Goal: Task Accomplishment & Management: Manage account settings

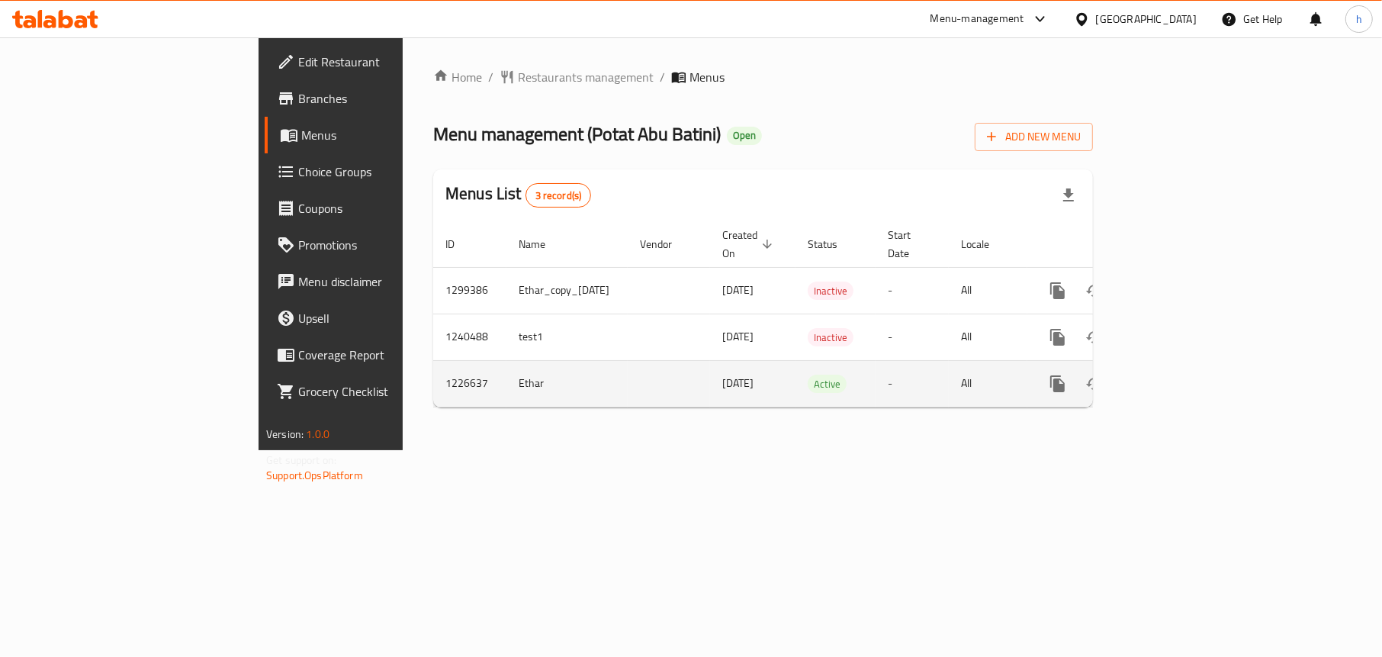
click at [1177, 374] on icon "enhanced table" at bounding box center [1167, 383] width 18 height 18
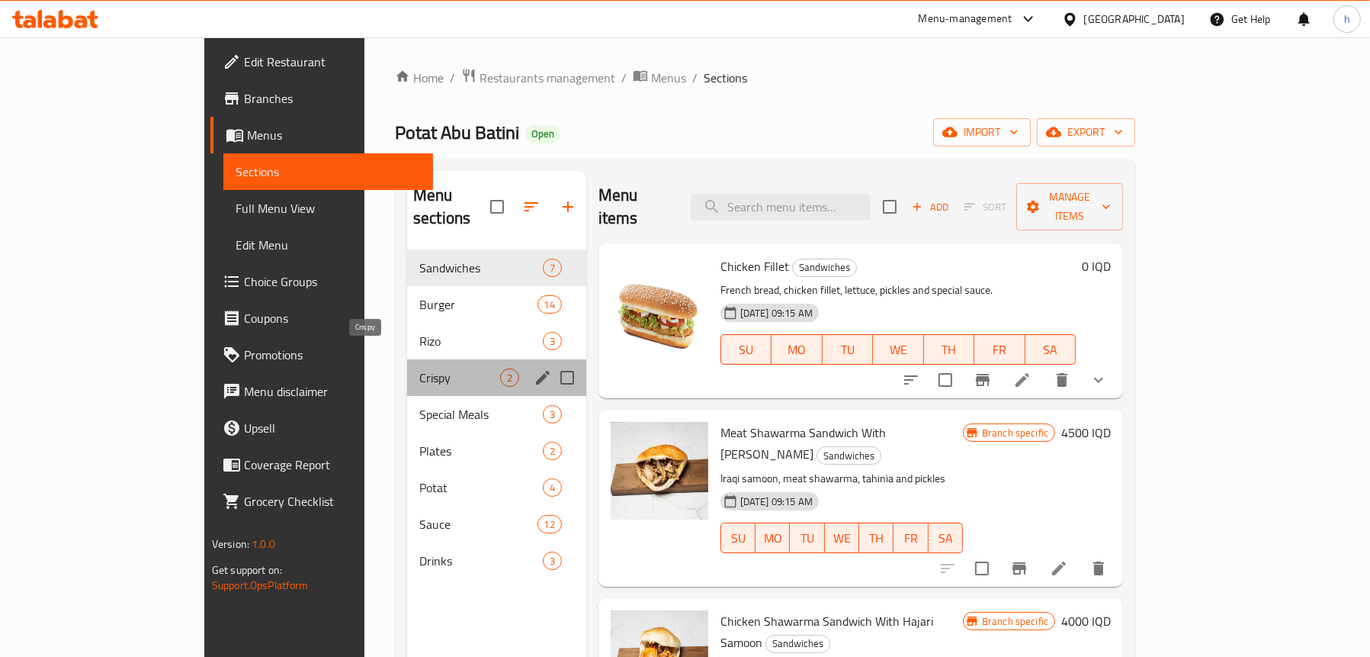
click at [419, 368] on span "Crispy" at bounding box center [459, 377] width 81 height 18
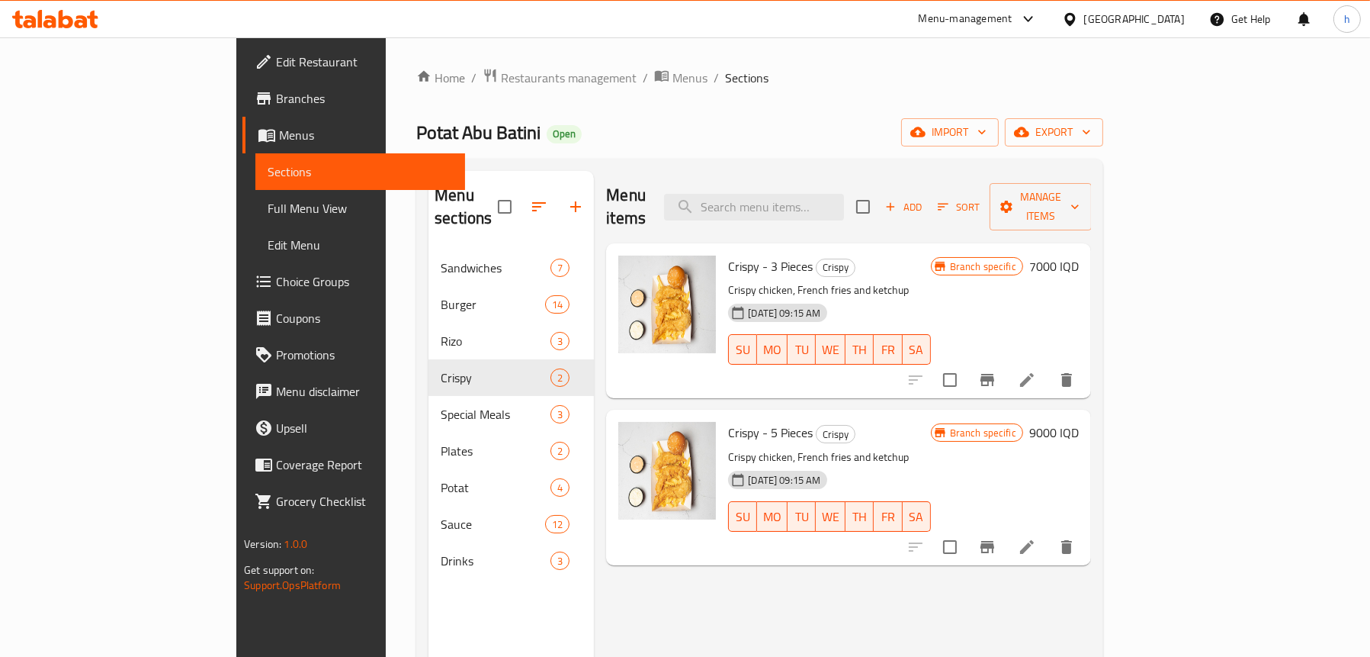
click at [268, 201] on span "Full Menu View" at bounding box center [360, 208] width 185 height 18
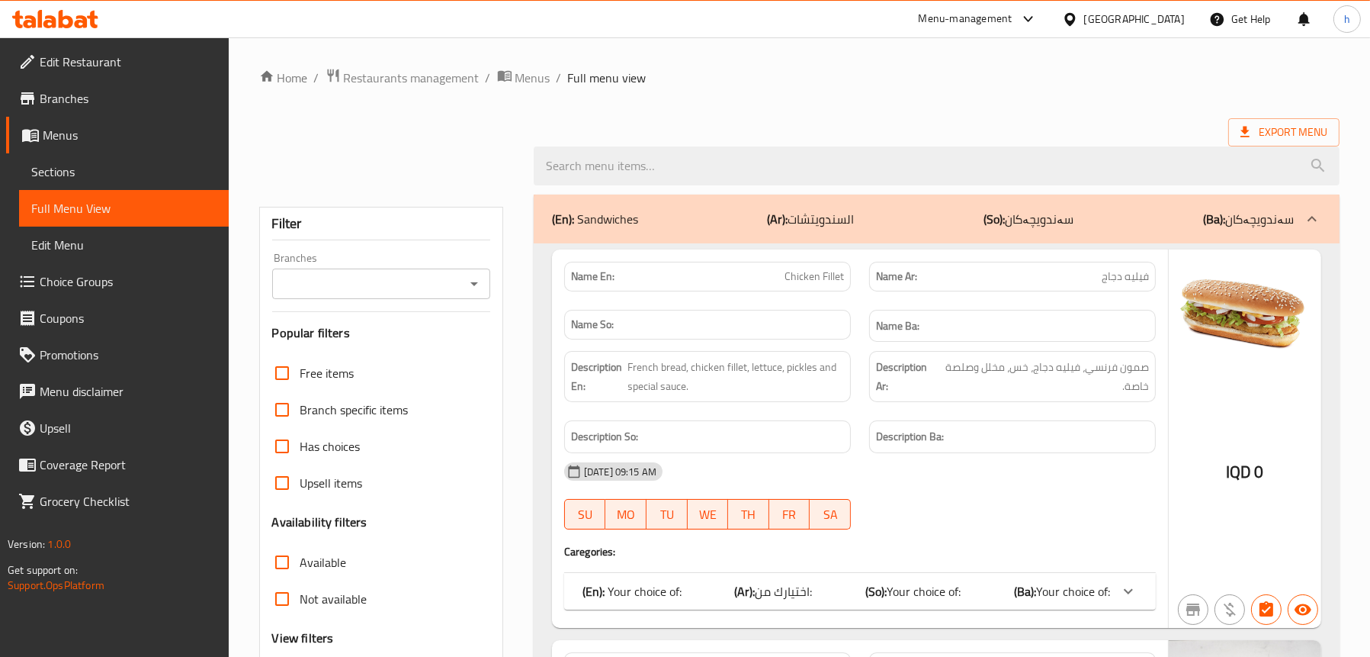
click at [477, 278] on icon "Open" at bounding box center [474, 284] width 18 height 18
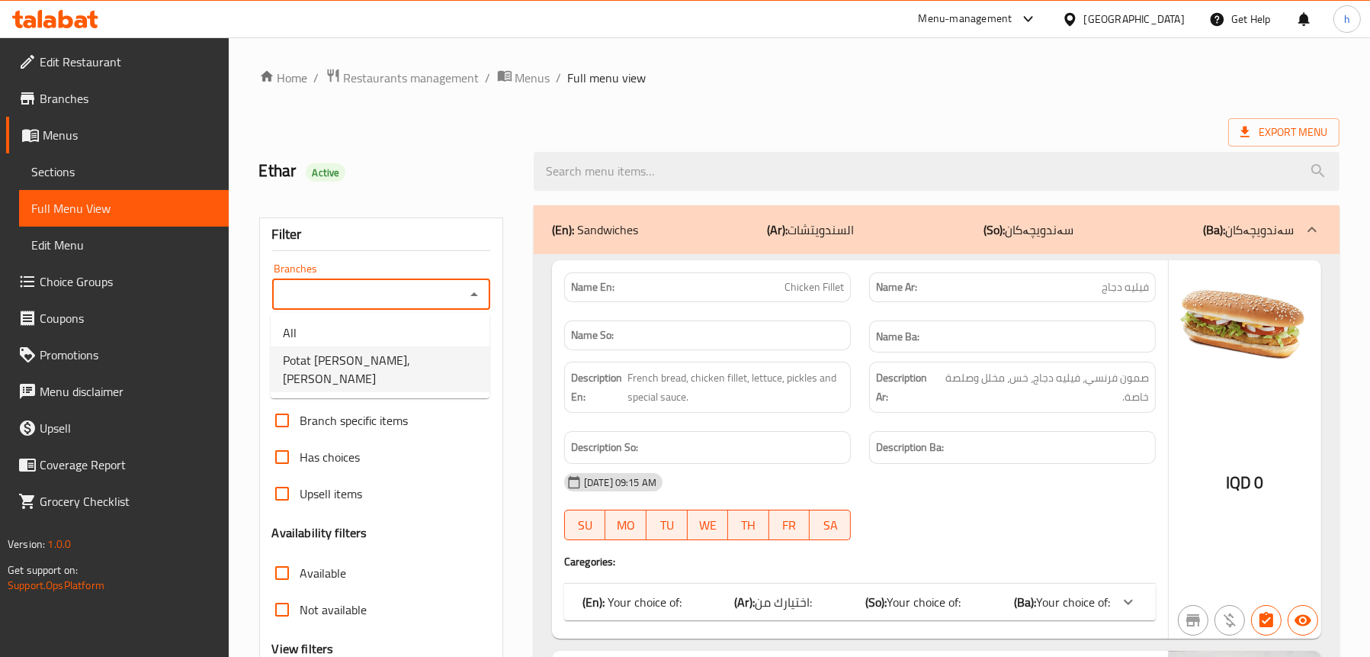
click at [408, 351] on span "Potat [PERSON_NAME], [PERSON_NAME]" at bounding box center [380, 369] width 194 height 37
type input "Potat [PERSON_NAME], [PERSON_NAME]"
click at [686, 162] on input "search" at bounding box center [937, 171] width 806 height 39
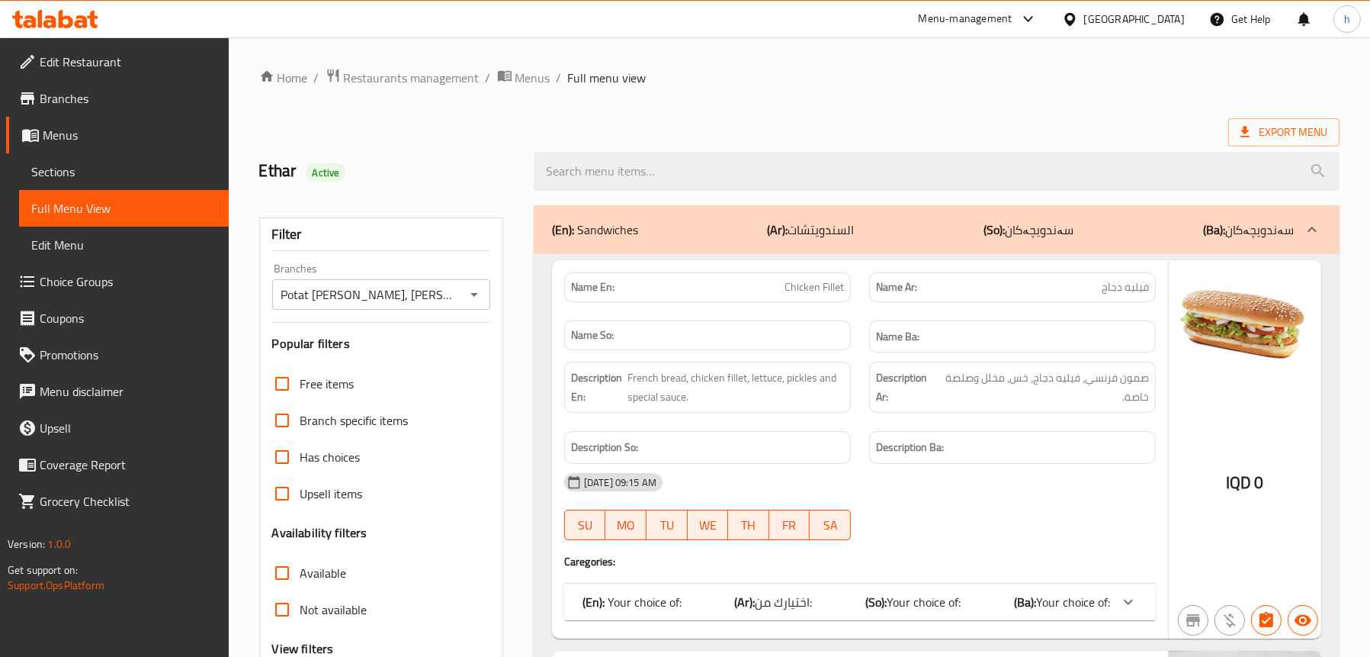
paste input "Crispy - 3 Pieces"
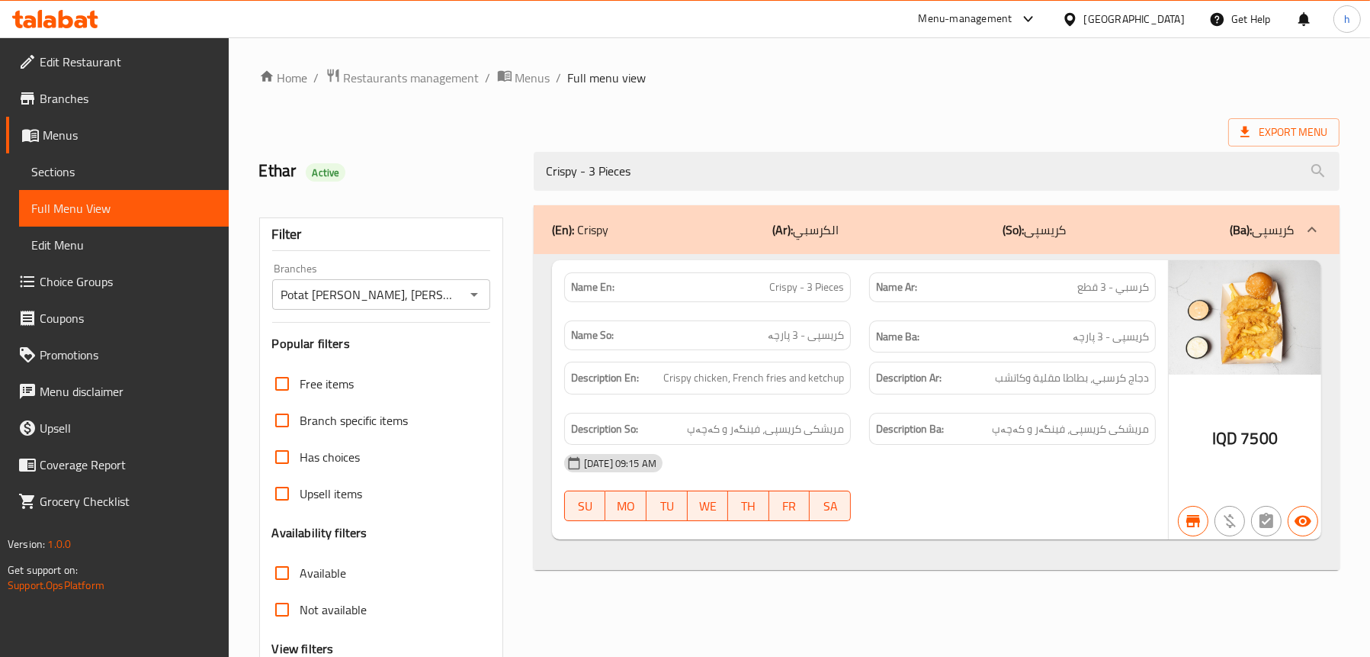
drag, startPoint x: 666, startPoint y: 181, endPoint x: 461, endPoint y: 187, distance: 204.4
click at [461, 187] on div "Ethar Active Crispy - 3 Pieces" at bounding box center [799, 171] width 1099 height 68
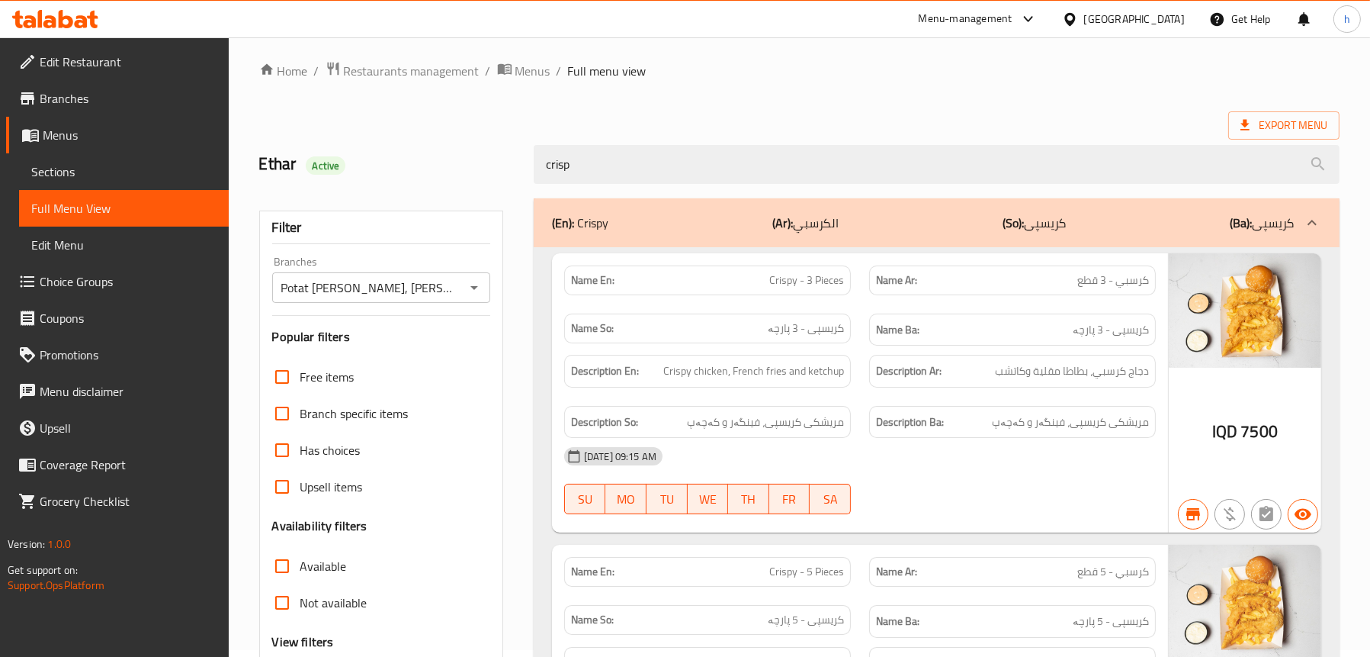
scroll to position [6, 0]
click at [804, 278] on span "Crispy - 3 Pieces" at bounding box center [806, 281] width 75 height 16
copy span "Crispy - 3 Pieces"
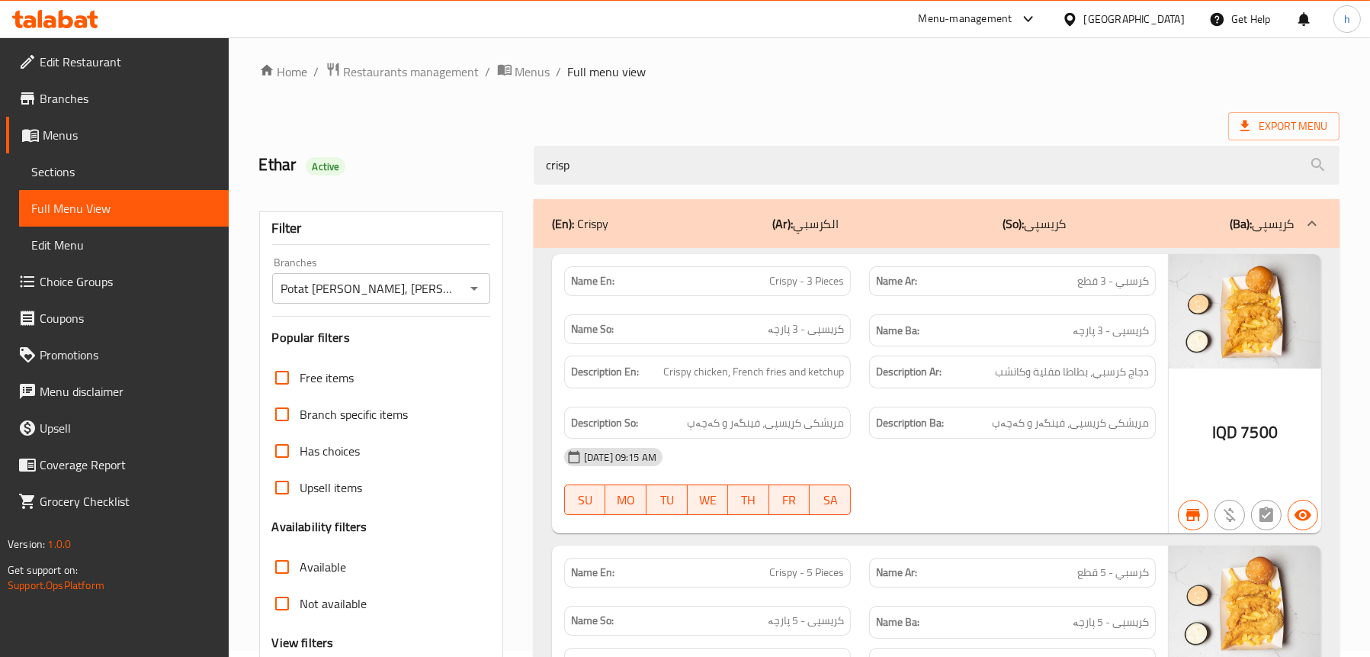
drag, startPoint x: 615, startPoint y: 169, endPoint x: 508, endPoint y: 168, distance: 106.8
click at [508, 168] on div "Ethar Active crisp" at bounding box center [799, 165] width 1099 height 68
paste input "Crispy - 3 Pieces"
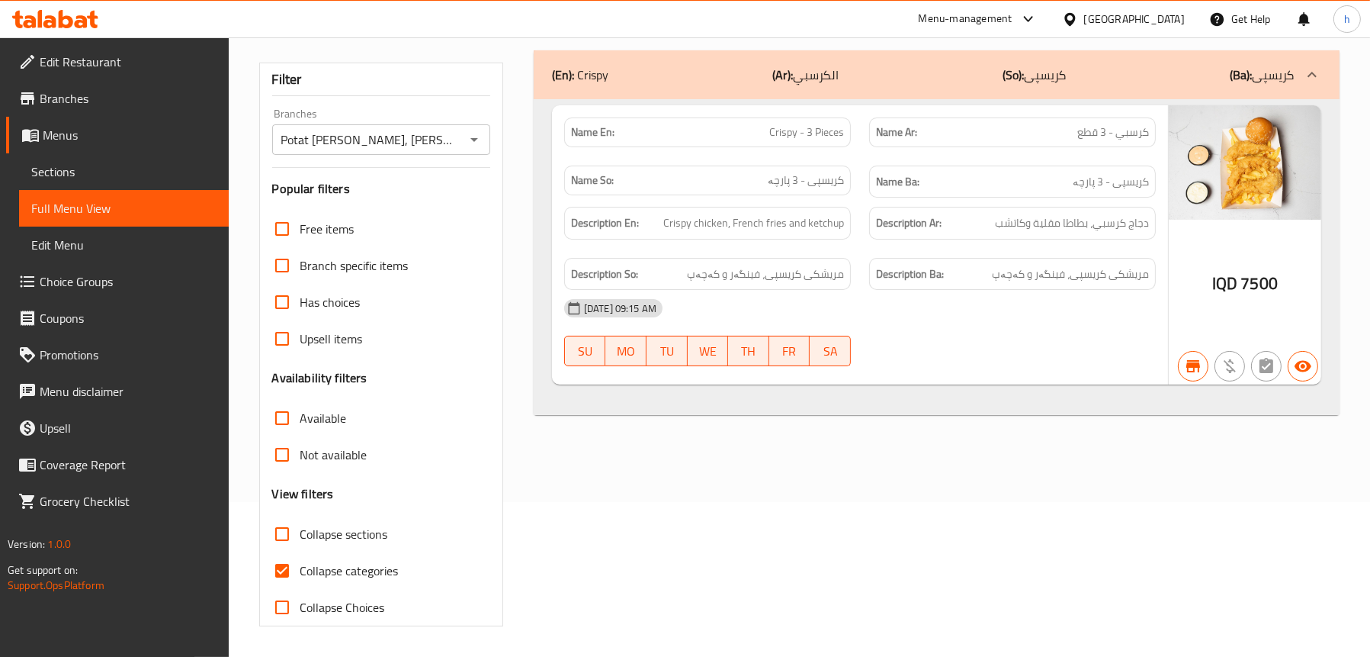
scroll to position [2, 0]
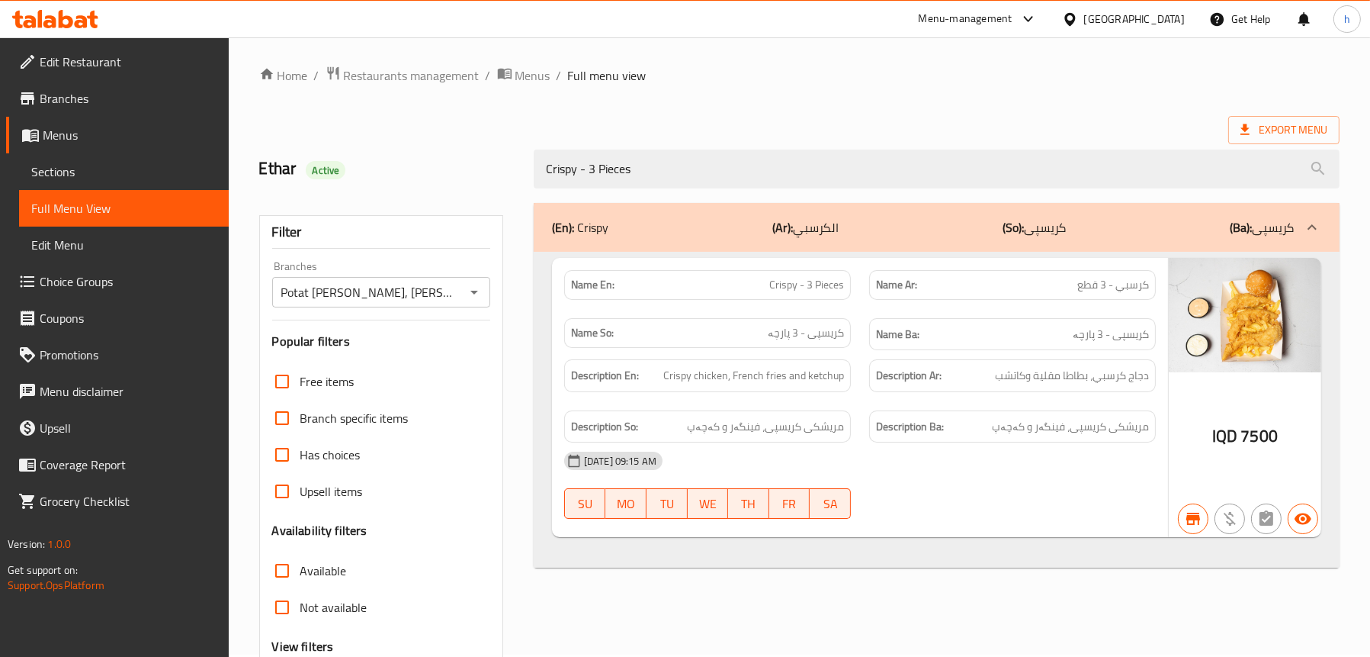
drag, startPoint x: 670, startPoint y: 181, endPoint x: 528, endPoint y: 160, distance: 144.2
click at [528, 160] on div "Crispy - 3 Pieces" at bounding box center [937, 168] width 824 height 57
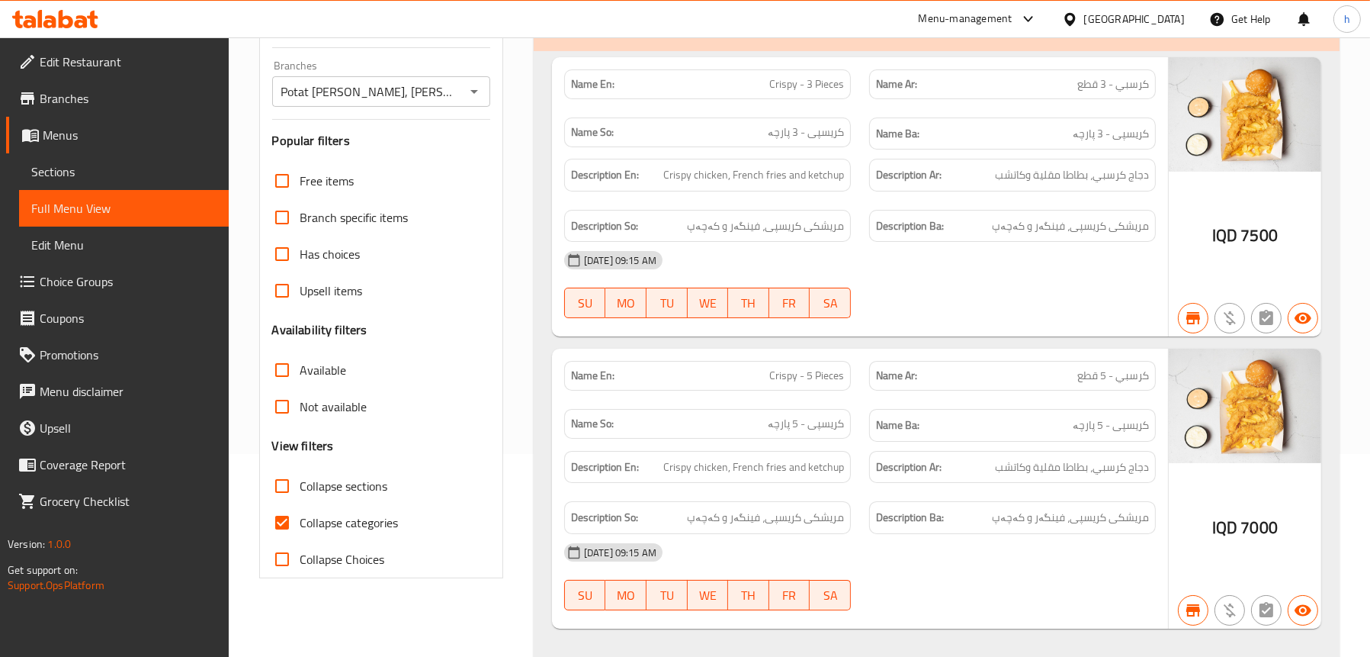
scroll to position [235, 0]
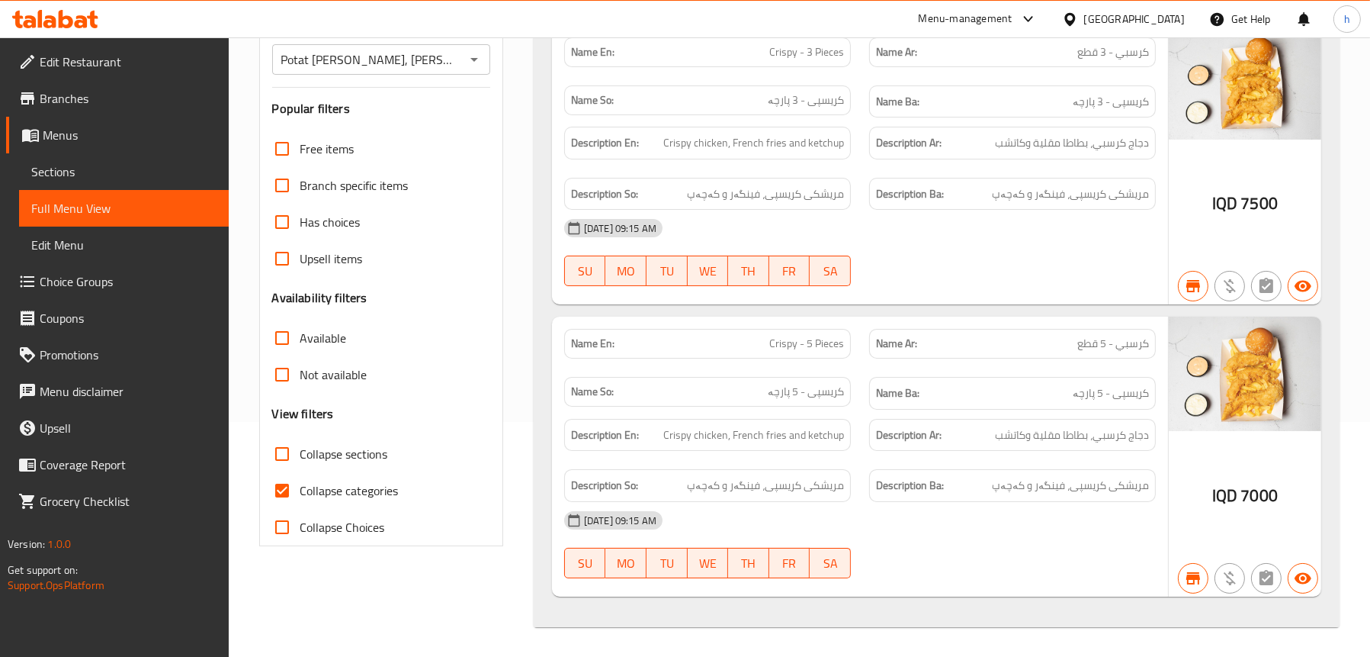
type input "crispy"
click at [84, 168] on span "Sections" at bounding box center [123, 171] width 185 height 18
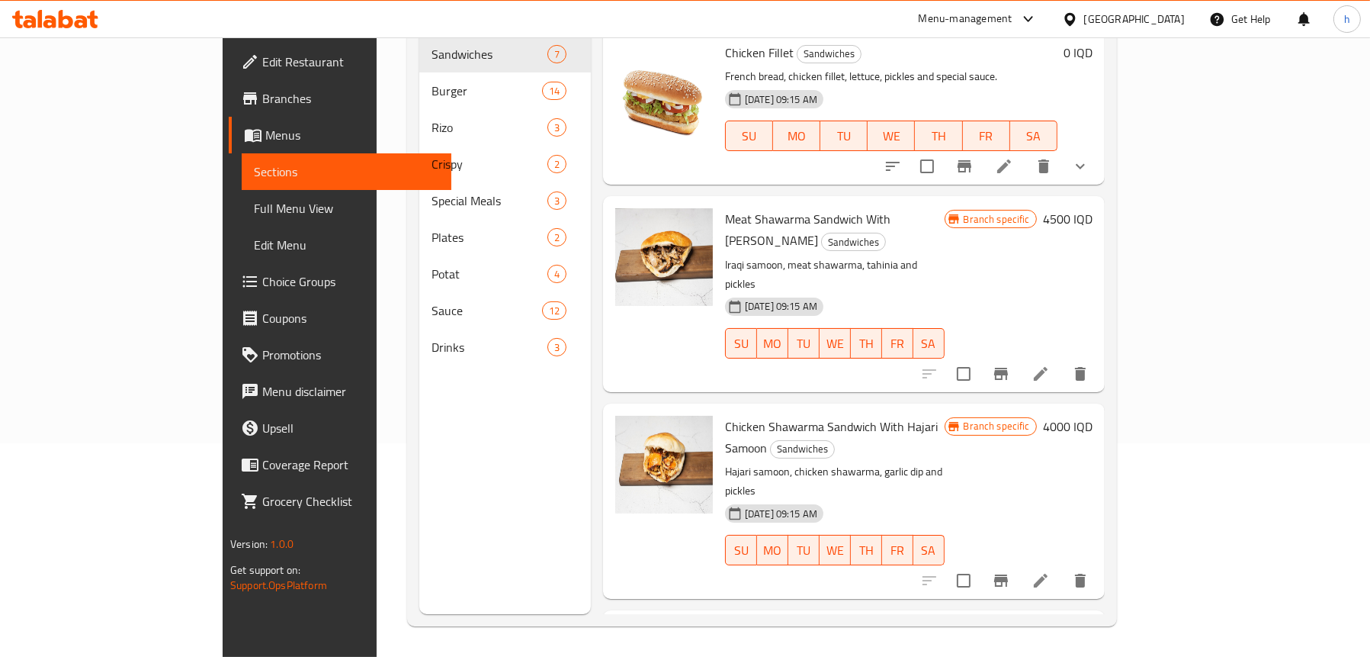
scroll to position [214, 0]
click at [254, 211] on span "Full Menu View" at bounding box center [346, 208] width 185 height 18
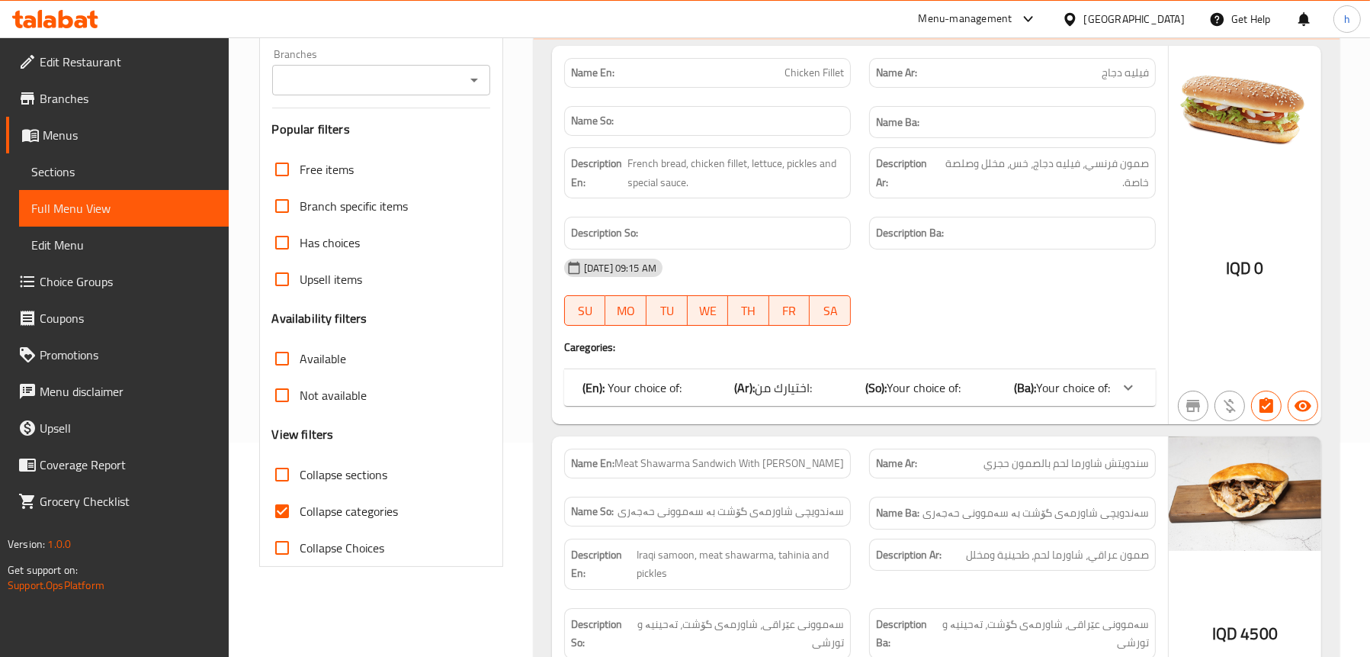
click at [471, 85] on icon "Open" at bounding box center [474, 80] width 18 height 18
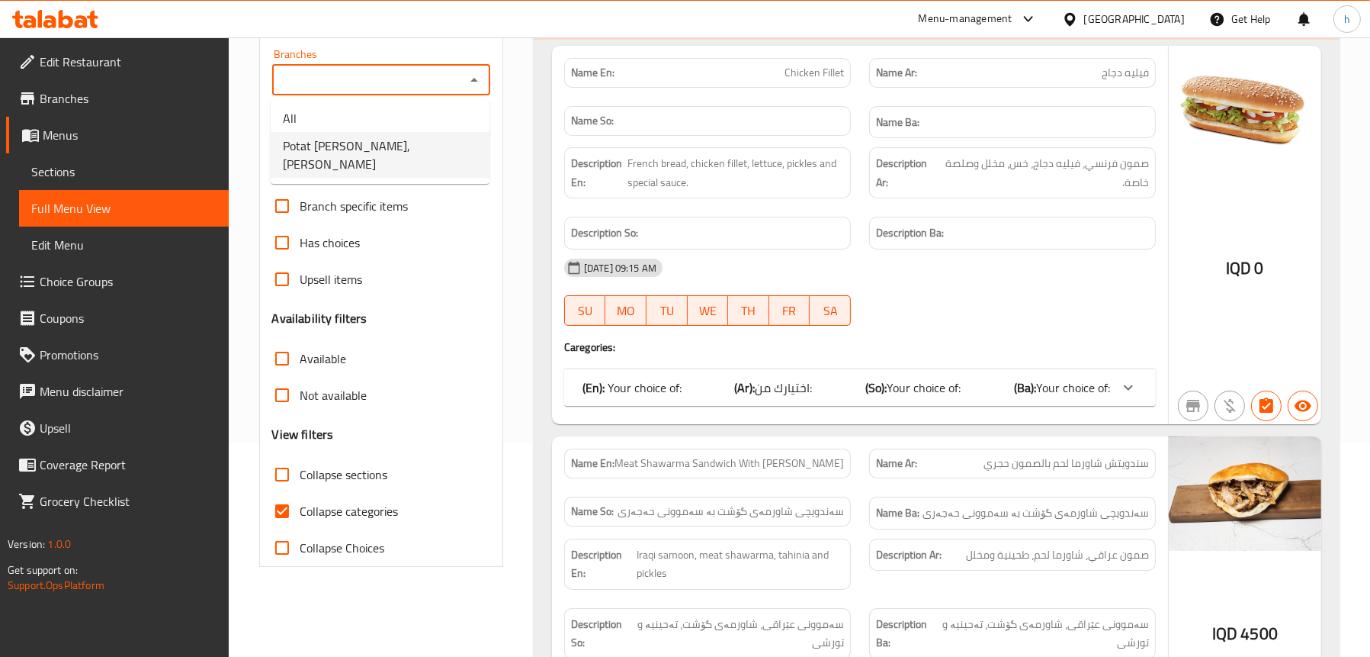
click at [420, 143] on li "Potat [PERSON_NAME], [PERSON_NAME]" at bounding box center [380, 155] width 219 height 46
type input "Potat [PERSON_NAME], [PERSON_NAME]"
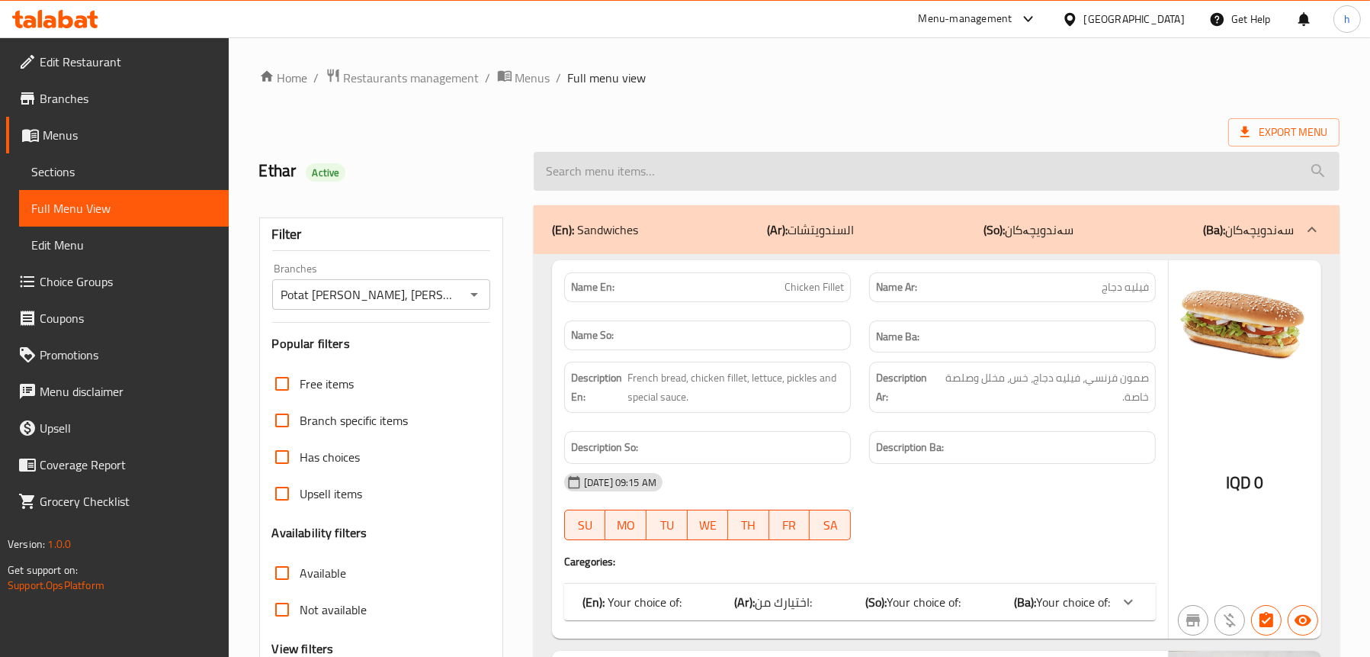
click at [666, 177] on input "search" at bounding box center [937, 171] width 806 height 39
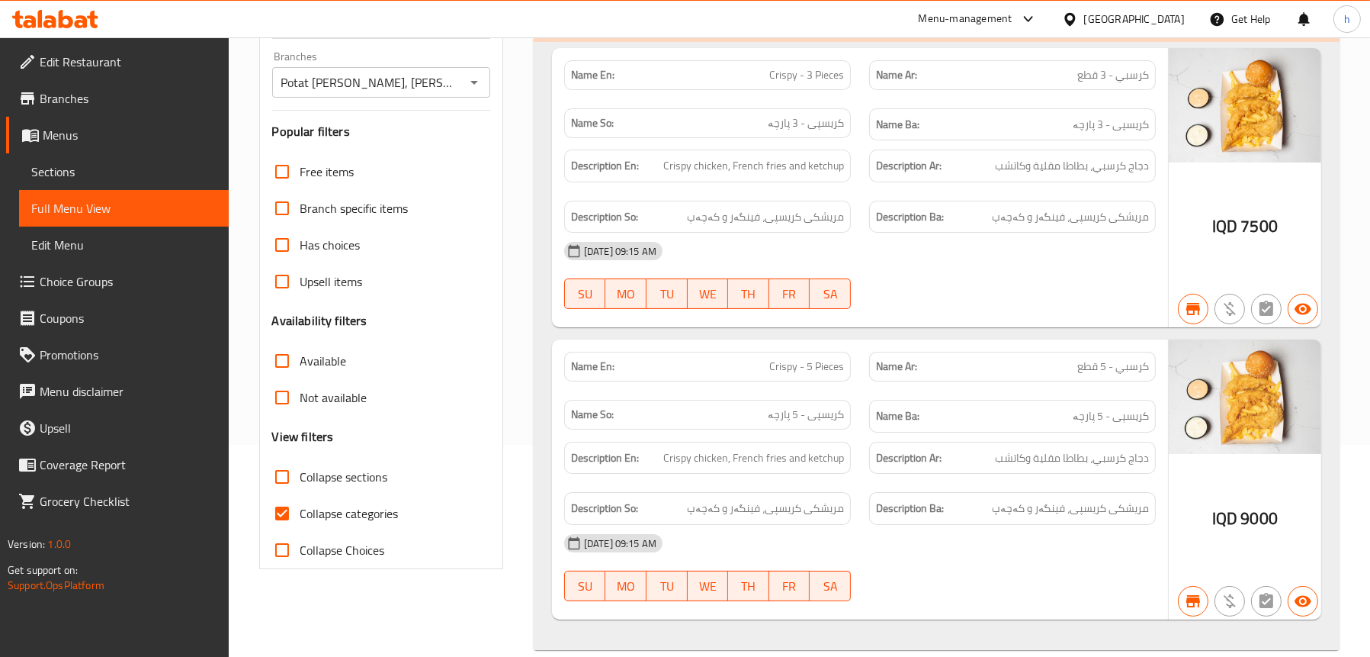
scroll to position [82, 0]
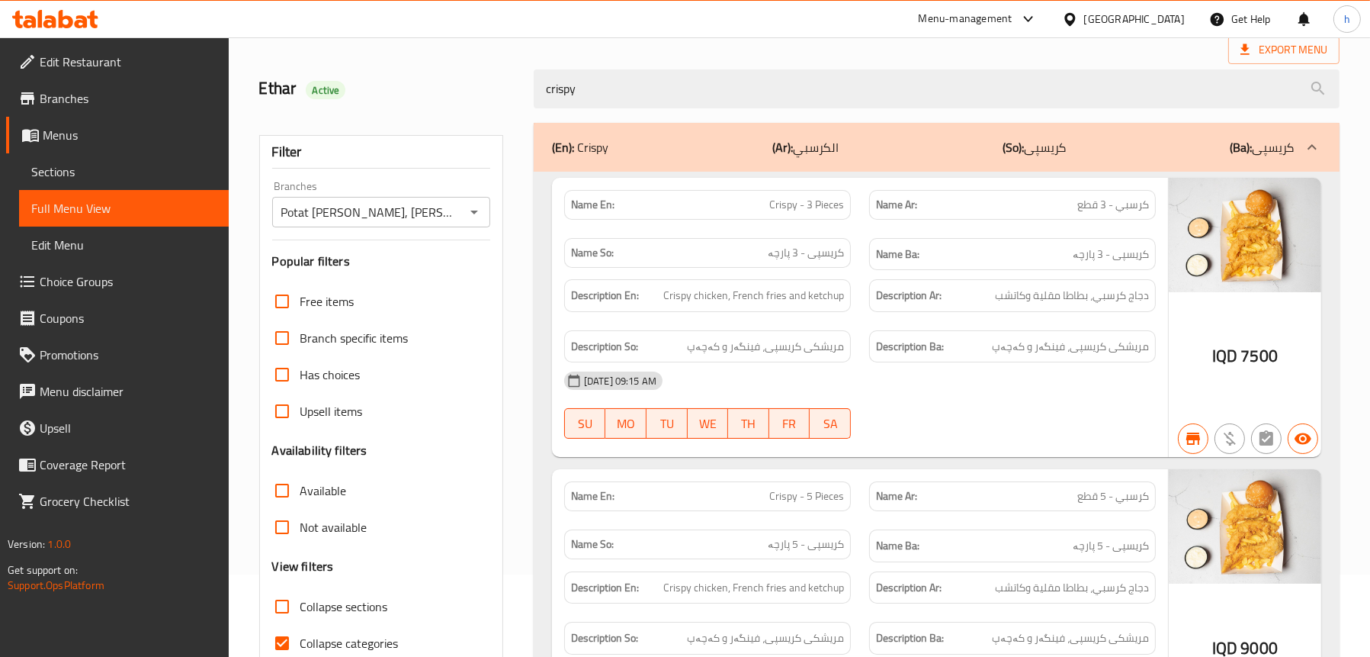
type input "crispy"
click at [381, 204] on input "Potat [PERSON_NAME], [PERSON_NAME]" at bounding box center [369, 211] width 184 height 21
click at [468, 214] on icon "Open" at bounding box center [474, 212] width 18 height 18
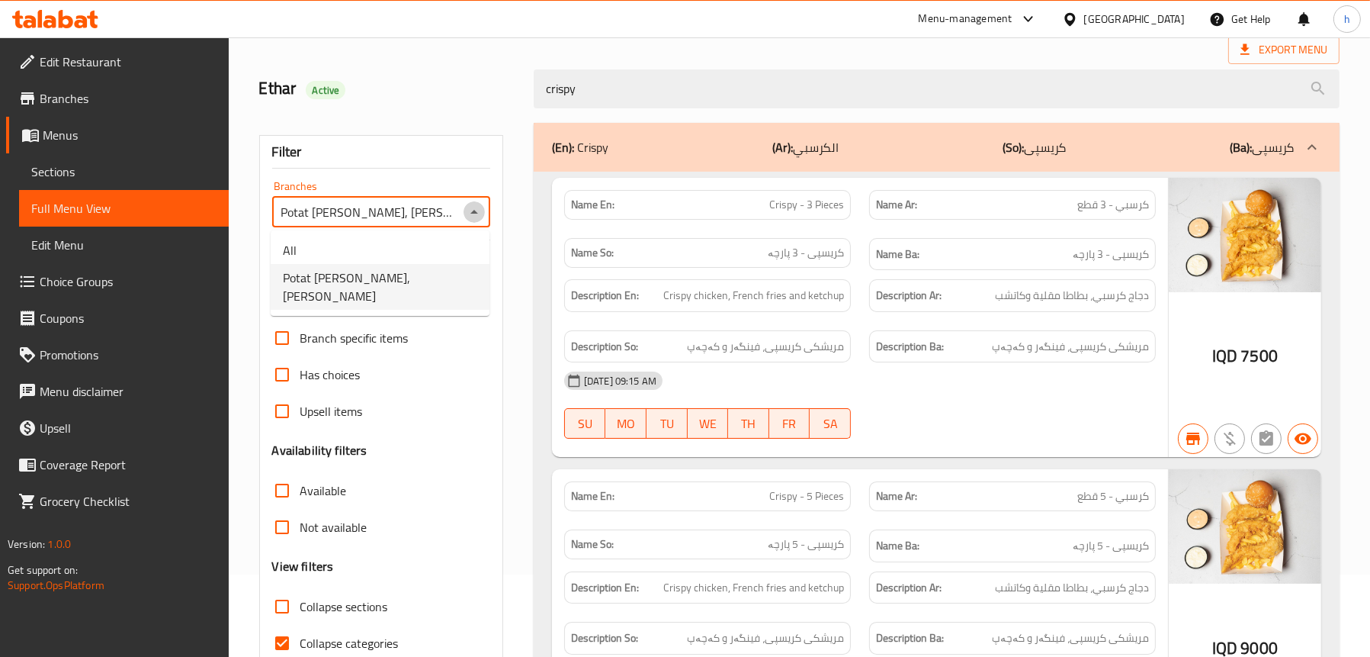
click at [474, 207] on icon "Close" at bounding box center [474, 212] width 18 height 18
click at [63, 14] on icon at bounding box center [55, 19] width 86 height 18
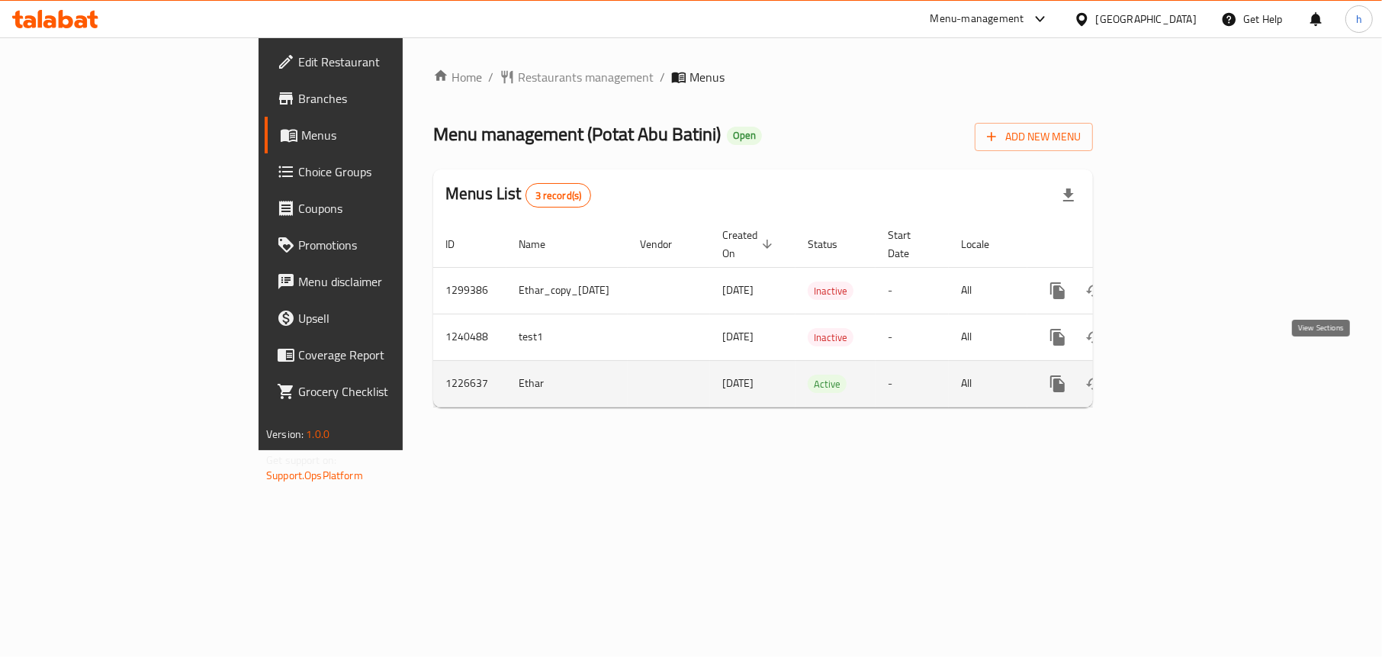
click at [1177, 374] on icon "enhanced table" at bounding box center [1167, 383] width 18 height 18
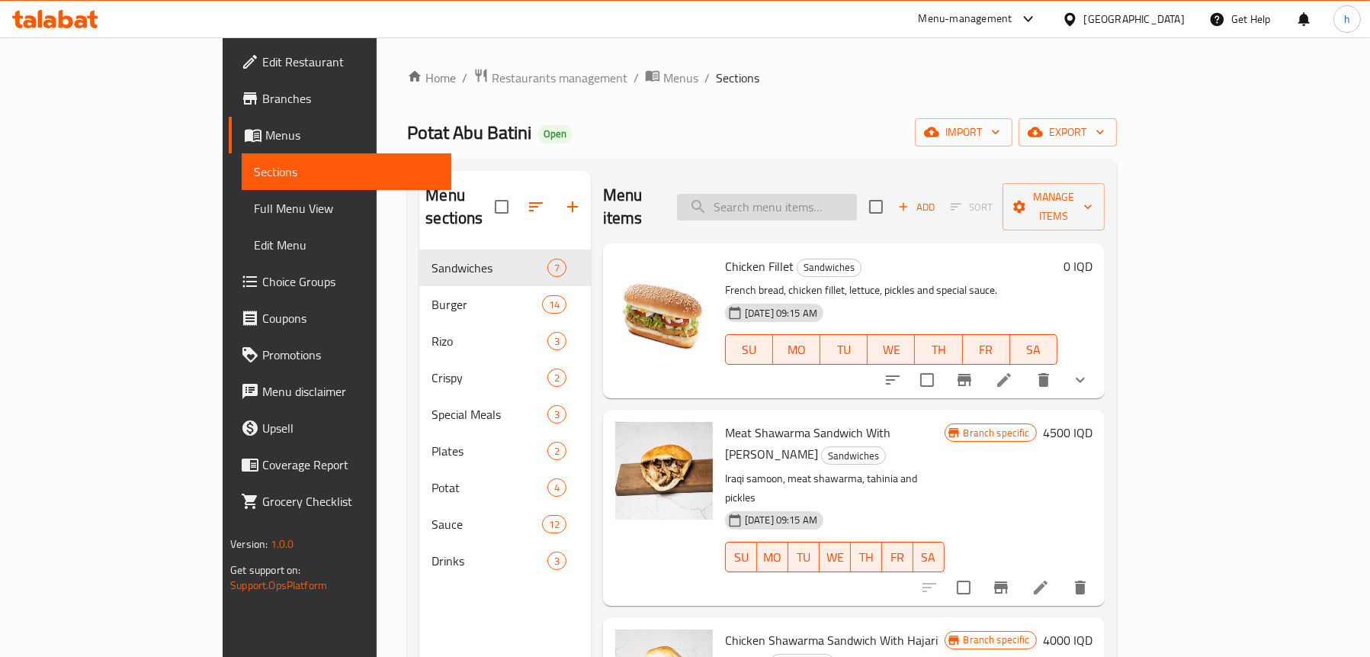
click at [812, 198] on input "search" at bounding box center [767, 207] width 180 height 27
paste input "Meat Shawarma Sandwich With French Samoon"
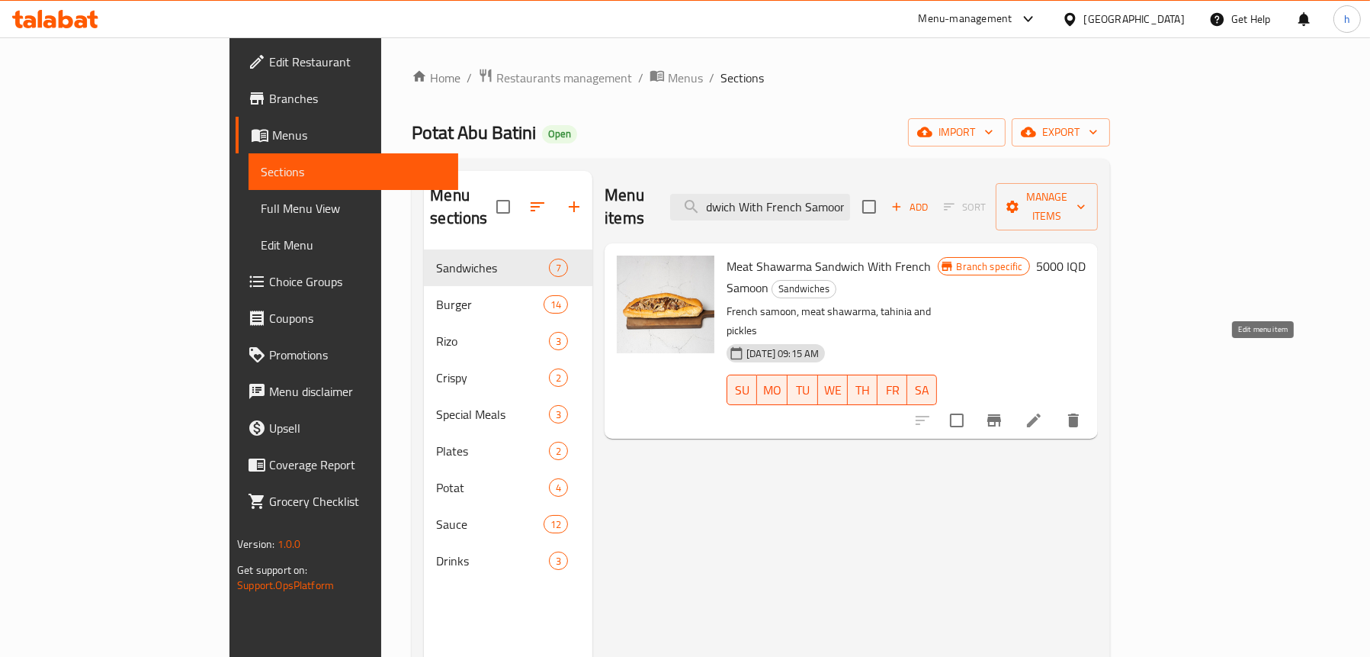
type input "Meat Shawarma Sandwich With French Samoon"
click at [1043, 411] on icon at bounding box center [1034, 420] width 18 height 18
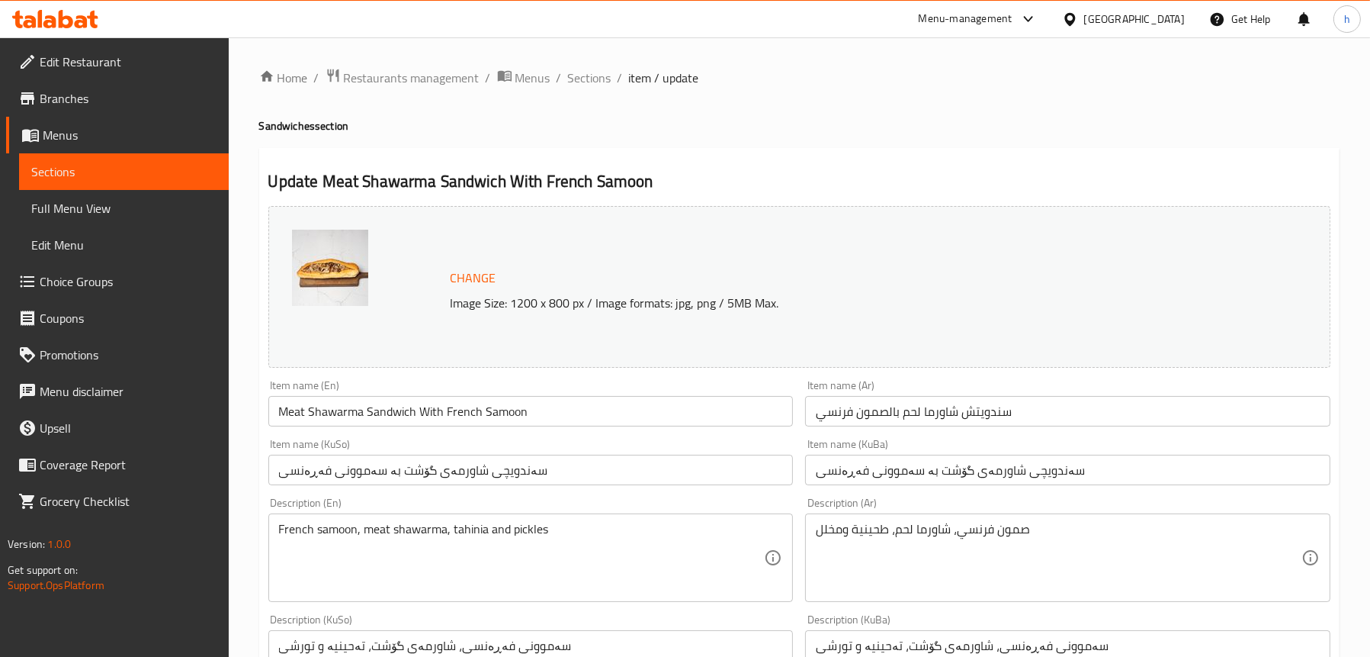
click at [85, 169] on span "Sections" at bounding box center [123, 171] width 185 height 18
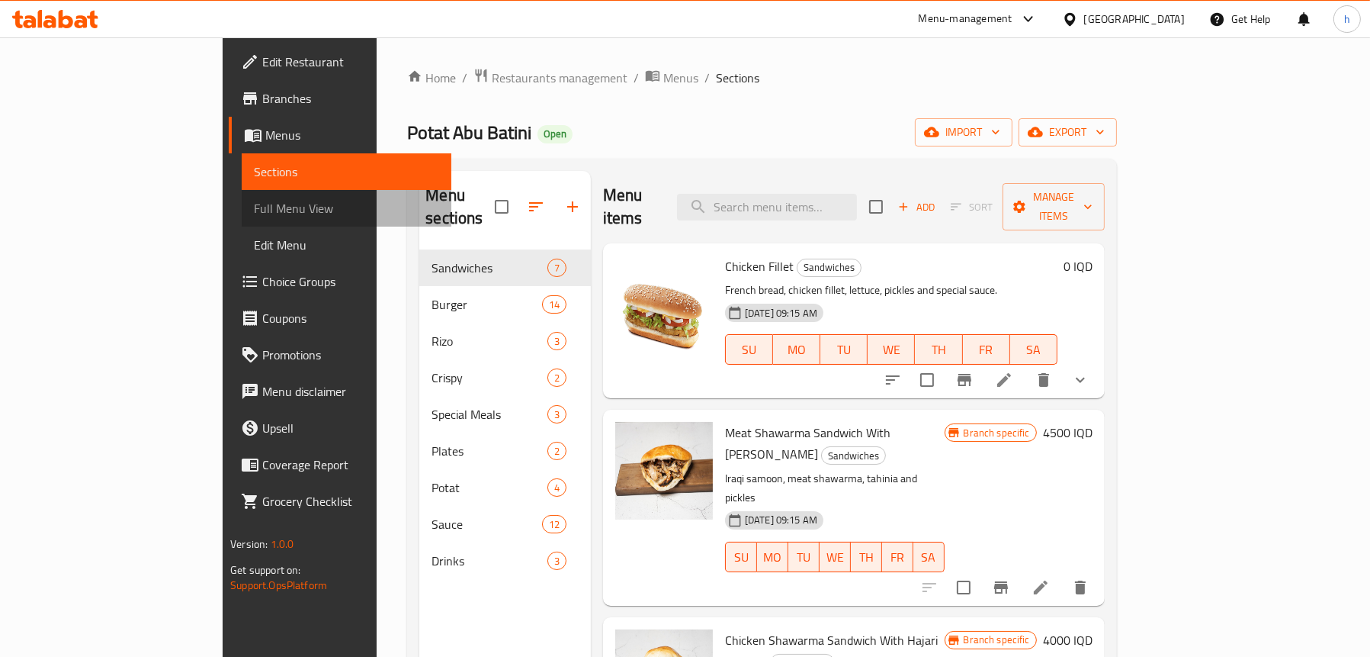
click at [254, 214] on span "Full Menu View" at bounding box center [346, 208] width 185 height 18
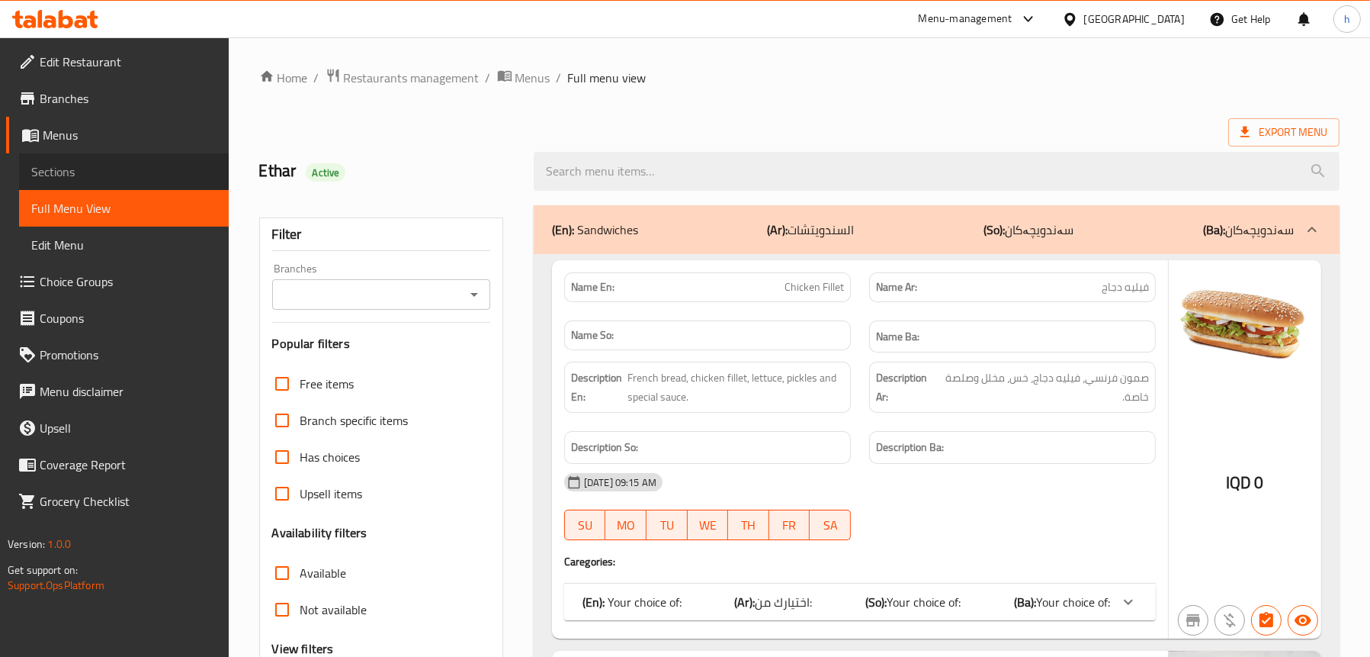
click at [118, 170] on span "Sections" at bounding box center [123, 171] width 185 height 18
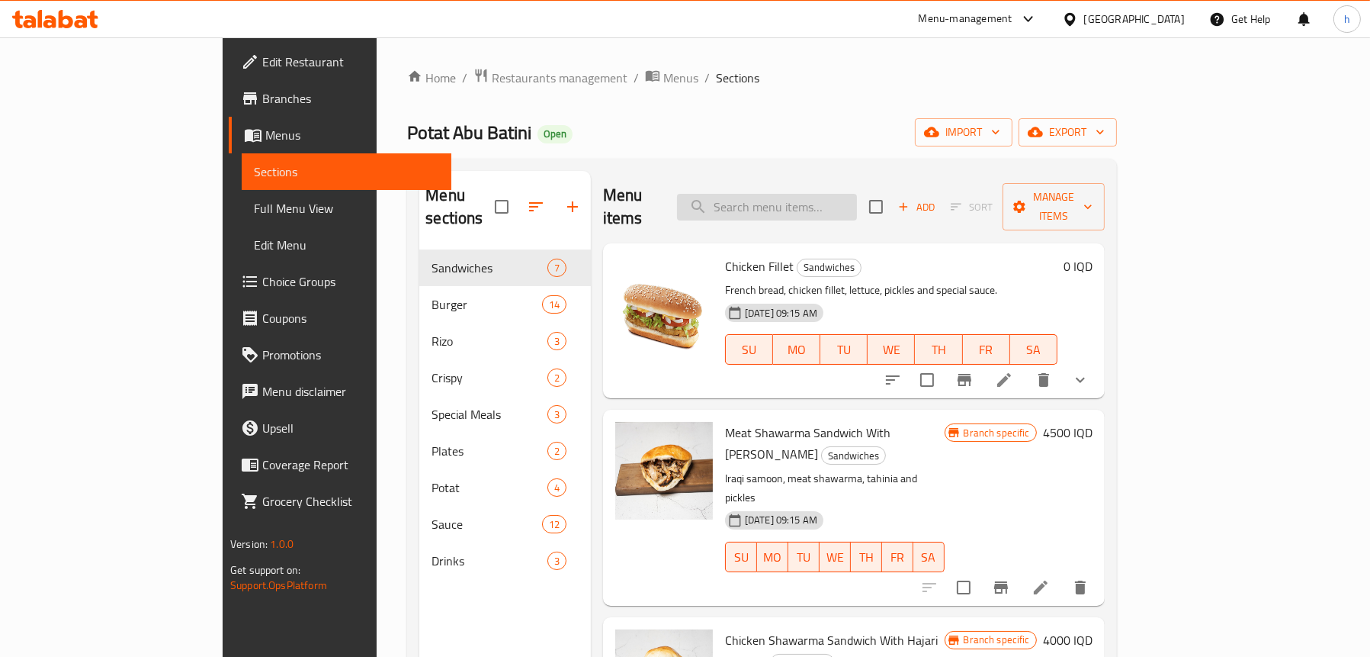
click at [856, 194] on input "search" at bounding box center [767, 207] width 180 height 27
paste input "Meat Shawarma Sandwich With French Samoon"
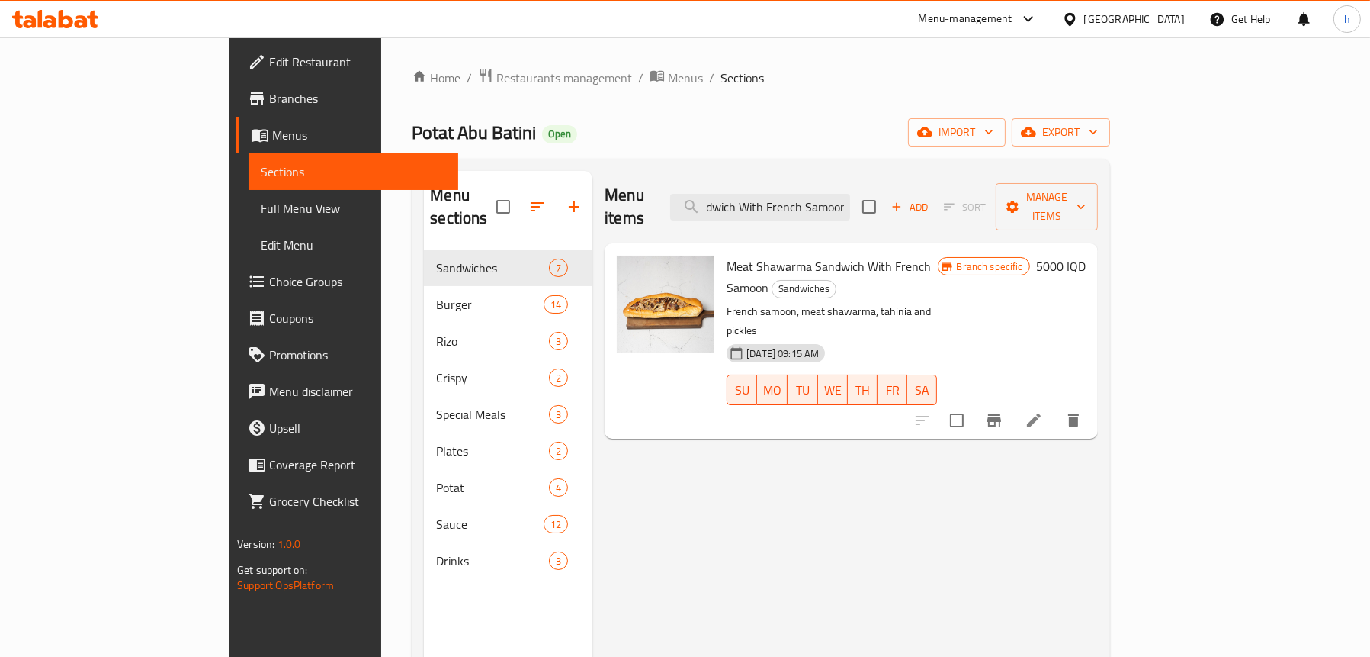
type input "Meat Shawarma Sandwich With French Samoon"
click at [1041, 413] on icon at bounding box center [1034, 420] width 14 height 14
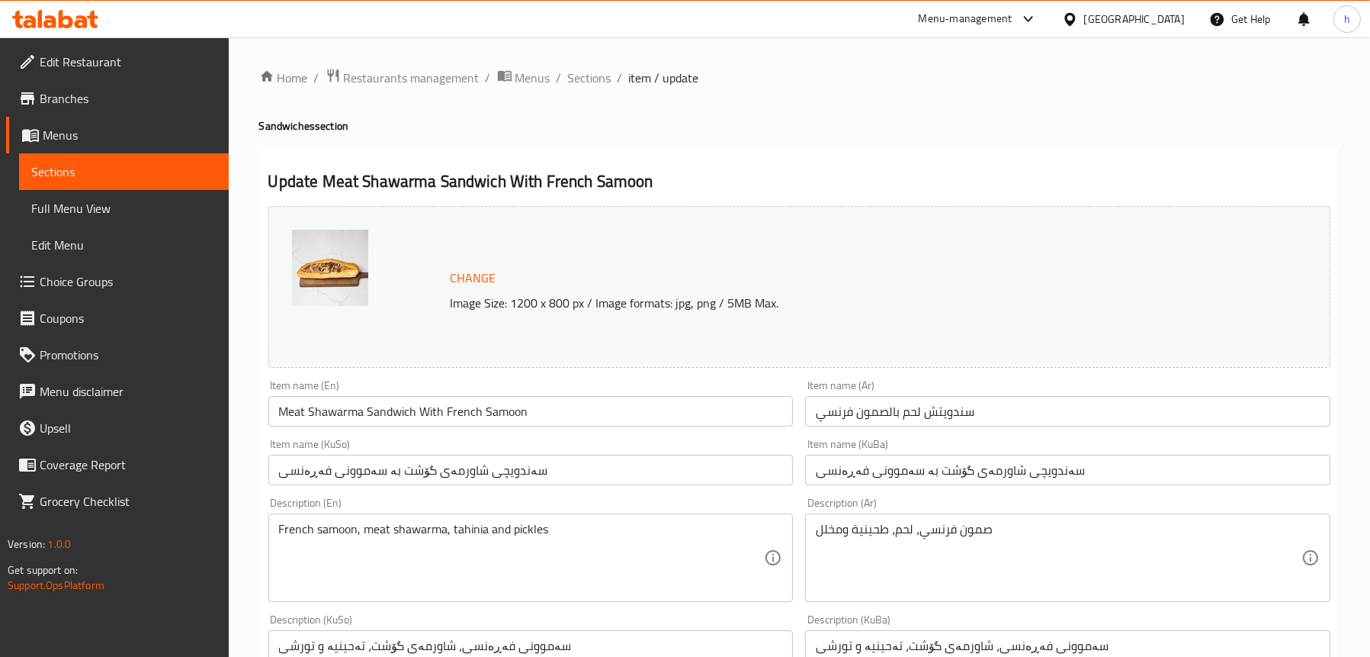
scroll to position [76, 0]
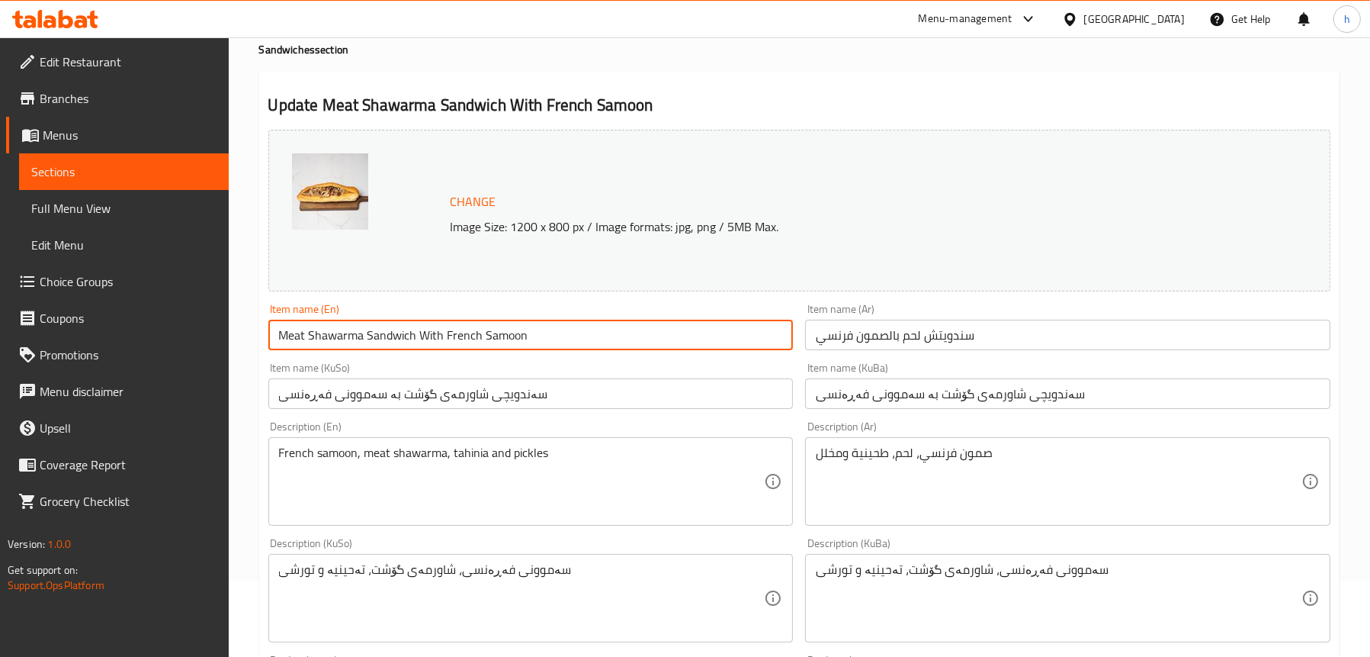
click at [338, 338] on input "Meat Shawarma Sandwich With French Samoon" at bounding box center [530, 335] width 525 height 31
type input "Meat Sandwich With French Samoon"
click at [457, 393] on input "سەندویچی شاورمەی گۆشت بە سەموونی فەڕەنسی" at bounding box center [530, 393] width 525 height 31
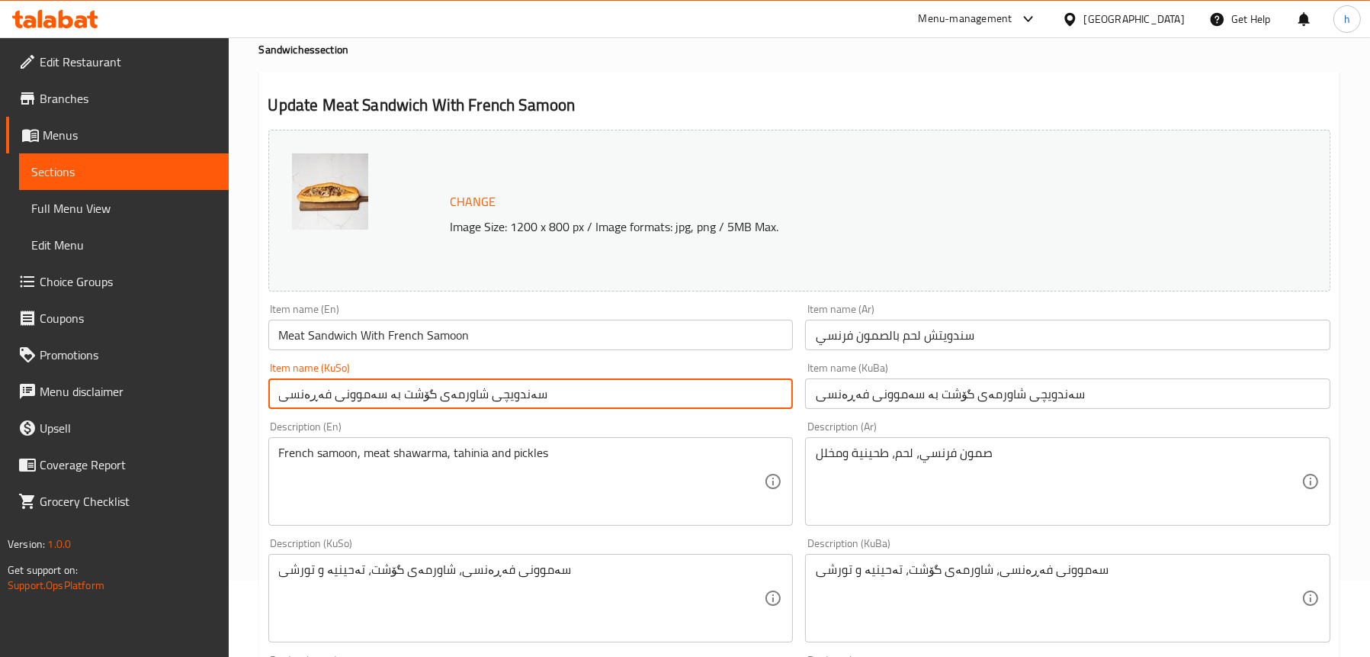
click at [457, 393] on input "سەندویچی شاورمەی گۆشت بە سەموونی فەڕەنسی" at bounding box center [530, 393] width 525 height 31
type input "سەندویچی گۆشت بە سەموونی فەڕەنسی"
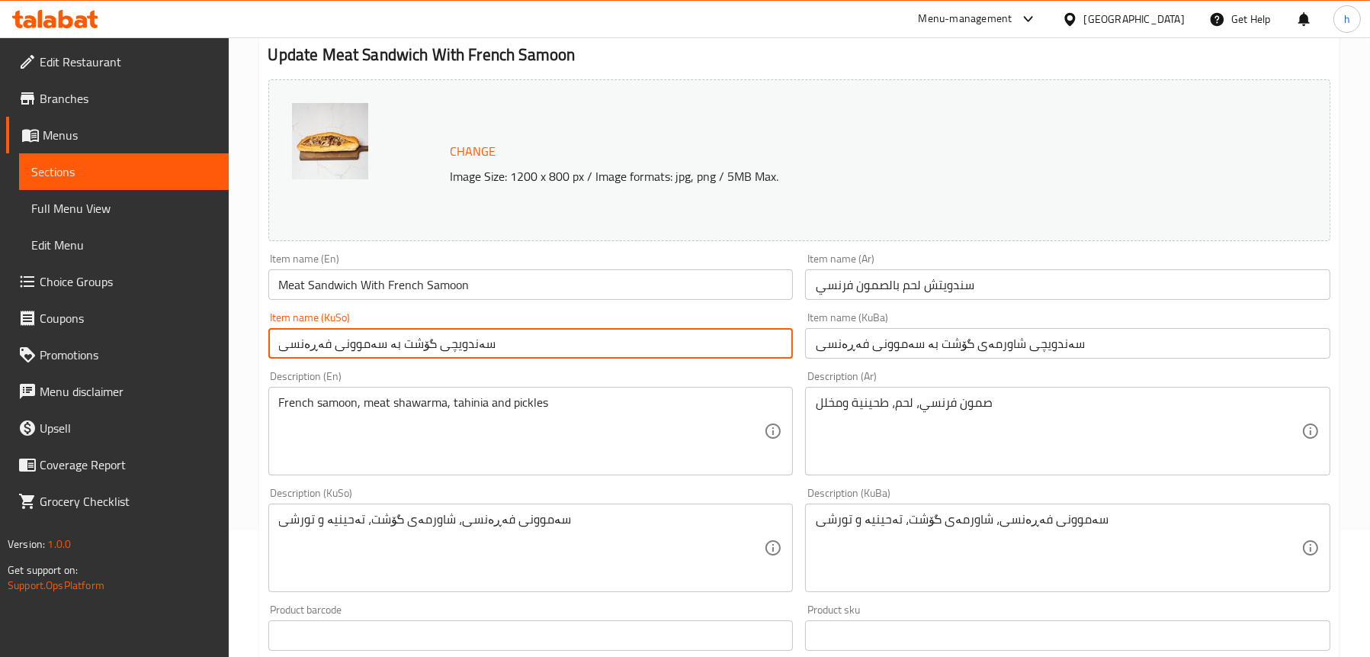
scroll to position [153, 0]
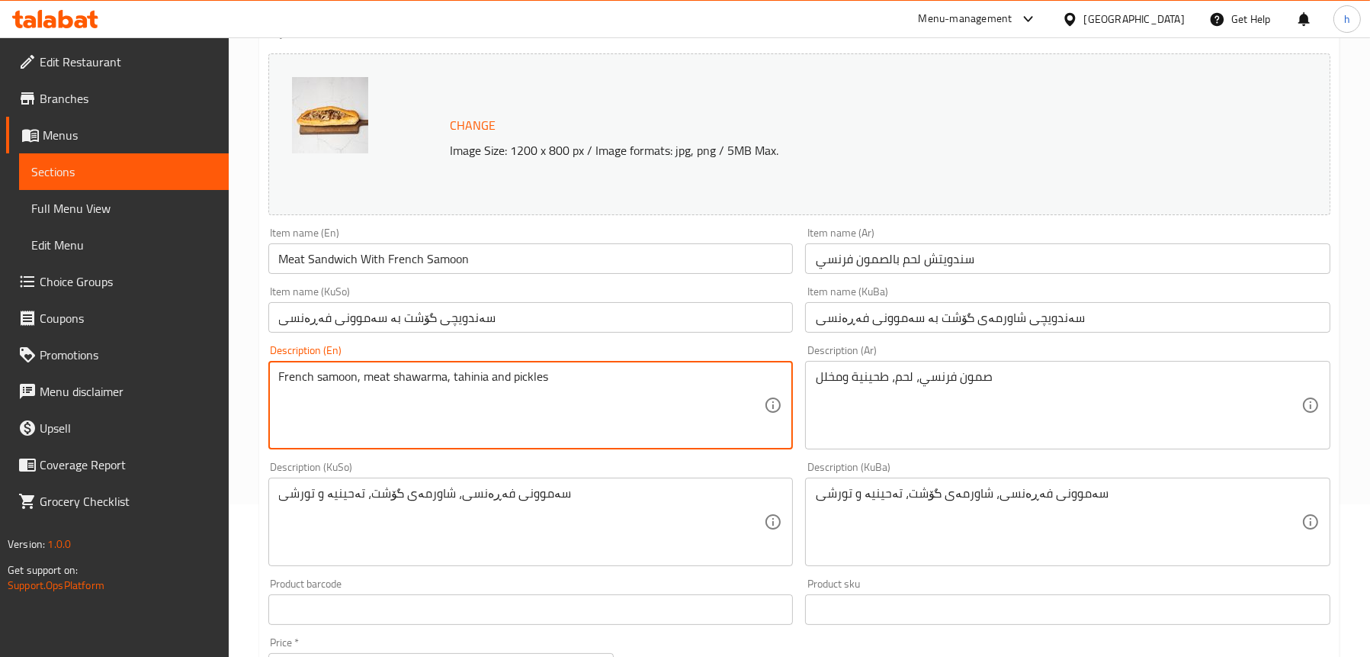
click at [419, 375] on textarea "French samoon, meat shawarma, tahinia and pickles" at bounding box center [522, 405] width 486 height 72
type textarea "French samoon, meat, tahinia and pickles"
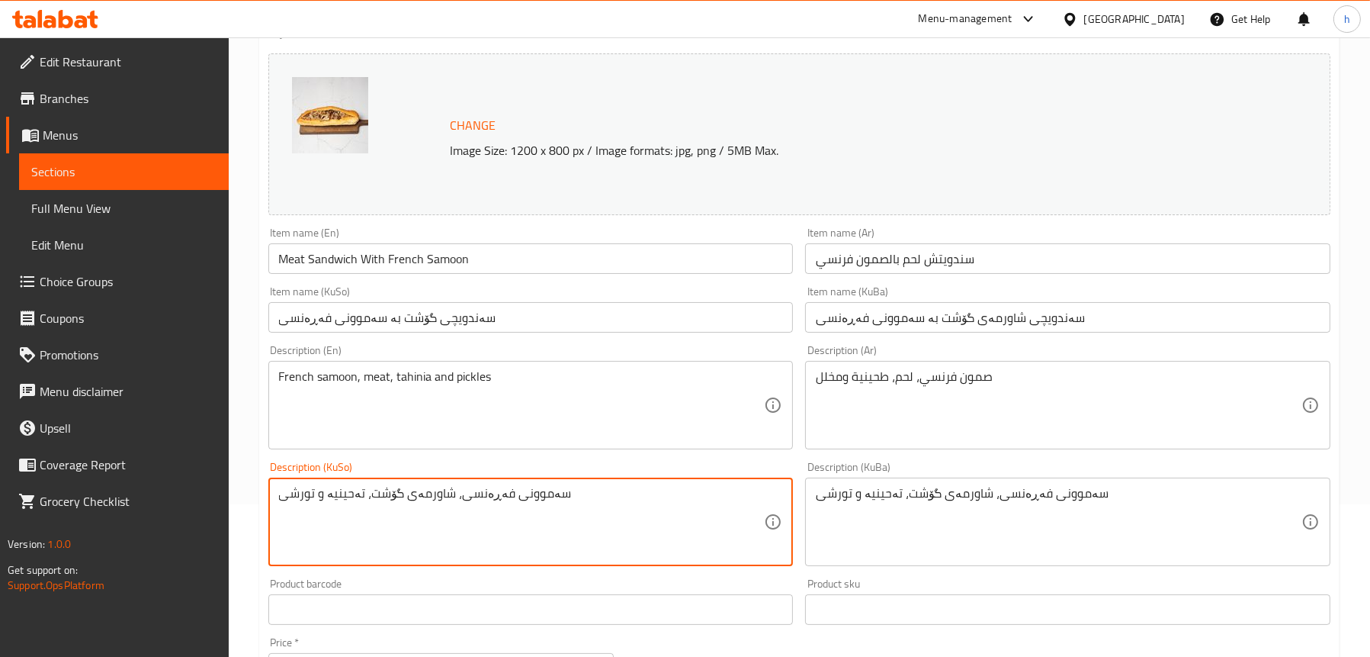
click at [413, 493] on textarea "سەموونی فەڕەنسی، شاورمەی گۆشت، تەحینیە و تورشی" at bounding box center [522, 522] width 486 height 72
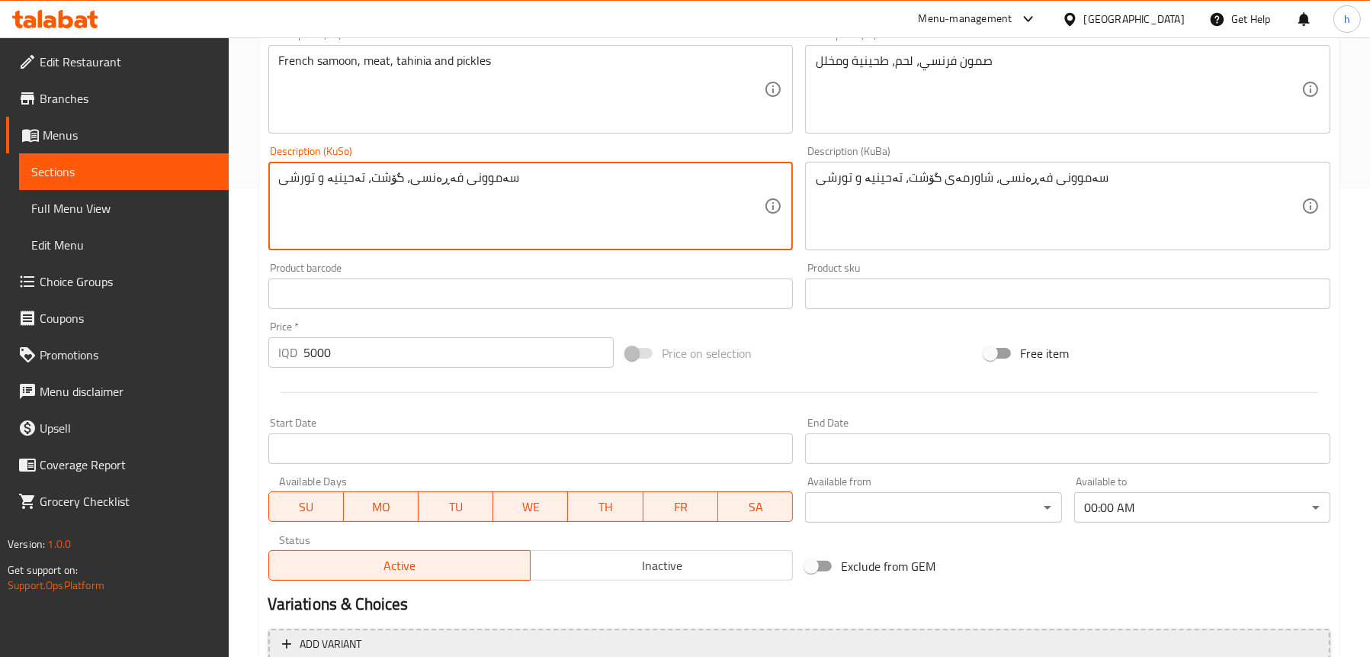
scroll to position [618, 0]
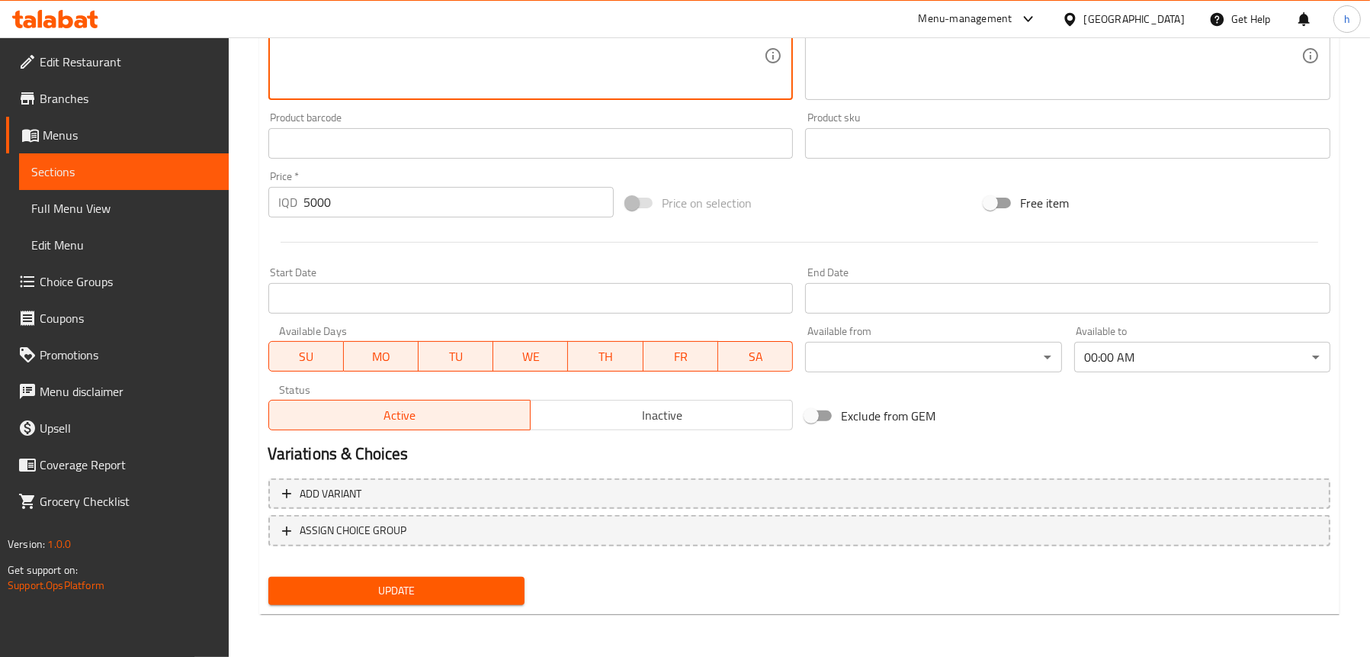
type textarea "سەموونی فەڕەنسی، گۆشت، تەحینیە و تورشی"
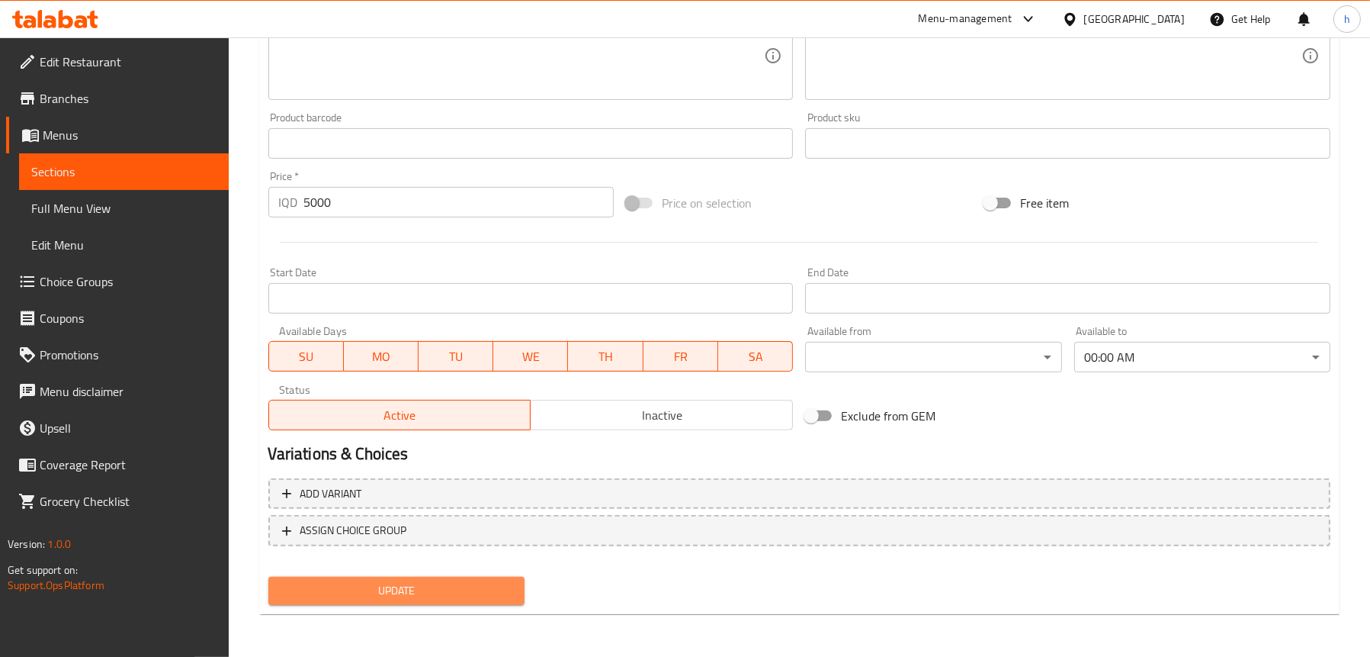
click at [368, 586] on span "Update" at bounding box center [397, 590] width 232 height 19
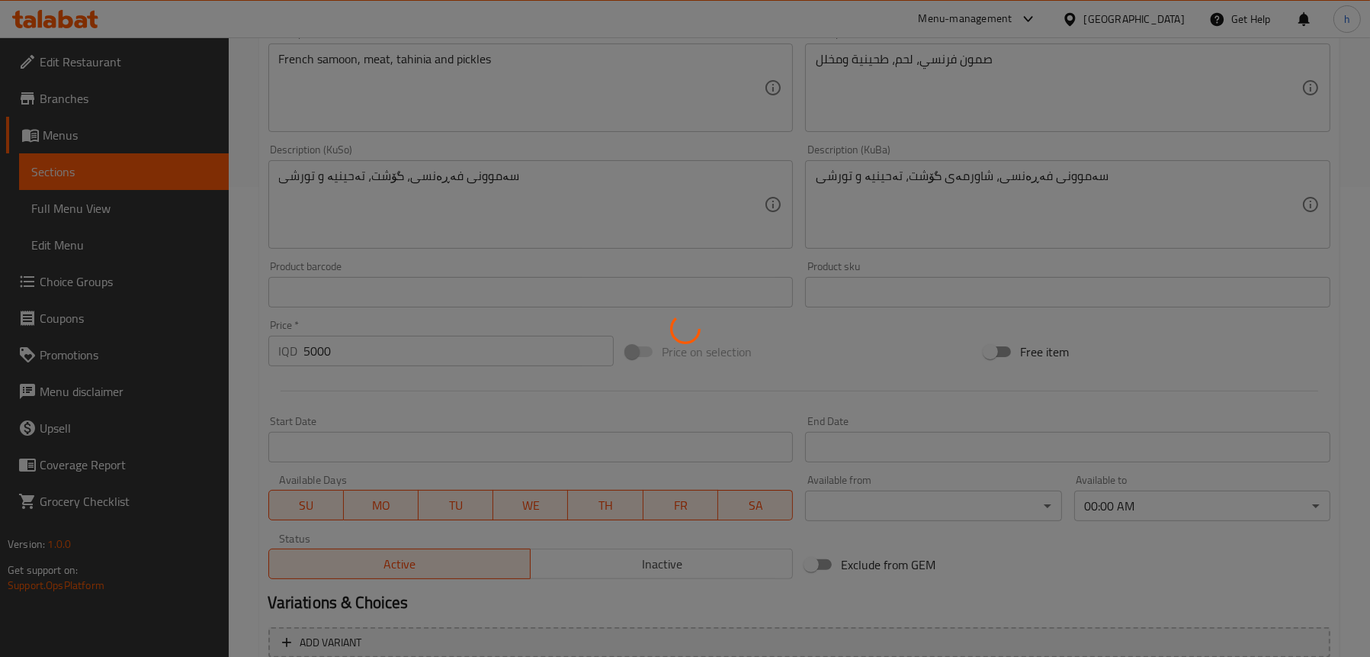
scroll to position [313, 0]
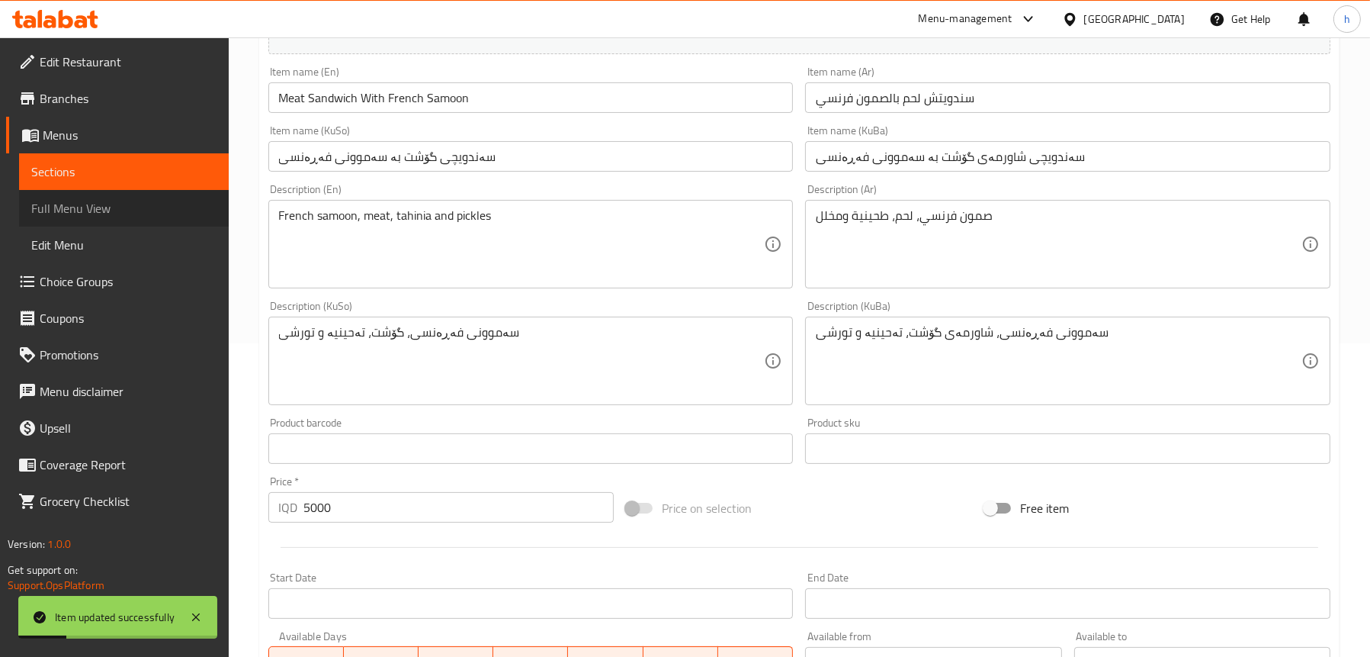
click at [91, 202] on span "Full Menu View" at bounding box center [123, 208] width 185 height 18
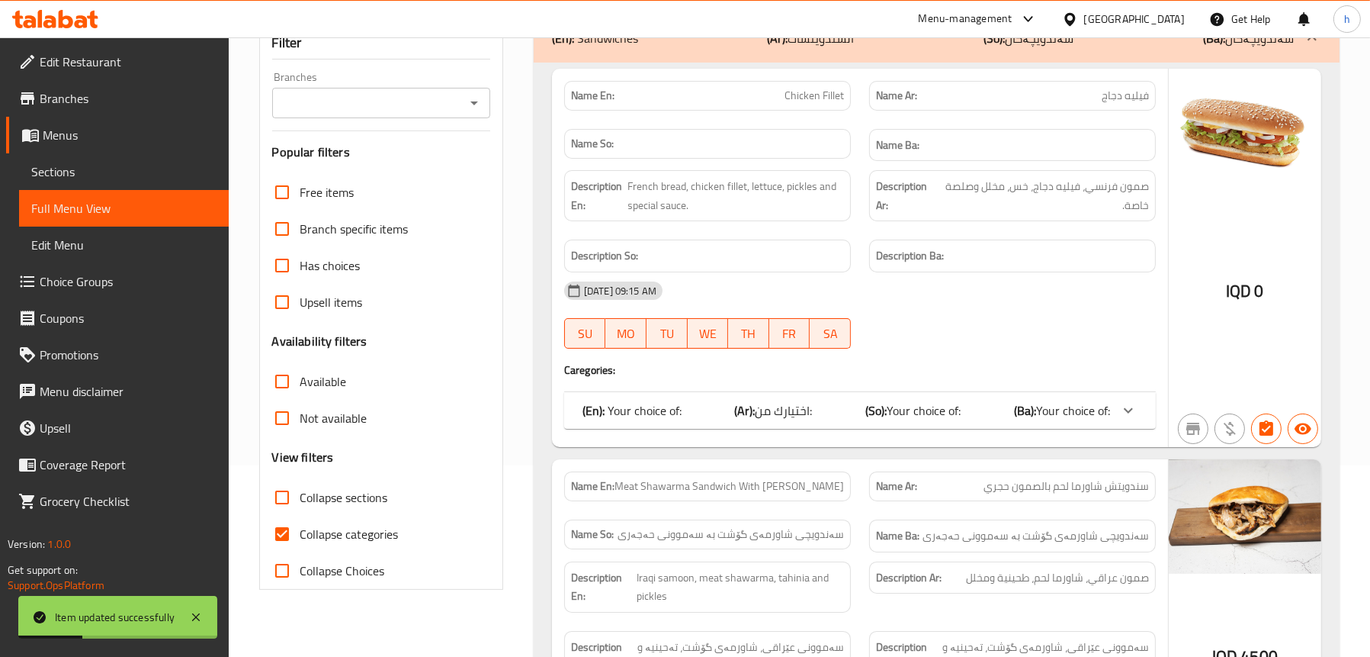
scroll to position [85, 0]
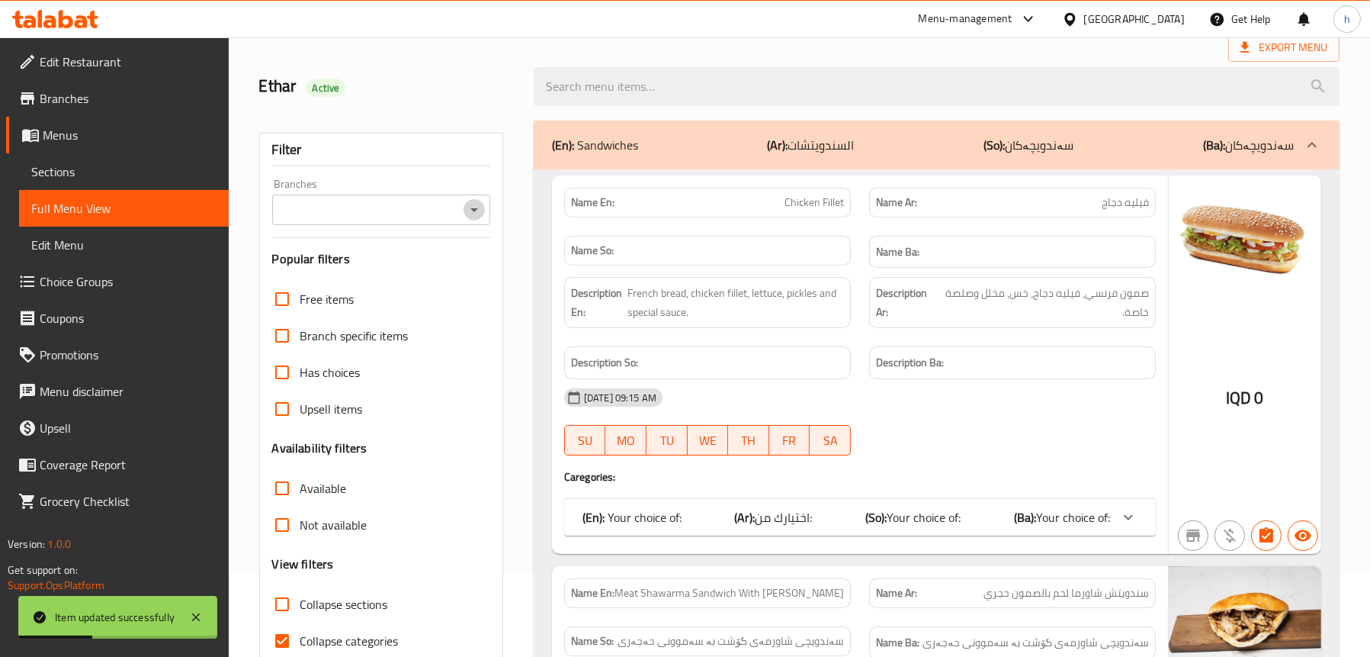
click at [465, 208] on icon "Open" at bounding box center [474, 210] width 18 height 18
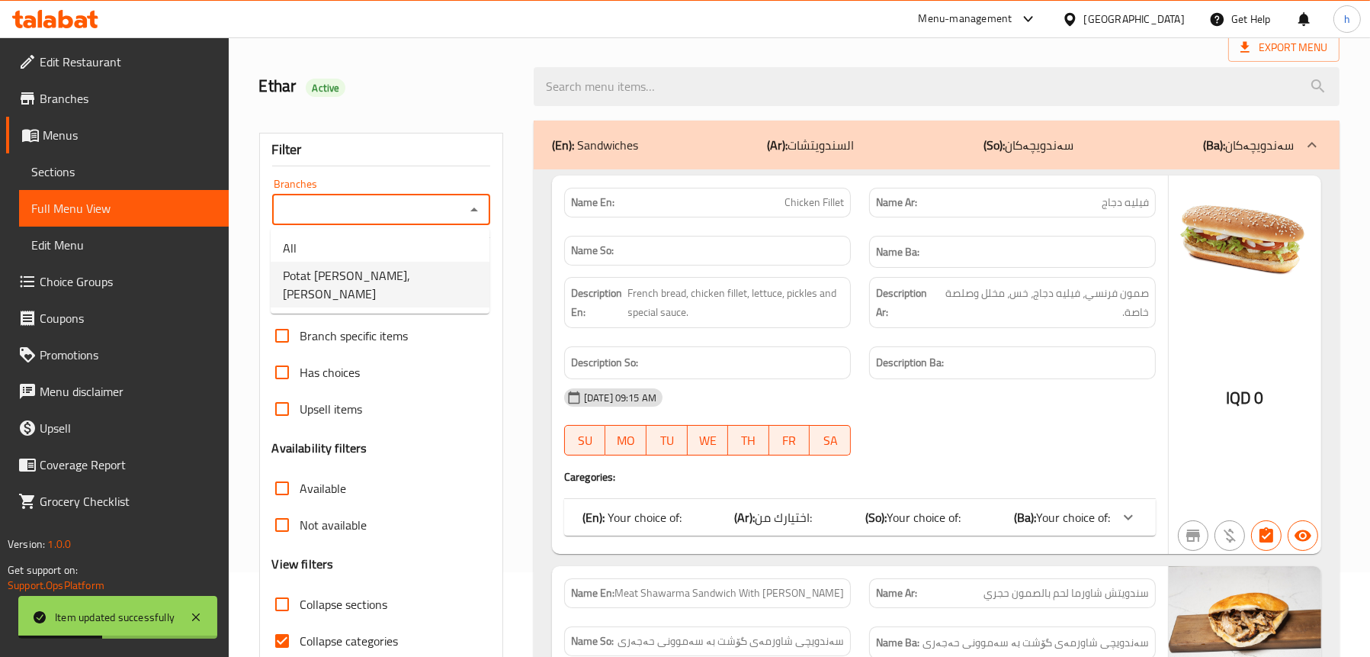
click at [376, 287] on li "Potat [PERSON_NAME], [PERSON_NAME]" at bounding box center [380, 285] width 219 height 46
type input "Potat [PERSON_NAME], [PERSON_NAME]"
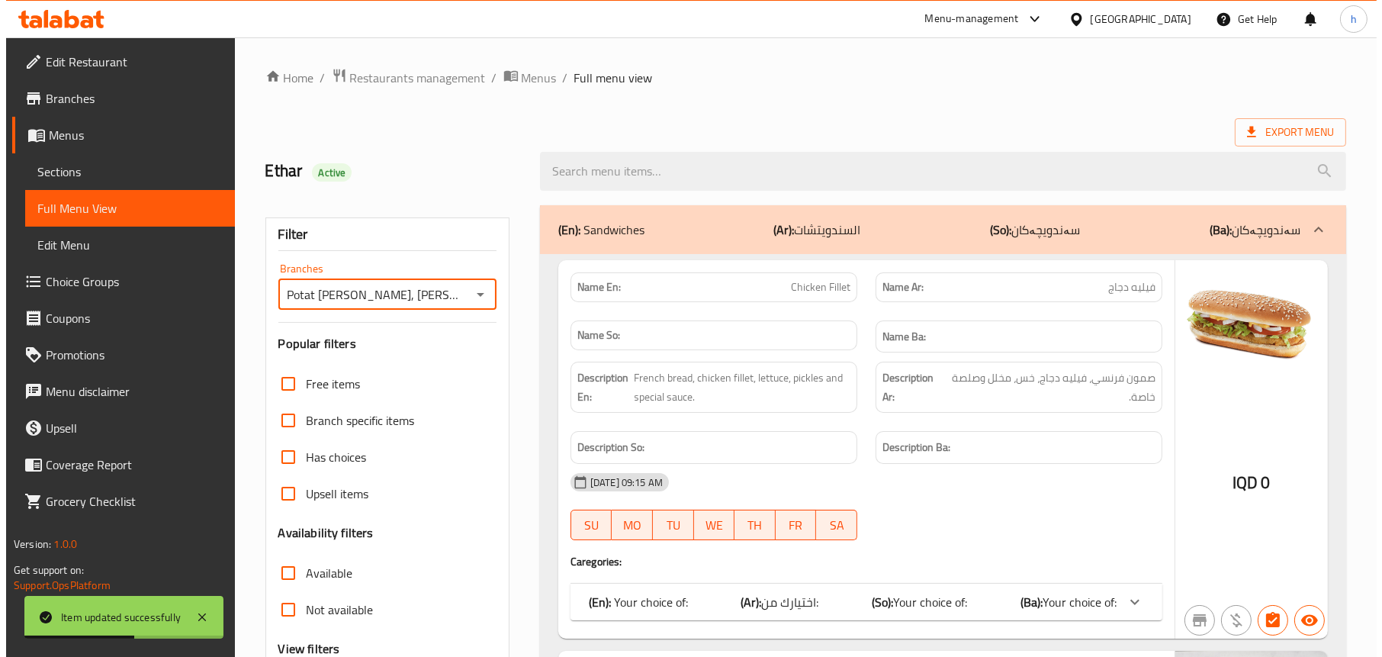
scroll to position [0, 0]
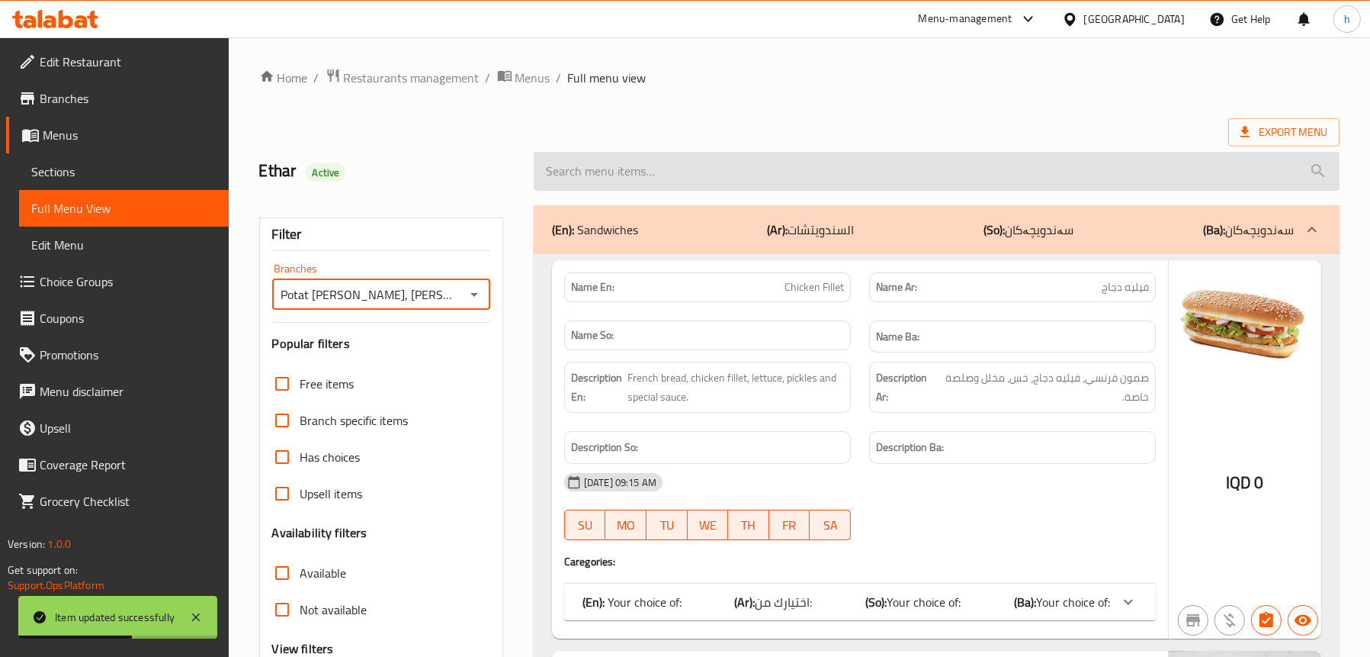
click at [666, 162] on input "search" at bounding box center [937, 171] width 806 height 39
paste input "Meat Shawarma Sandwich With French Samoon"
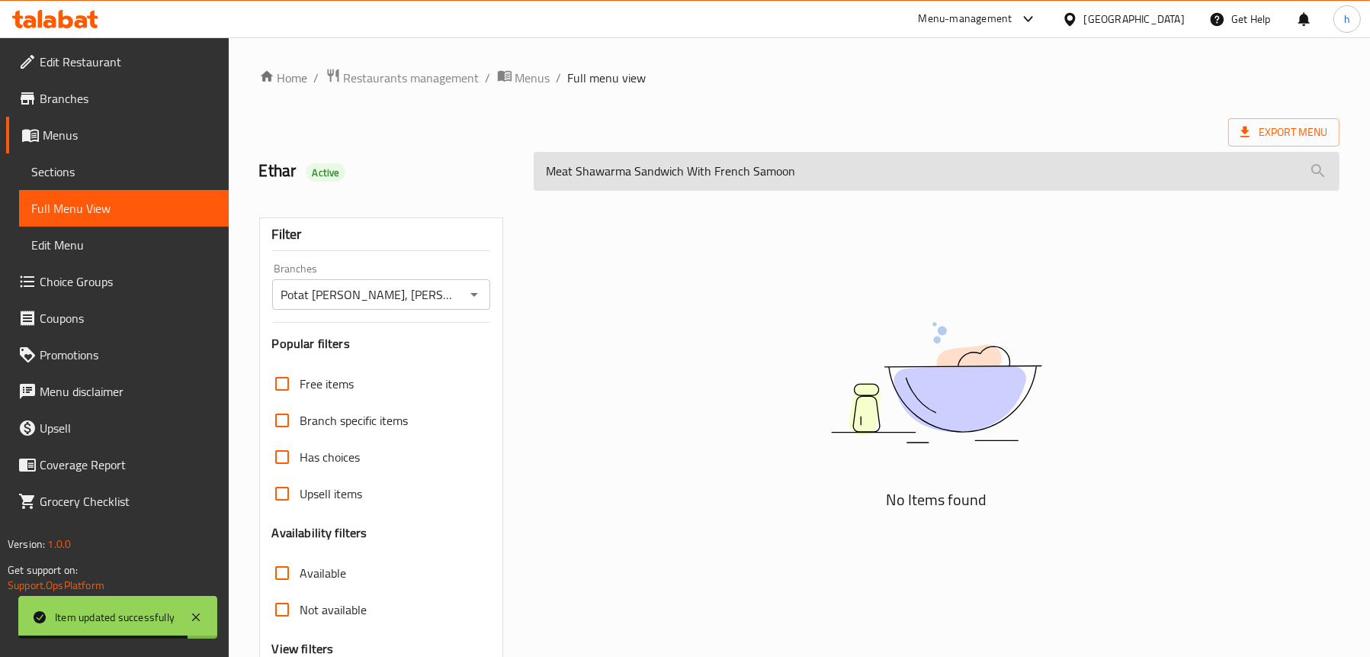
click at [609, 173] on input "Meat Shawarma Sandwich With French Samoon" at bounding box center [937, 171] width 806 height 39
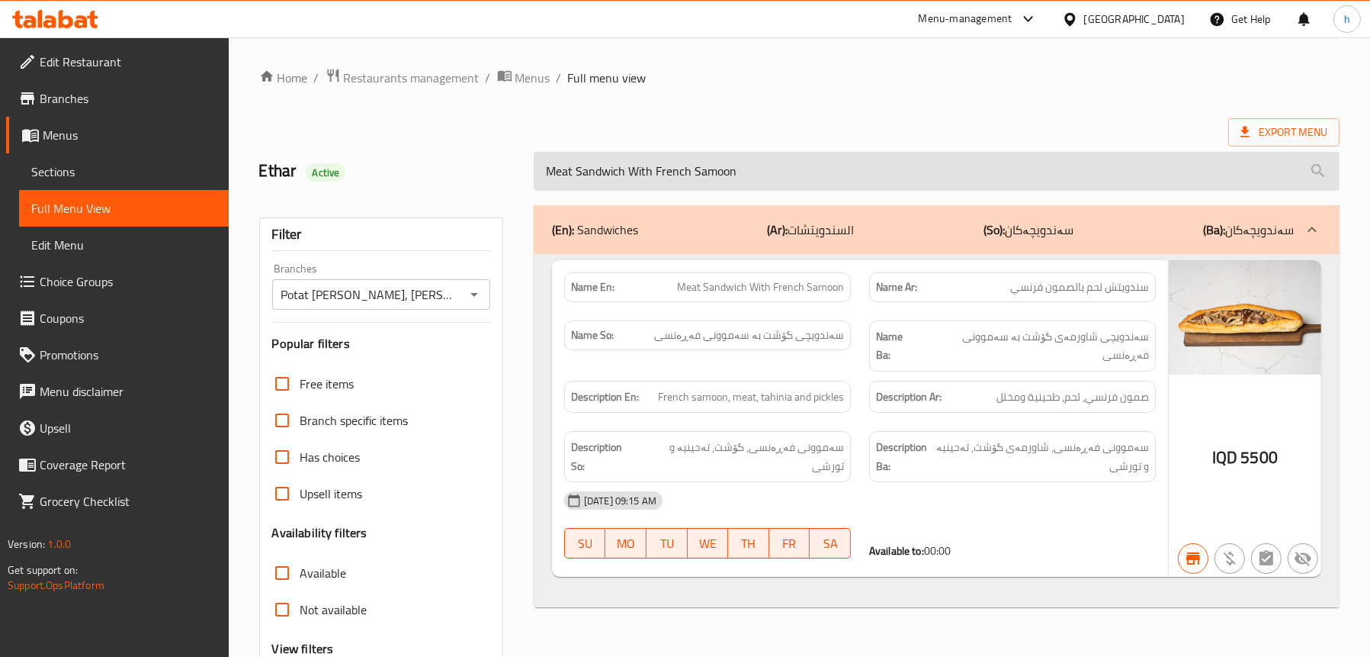
click at [654, 169] on input "Meat Sandwich With French Samoon" at bounding box center [937, 171] width 806 height 39
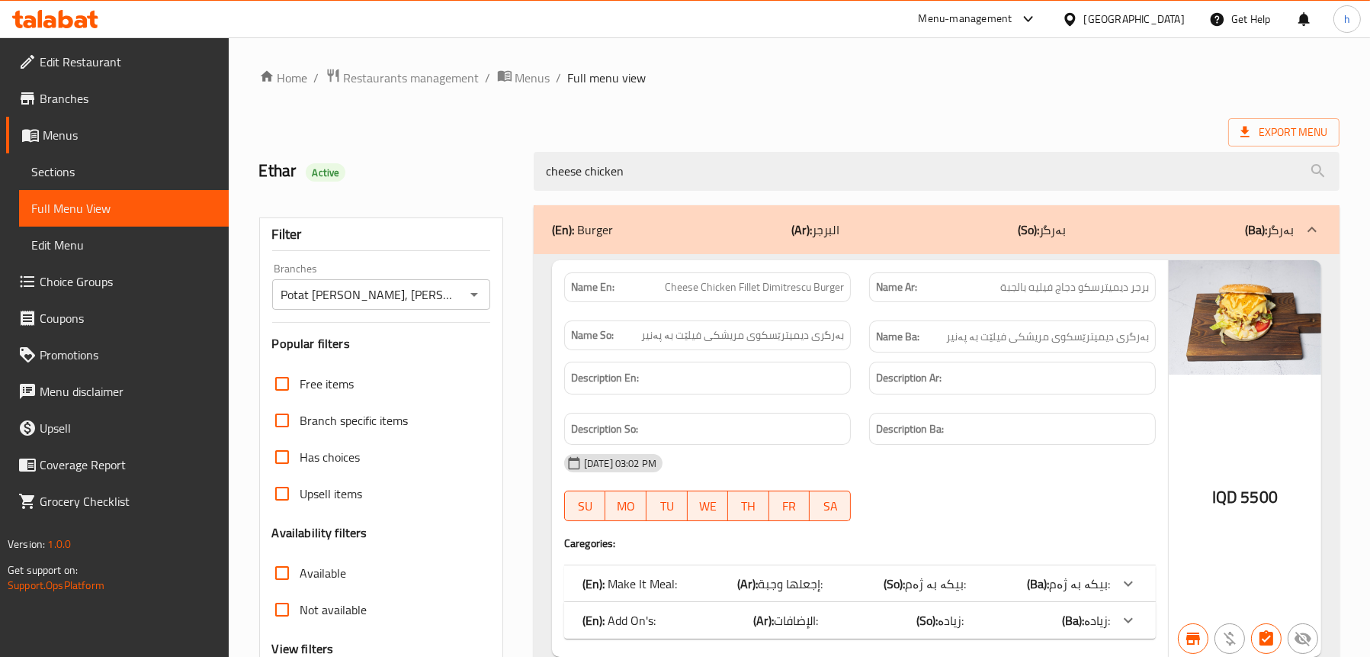
type input "cheese chicken"
click at [49, 175] on span "Sections" at bounding box center [123, 171] width 185 height 18
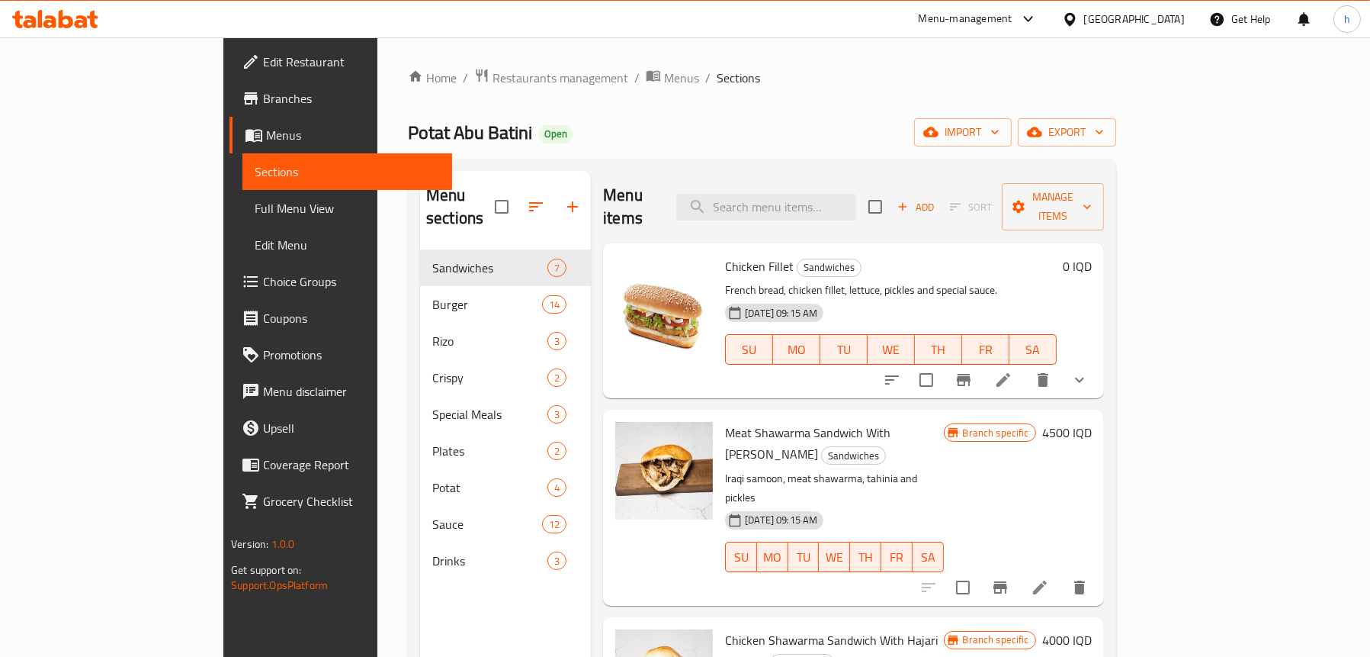
click at [255, 209] on span "Full Menu View" at bounding box center [347, 208] width 185 height 18
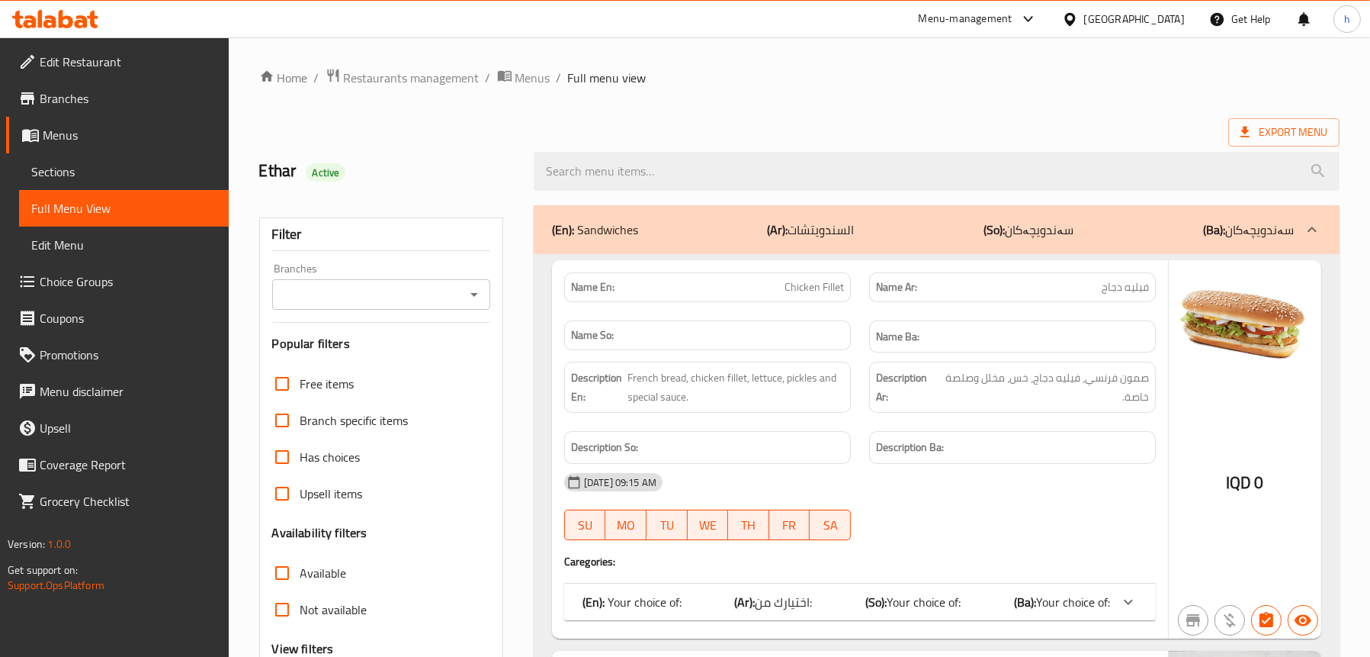
click at [476, 290] on icon "Open" at bounding box center [474, 294] width 18 height 18
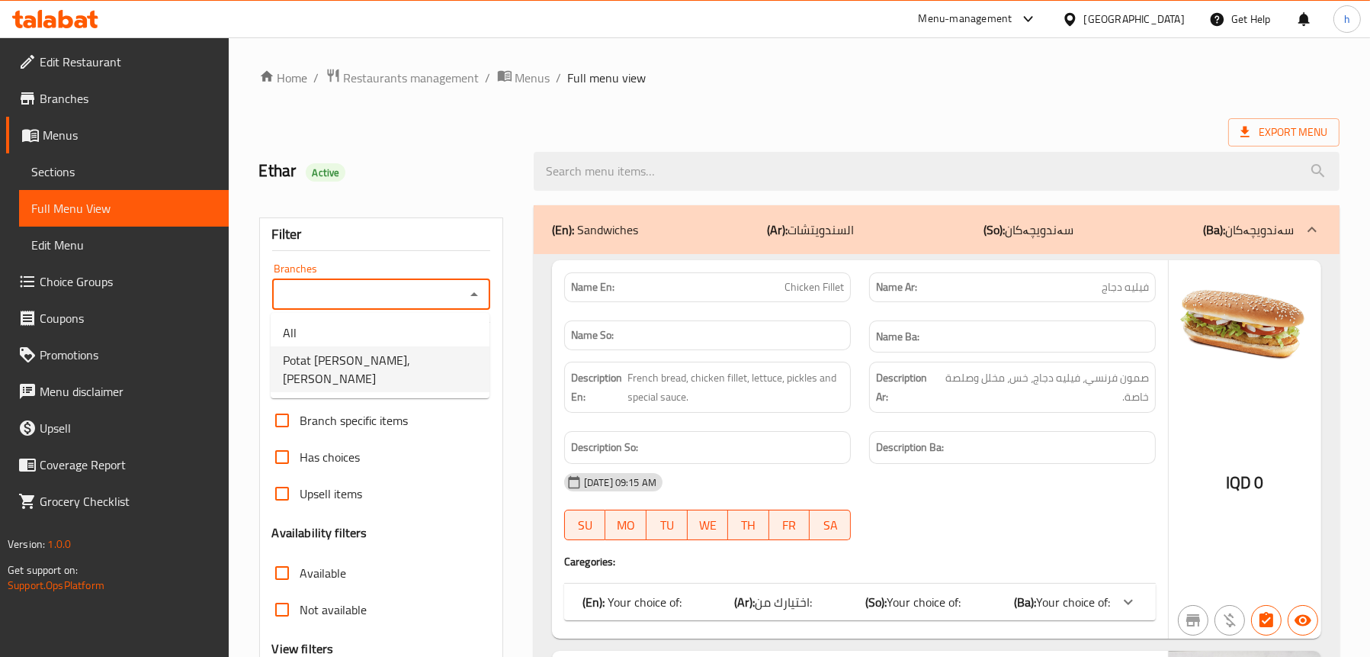
click at [413, 352] on span "Potat [PERSON_NAME], [PERSON_NAME]" at bounding box center [380, 369] width 194 height 37
type input "Potat [PERSON_NAME], [PERSON_NAME]"
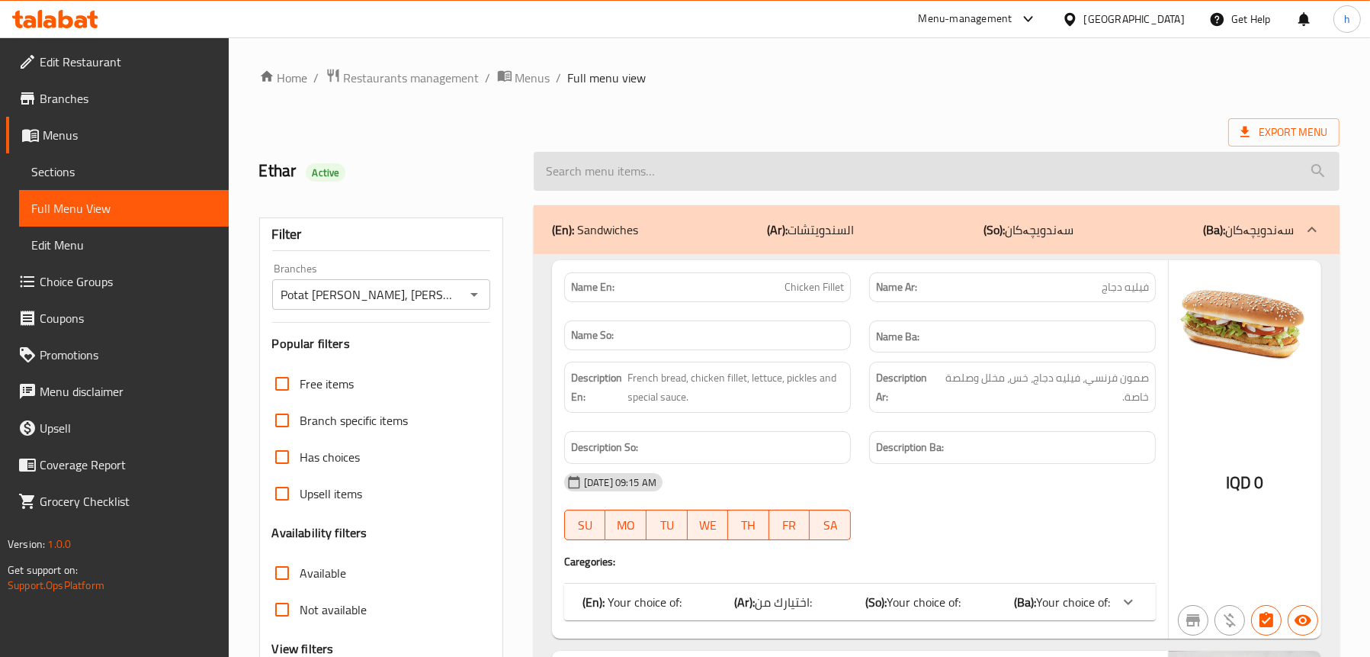
click at [672, 169] on input "search" at bounding box center [937, 171] width 806 height 39
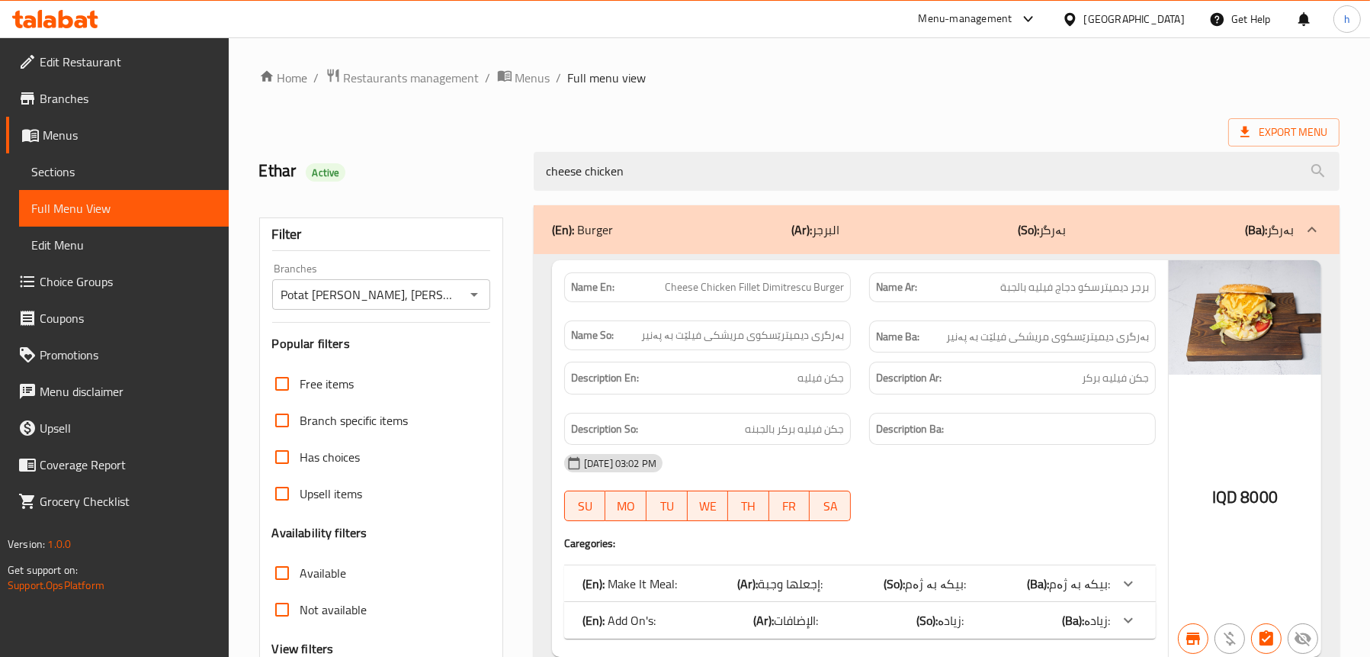
type input "cheese chicken"
click at [63, 170] on span "Sections" at bounding box center [123, 171] width 185 height 18
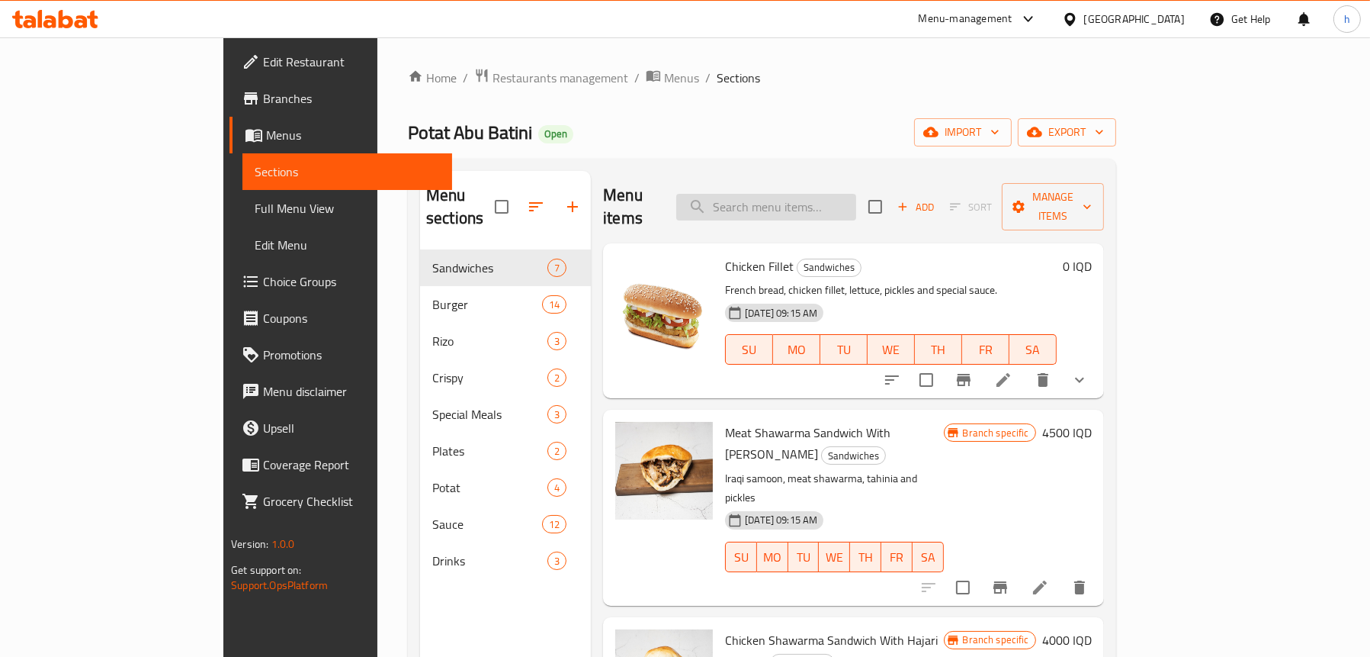
click at [823, 194] on input "search" at bounding box center [766, 207] width 180 height 27
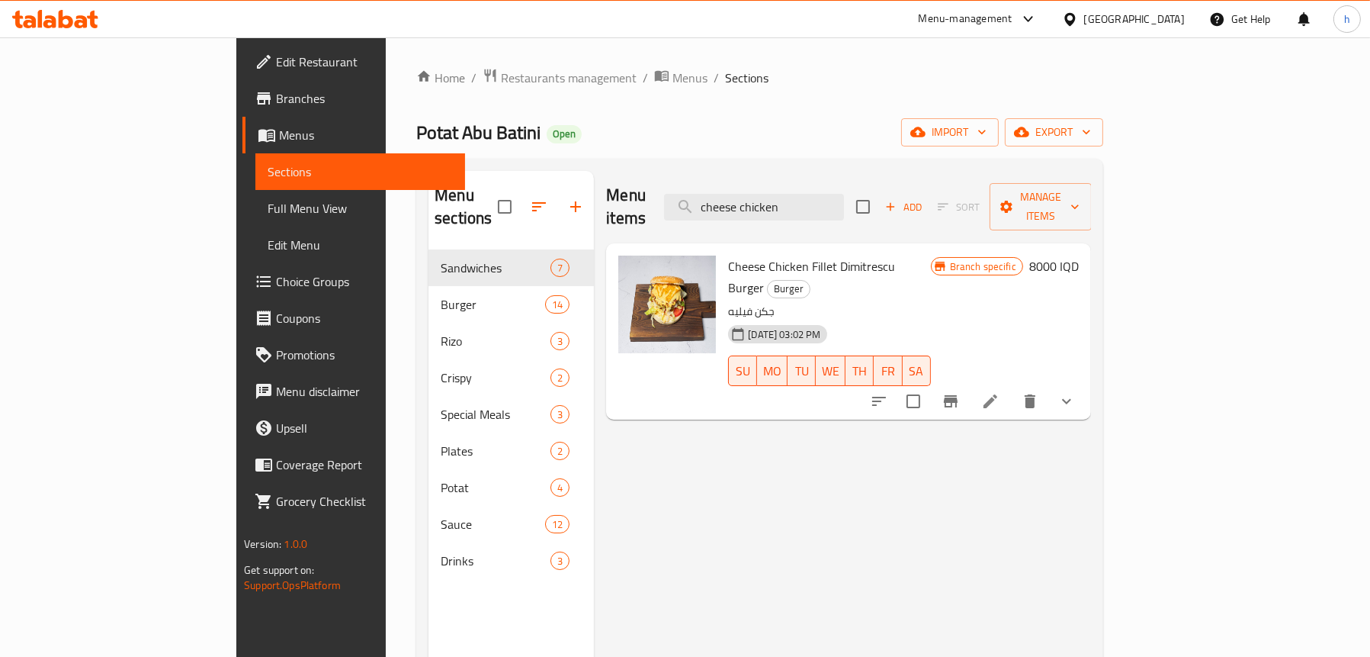
type input "cheese chicken"
click at [1012, 387] on li at bounding box center [990, 400] width 43 height 27
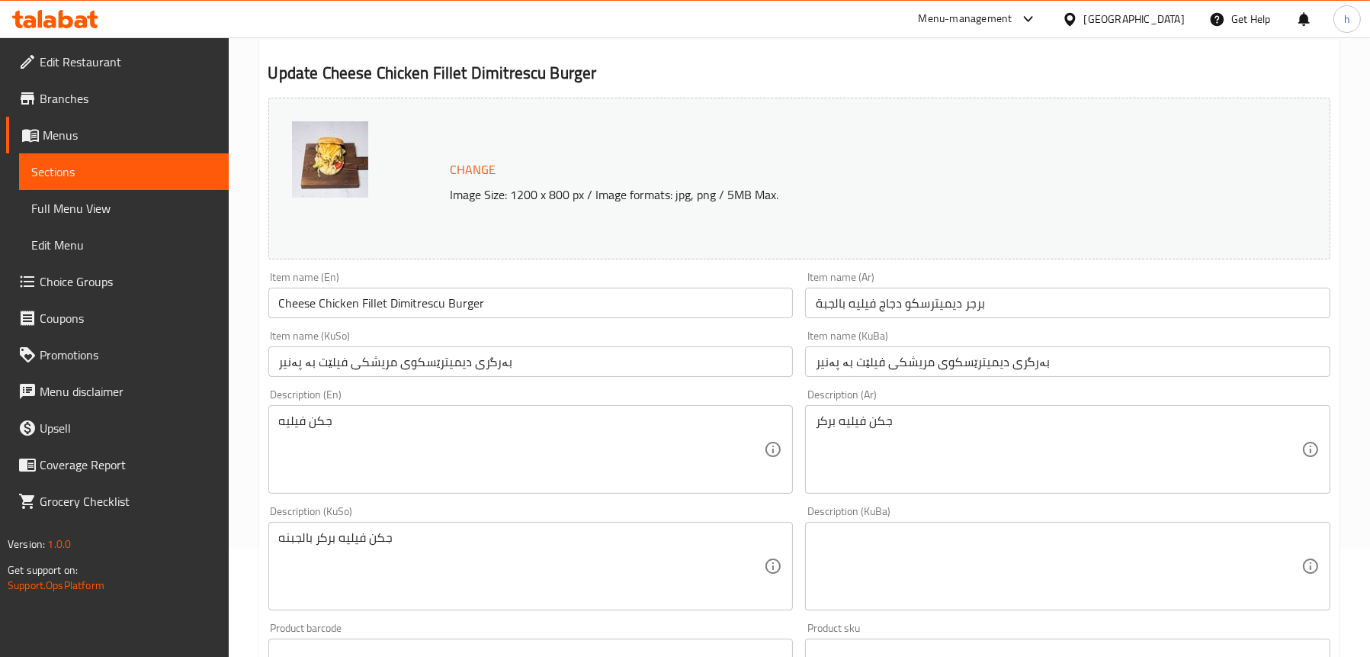
scroll to position [229, 0]
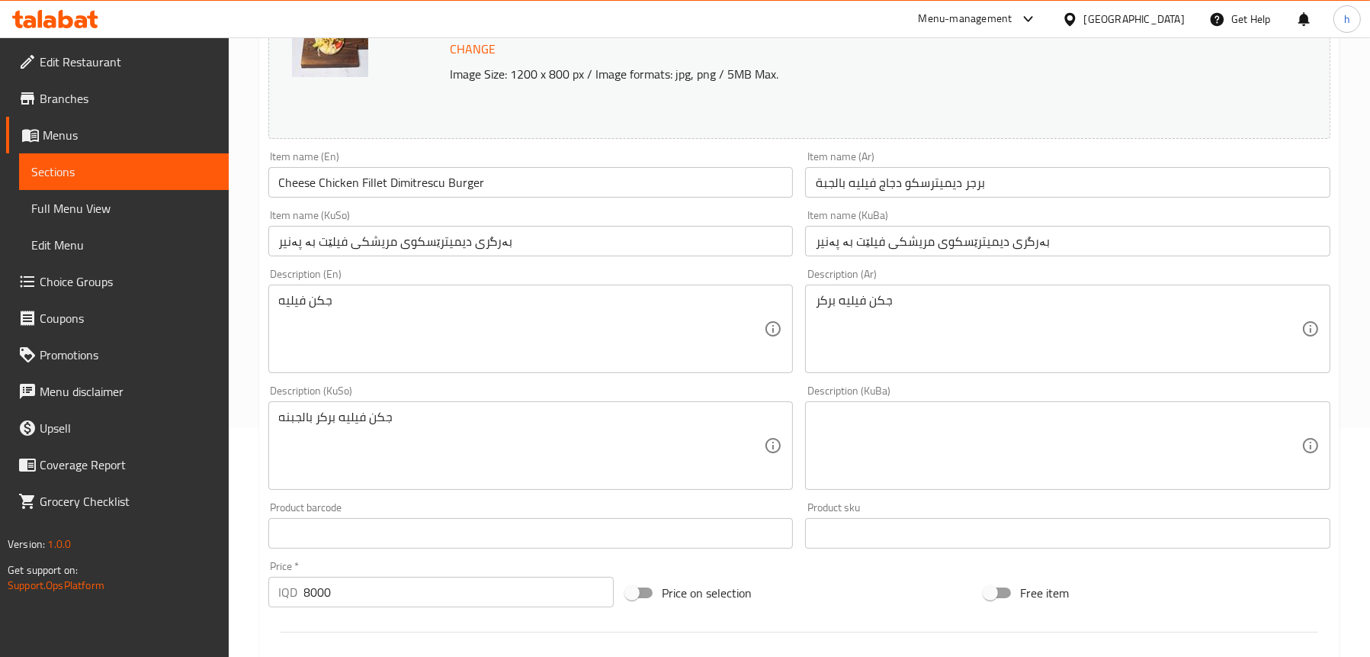
click at [316, 304] on textarea "جكن فيليه" at bounding box center [522, 329] width 486 height 72
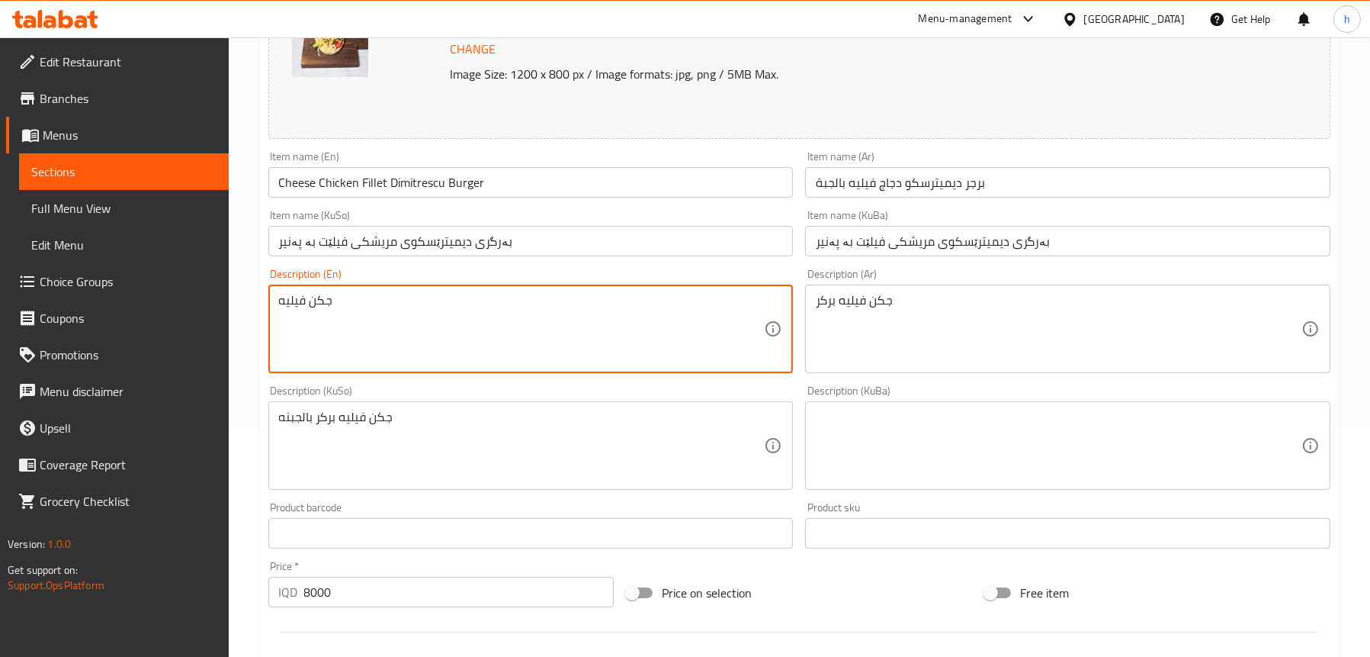
click at [316, 304] on textarea "جكن فيليه" at bounding box center [522, 329] width 486 height 72
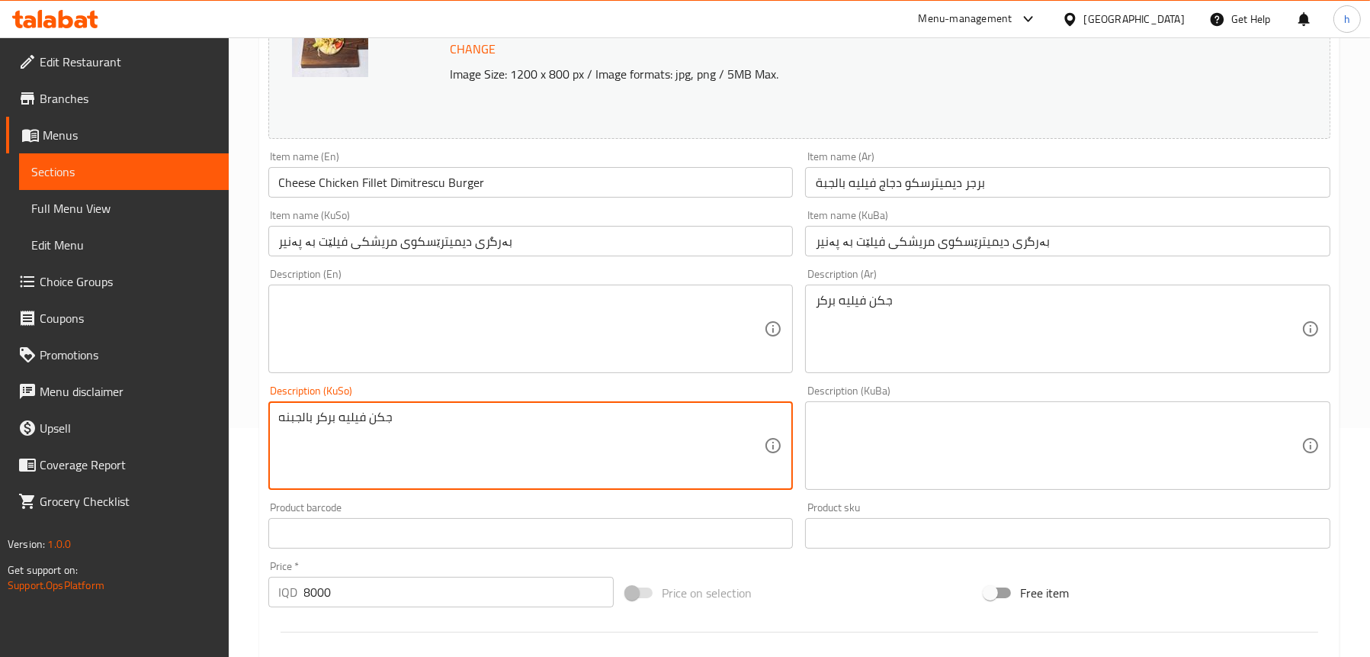
click at [344, 418] on textarea "جكن فيليه بركر بالجبنه" at bounding box center [522, 445] width 486 height 72
click at [887, 300] on textarea "جكن فيليه بركر" at bounding box center [1059, 329] width 486 height 72
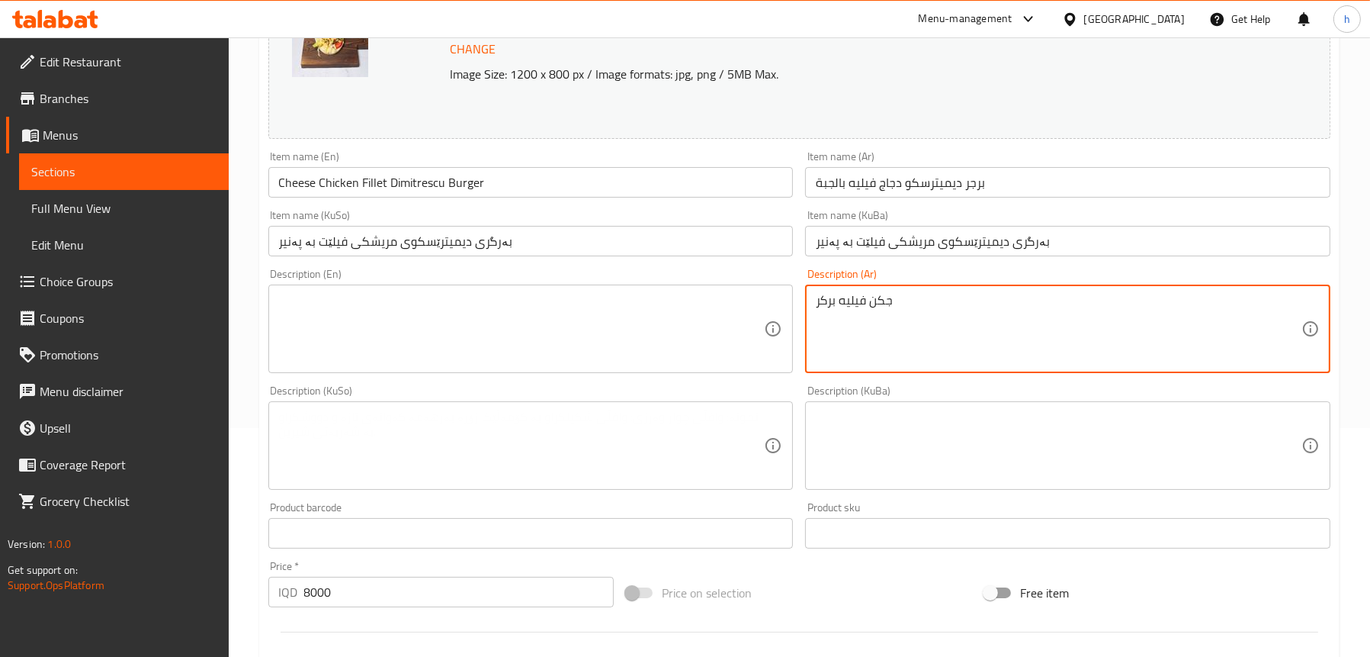
click at [887, 300] on textarea "جكن فيليه بركر" at bounding box center [1059, 329] width 486 height 72
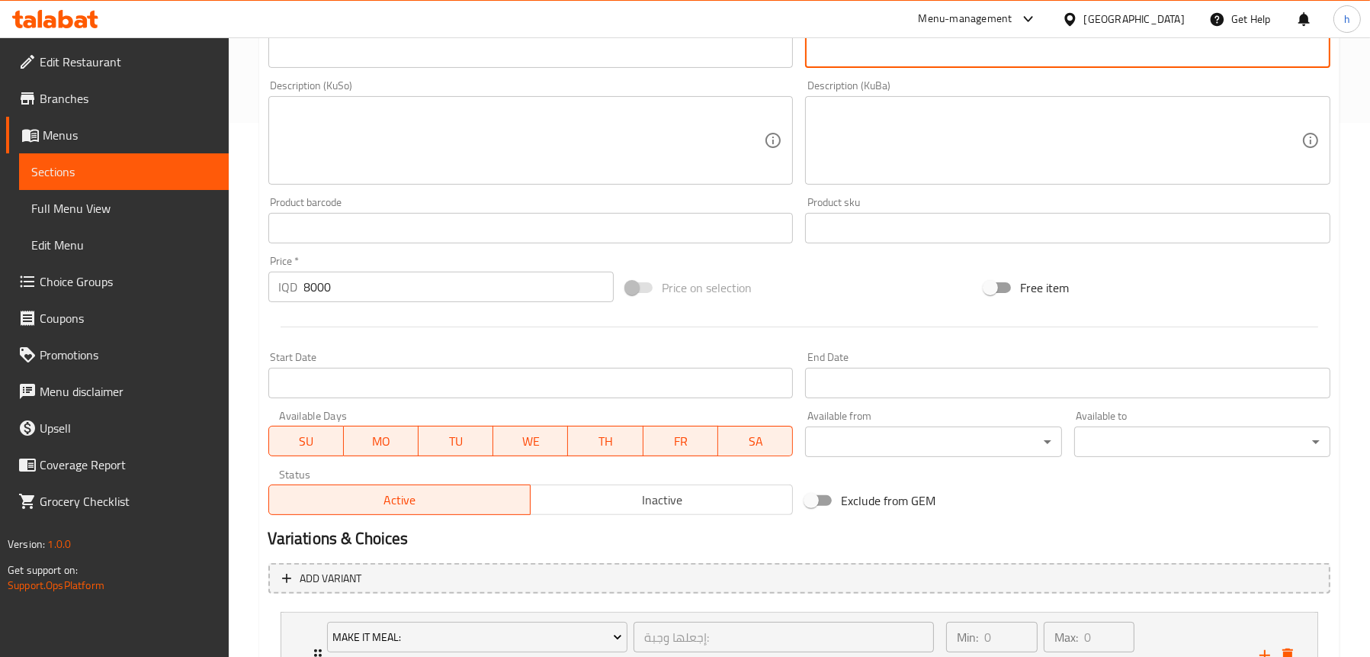
scroll to position [779, 0]
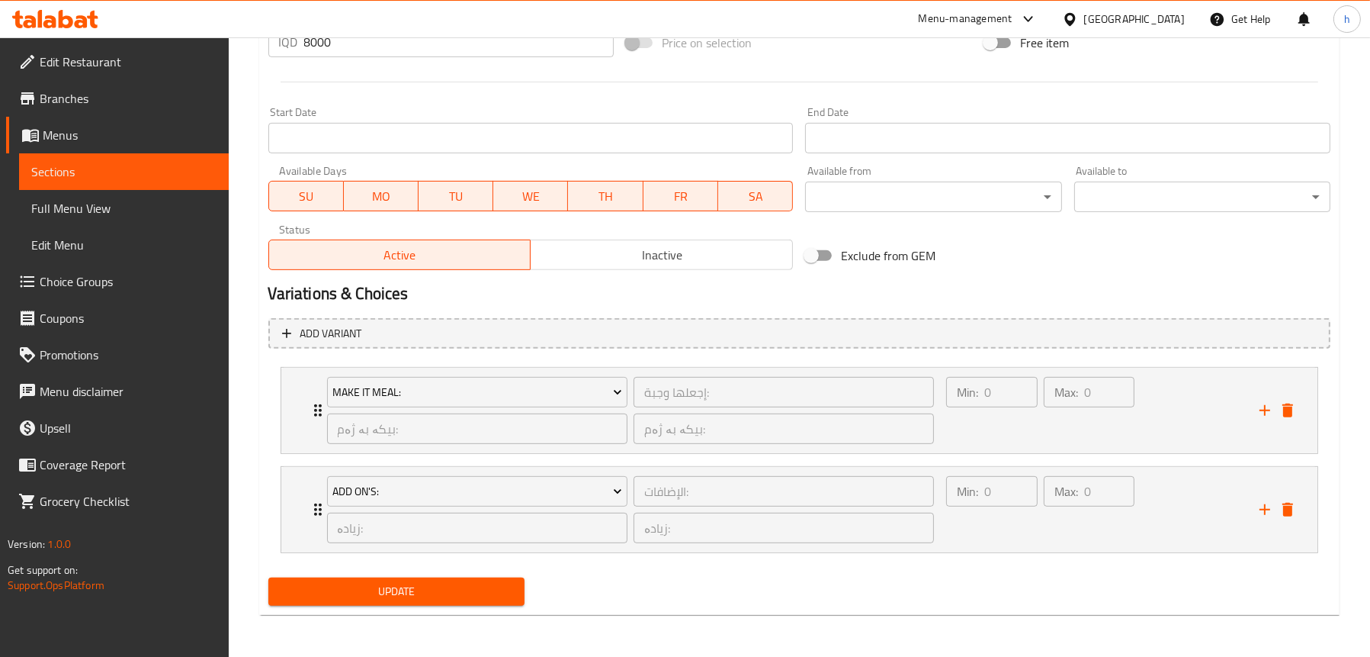
click at [300, 598] on span "Update" at bounding box center [397, 591] width 232 height 19
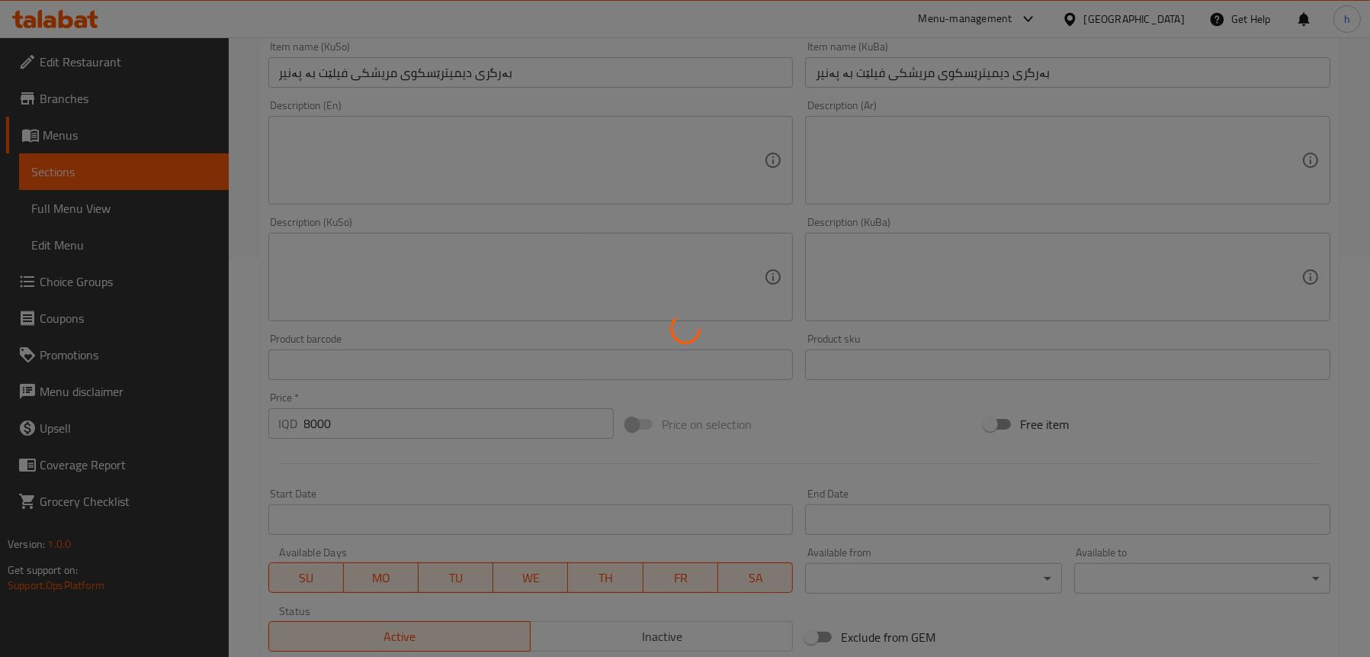
scroll to position [245, 0]
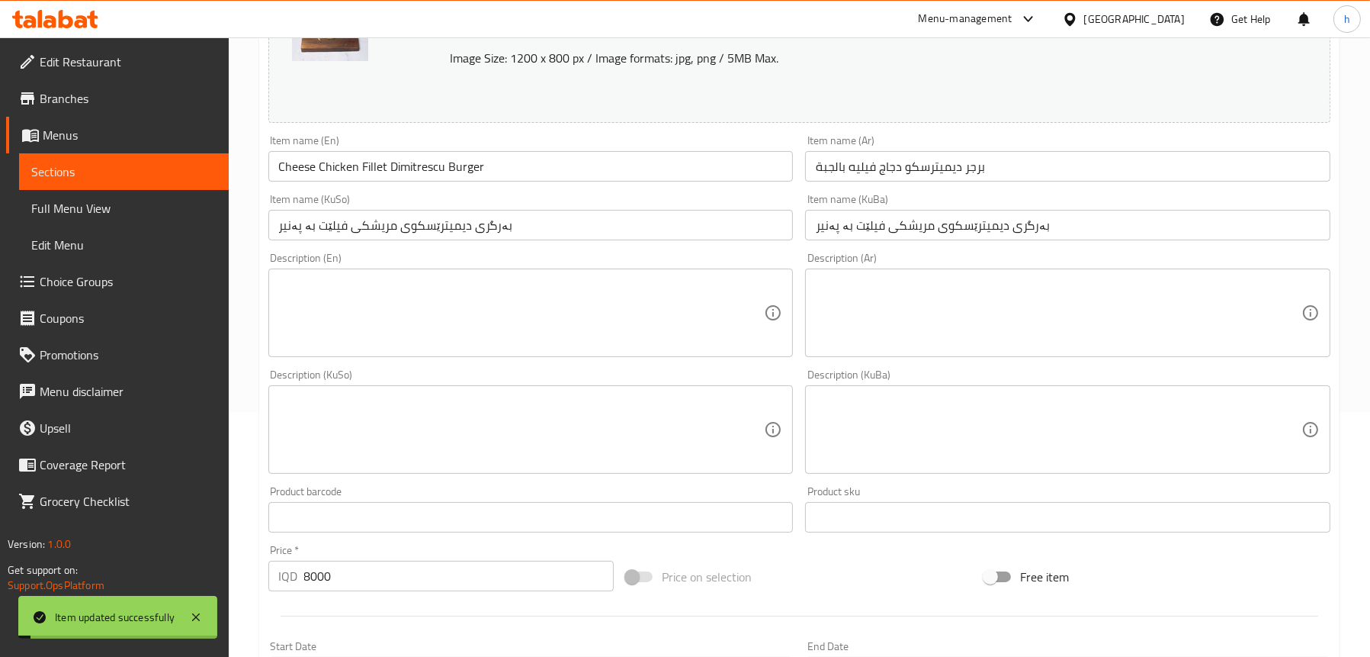
click at [348, 172] on input "Cheese Chicken Fillet Dimitrescu Burger" at bounding box center [530, 166] width 525 height 31
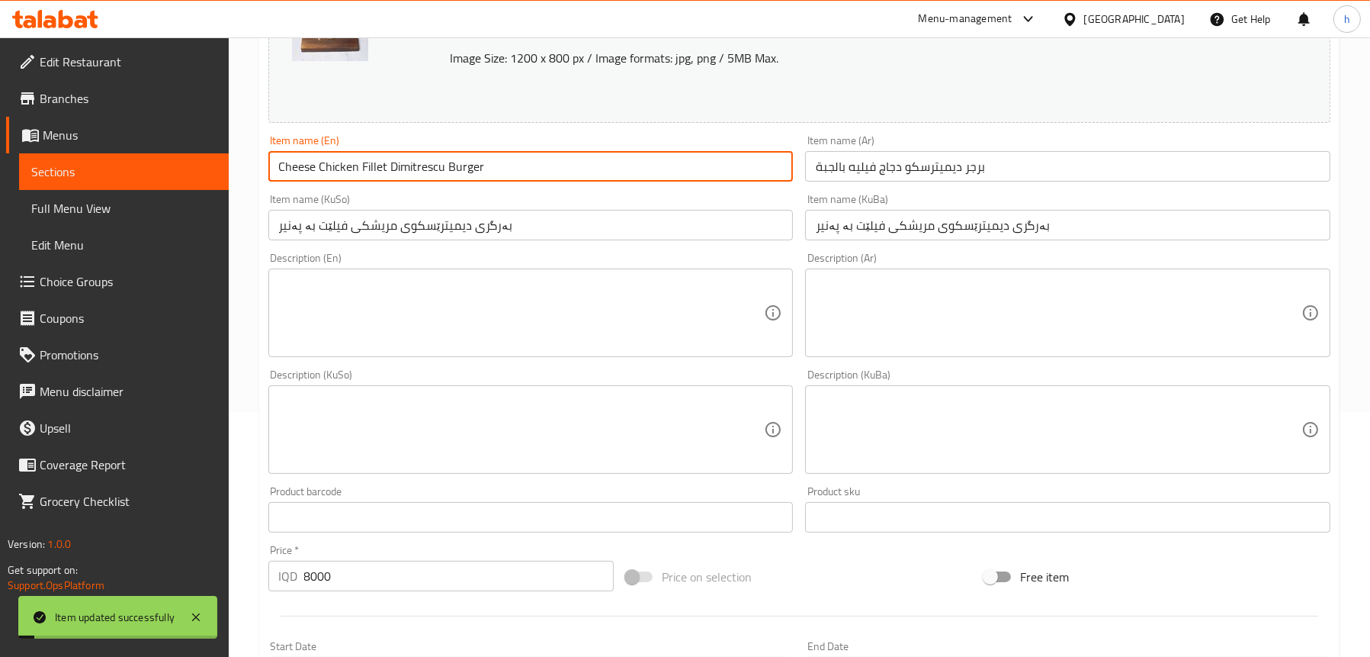
click at [348, 172] on input "Cheese Chicken Fillet Dimitrescu Burger" at bounding box center [530, 166] width 525 height 31
click at [124, 209] on span "Full Menu View" at bounding box center [123, 208] width 185 height 18
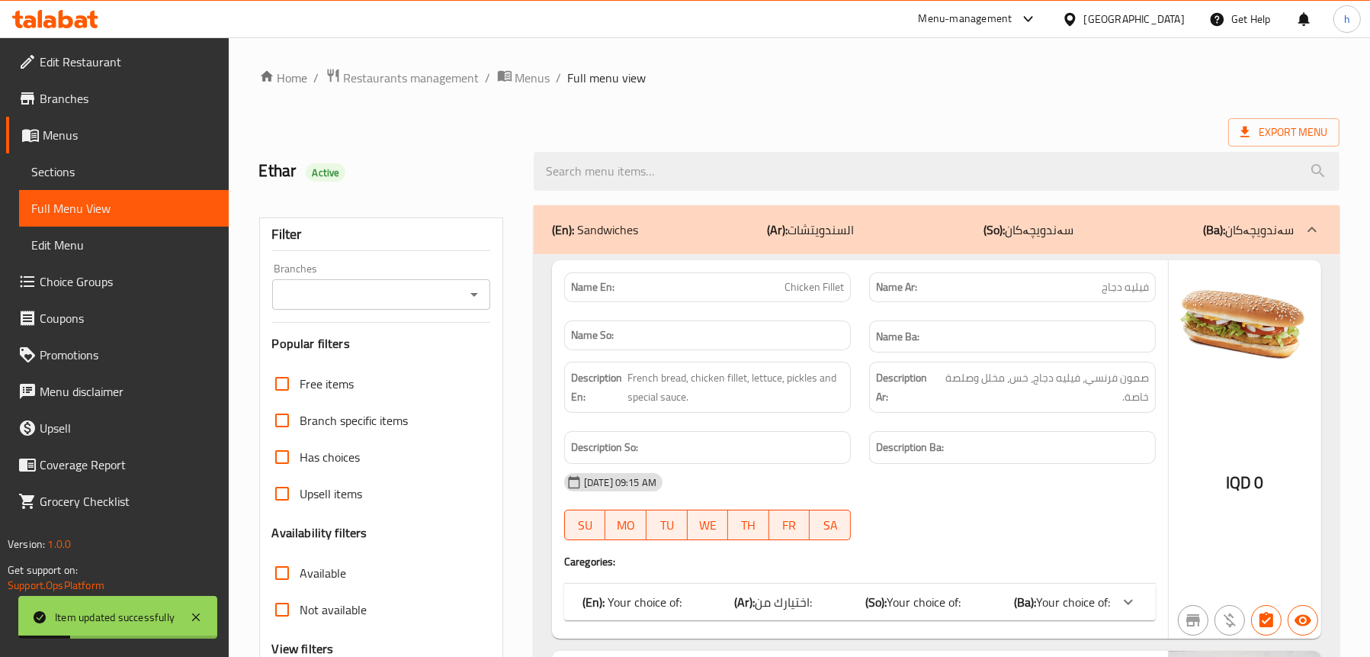
drag, startPoint x: 485, startPoint y: 287, endPoint x: 473, endPoint y: 290, distance: 12.6
click at [483, 287] on div "Branches" at bounding box center [381, 294] width 218 height 31
click at [473, 290] on icon "Open" at bounding box center [474, 294] width 18 height 18
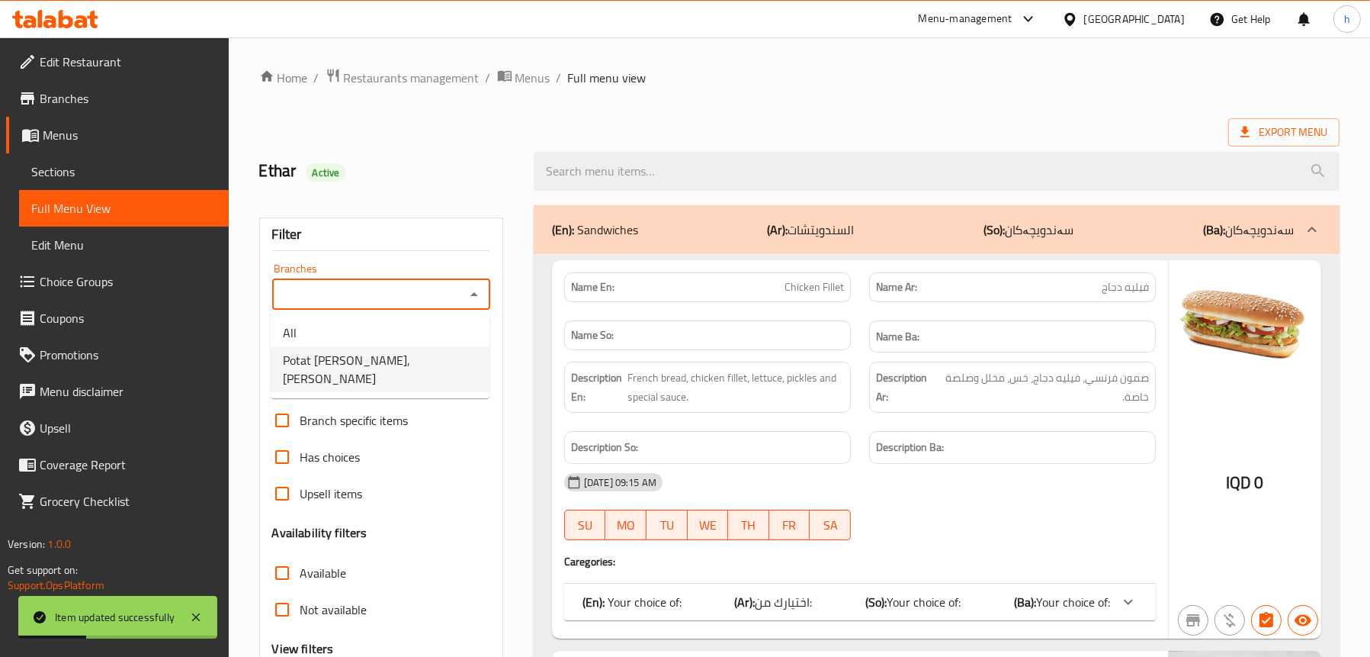
click at [381, 357] on span "Potat [PERSON_NAME], [PERSON_NAME]" at bounding box center [380, 369] width 194 height 37
type input "Potat [PERSON_NAME], [PERSON_NAME]"
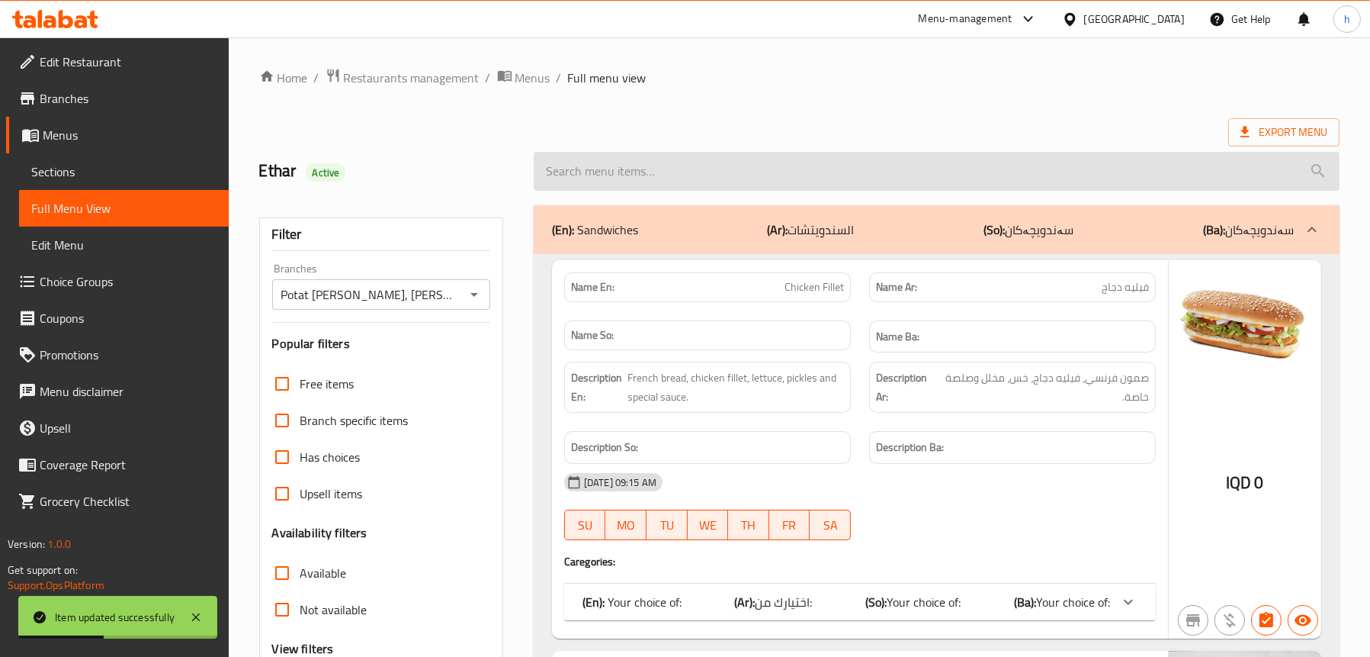
click at [660, 170] on input "search" at bounding box center [937, 171] width 806 height 39
paste input "Cheese Chicken Fillet Dimitrescu Burger"
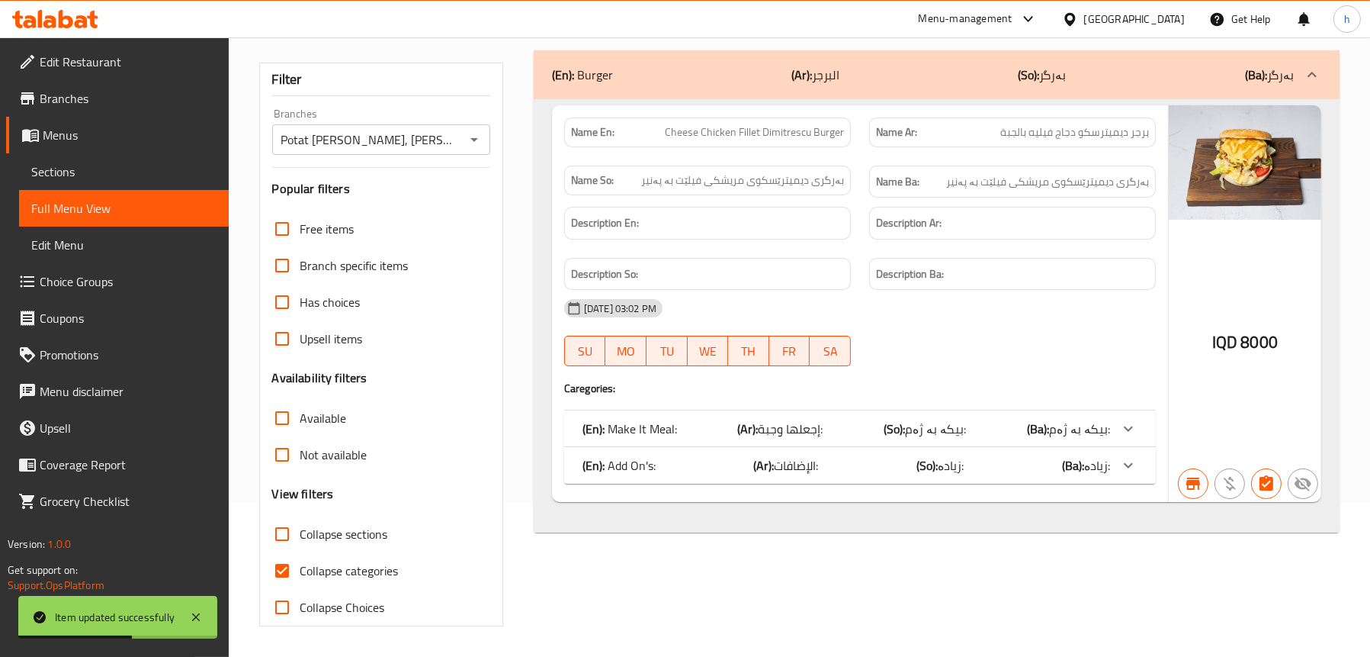
type input "Cheese Chicken Fillet Dimitrescu Burger"
click at [821, 433] on span "إجعلها وجبة:" at bounding box center [791, 428] width 65 height 23
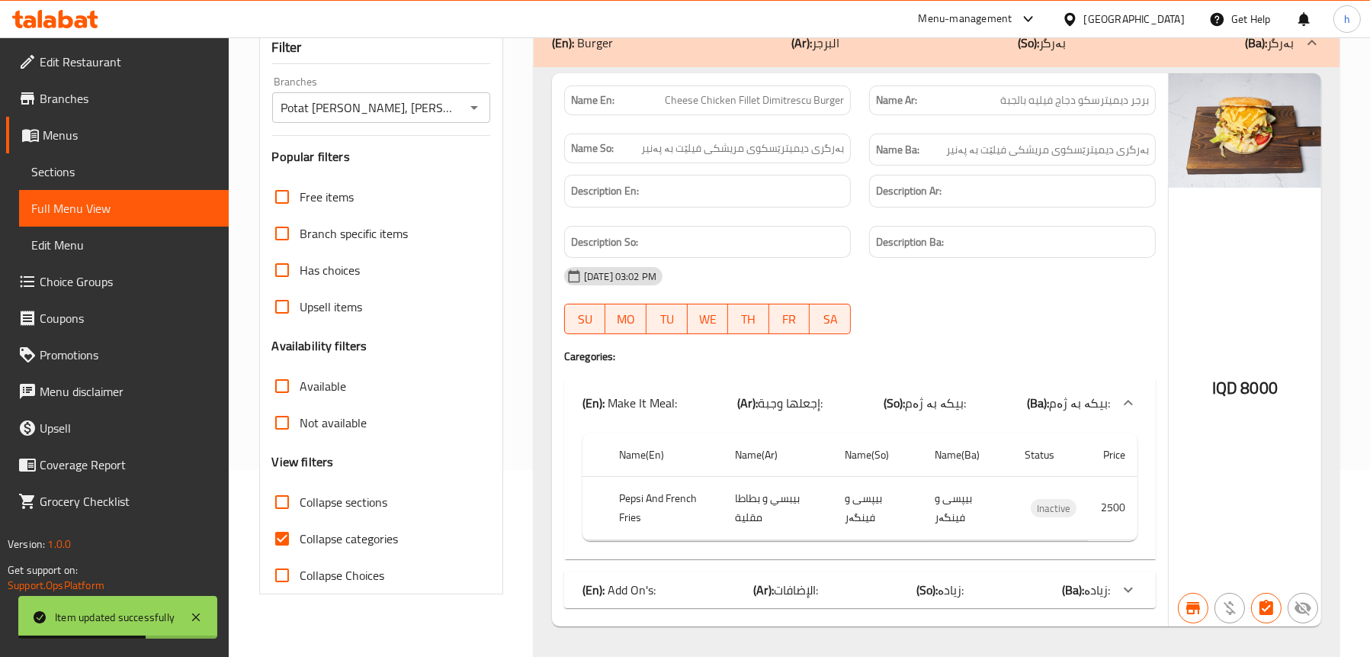
scroll to position [216, 0]
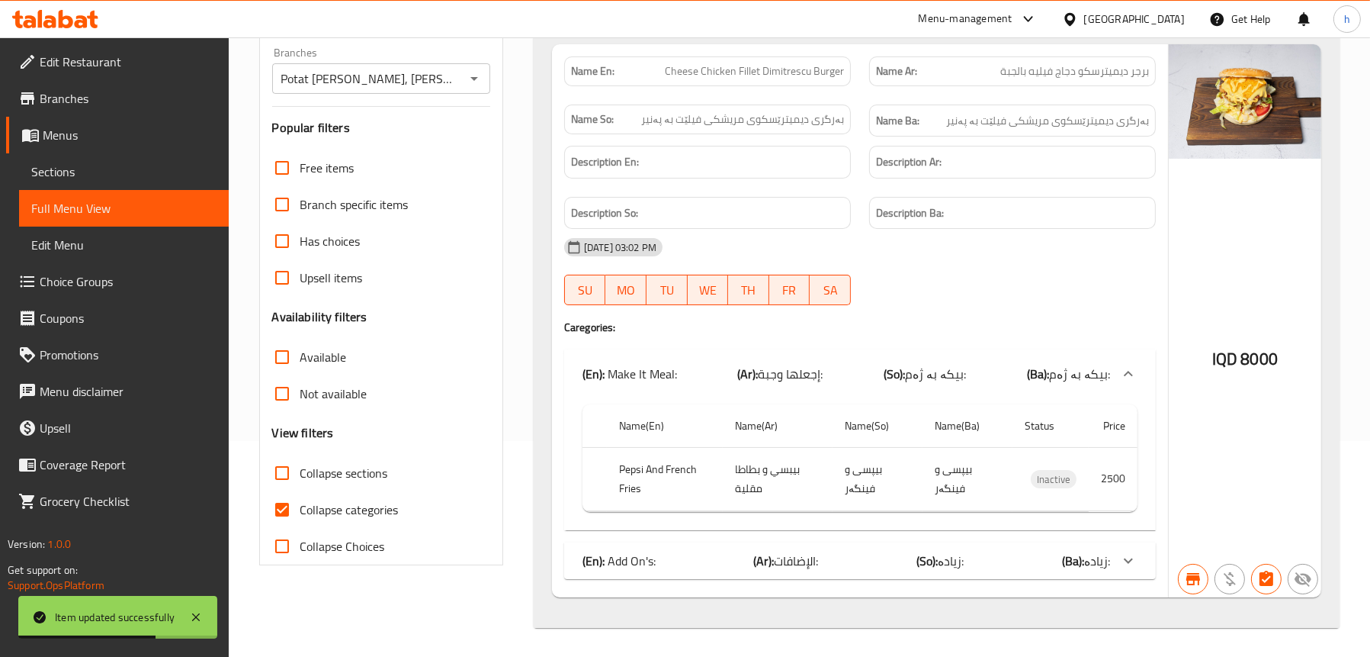
click at [823, 558] on div "(En): Add On's: (Ar): الإضافات: (So): زیادە: (Ba): زیادە:" at bounding box center [847, 560] width 528 height 18
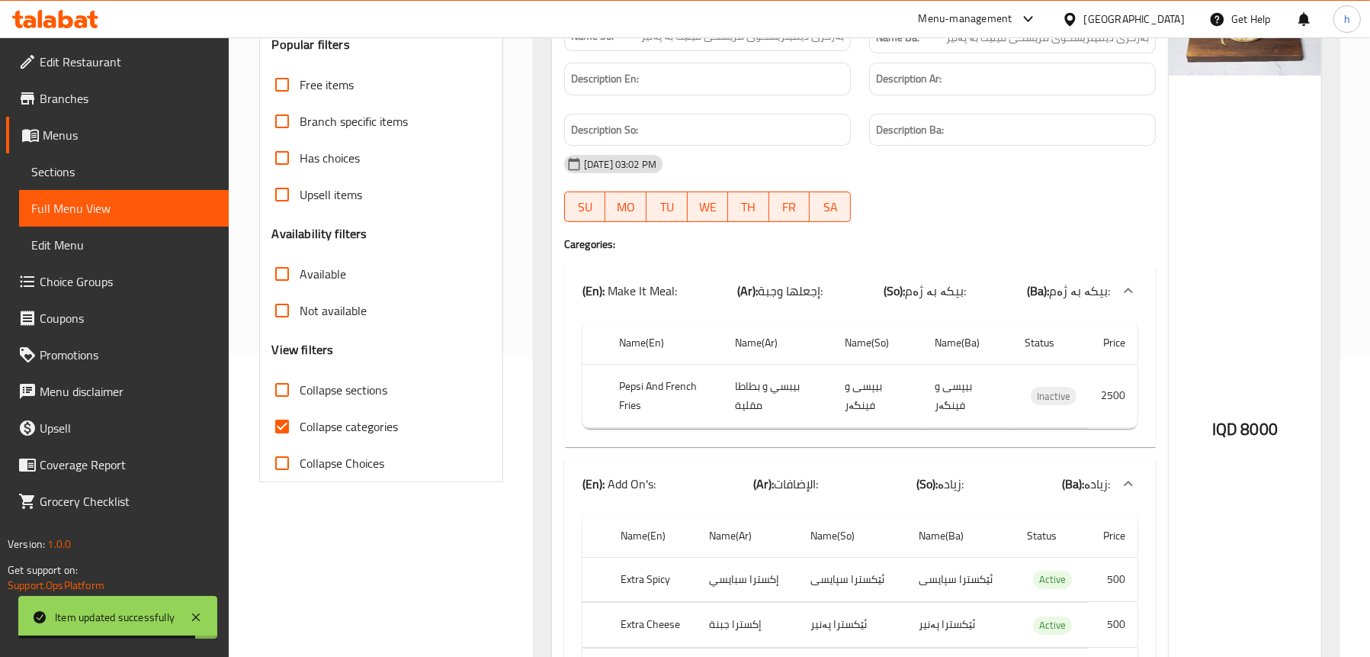
scroll to position [458, 0]
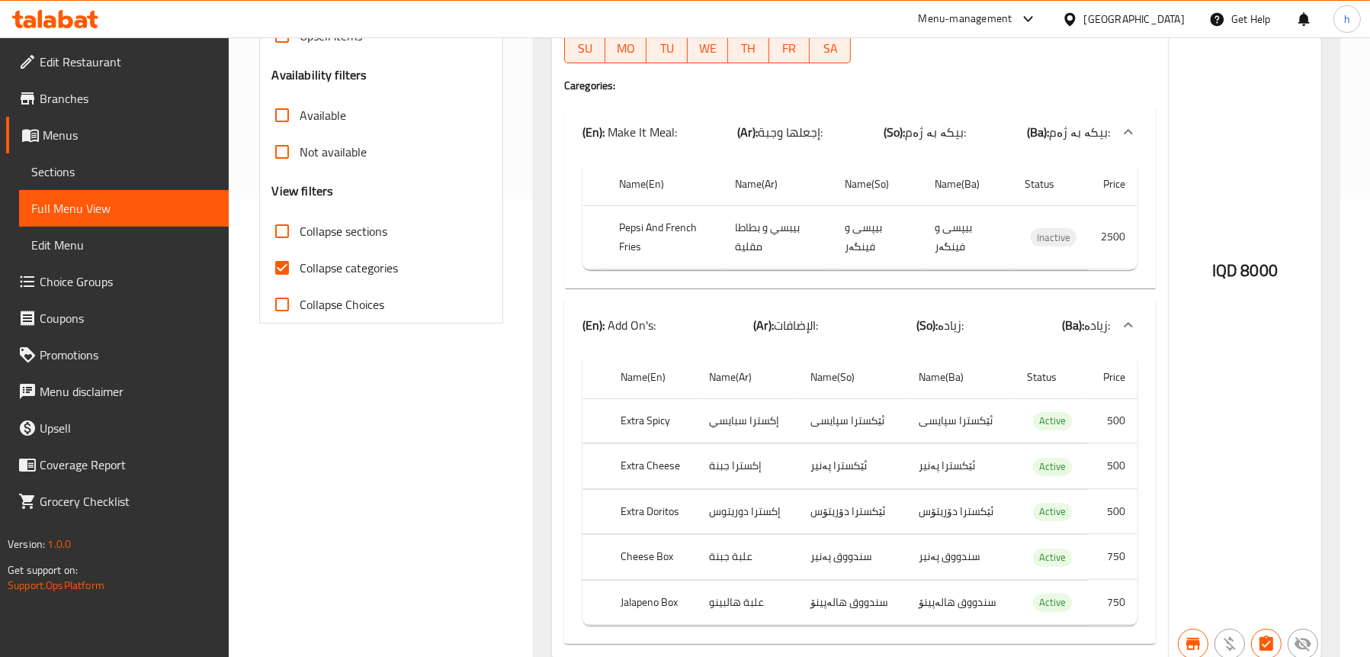
click at [960, 132] on span "بیکە بە ژەم:" at bounding box center [935, 131] width 61 height 23
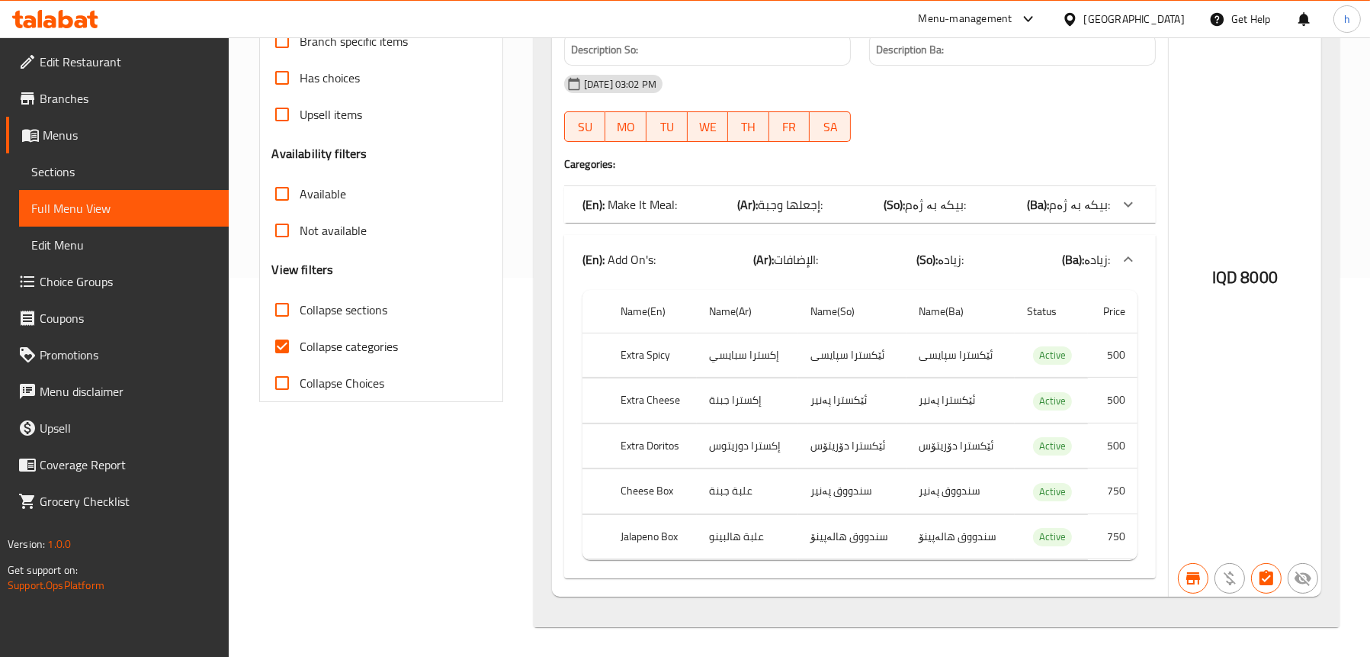
click at [927, 259] on b "(So):" at bounding box center [927, 259] width 21 height 23
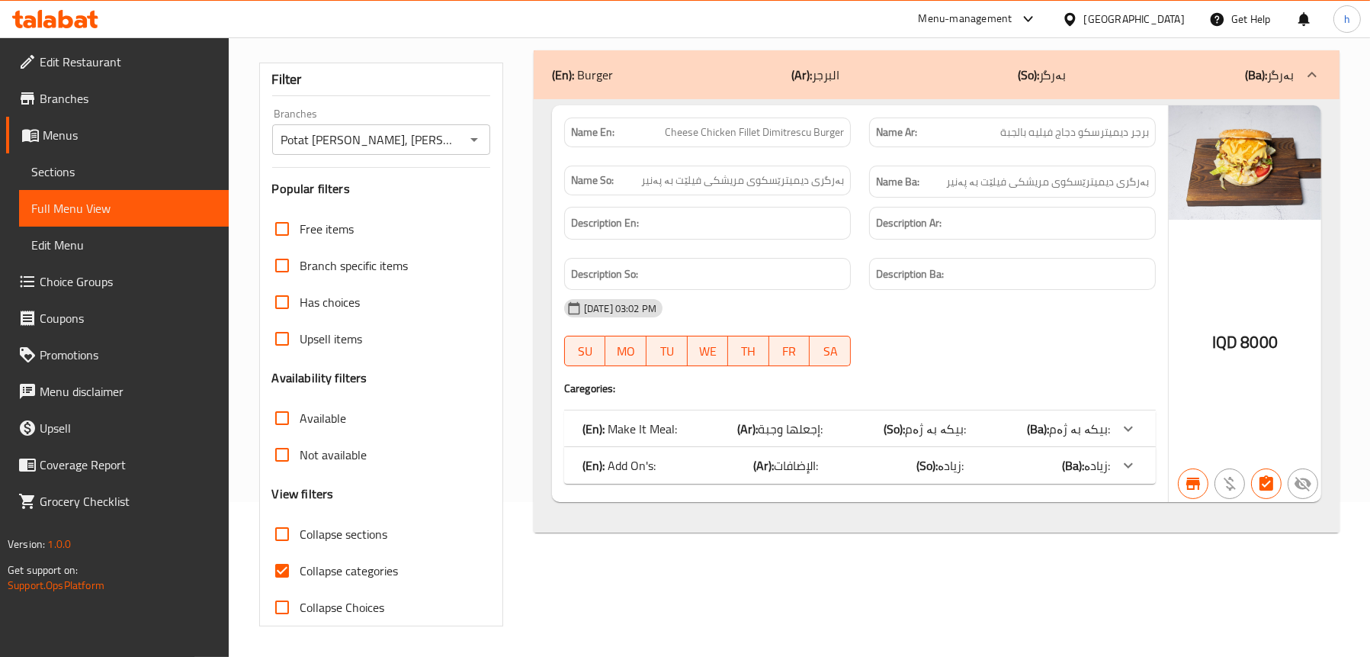
scroll to position [0, 0]
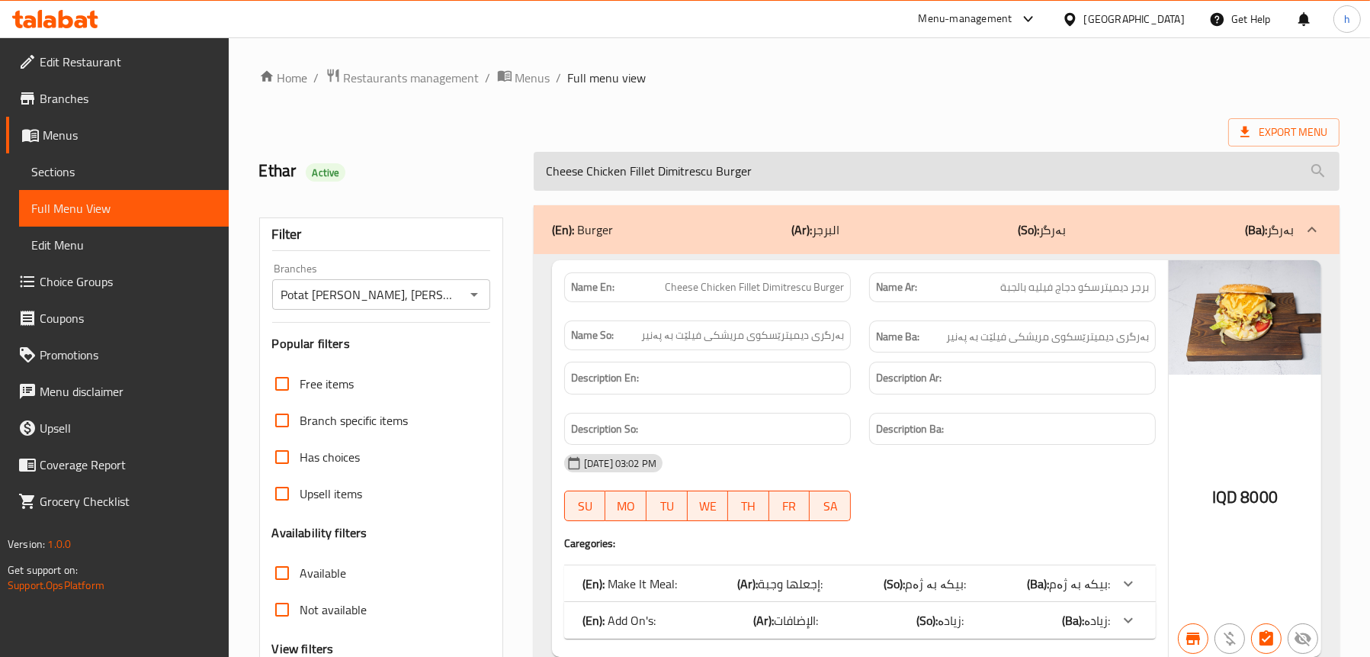
click at [620, 172] on input "Cheese Chicken Fillet Dimitrescu Burger" at bounding box center [937, 171] width 806 height 39
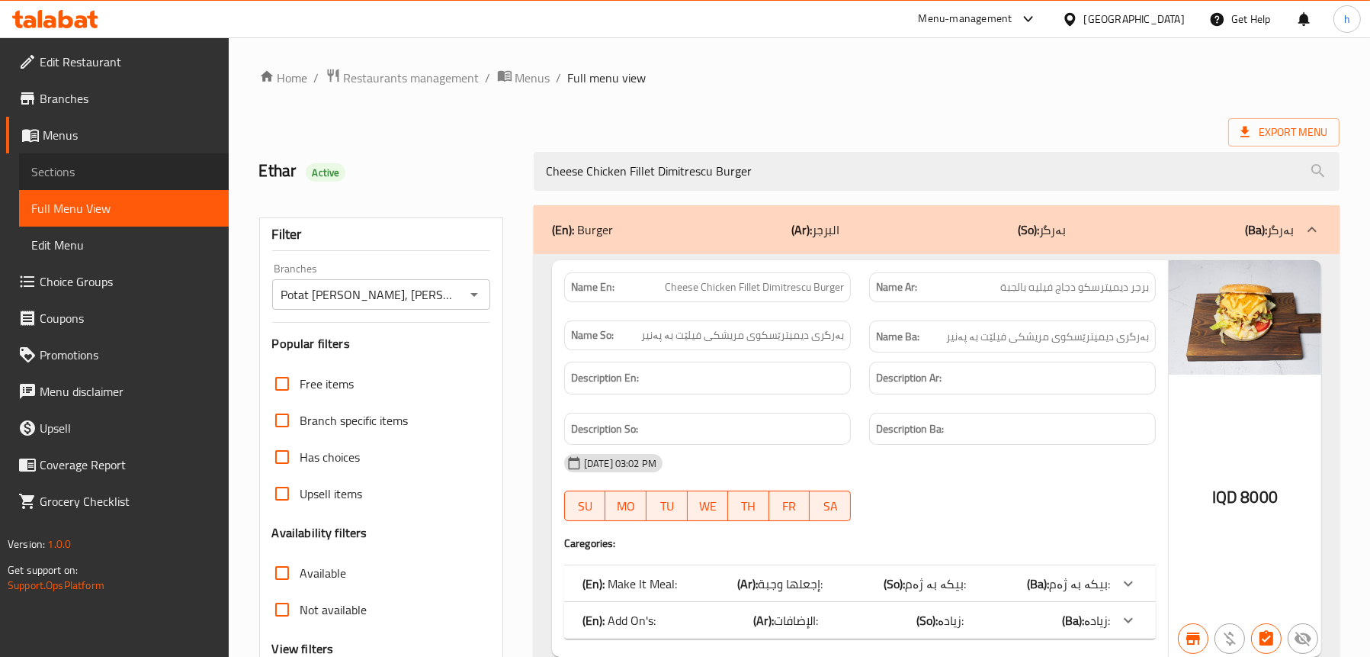
click at [72, 162] on span "Sections" at bounding box center [123, 171] width 185 height 18
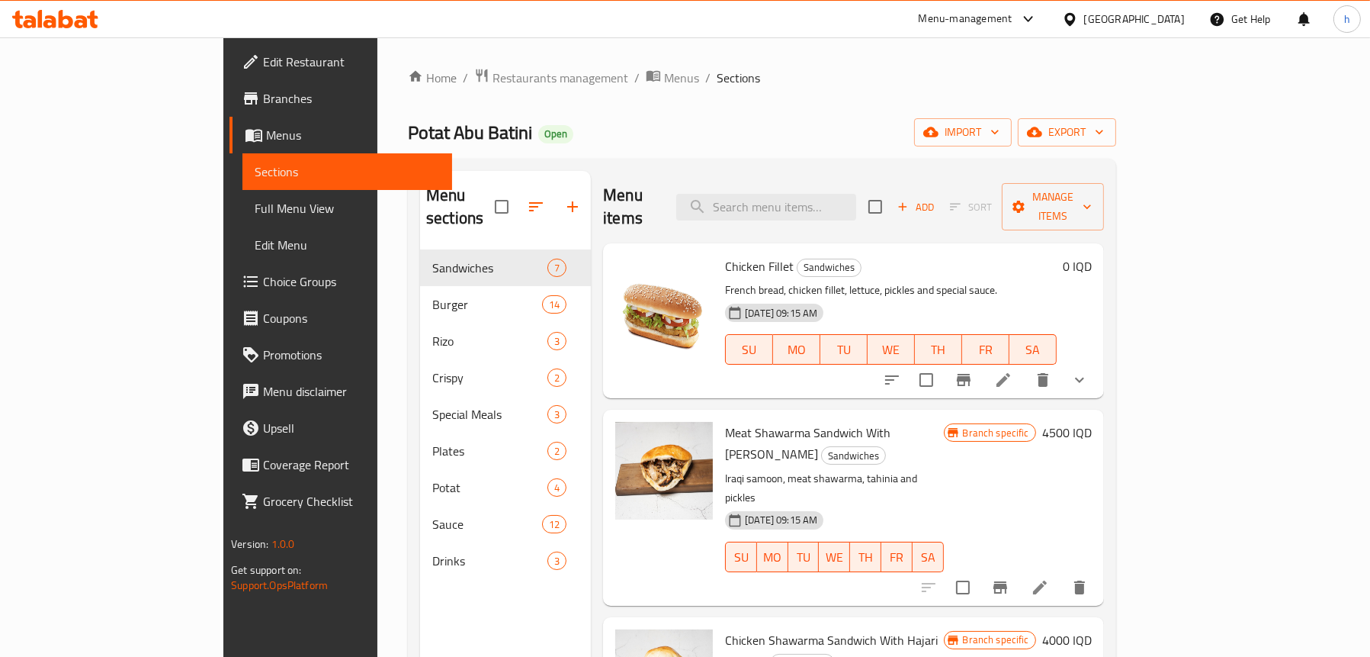
click at [255, 207] on span "Full Menu View" at bounding box center [347, 208] width 185 height 18
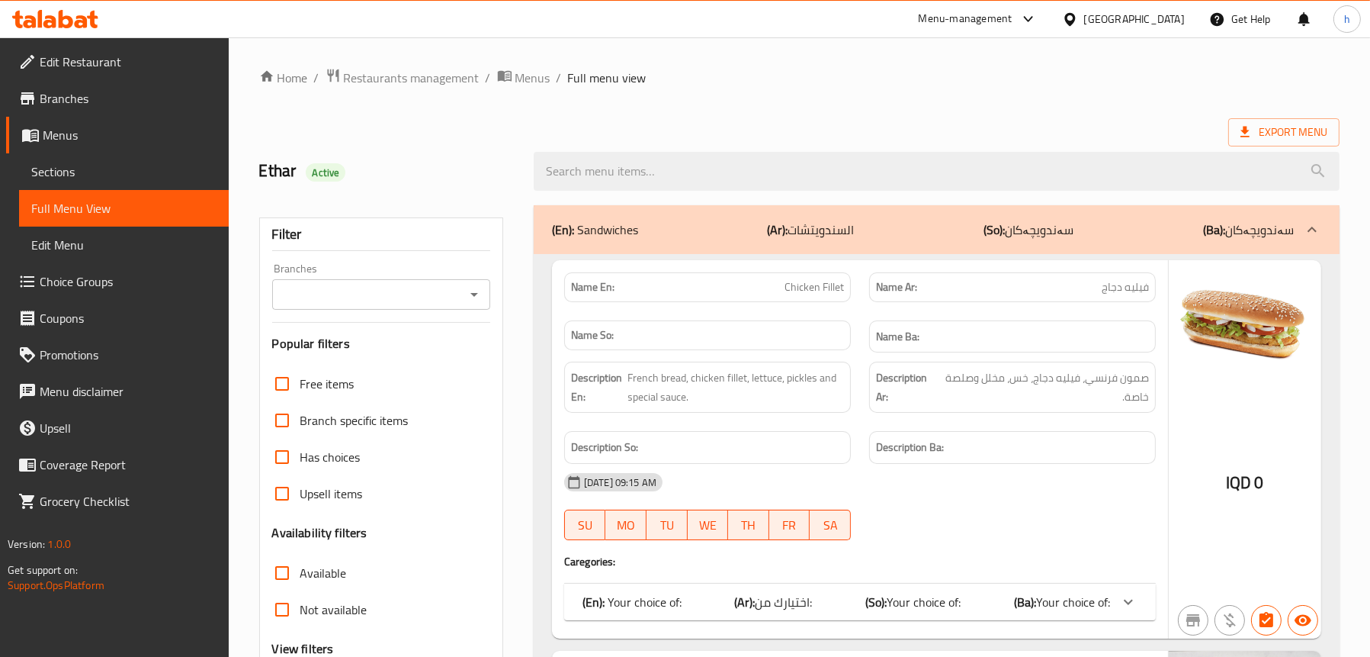
click at [465, 295] on icon "Open" at bounding box center [474, 294] width 18 height 18
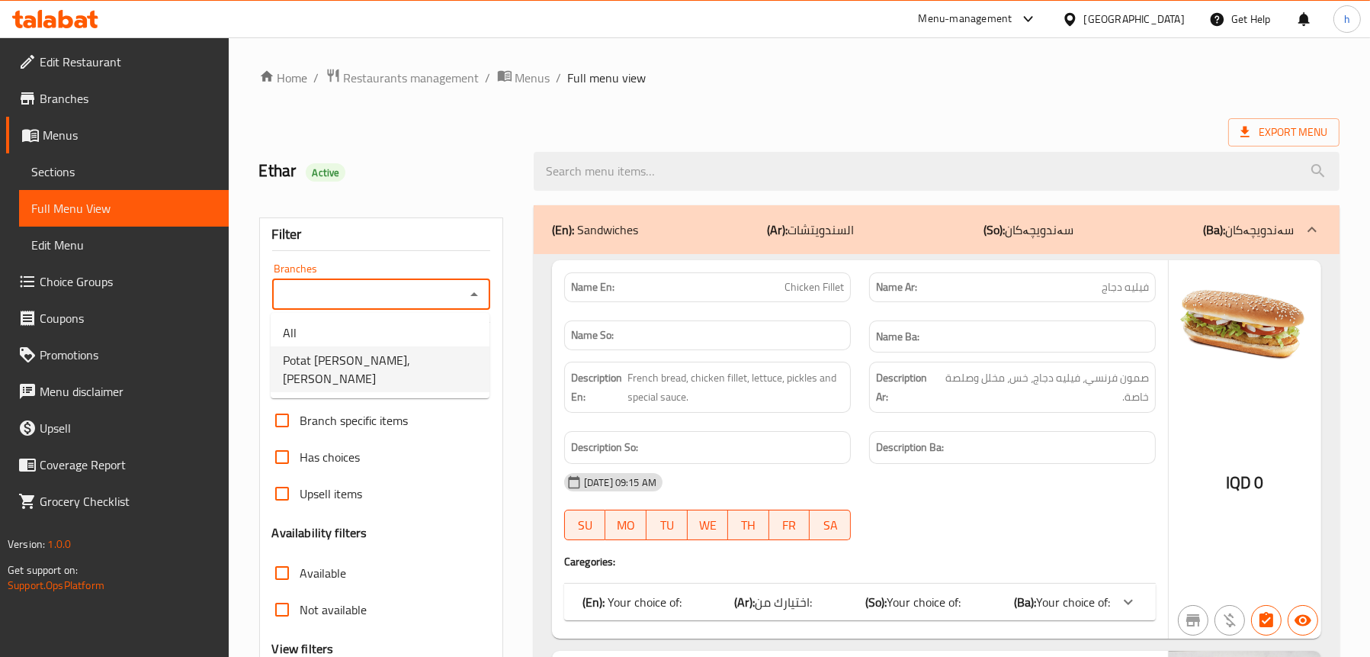
click at [368, 351] on span "Potat [PERSON_NAME], [PERSON_NAME]" at bounding box center [380, 369] width 194 height 37
type input "Potat [PERSON_NAME], [PERSON_NAME]"
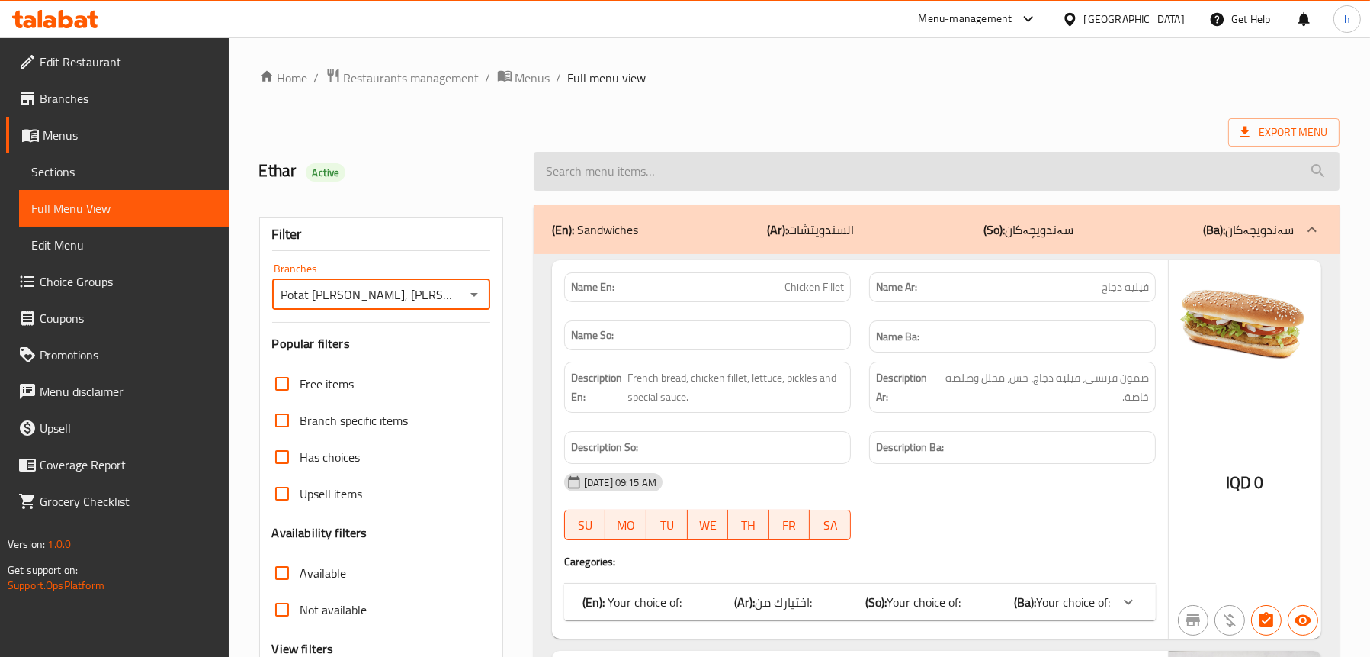
click at [644, 167] on input "search" at bounding box center [937, 171] width 806 height 39
type input "c"
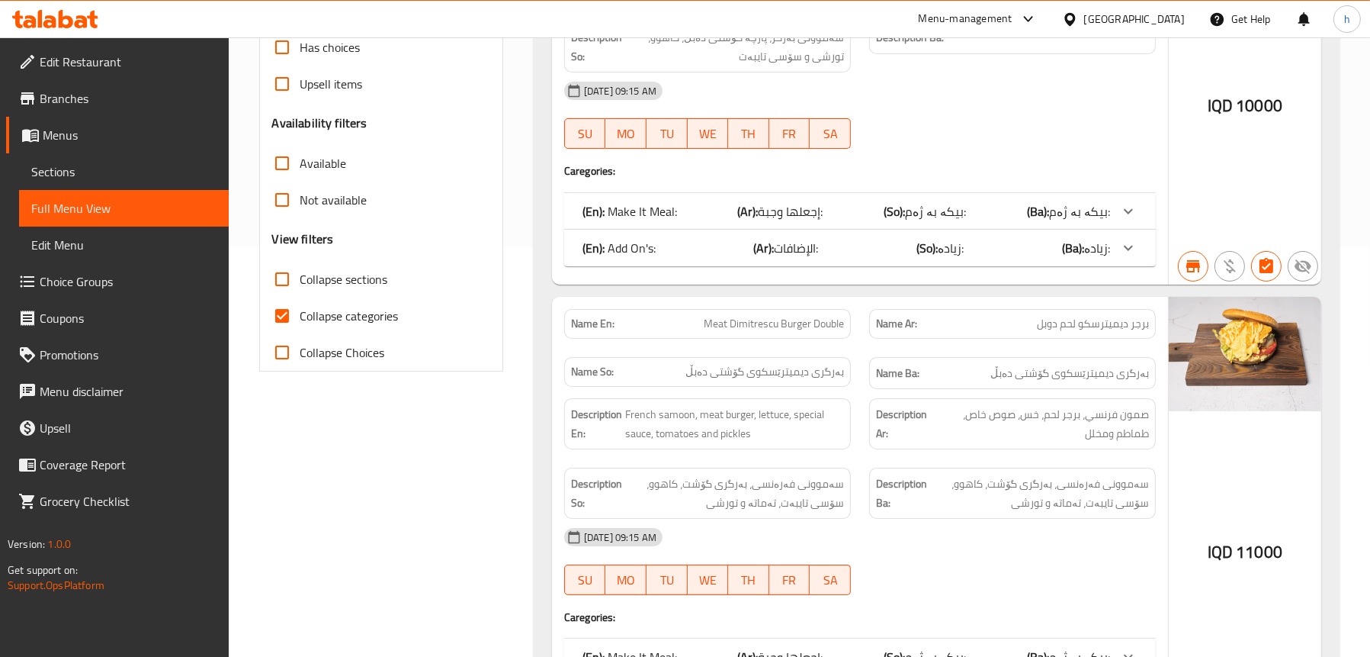
scroll to position [534, 0]
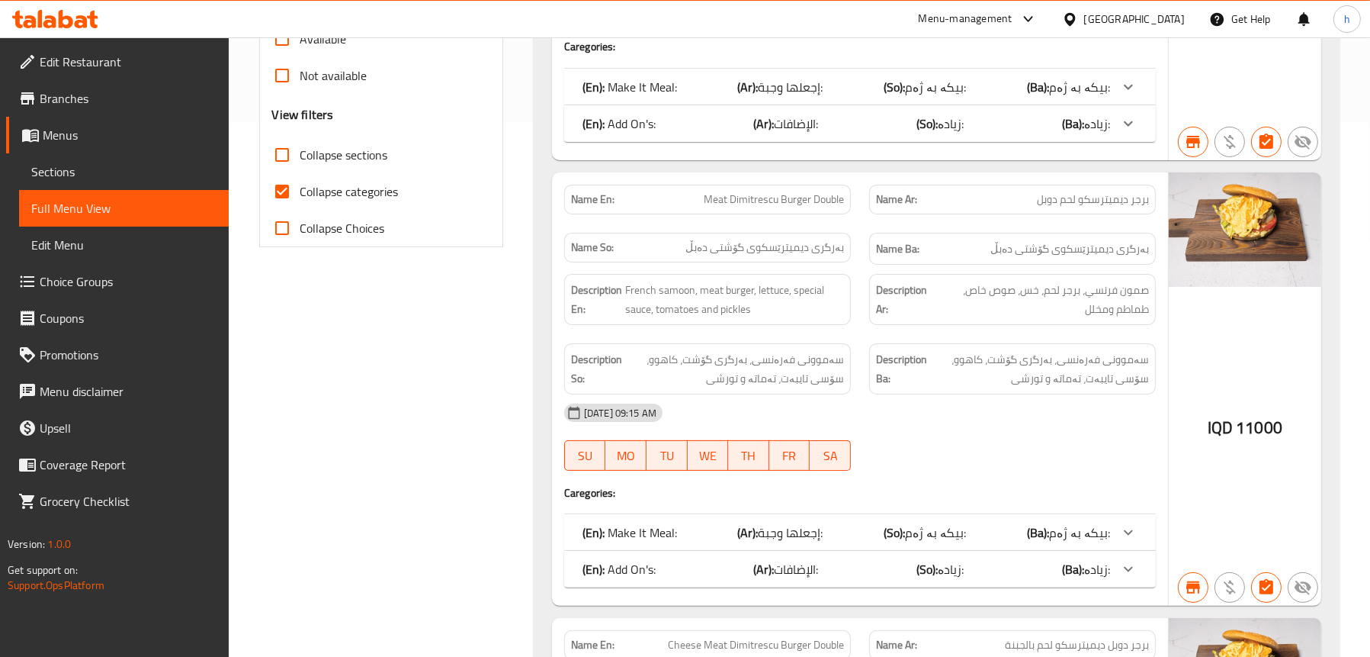
type input "double"
click at [791, 197] on span "Meat Dimitrescu Burger Double" at bounding box center [774, 199] width 140 height 16
copy span "Meat Dimitrescu Burger Double"
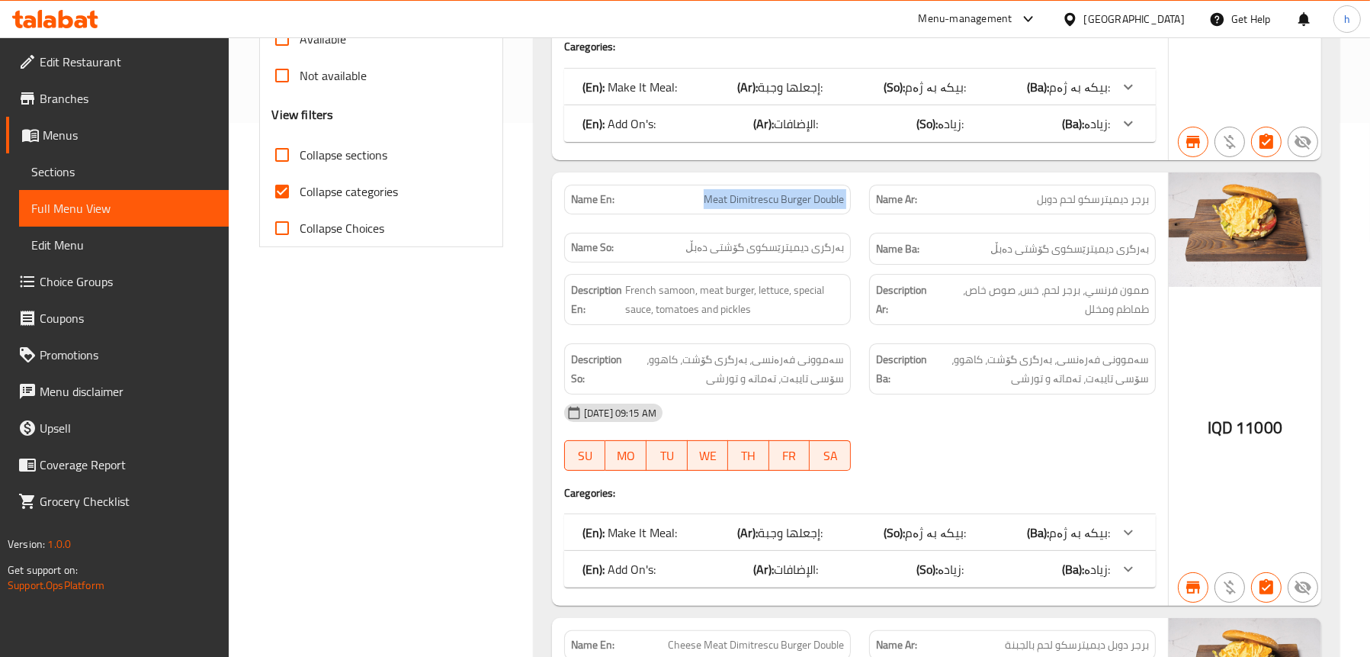
click at [89, 172] on span "Sections" at bounding box center [123, 171] width 185 height 18
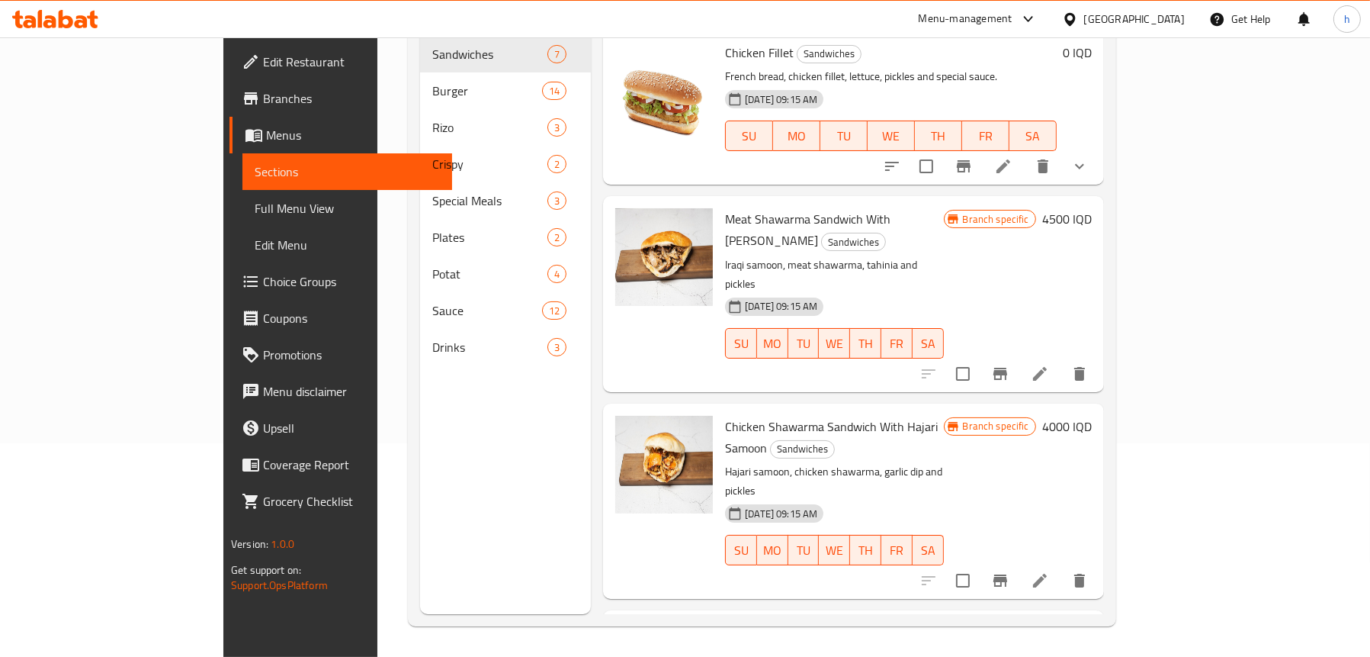
scroll to position [214, 0]
click at [255, 214] on span "Full Menu View" at bounding box center [347, 208] width 185 height 18
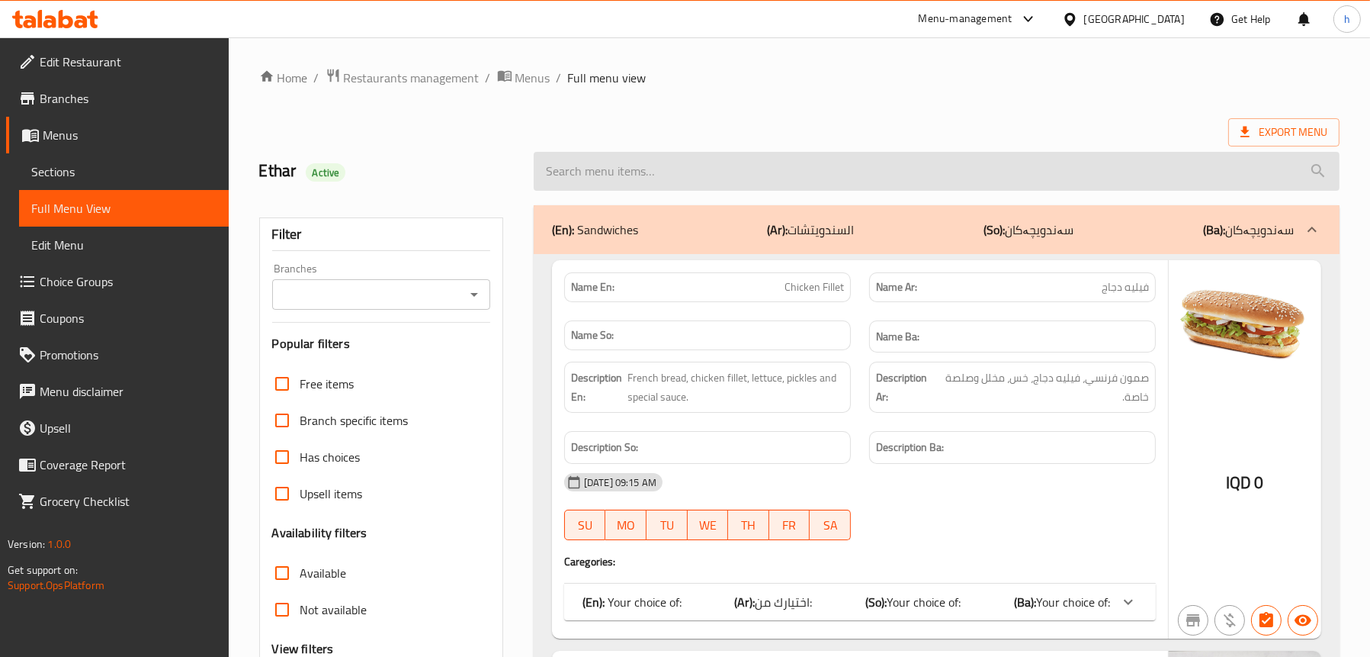
click at [701, 157] on input "search" at bounding box center [937, 171] width 806 height 39
paste input "Meat Dimitrescu Burger Double"
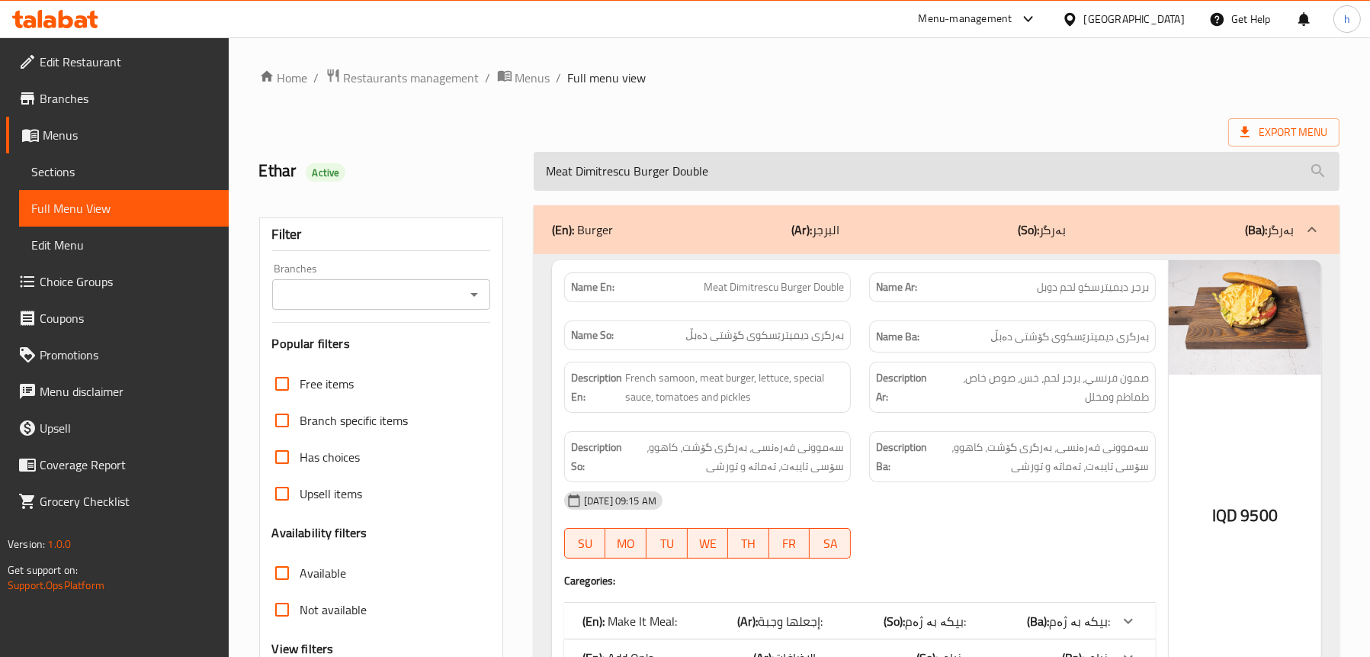
click at [560, 170] on input "Meat Dimitrescu Burger Double" at bounding box center [937, 171] width 806 height 39
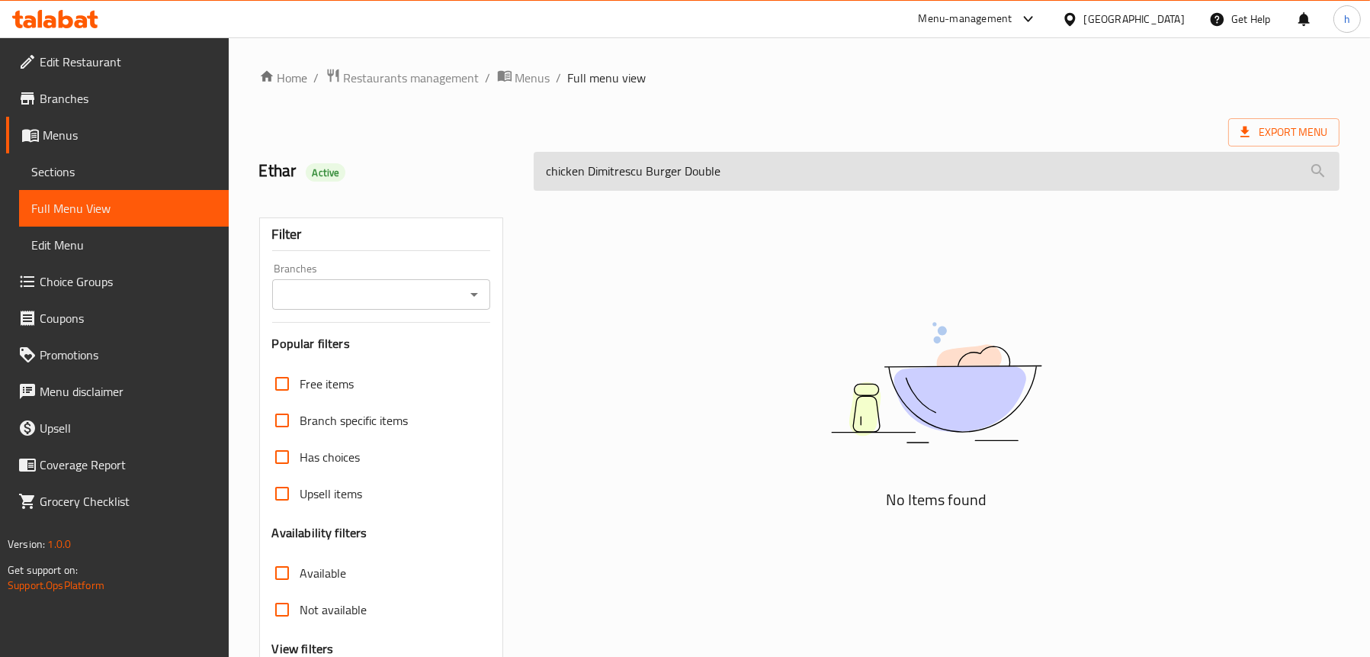
click at [560, 170] on input "chicken Dimitrescu Burger Double" at bounding box center [937, 171] width 806 height 39
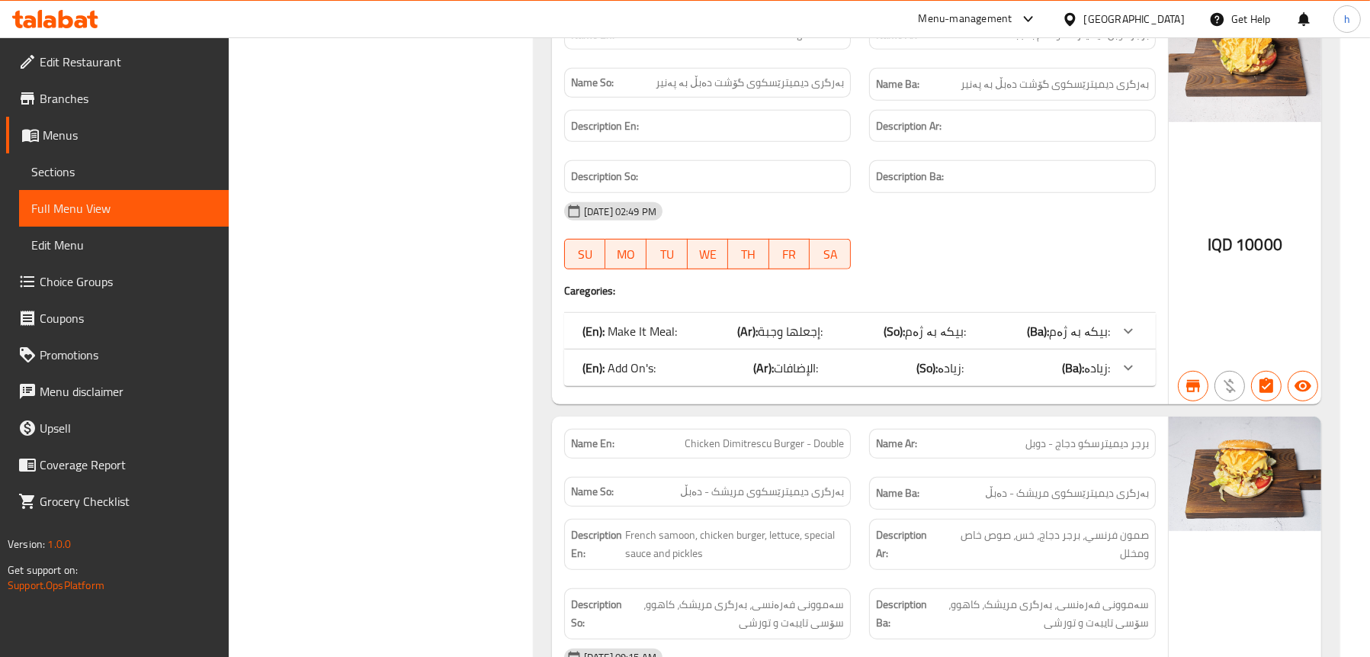
scroll to position [1449, 0]
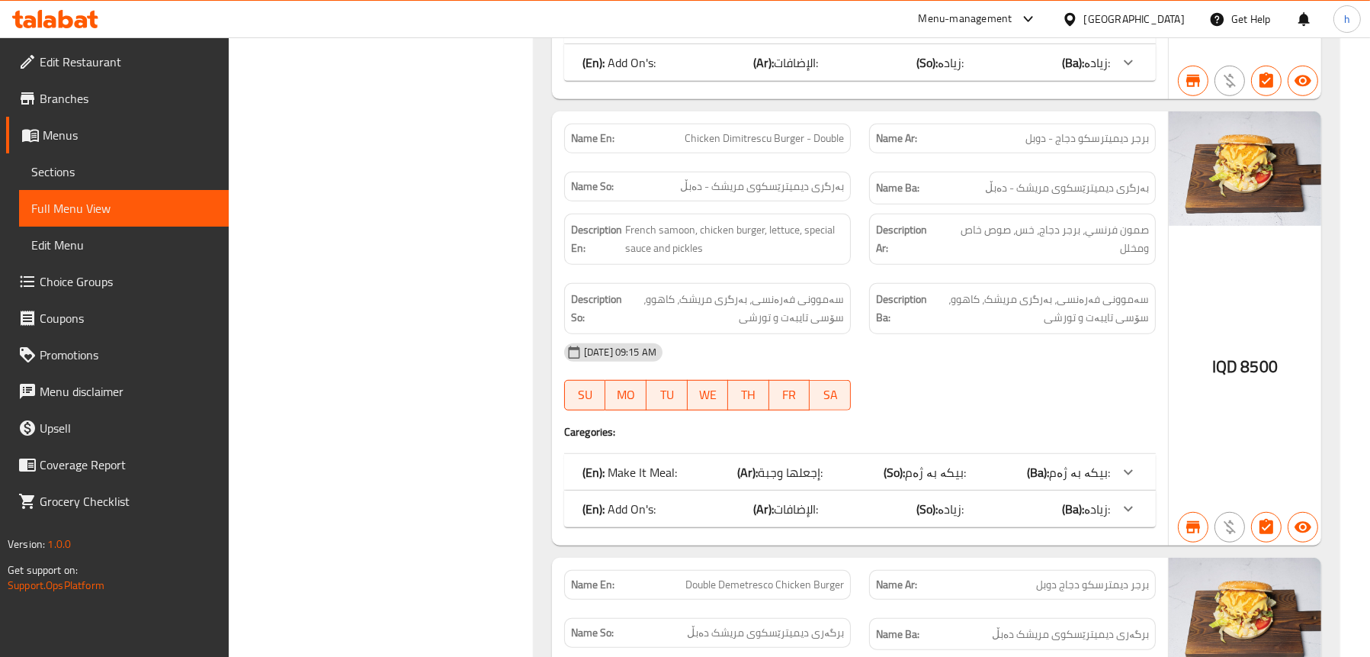
type input "double"
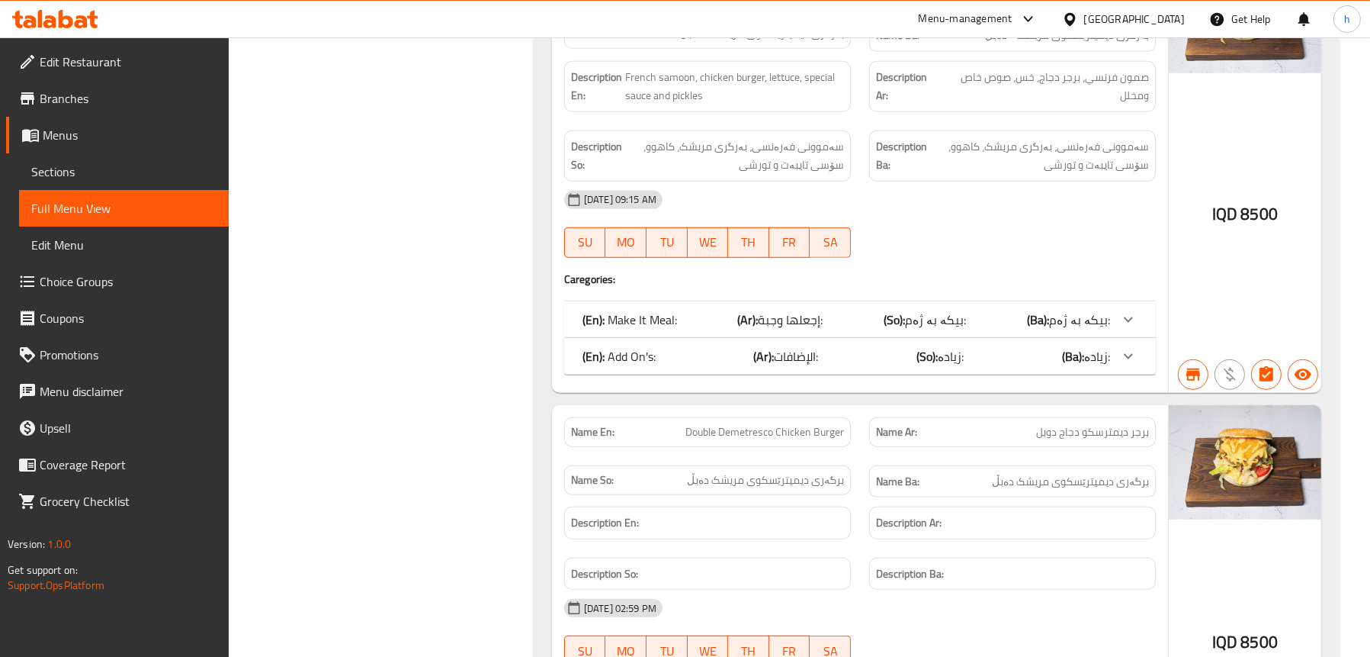
scroll to position [1754, 0]
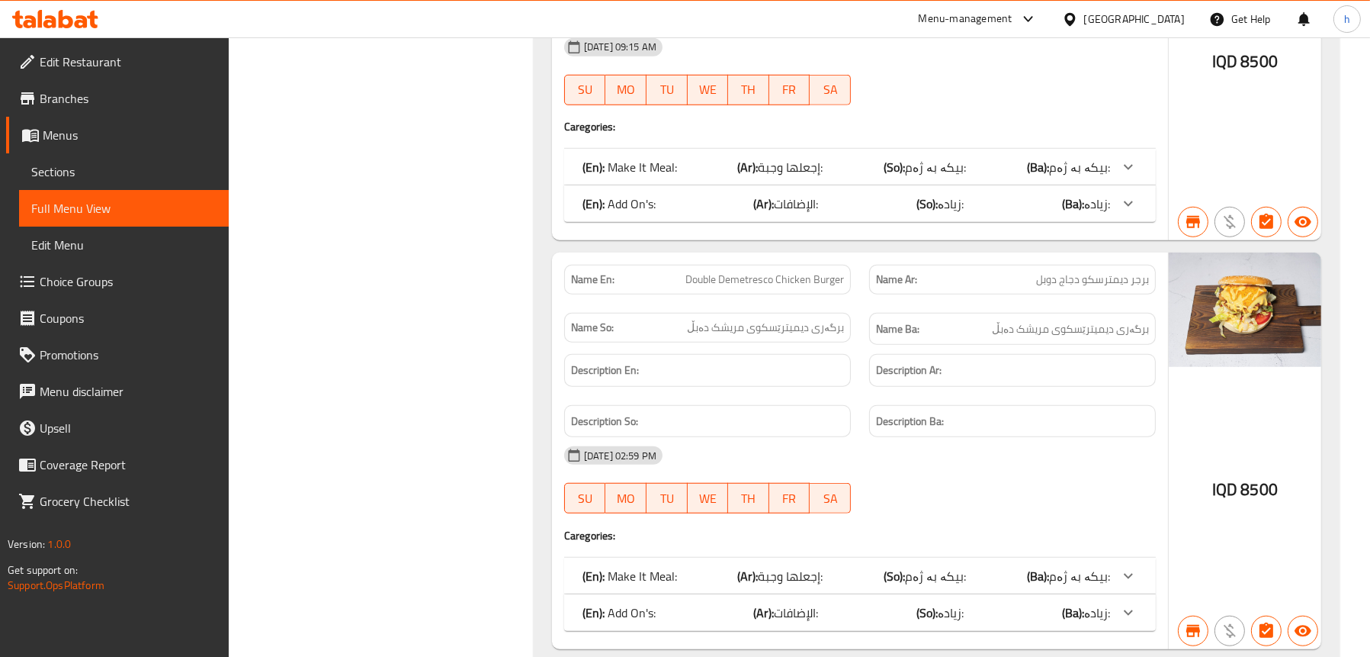
click at [779, 271] on span "Double Demetresco Chicken Burger" at bounding box center [765, 279] width 159 height 16
copy span "Double Demetresco Chicken Burger"
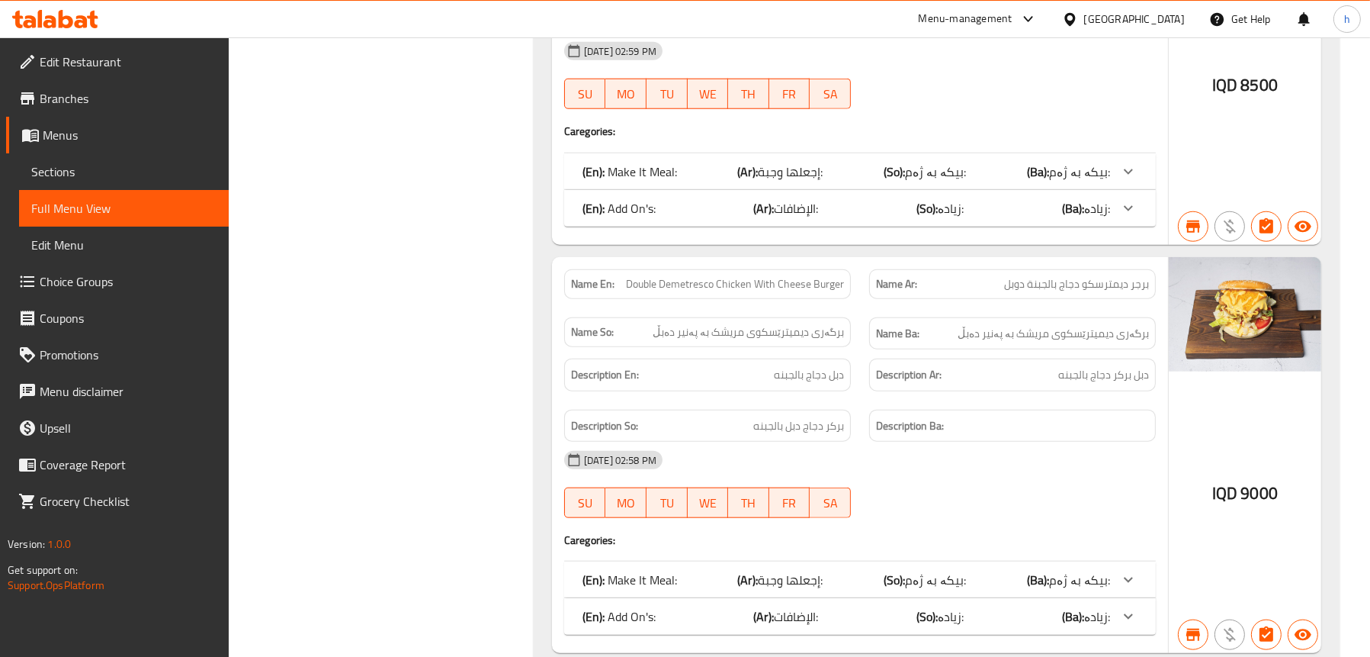
scroll to position [2213, 0]
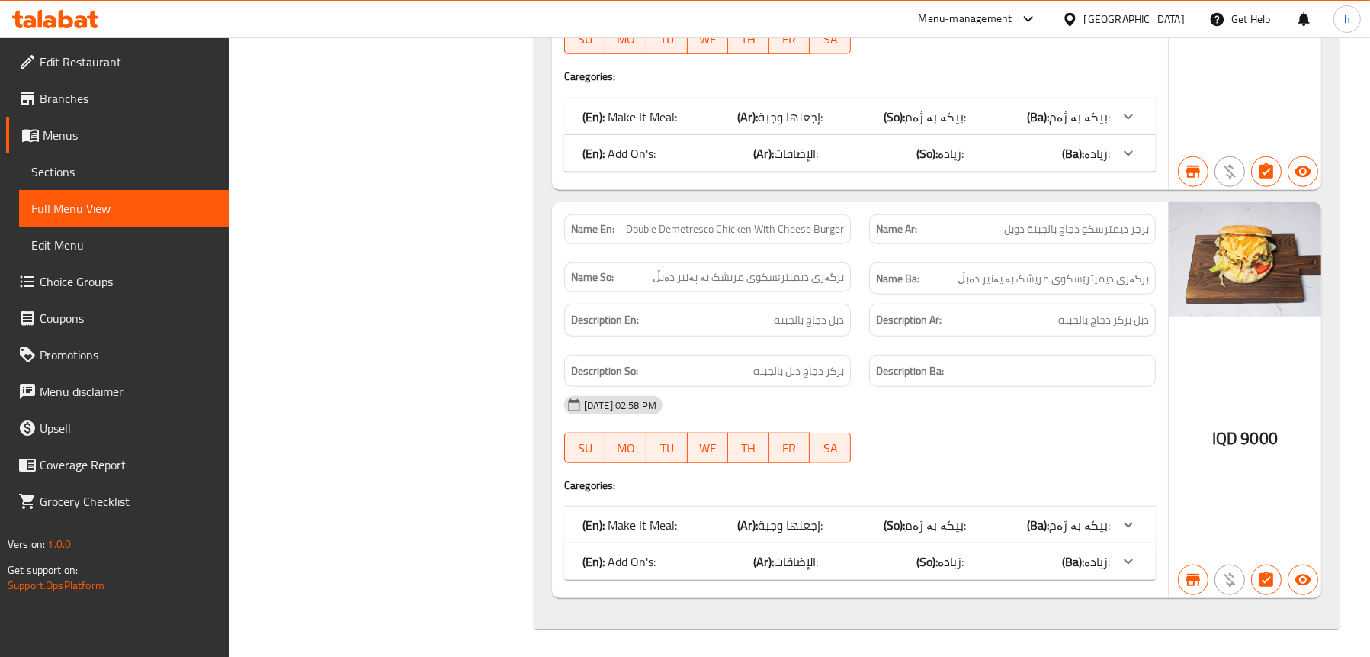
click at [776, 226] on span "Double Demetresco Chicken With Cheese Burger" at bounding box center [735, 229] width 218 height 16
copy span "Double Demetresco Chicken With Cheese Burger"
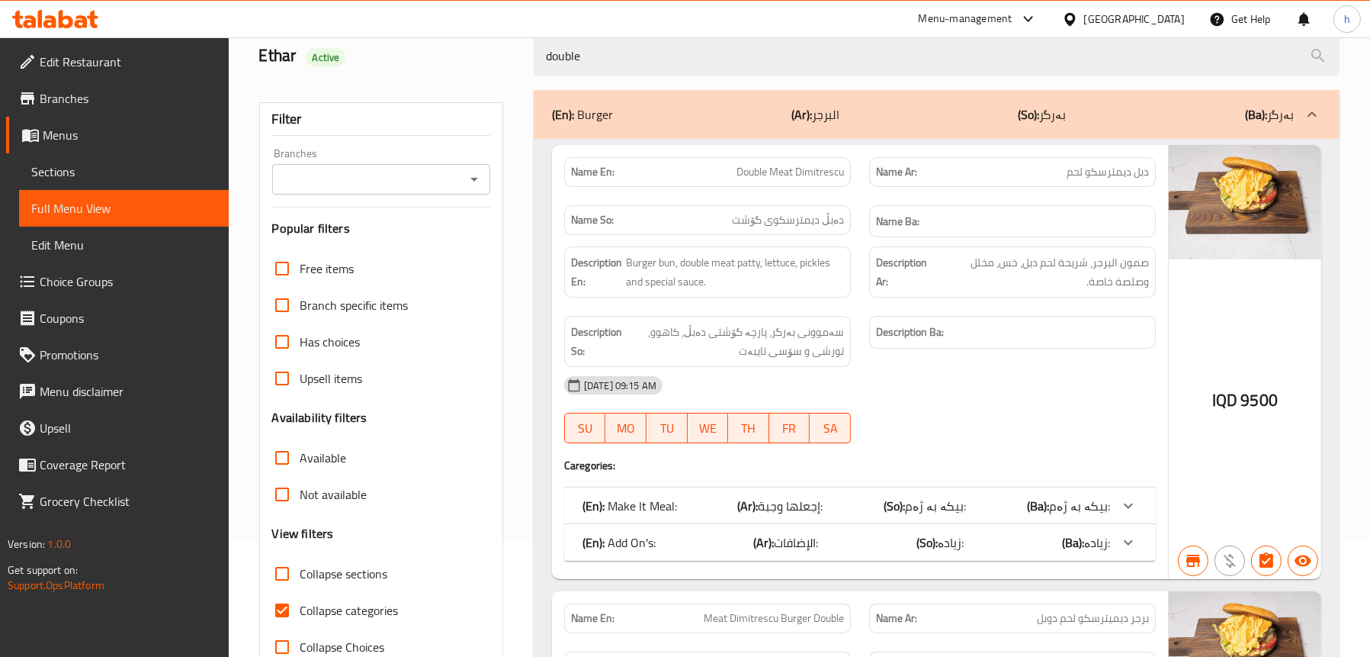
scroll to position [112, 0]
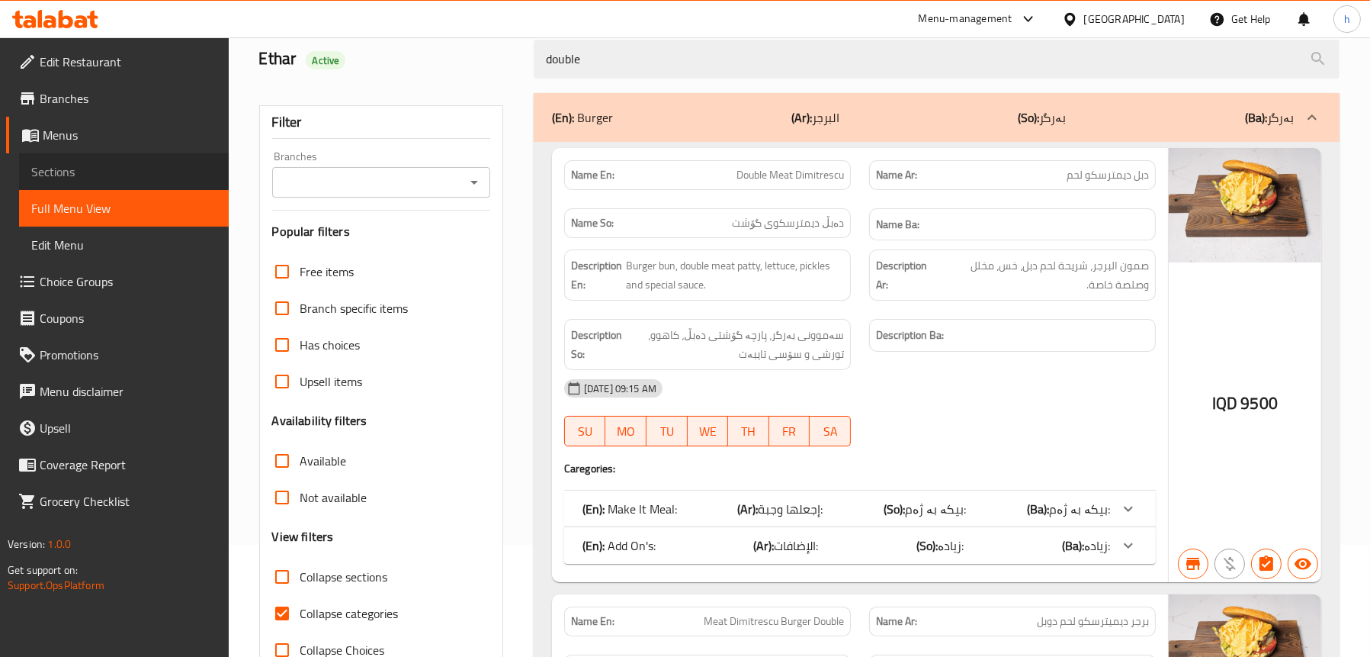
click at [37, 168] on span "Sections" at bounding box center [123, 171] width 185 height 18
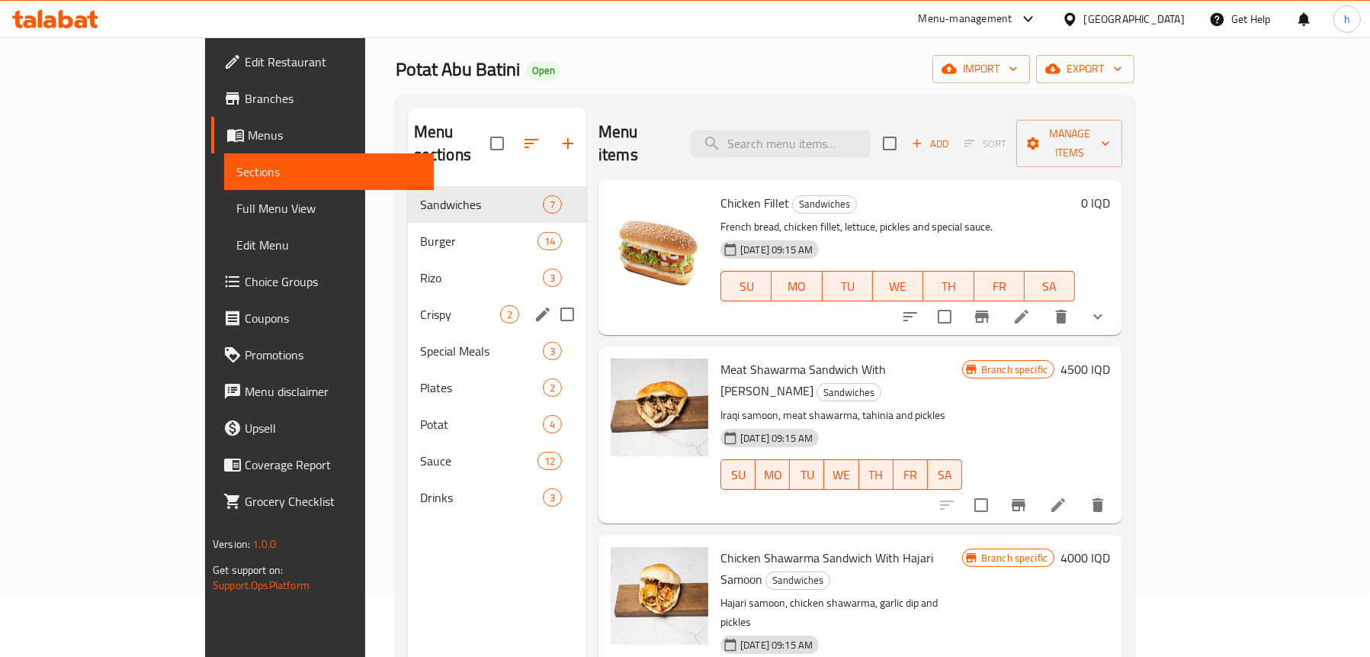
scroll to position [36, 0]
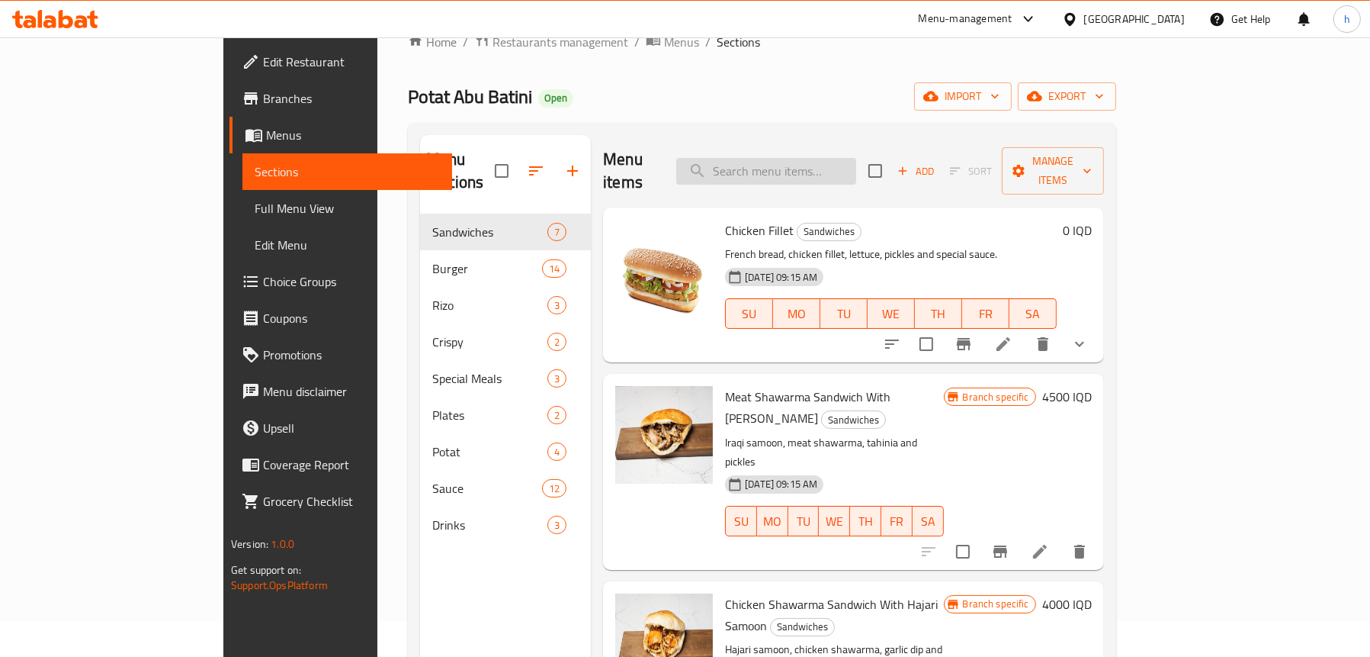
click at [808, 162] on input "search" at bounding box center [766, 171] width 180 height 27
paste input "Double Demetresco Chicken With Cheese Burger"
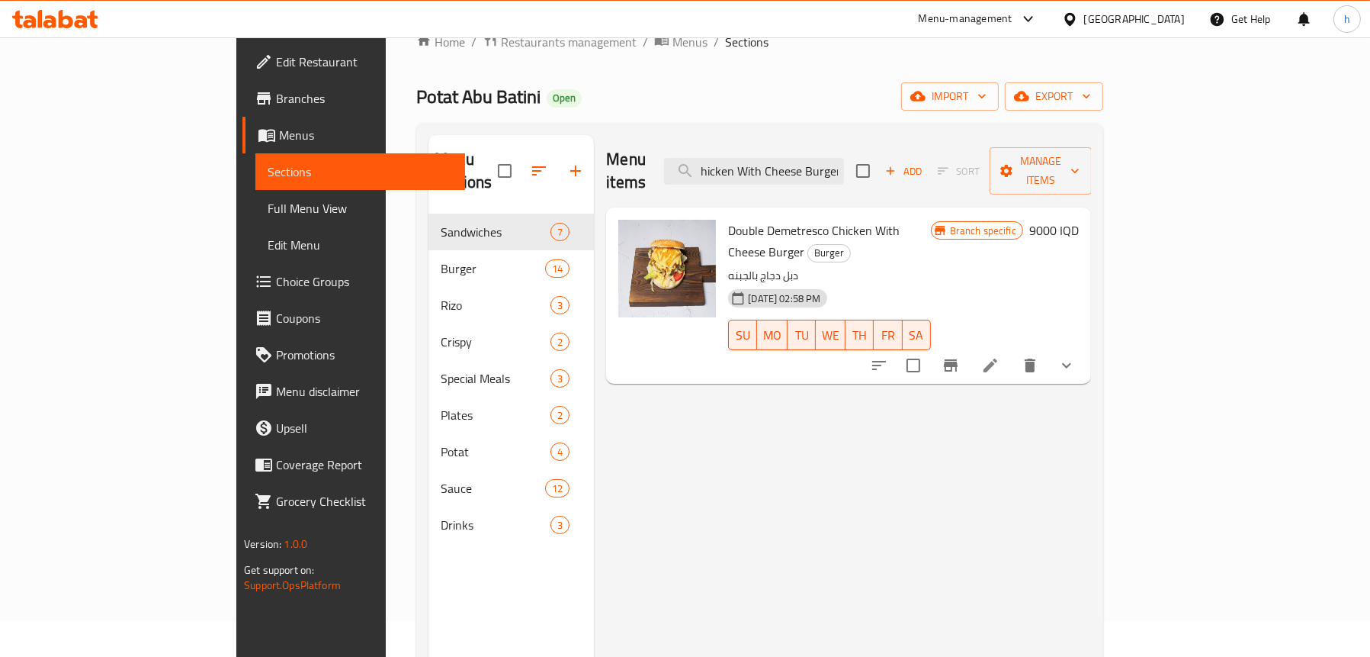
type input "Double Demetresco Chicken With Cheese Burger"
click at [1012, 352] on li at bounding box center [990, 365] width 43 height 27
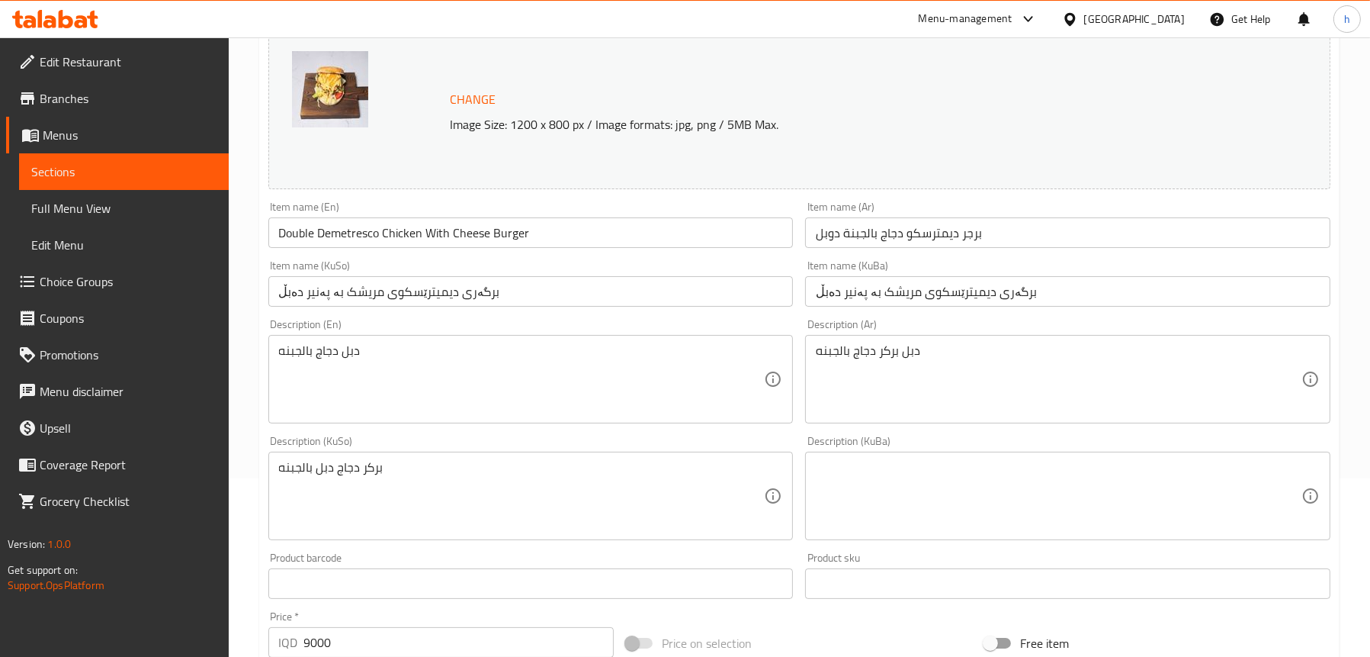
scroll to position [153, 0]
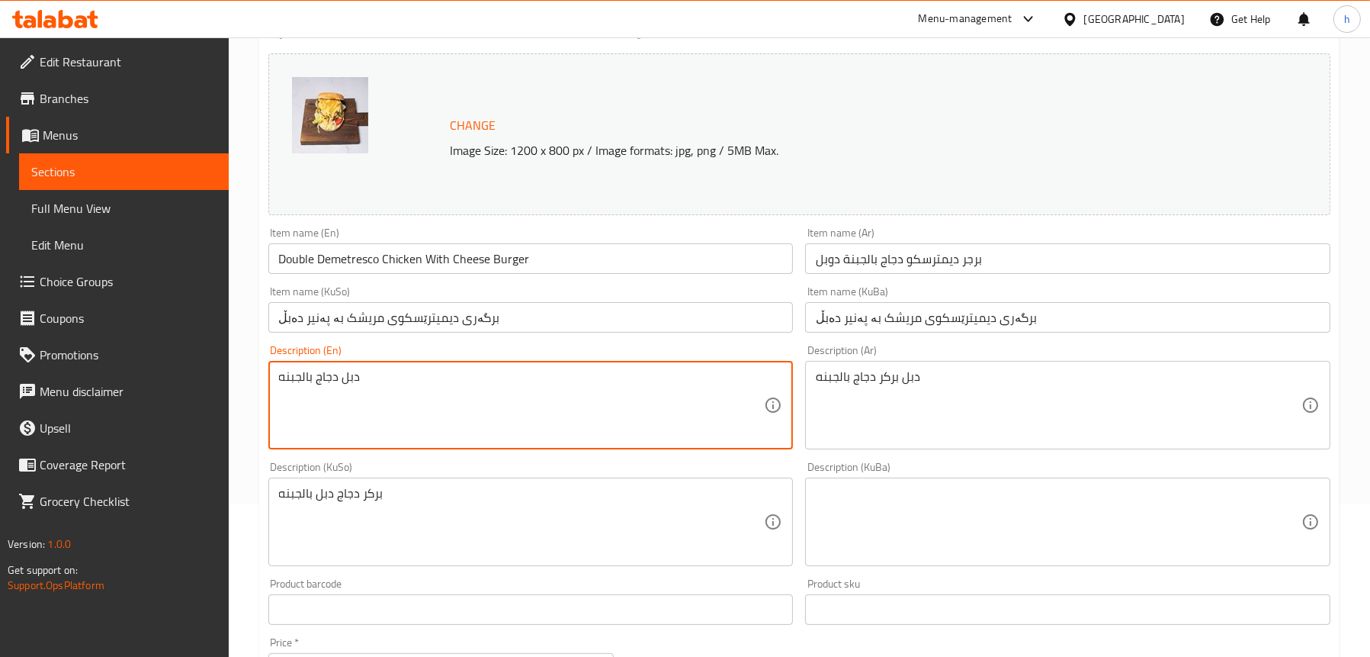
drag, startPoint x: 341, startPoint y: 383, endPoint x: 279, endPoint y: 377, distance: 62.1
click at [889, 377] on textarea "دبل بركر دجاج بالجبنه" at bounding box center [1059, 405] width 486 height 72
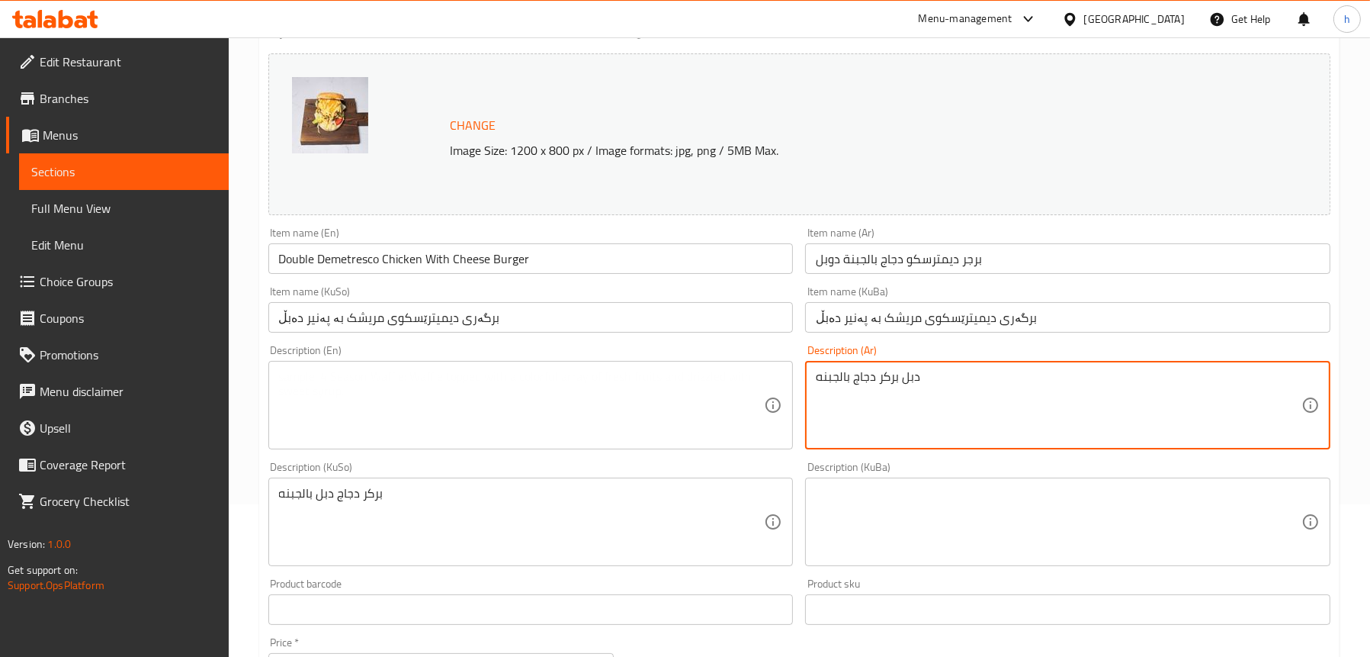
click at [889, 377] on textarea "دبل بركر دجاج بالجبنه" at bounding box center [1059, 405] width 486 height 72
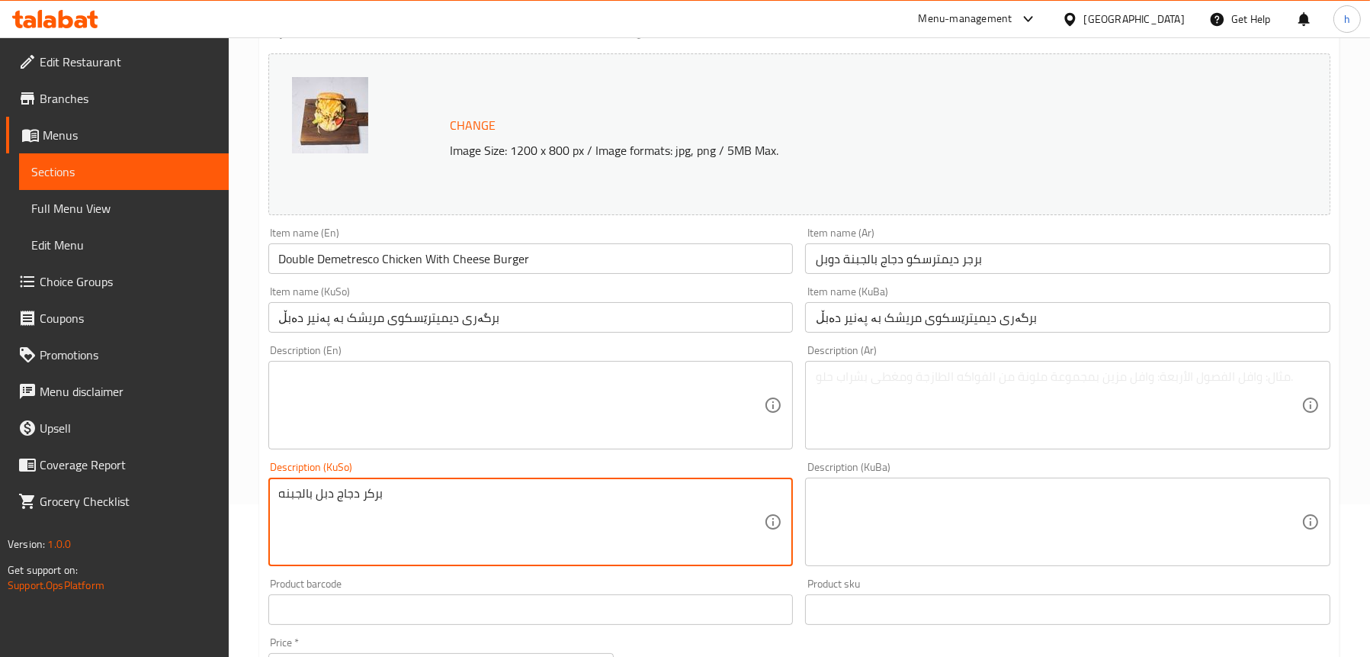
click at [355, 493] on textarea "بركر دجاج دبل بالجبنه" at bounding box center [522, 522] width 486 height 72
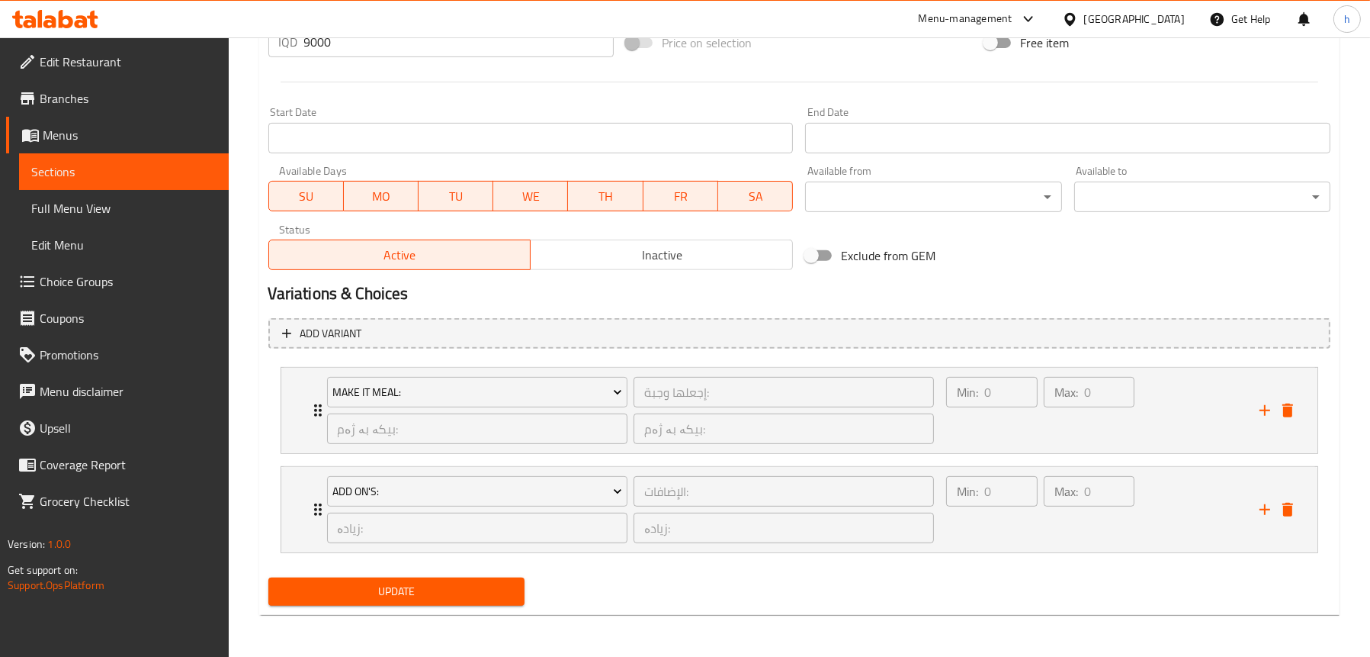
click at [336, 593] on span "Update" at bounding box center [397, 591] width 232 height 19
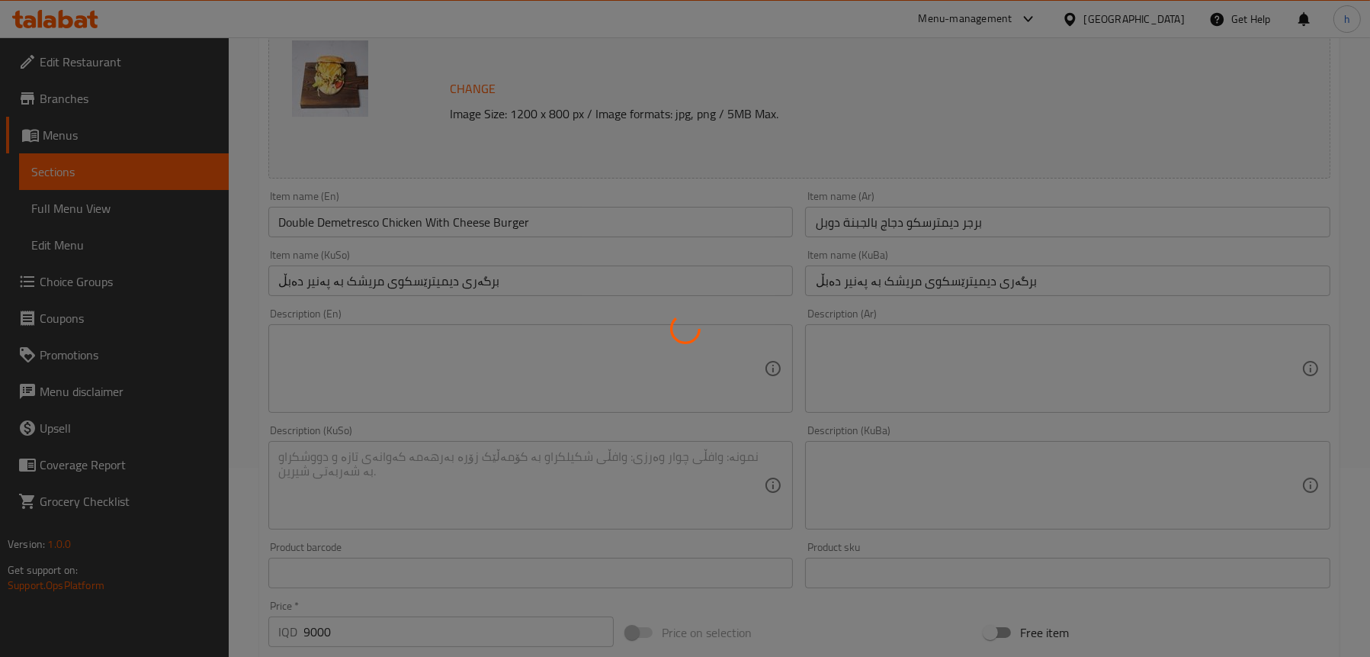
scroll to position [169, 0]
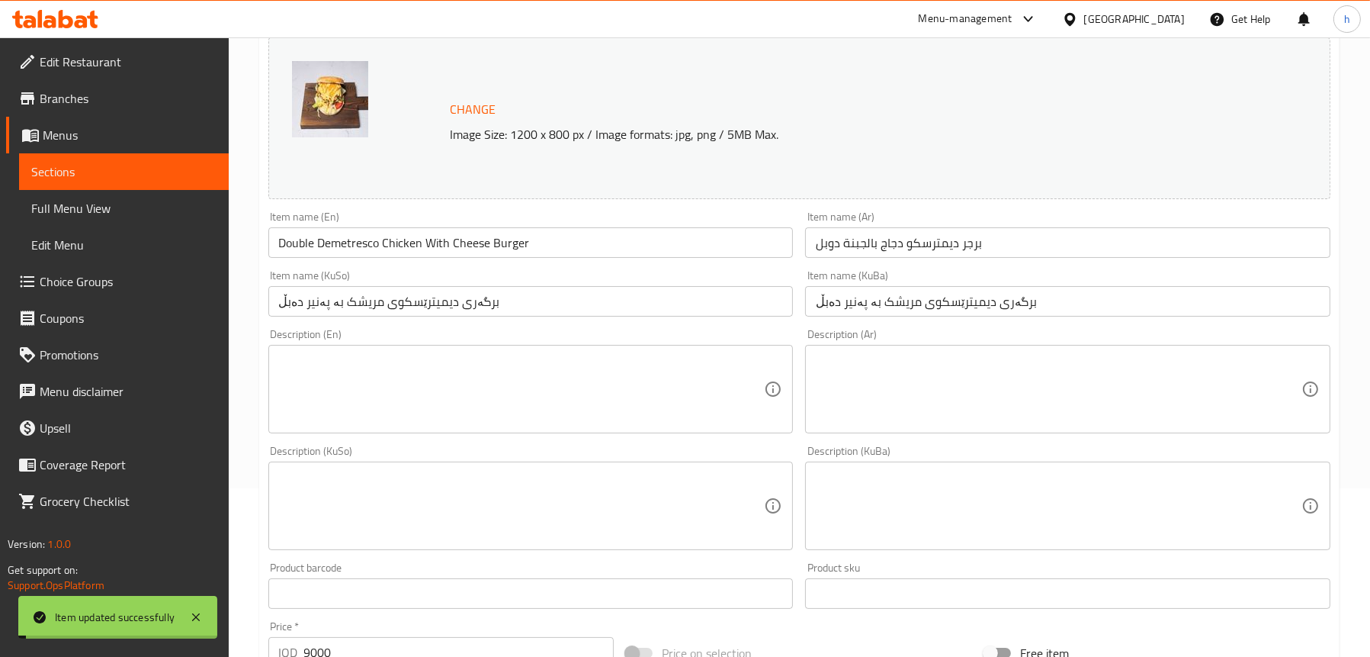
click at [63, 207] on span "Full Menu View" at bounding box center [123, 208] width 185 height 18
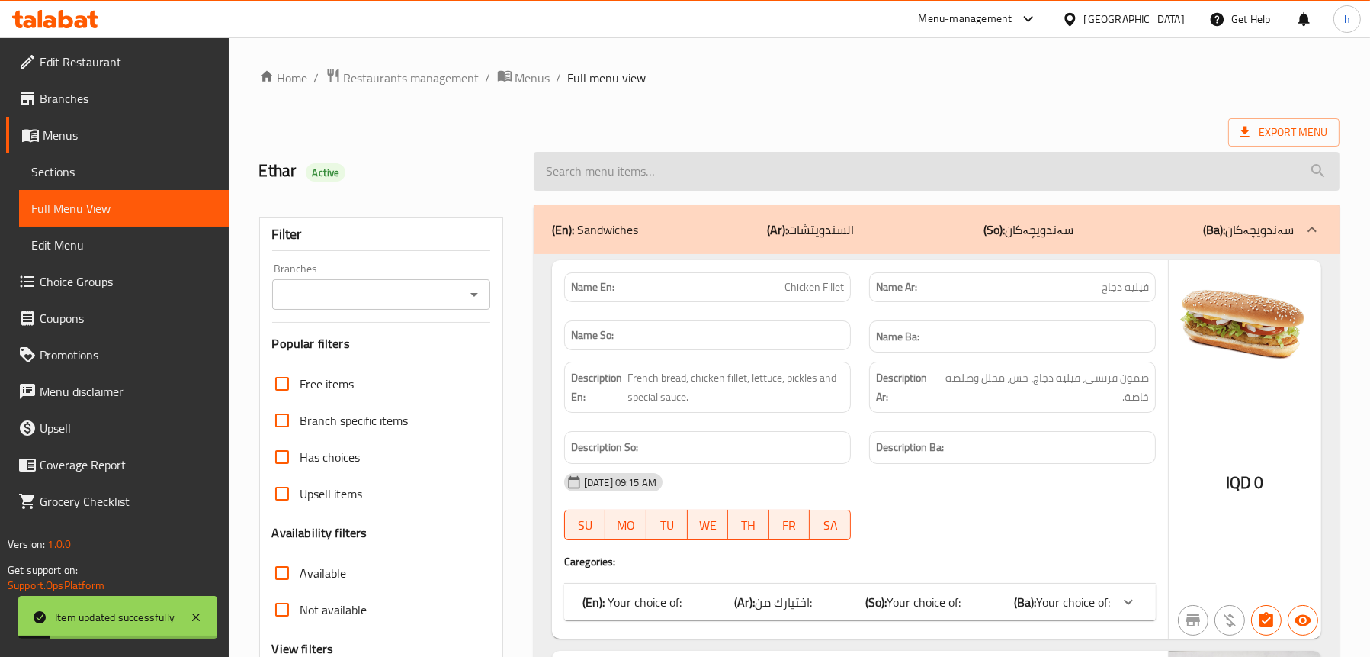
click at [612, 165] on input "search" at bounding box center [937, 171] width 806 height 39
paste input "Double Demetresco Chicken With Cheese Burger"
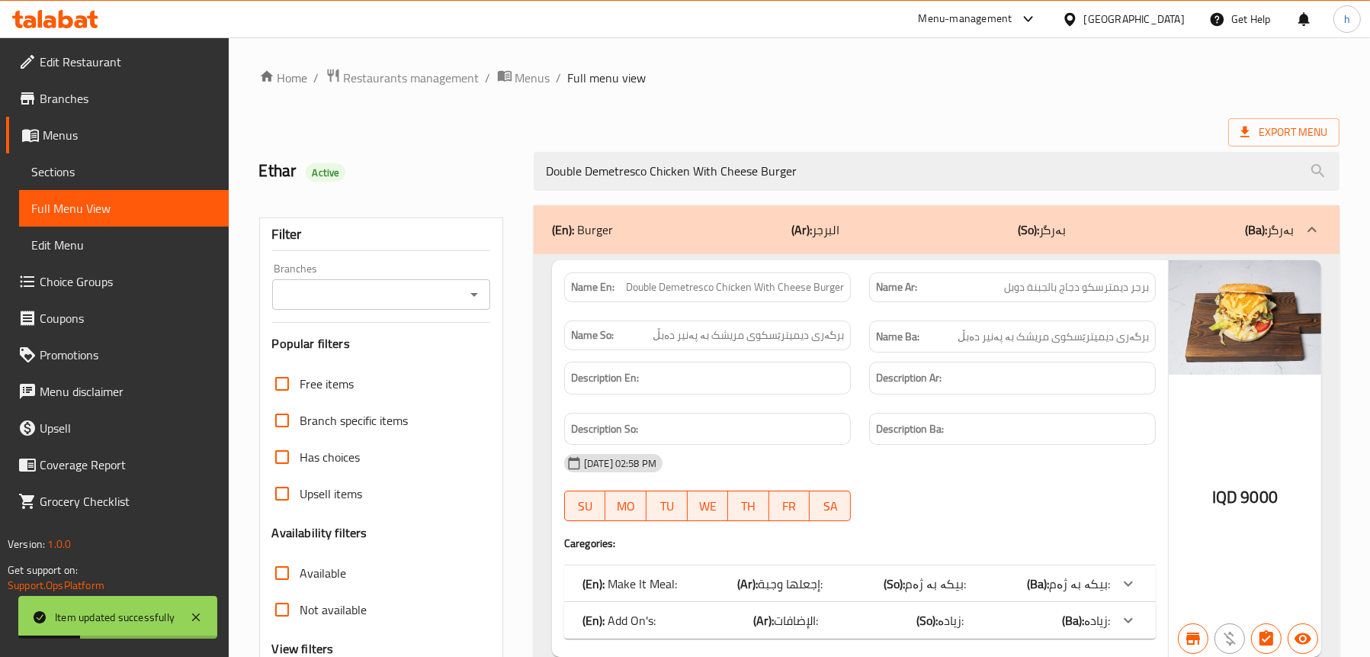
click at [475, 293] on icon "Open" at bounding box center [475, 295] width 8 height 4
type input "Double Demetresco Chicken With Cheese Burger"
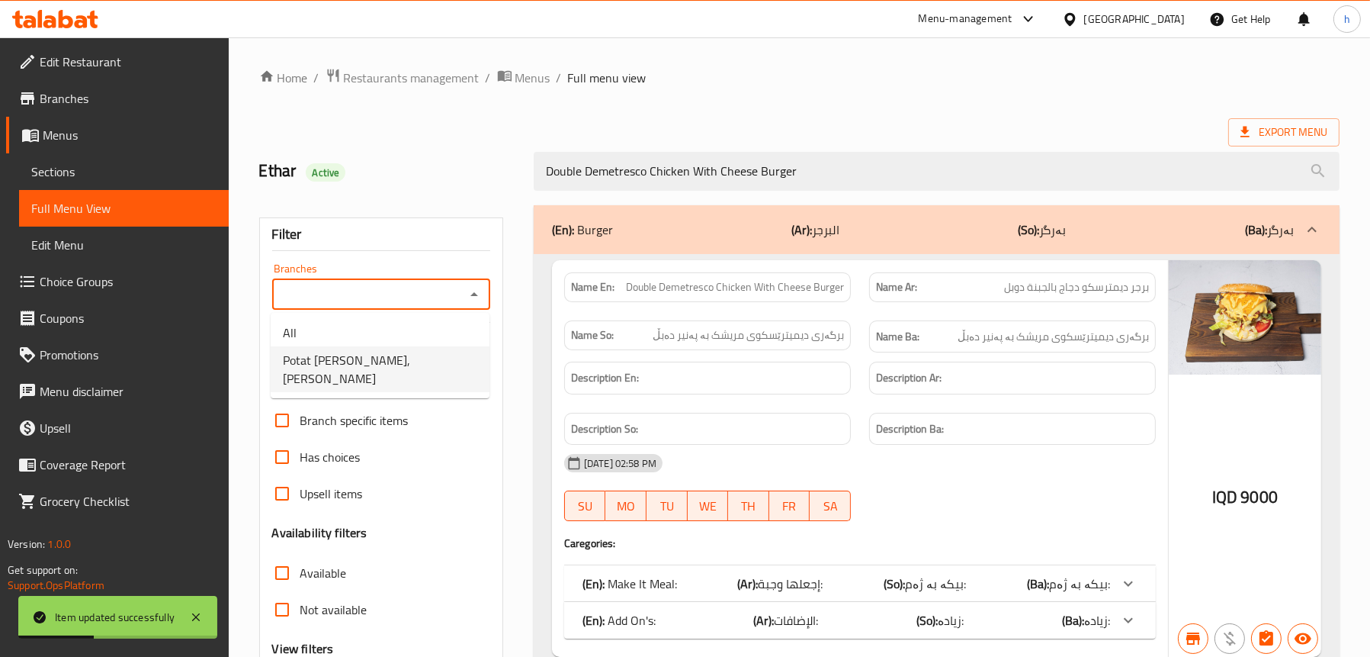
click at [422, 348] on li "Potat [PERSON_NAME], [PERSON_NAME]" at bounding box center [380, 369] width 219 height 46
type input "Potat [PERSON_NAME], [PERSON_NAME]"
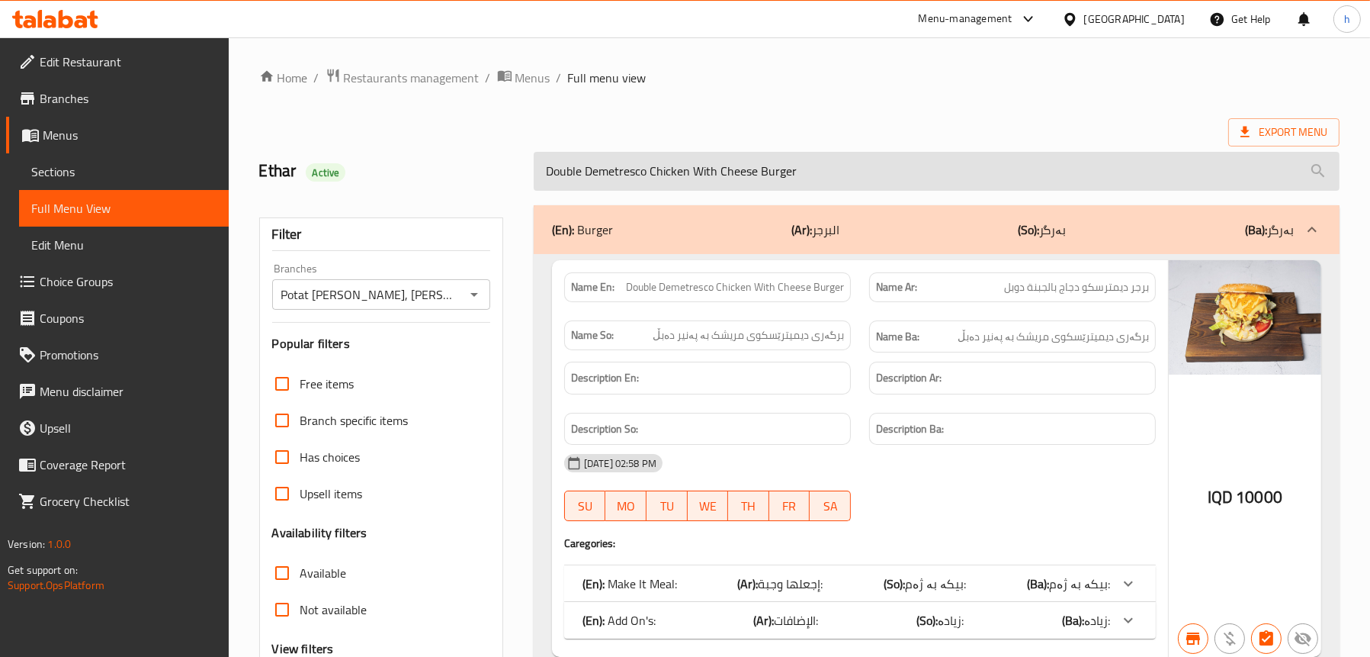
click at [742, 171] on input "Double Demetresco Chicken With Cheese Burger" at bounding box center [937, 171] width 806 height 39
paste input "Chicken Fillet"
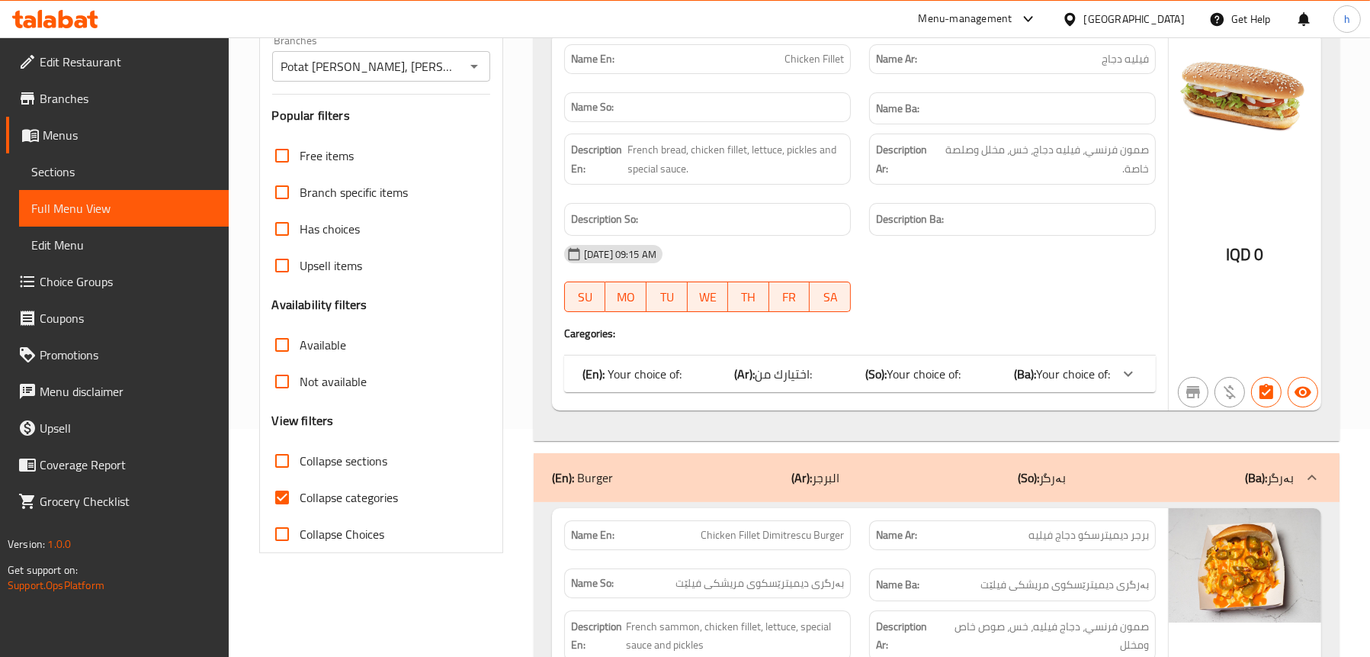
scroll to position [229, 0]
type input "Chicken Fillet"
click at [665, 364] on p "(En): Your choice of:" at bounding box center [632, 373] width 99 height 18
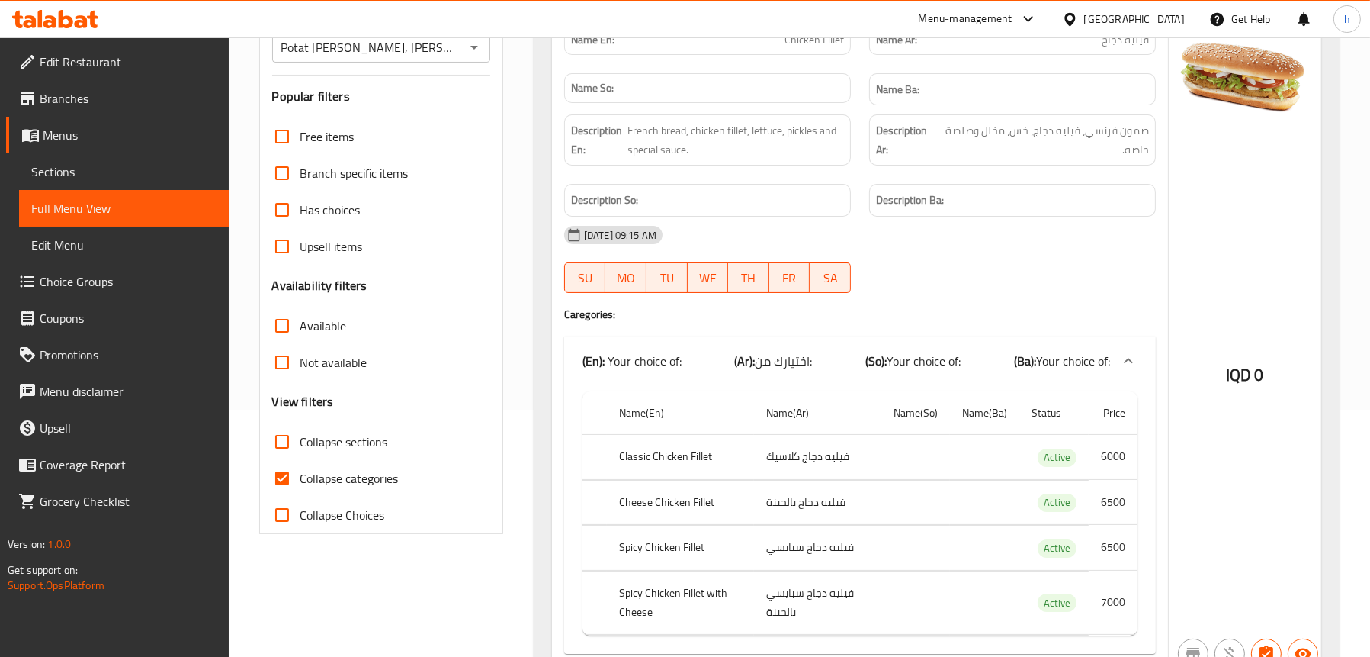
scroll to position [76, 0]
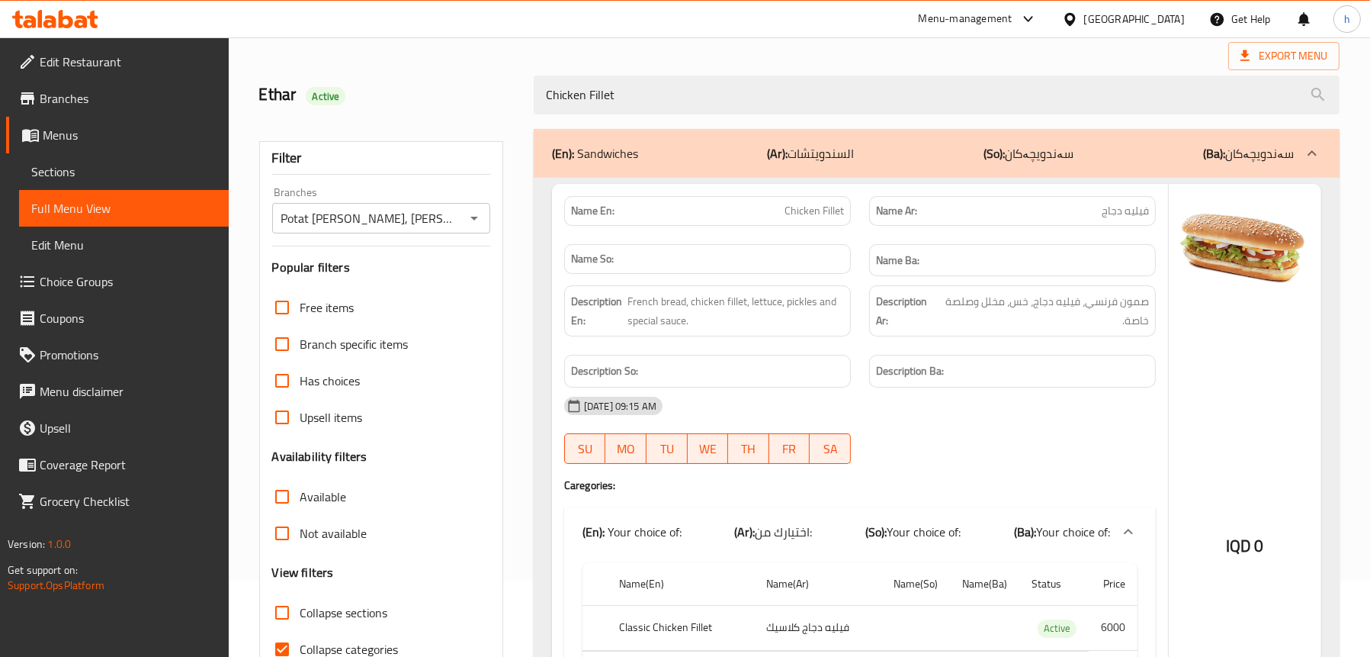
click at [816, 215] on span "Chicken Fillet" at bounding box center [814, 211] width 59 height 16
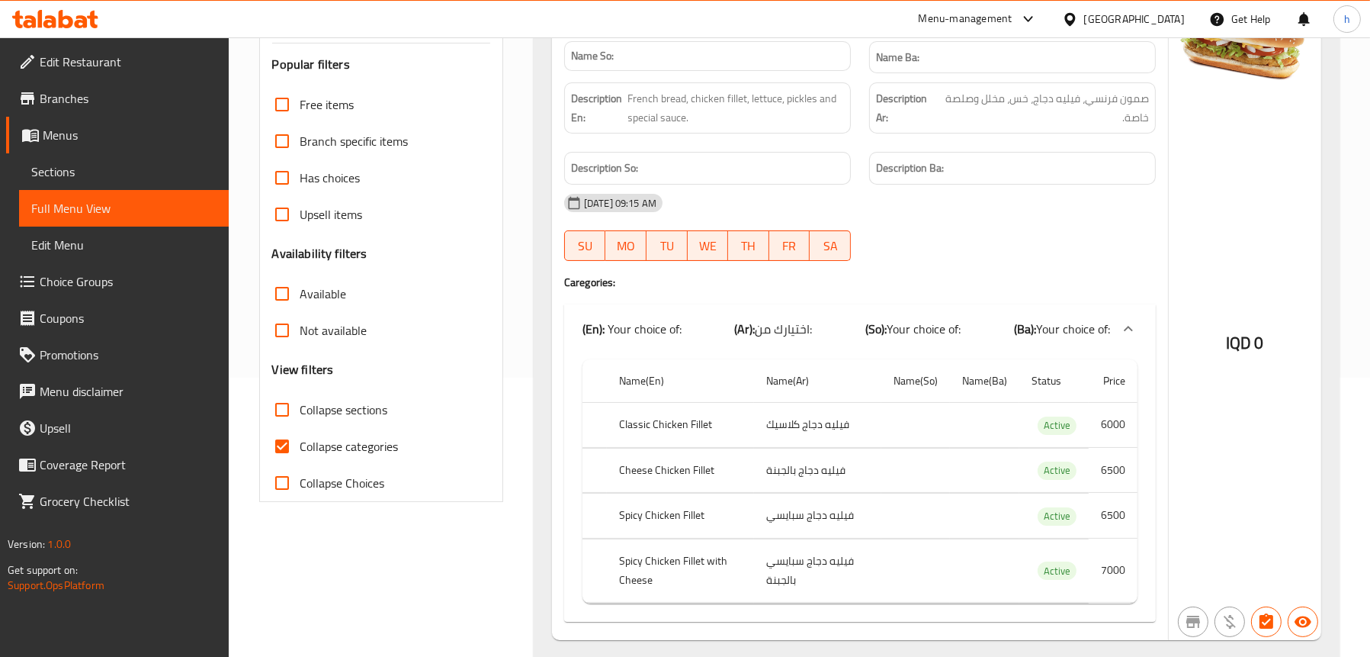
scroll to position [305, 0]
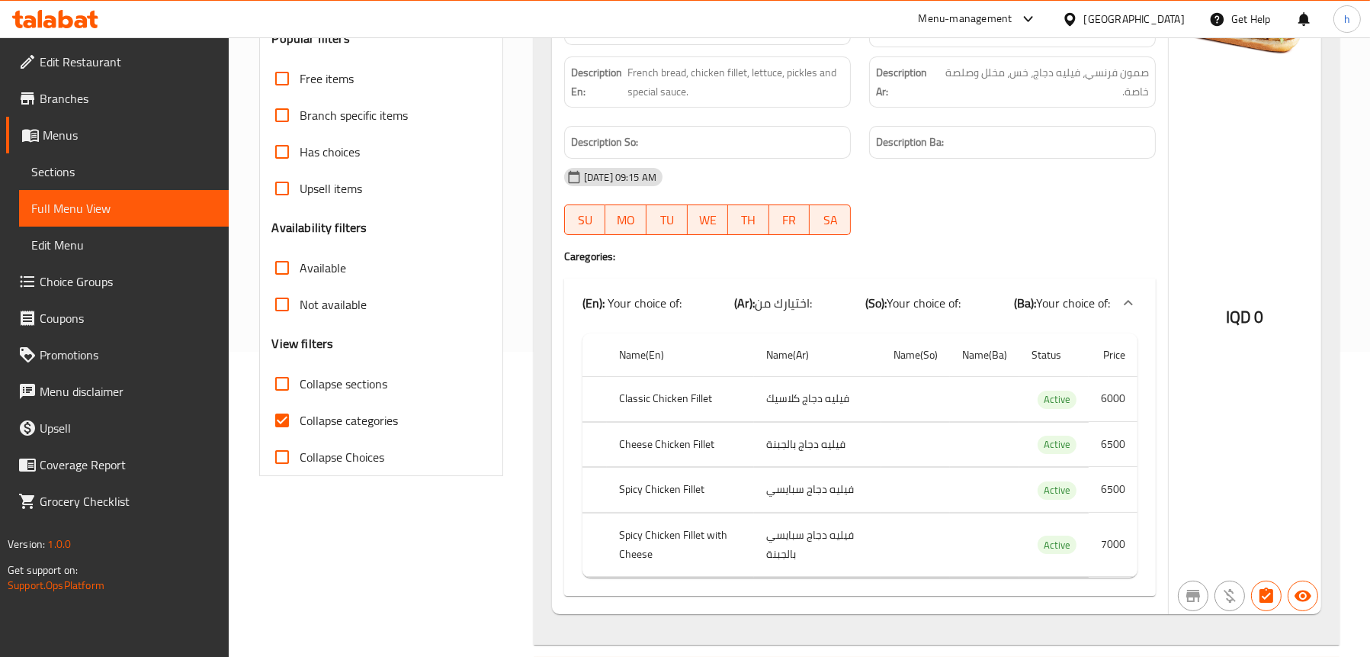
click at [89, 149] on link "Menus" at bounding box center [117, 135] width 223 height 37
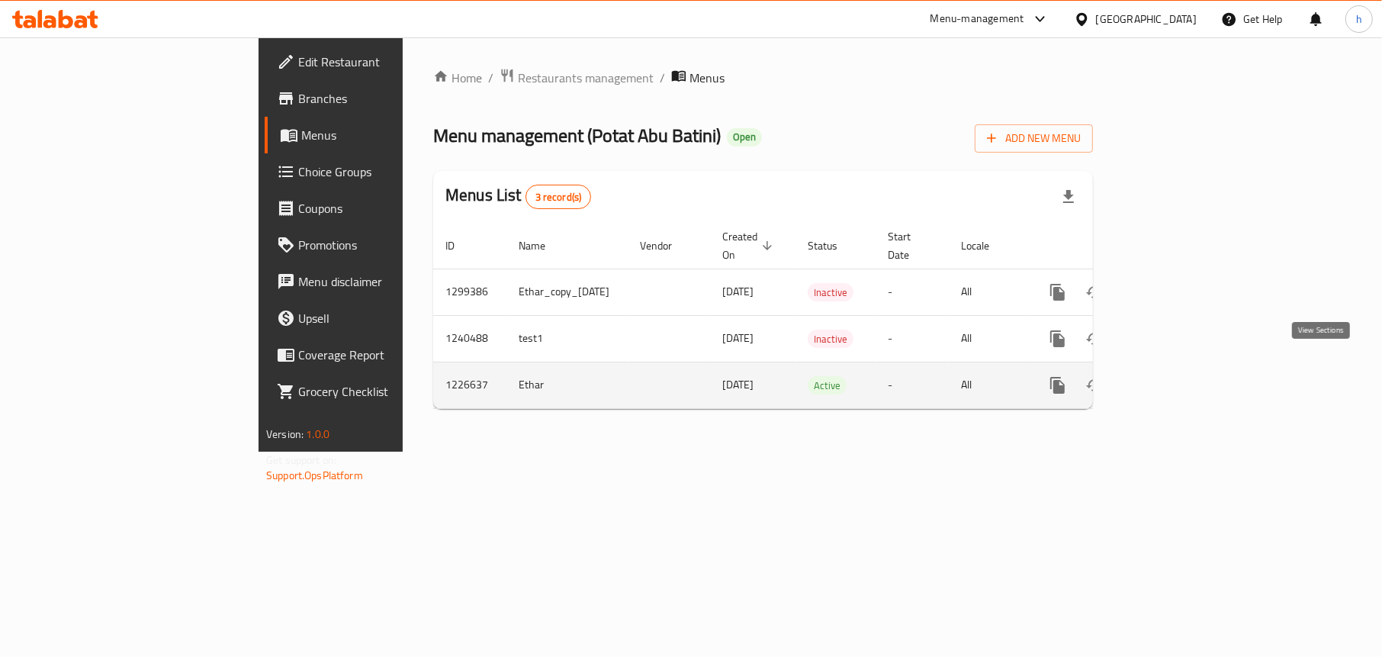
click at [1177, 376] on icon "enhanced table" at bounding box center [1167, 385] width 18 height 18
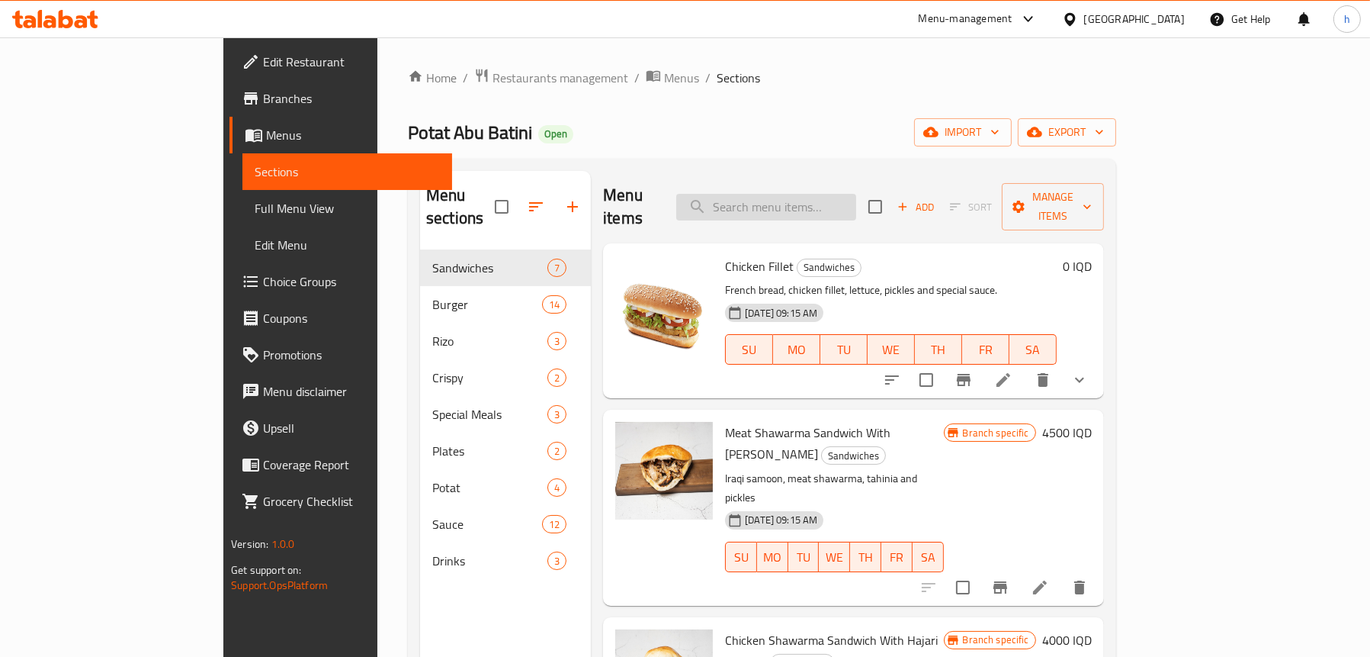
click at [801, 204] on input "search" at bounding box center [766, 207] width 180 height 27
click at [255, 204] on span "Full Menu View" at bounding box center [347, 208] width 185 height 18
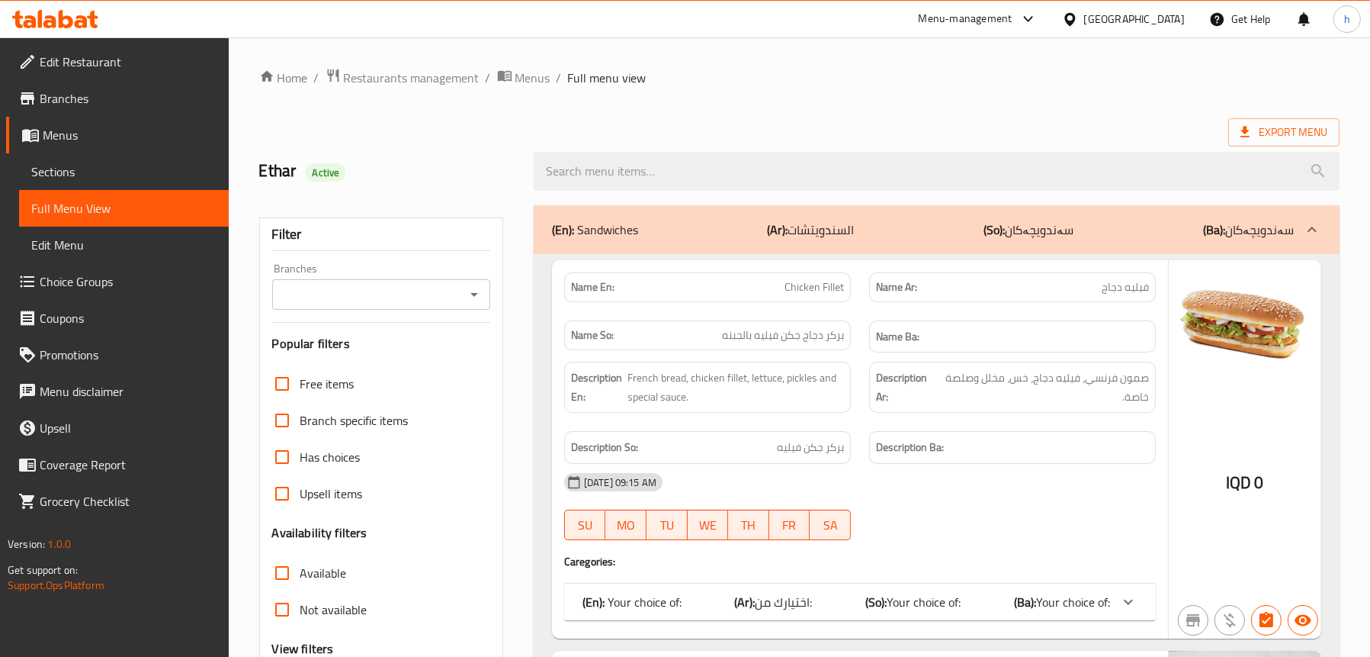
click at [480, 304] on div at bounding box center [474, 294] width 20 height 21
click at [472, 297] on icon "Open" at bounding box center [474, 294] width 18 height 18
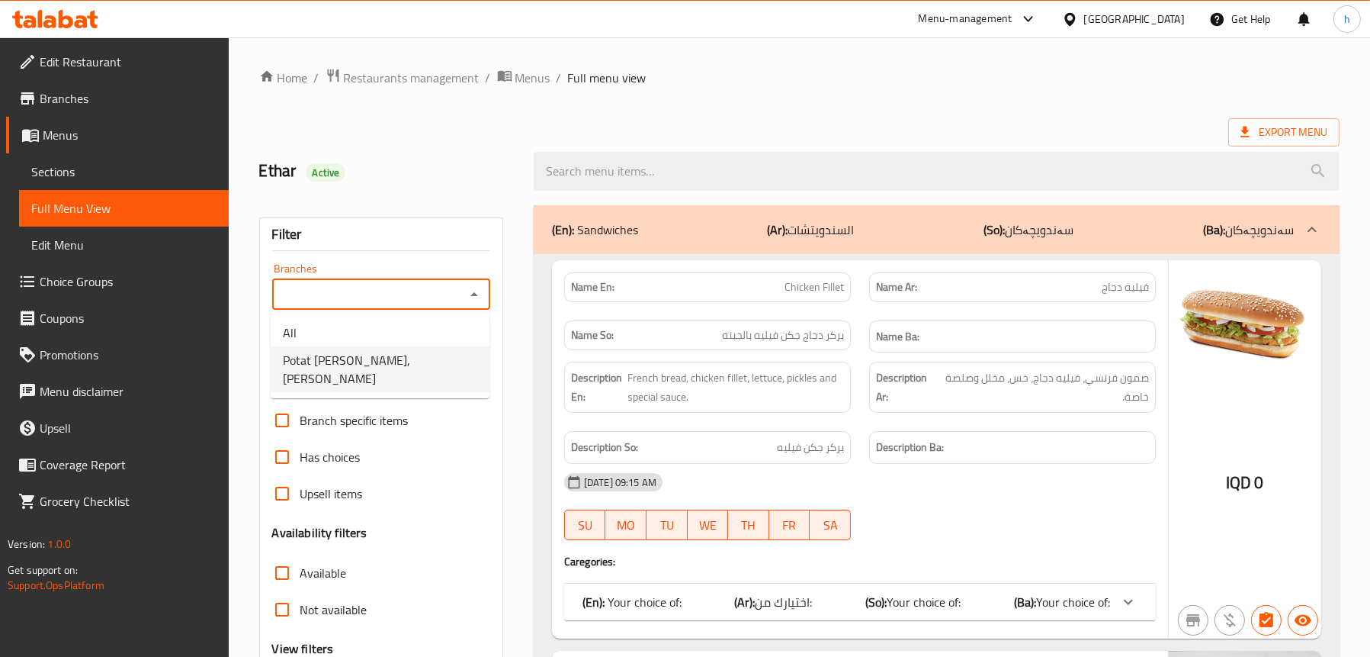
click at [421, 352] on li "Potat [PERSON_NAME], [PERSON_NAME]" at bounding box center [380, 369] width 219 height 46
type input "Potat [PERSON_NAME], [PERSON_NAME]"
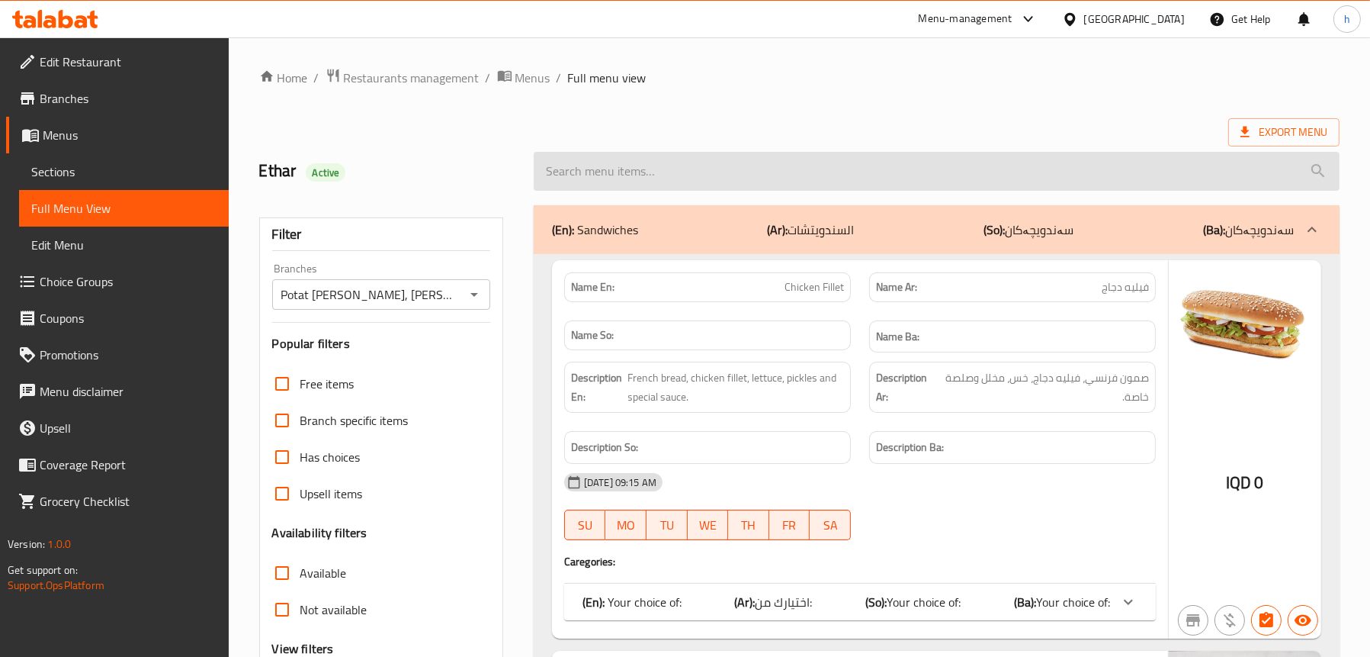
click at [687, 177] on input "search" at bounding box center [937, 171] width 806 height 39
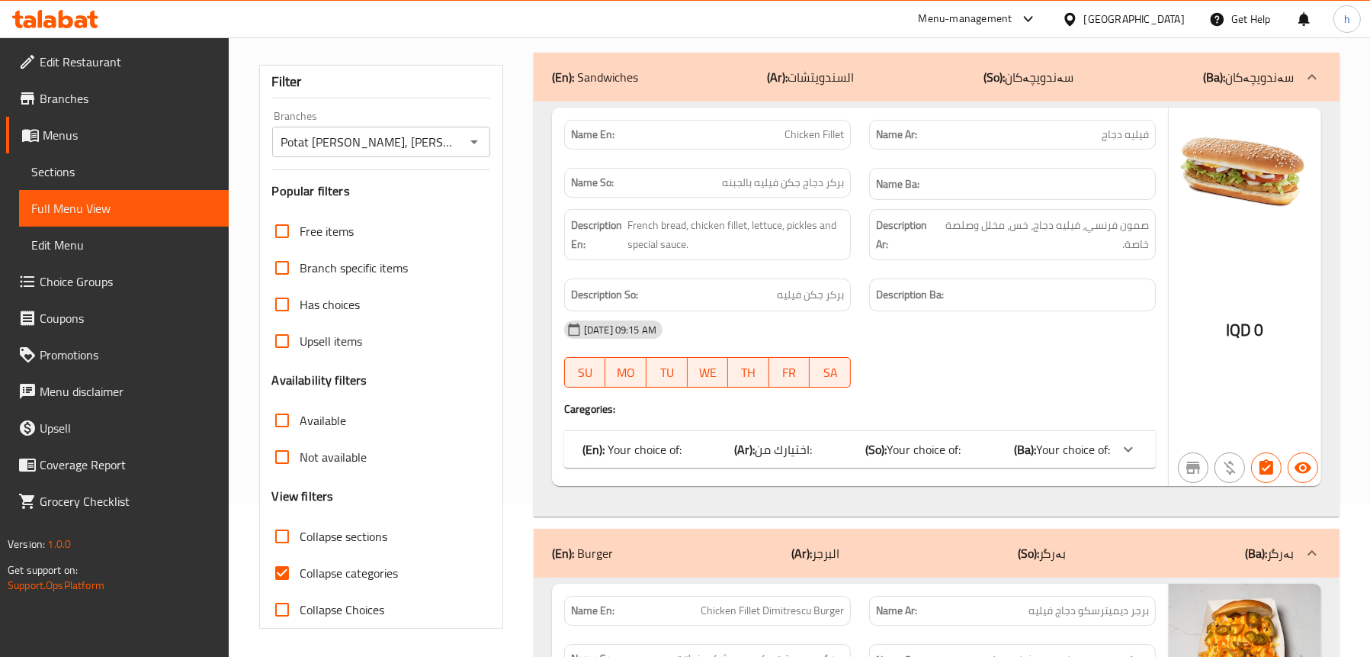
type input "chicken fillet"
click at [750, 446] on b "(Ar):" at bounding box center [745, 449] width 21 height 23
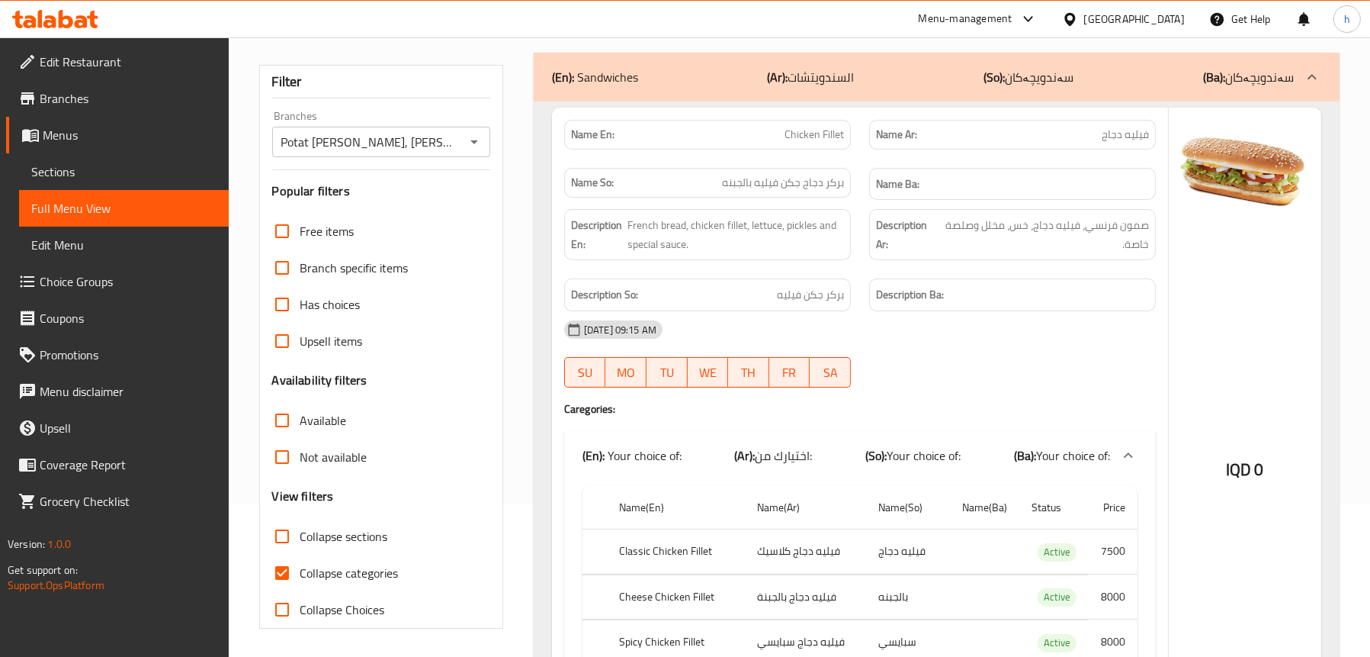
click at [1218, 164] on img at bounding box center [1245, 159] width 153 height 103
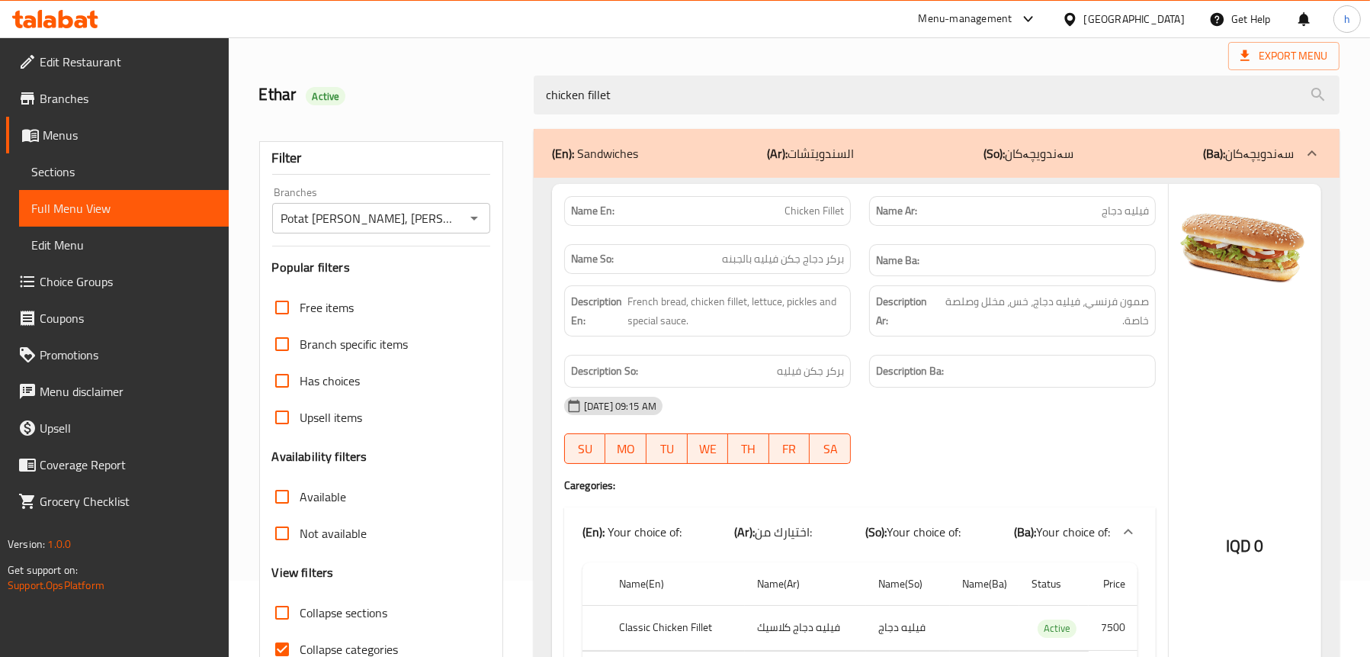
scroll to position [76, 0]
click at [56, 175] on span "Sections" at bounding box center [123, 171] width 185 height 18
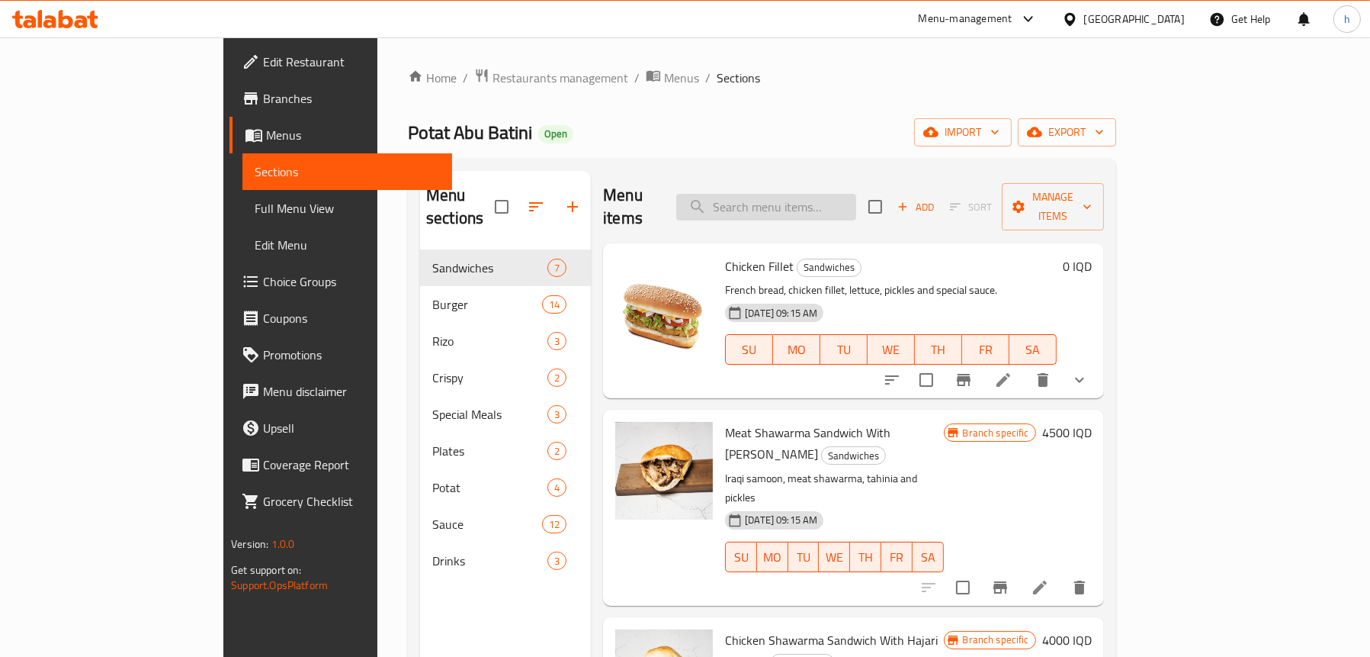
click at [838, 194] on input "search" at bounding box center [766, 207] width 180 height 27
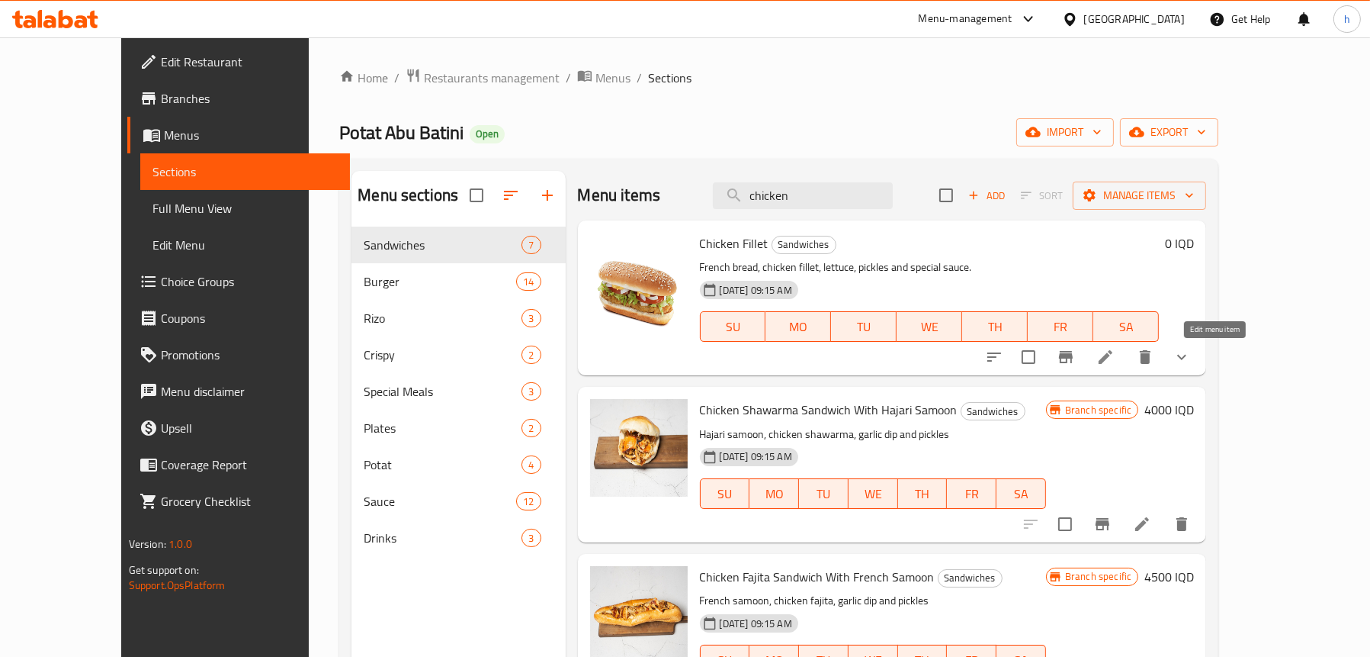
type input "chicken"
click at [1115, 361] on icon at bounding box center [1106, 357] width 18 height 18
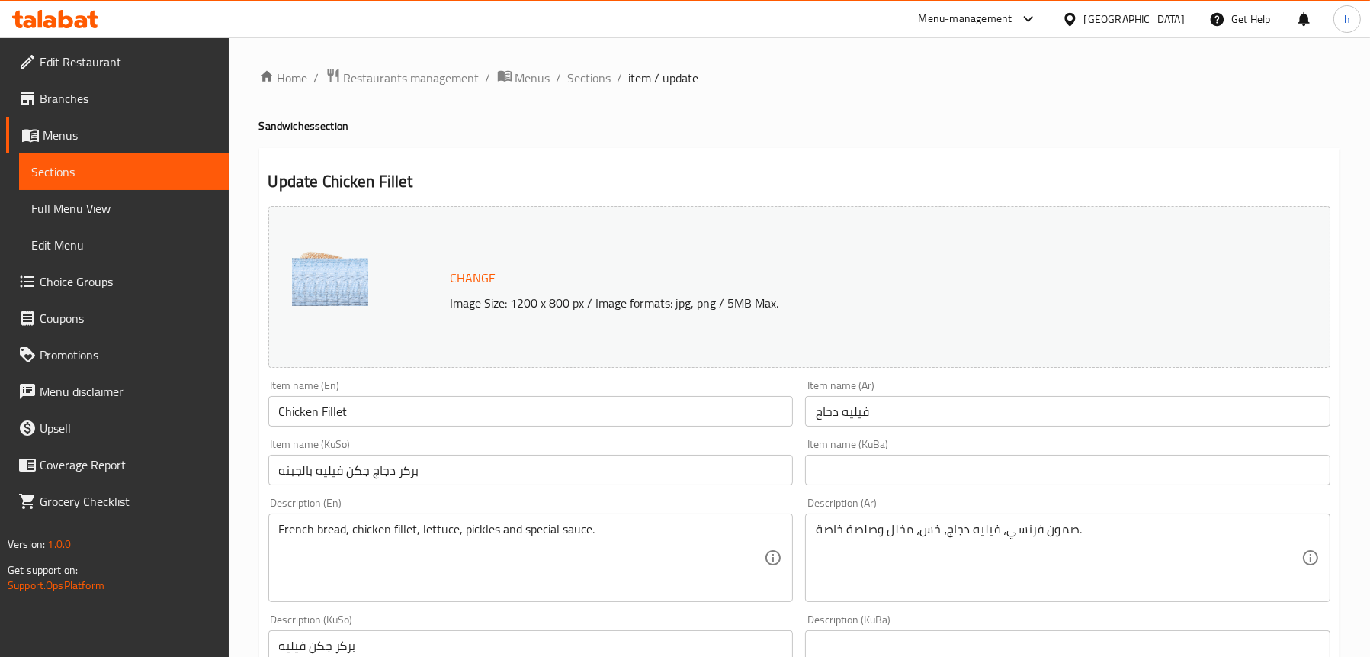
click at [461, 462] on input "بركر دجاج جكن فيليه بالجبنه" at bounding box center [530, 469] width 525 height 31
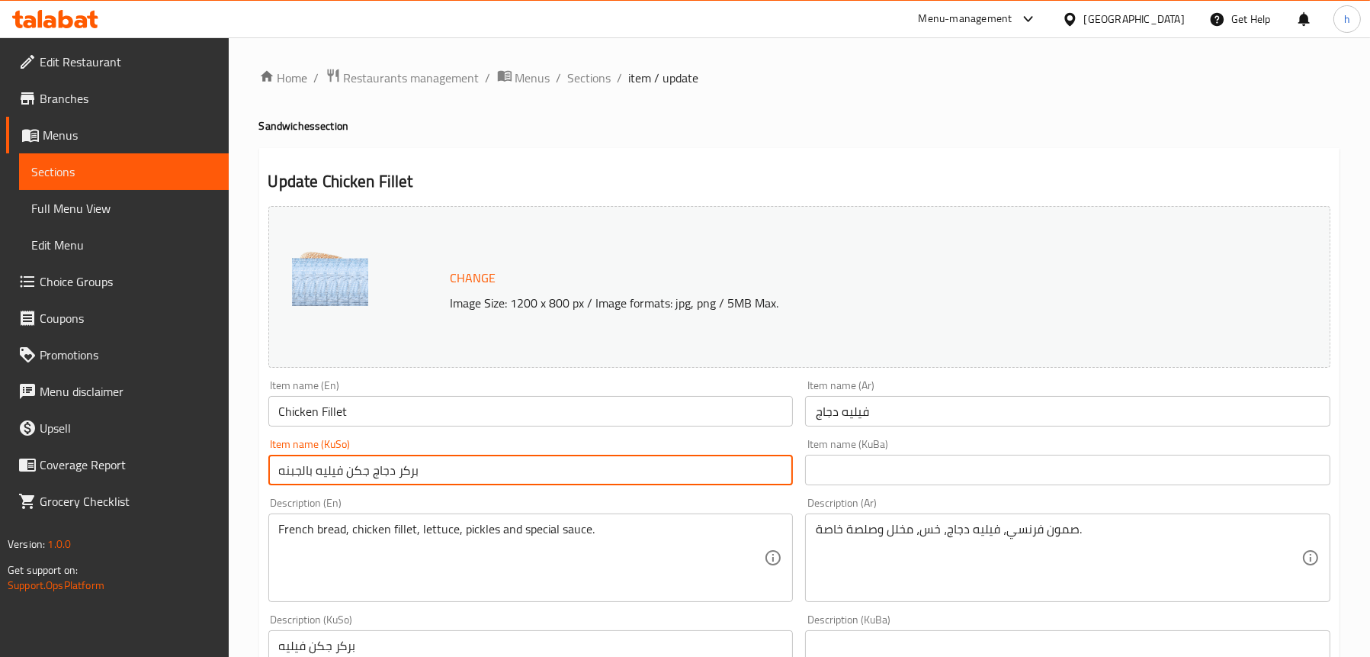
click at [461, 462] on input "بركر دجاج جكن فيليه بالجبنه" at bounding box center [530, 469] width 525 height 31
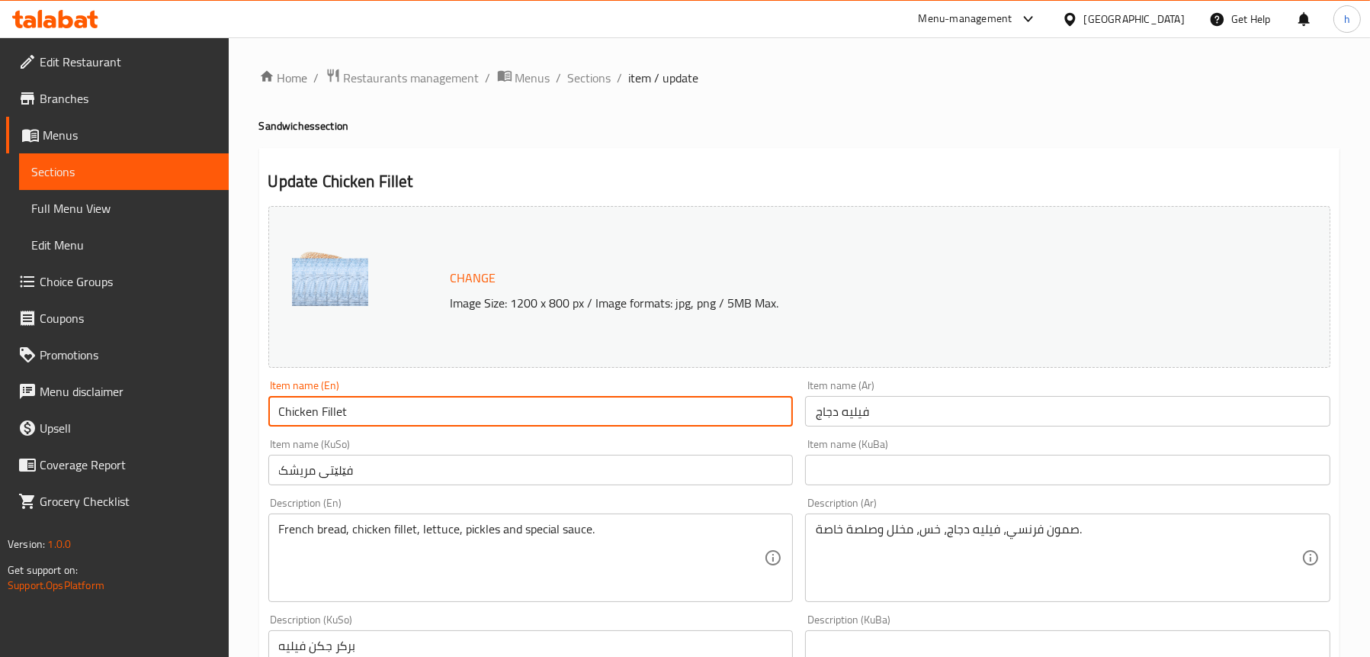
click at [332, 412] on input "Chicken Fillet" at bounding box center [530, 411] width 525 height 31
click at [517, 466] on input "فێلێتی مریشک" at bounding box center [530, 469] width 525 height 31
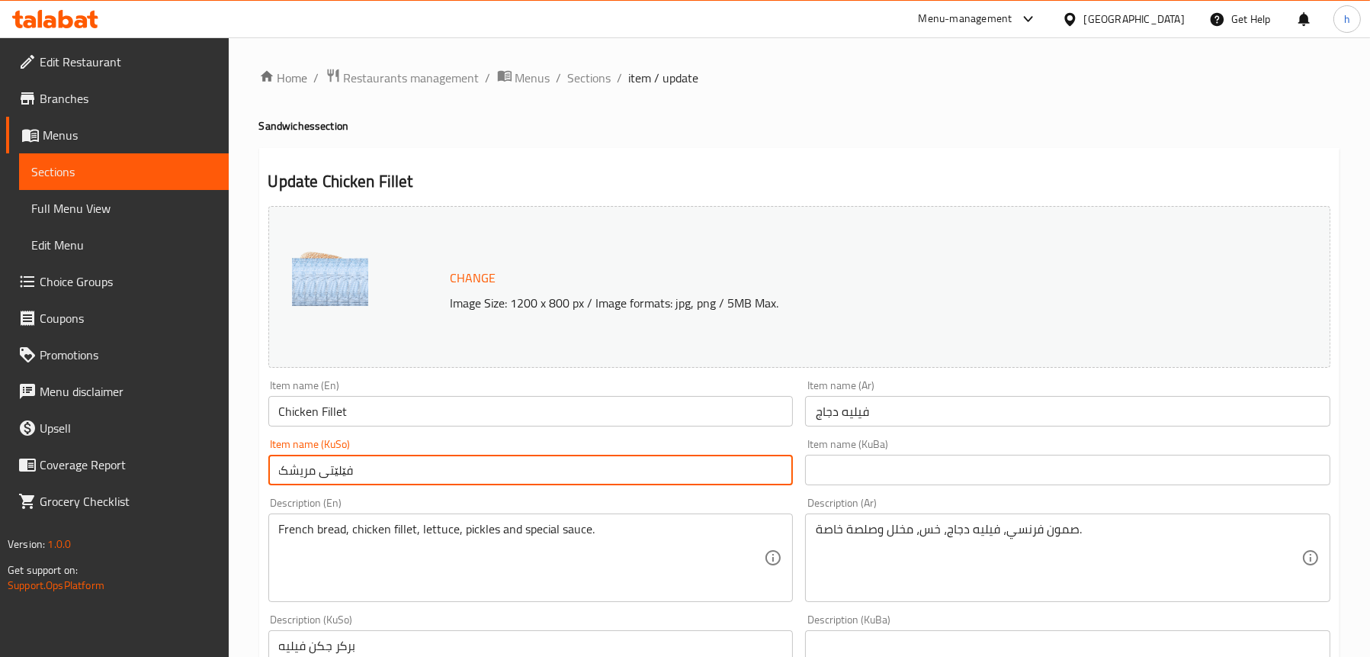
click at [339, 471] on input "فێلێتی مریشک" at bounding box center [530, 469] width 525 height 31
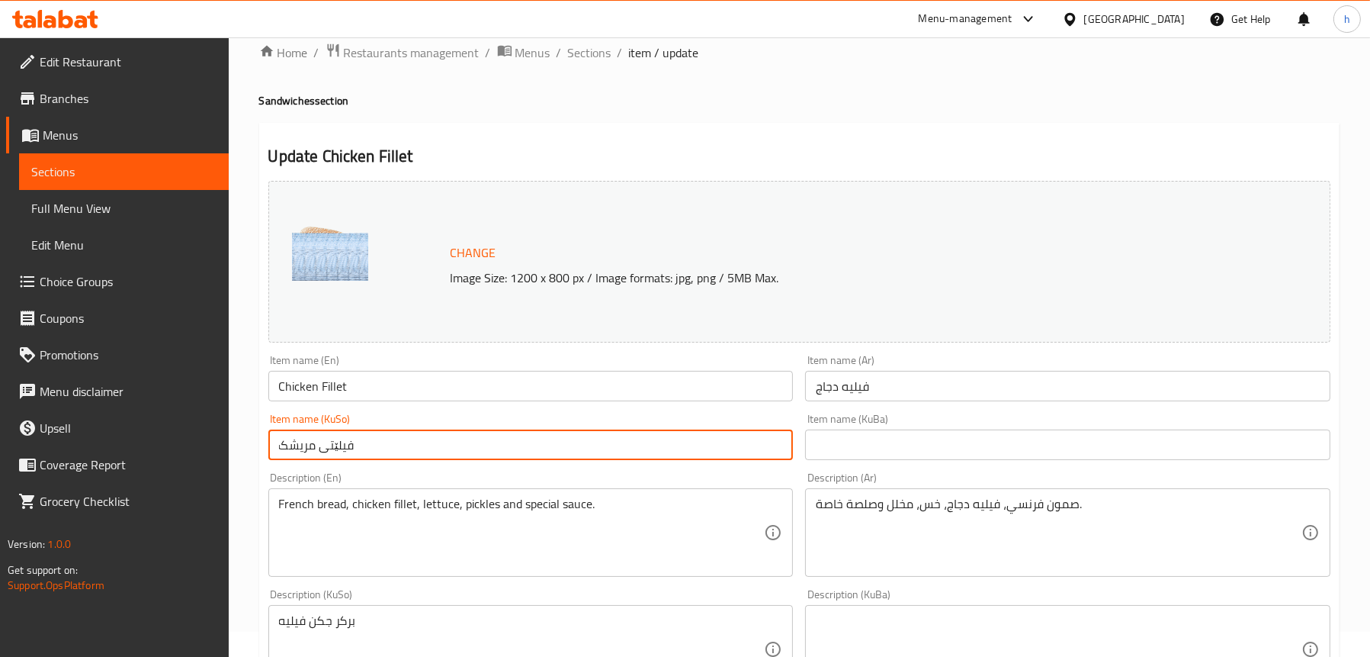
scroll to position [229, 0]
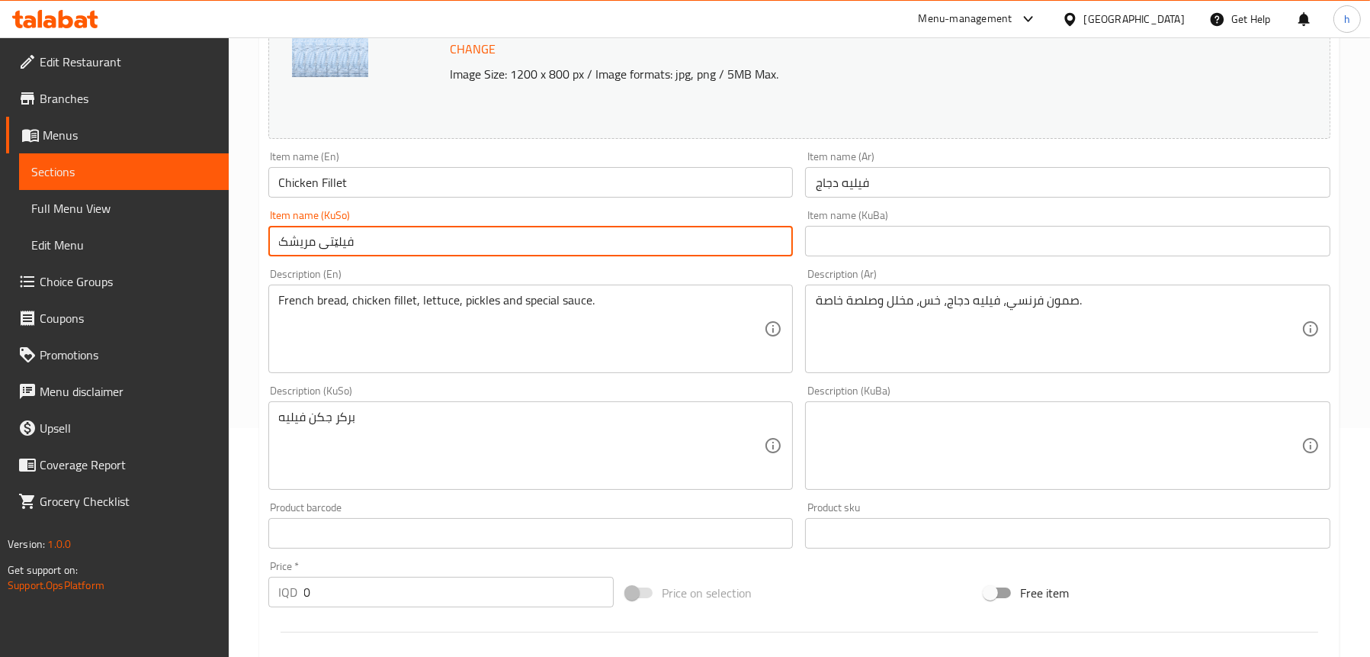
type input "فیلێتی مریشک"
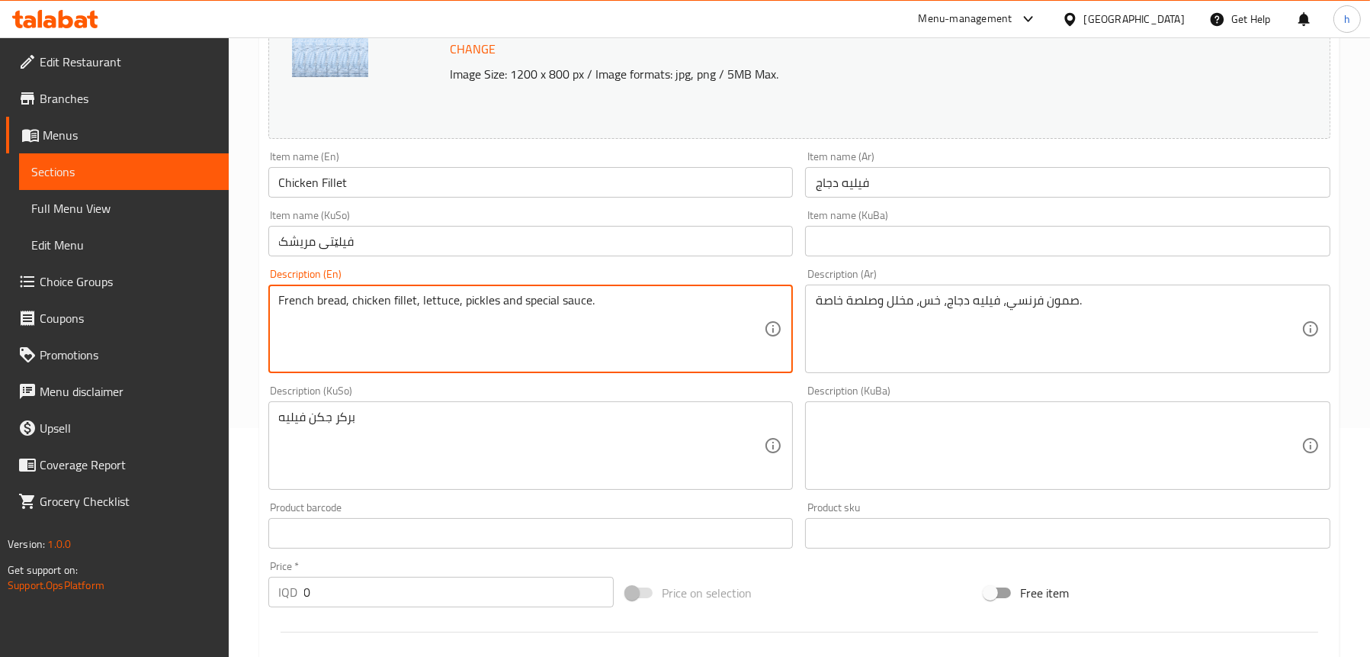
click at [369, 297] on textarea "French bread, chicken fillet, lettuce, pickles and special sauce." at bounding box center [522, 329] width 486 height 72
click at [453, 320] on textarea "French bread, chicken fillet, lettuce, pickles and special sauce." at bounding box center [522, 329] width 486 height 72
click at [500, 424] on textarea "بركر جكن فيليه" at bounding box center [522, 445] width 486 height 72
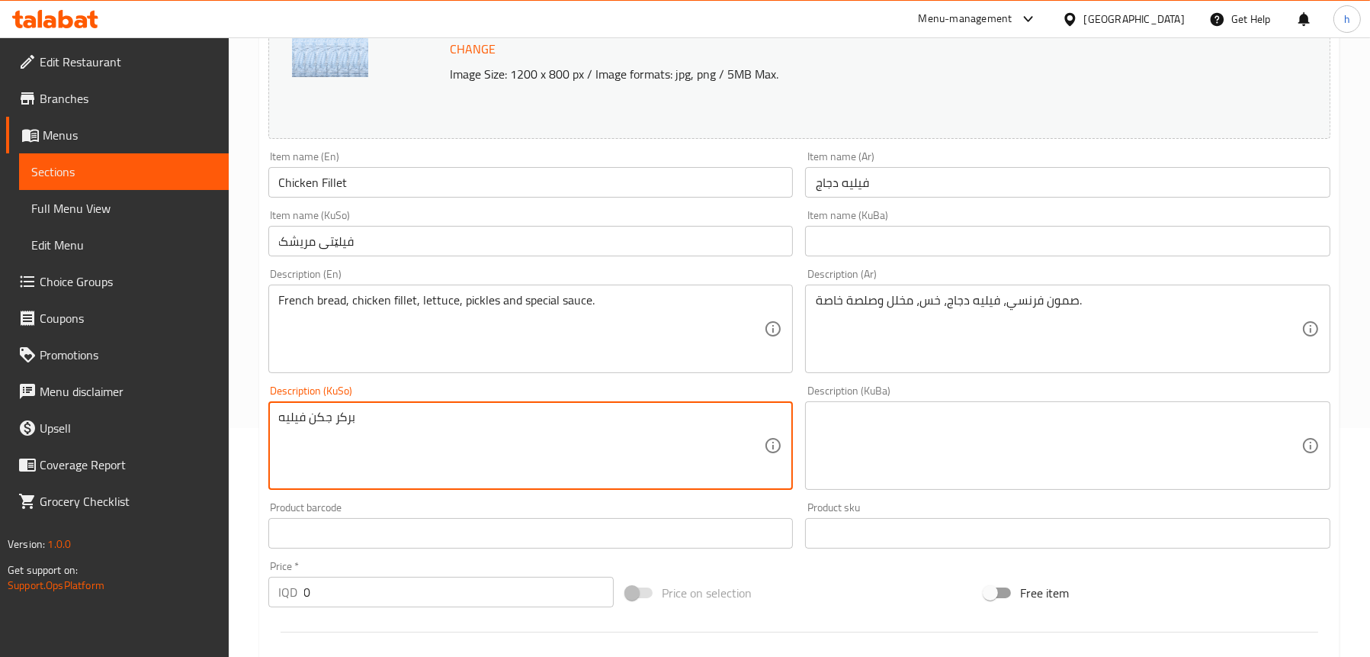
click at [500, 424] on textarea "بركر جكن فيليه" at bounding box center [522, 445] width 486 height 72
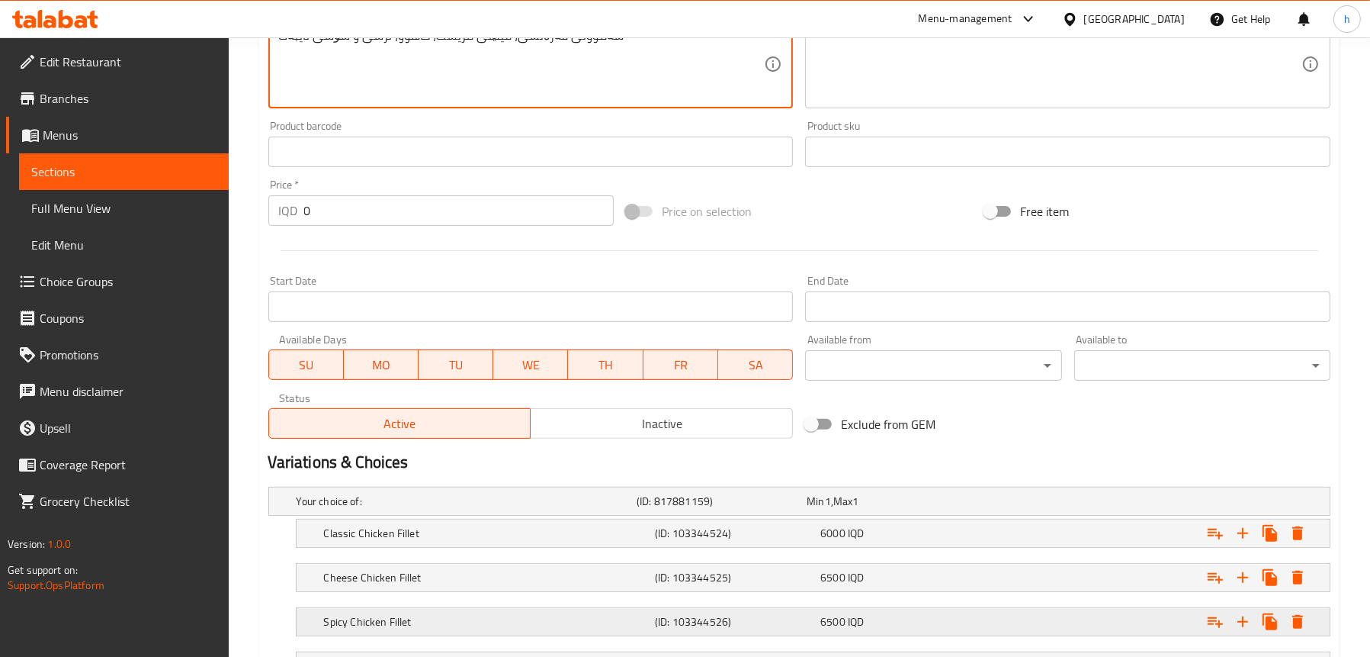
scroll to position [740, 0]
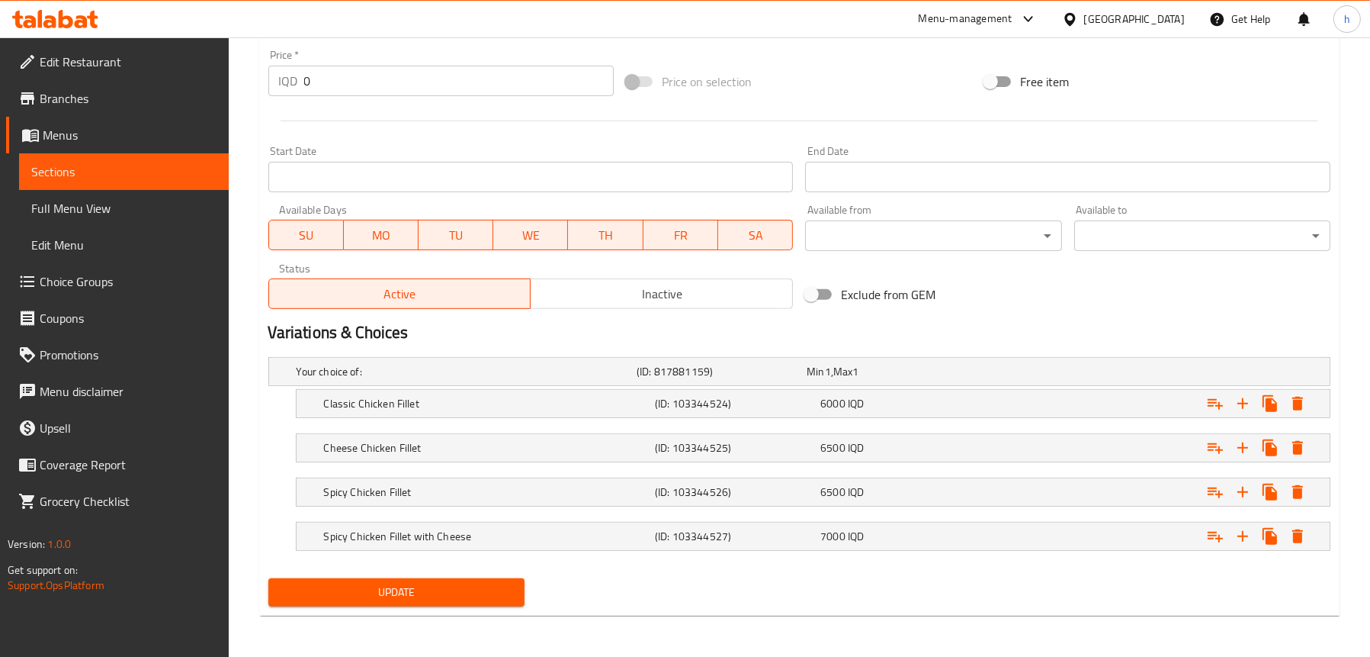
type textarea "سەموونی فەرەنسی، فیلێتی مریشک، کاهوو، ترشی و سۆسی تایبەت"
click at [339, 586] on span "Update" at bounding box center [397, 592] width 232 height 19
click at [103, 272] on span "Choice Groups" at bounding box center [128, 281] width 177 height 18
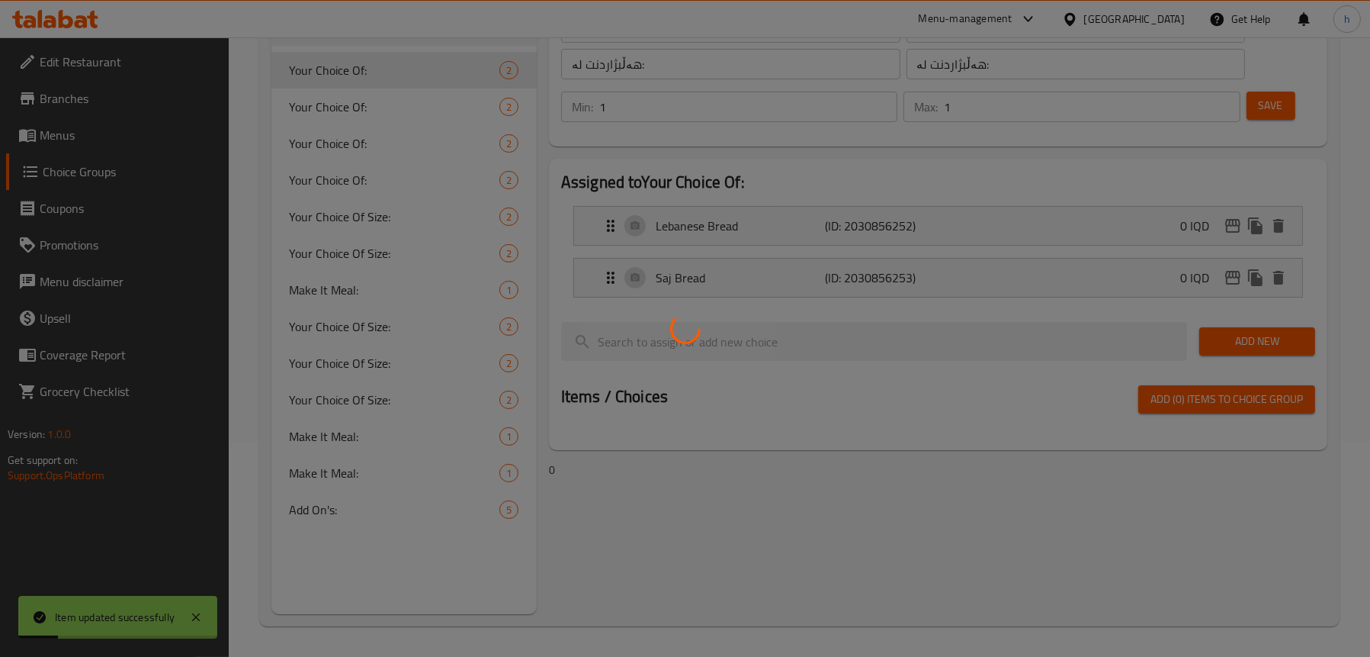
scroll to position [216, 0]
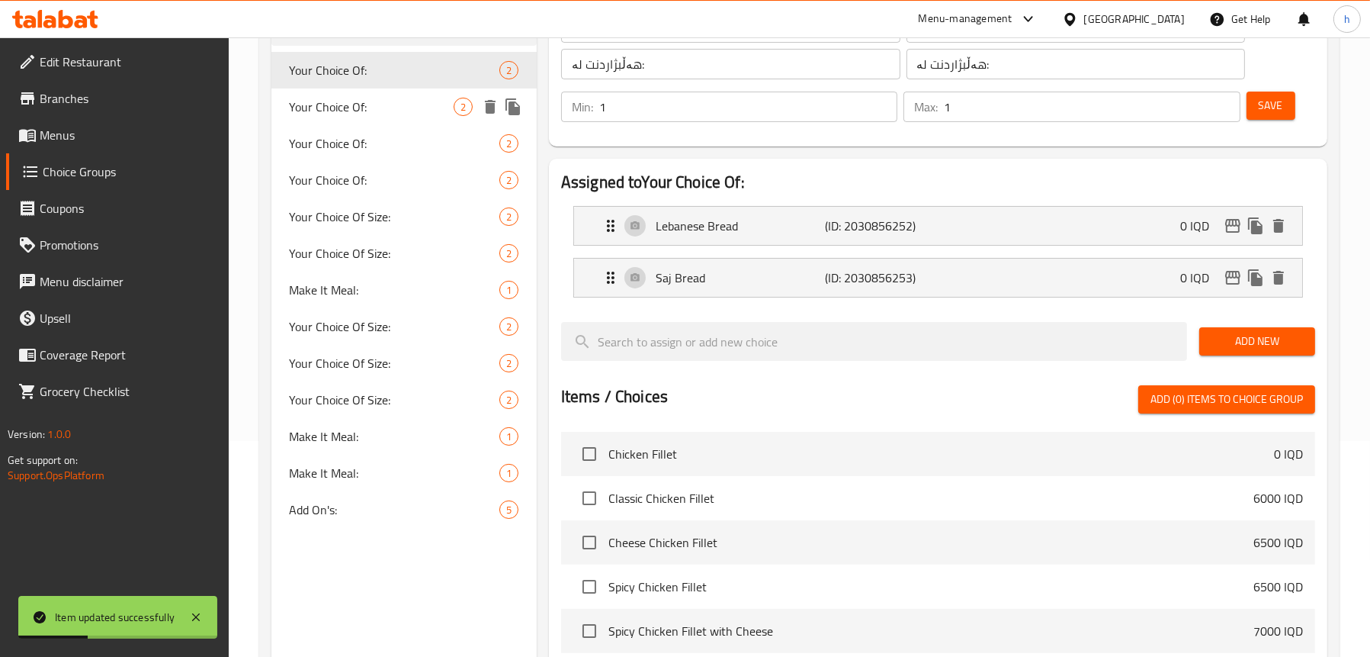
click at [373, 114] on span "Your Choice Of:" at bounding box center [372, 107] width 164 height 18
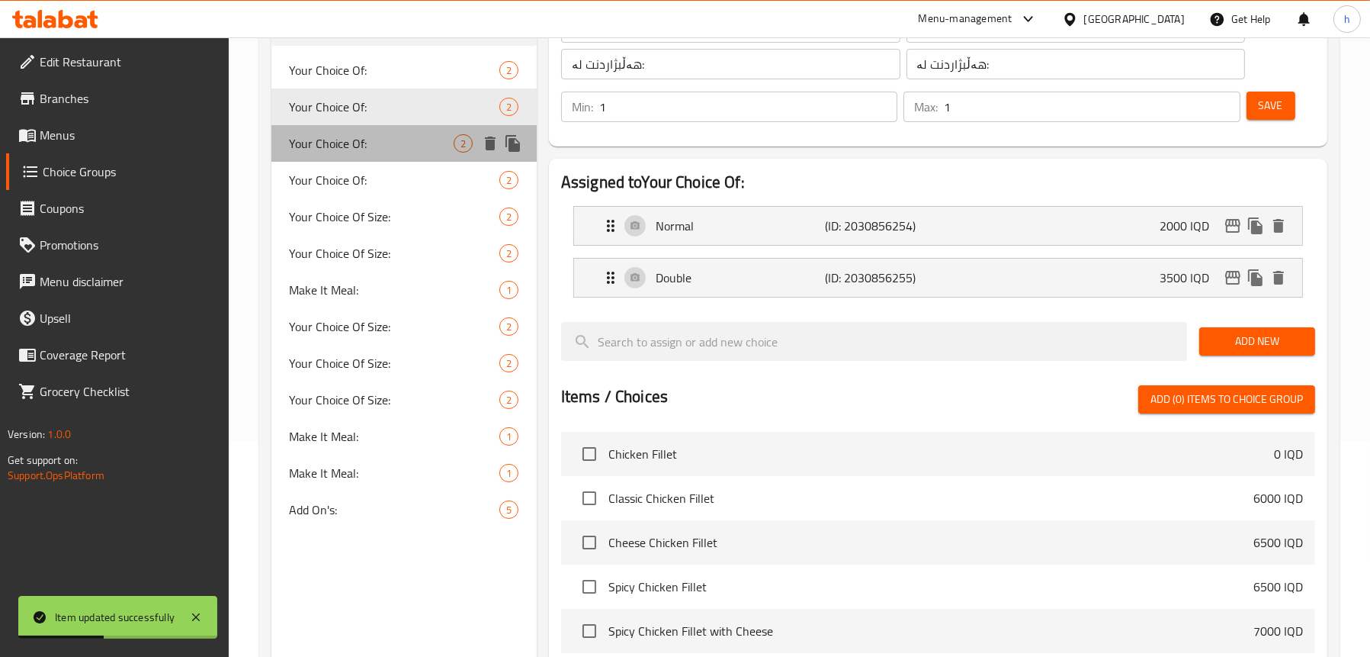
click at [377, 140] on span "Your Choice Of:" at bounding box center [372, 143] width 164 height 18
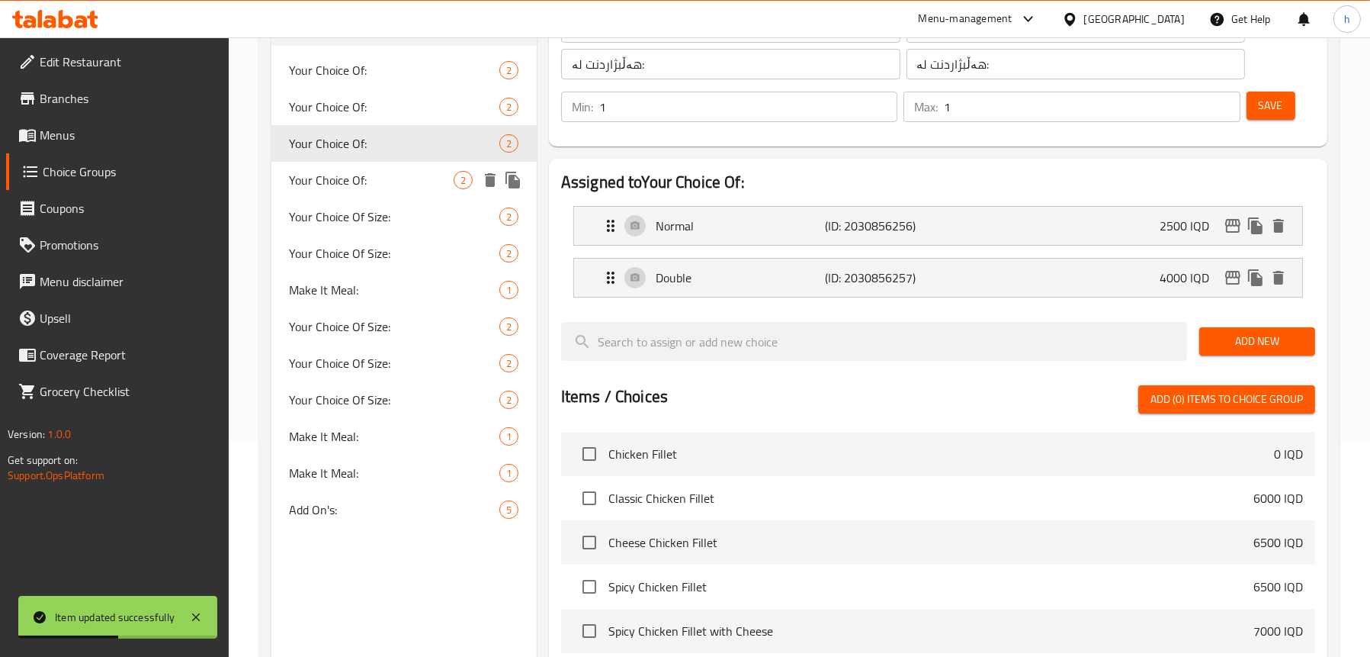
click at [386, 168] on div "Your Choice Of: 2" at bounding box center [403, 180] width 265 height 37
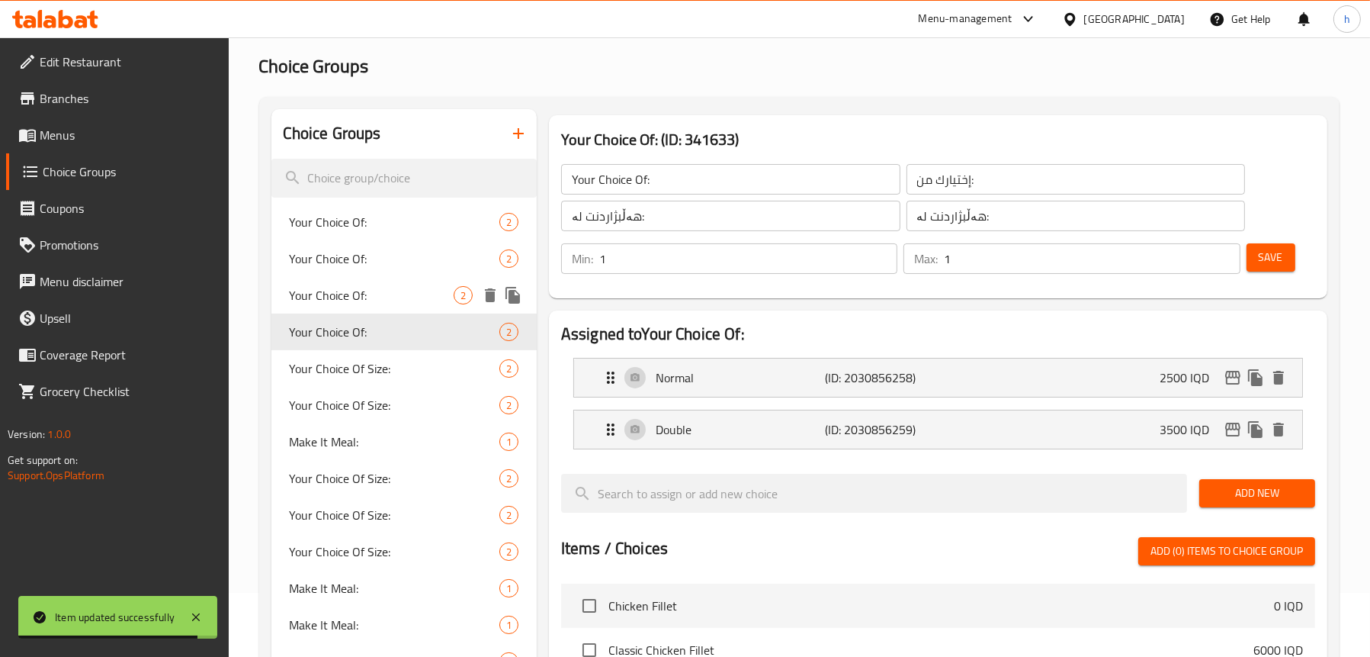
scroll to position [63, 0]
click at [342, 218] on span "Your Choice Of:" at bounding box center [372, 223] width 164 height 18
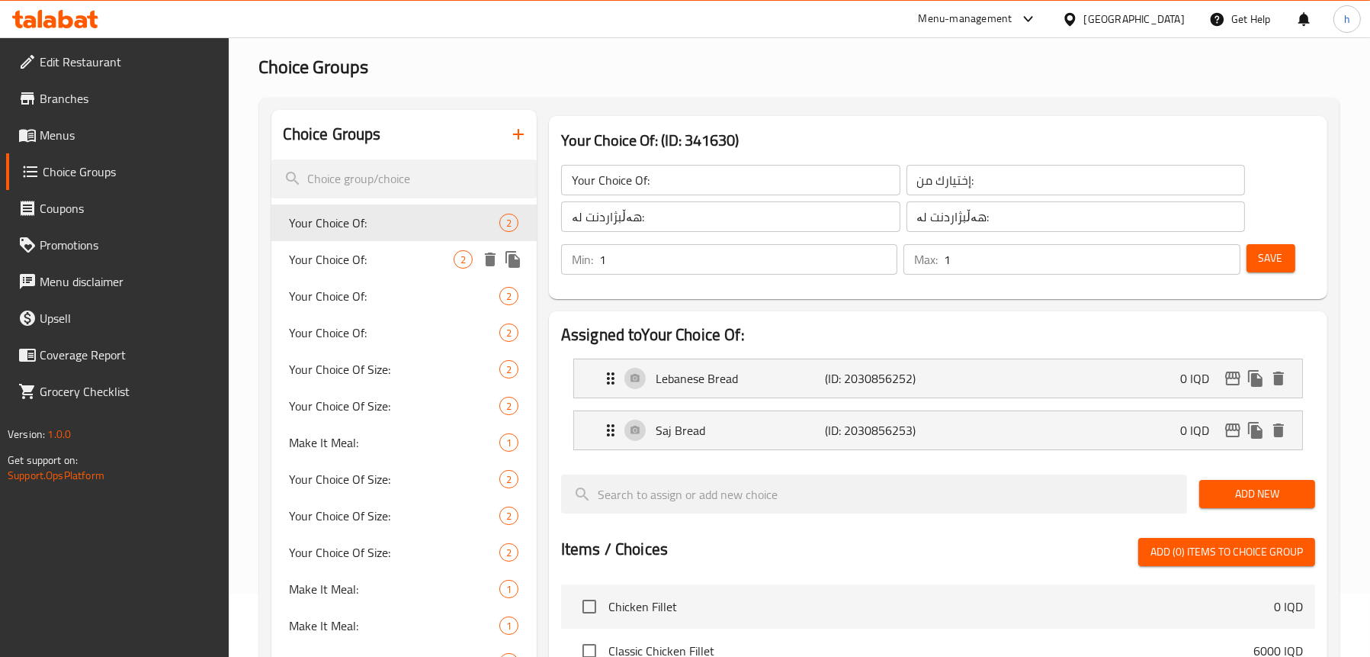
click at [342, 252] on span "Your Choice Of:" at bounding box center [372, 259] width 164 height 18
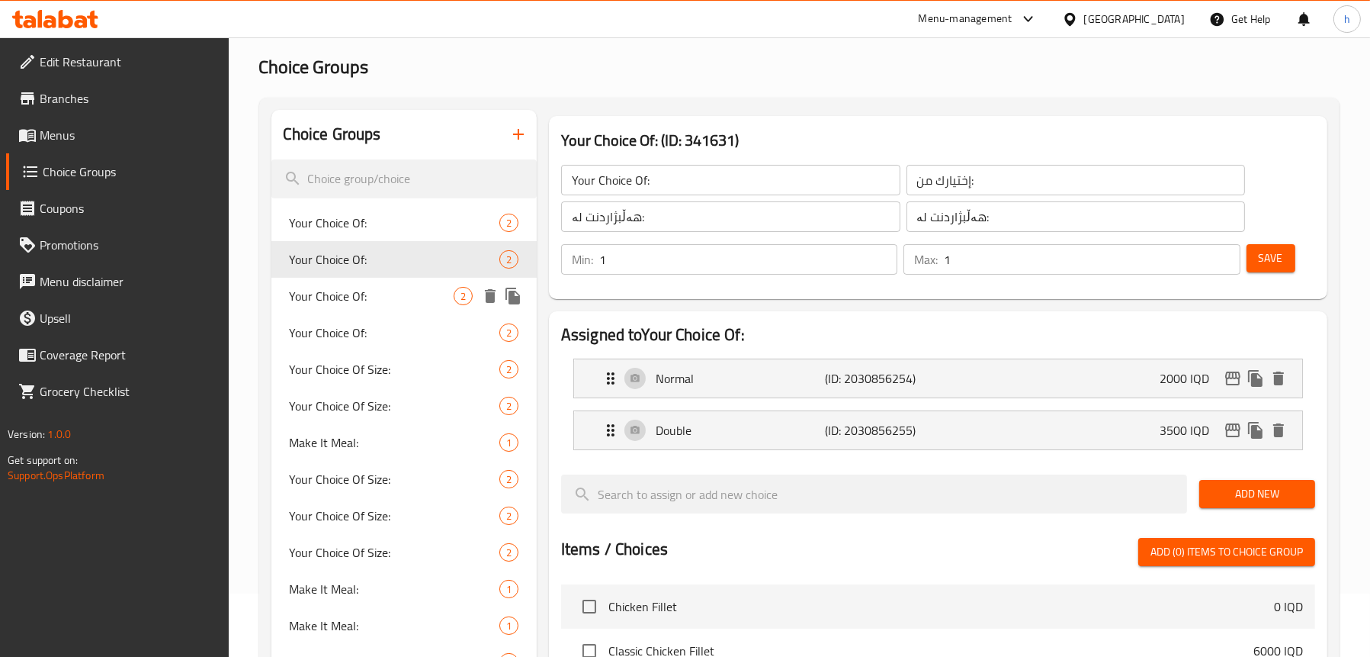
click at [343, 300] on span "Your Choice Of:" at bounding box center [372, 296] width 164 height 18
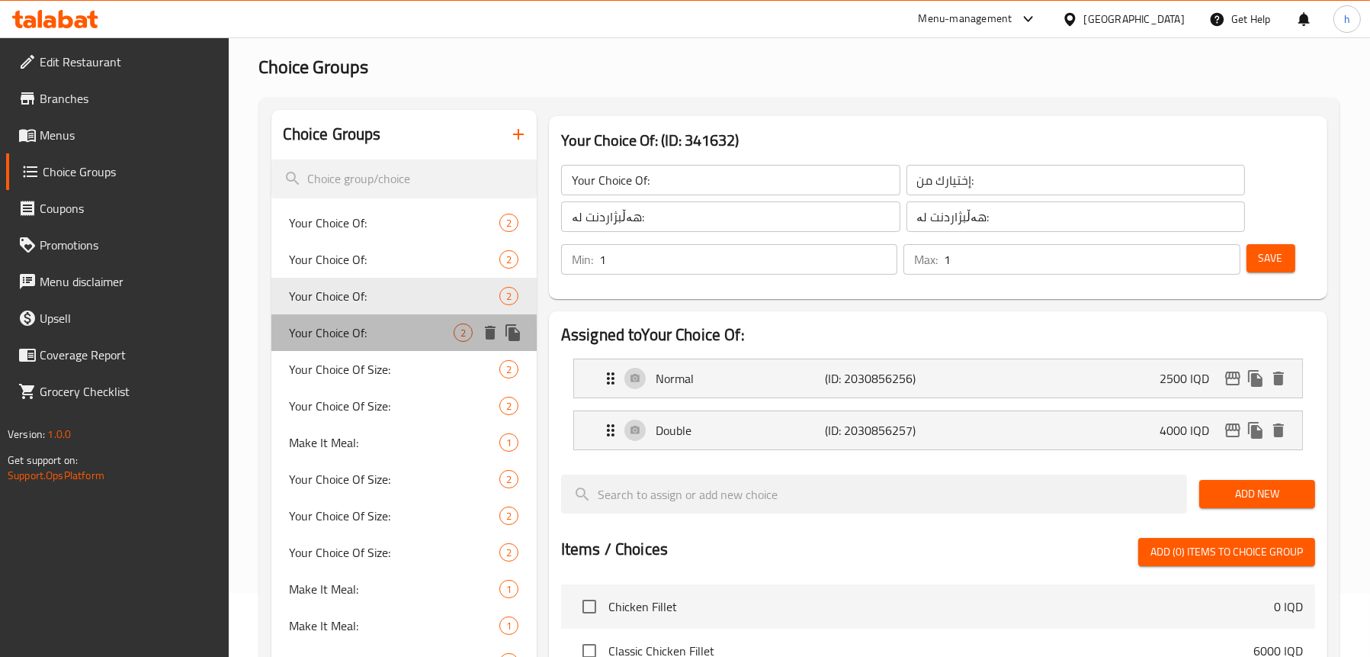
click at [342, 342] on span "Your Choice Of:" at bounding box center [372, 332] width 164 height 18
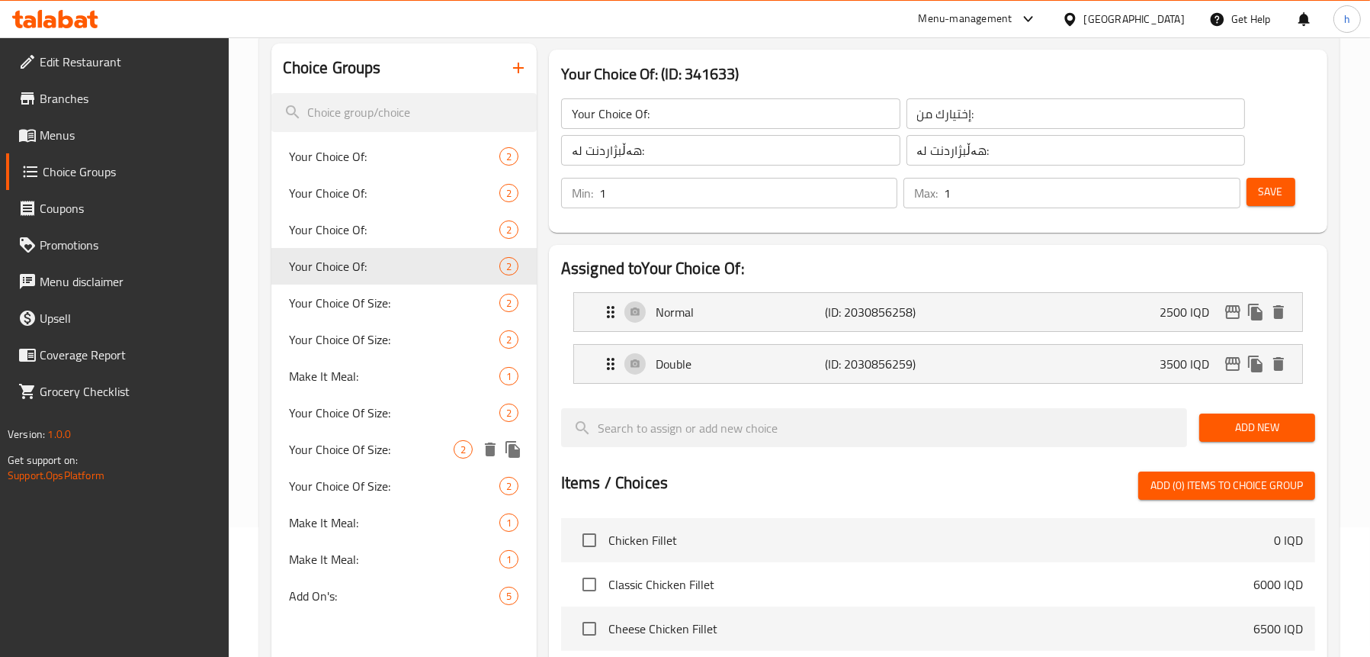
scroll to position [0, 0]
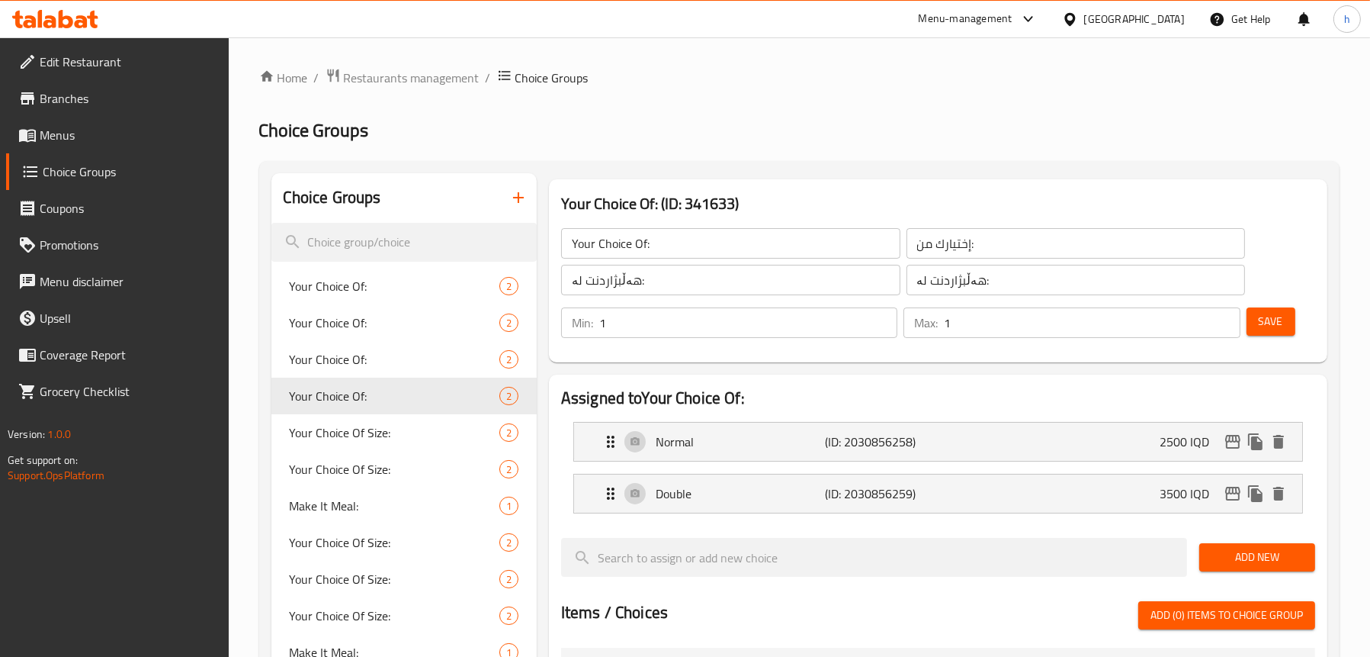
click at [97, 143] on link "Menus" at bounding box center [117, 135] width 223 height 37
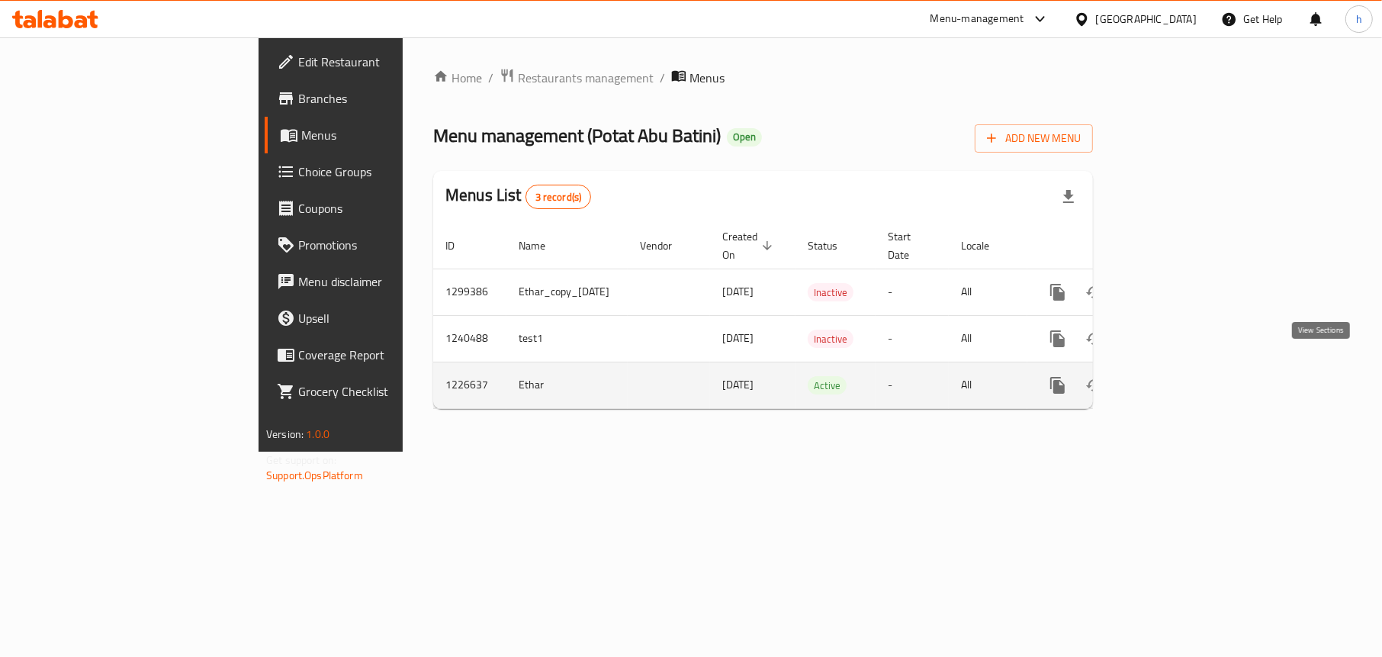
click at [1177, 376] on icon "enhanced table" at bounding box center [1167, 385] width 18 height 18
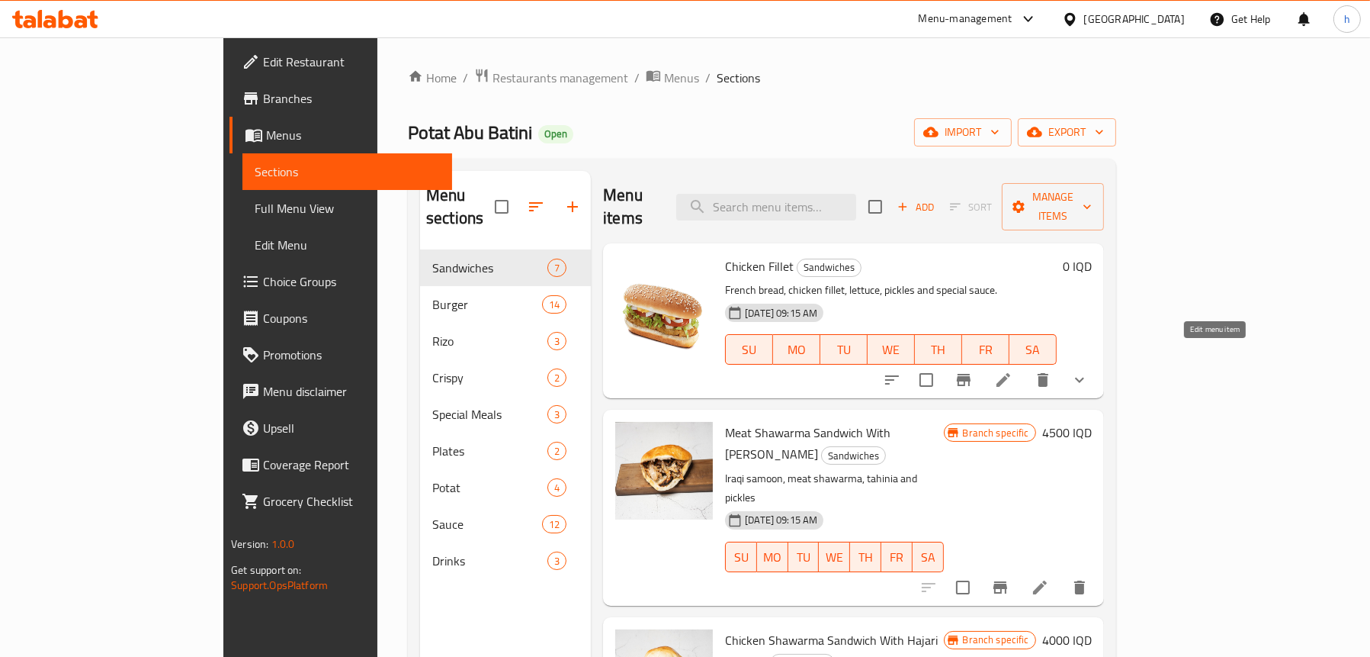
click at [1013, 371] on icon at bounding box center [1003, 380] width 18 height 18
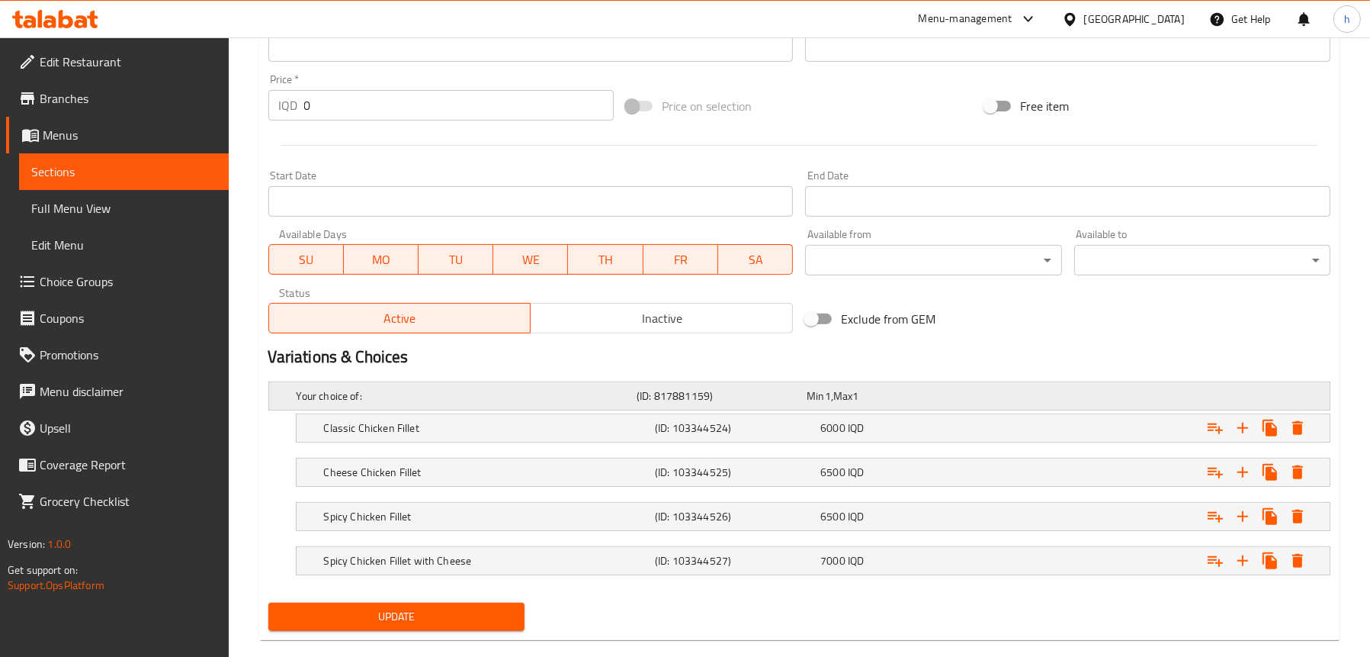
scroll to position [740, 0]
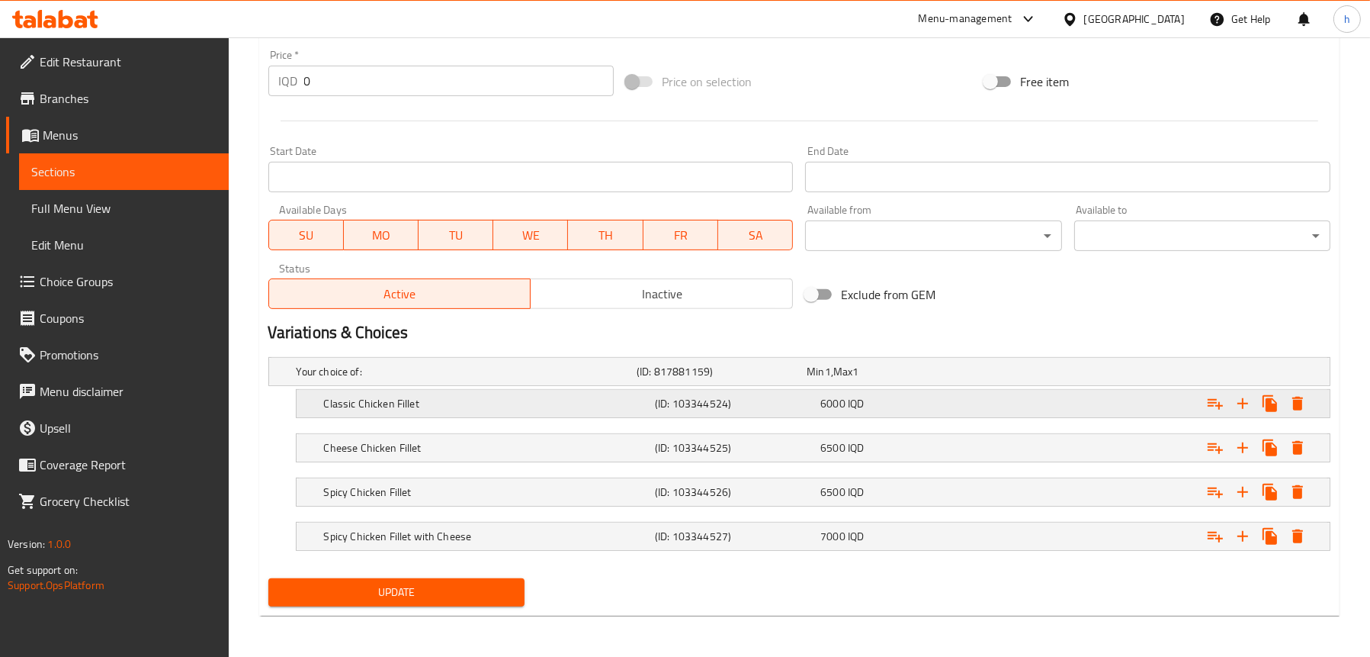
click at [580, 401] on h5 "Classic Chicken Fillet" at bounding box center [486, 403] width 325 height 15
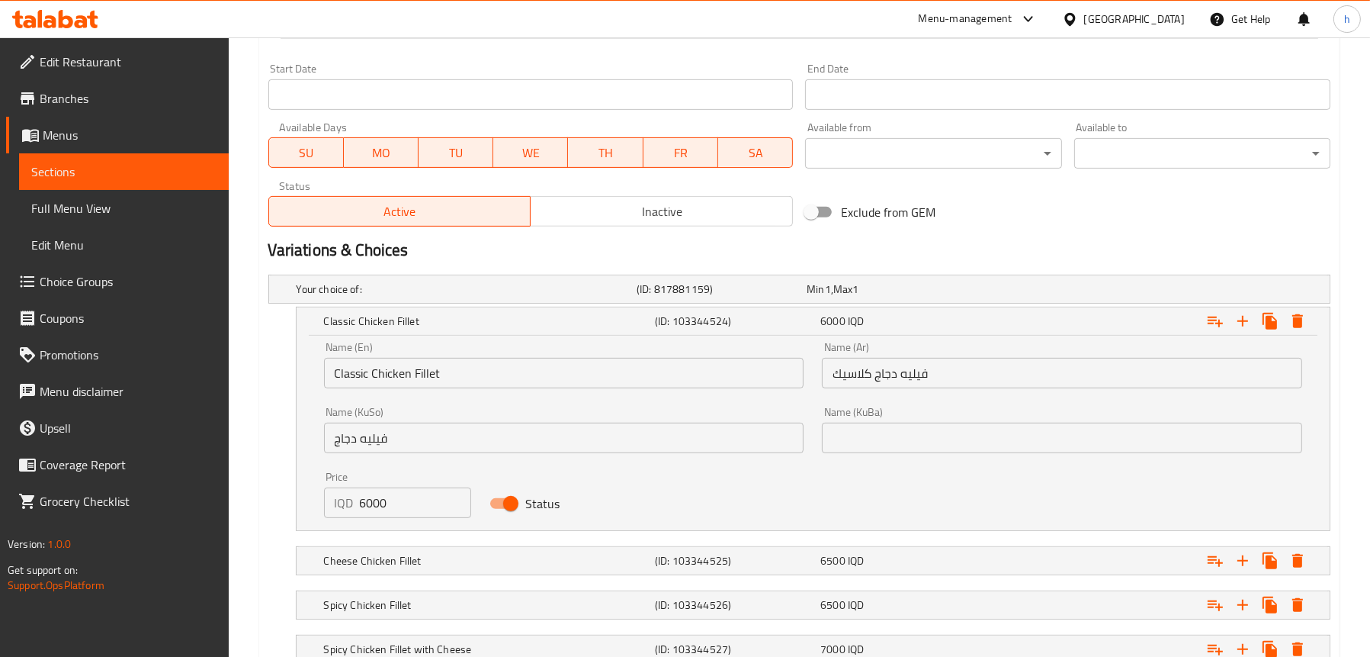
scroll to position [935, 0]
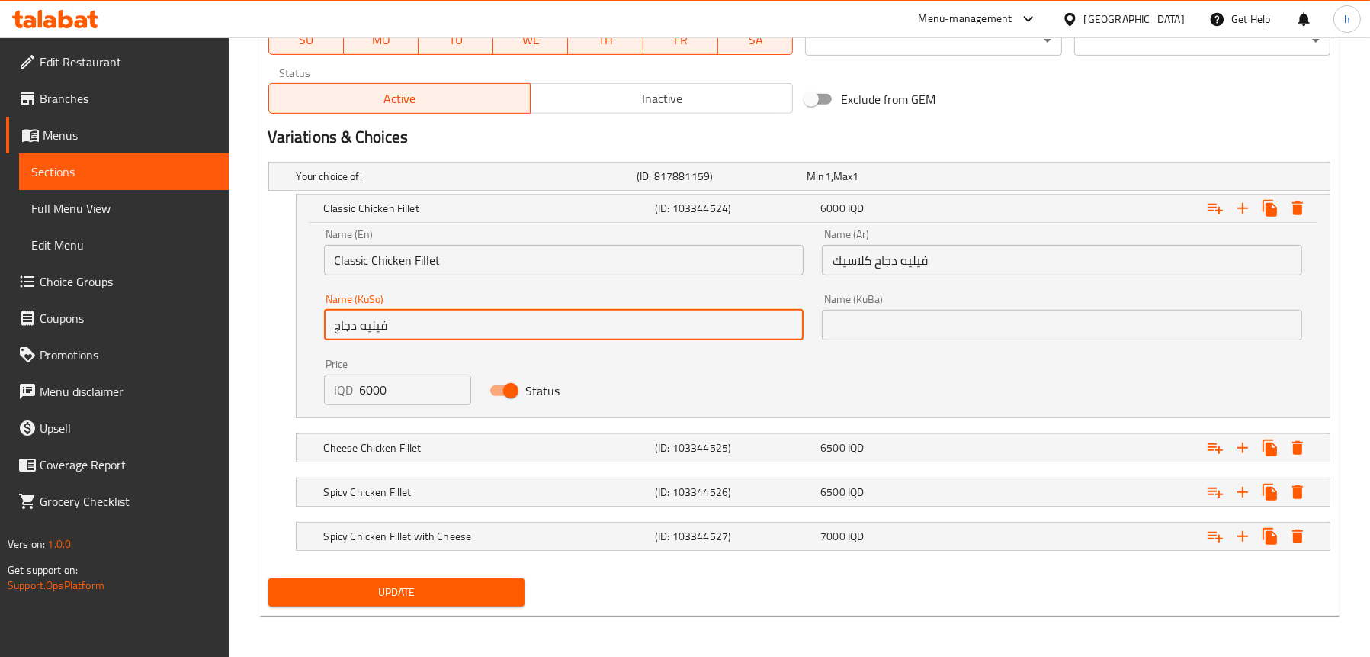
drag, startPoint x: 443, startPoint y: 319, endPoint x: 319, endPoint y: 312, distance: 124.5
click at [319, 312] on div "Name (KuSo) فيليه دجاج Name (KuSo)" at bounding box center [564, 316] width 499 height 65
type input "فیلێتی مریشکی کلاسیک"
click at [474, 442] on h5 "Cheese Chicken Fillet" at bounding box center [486, 447] width 325 height 15
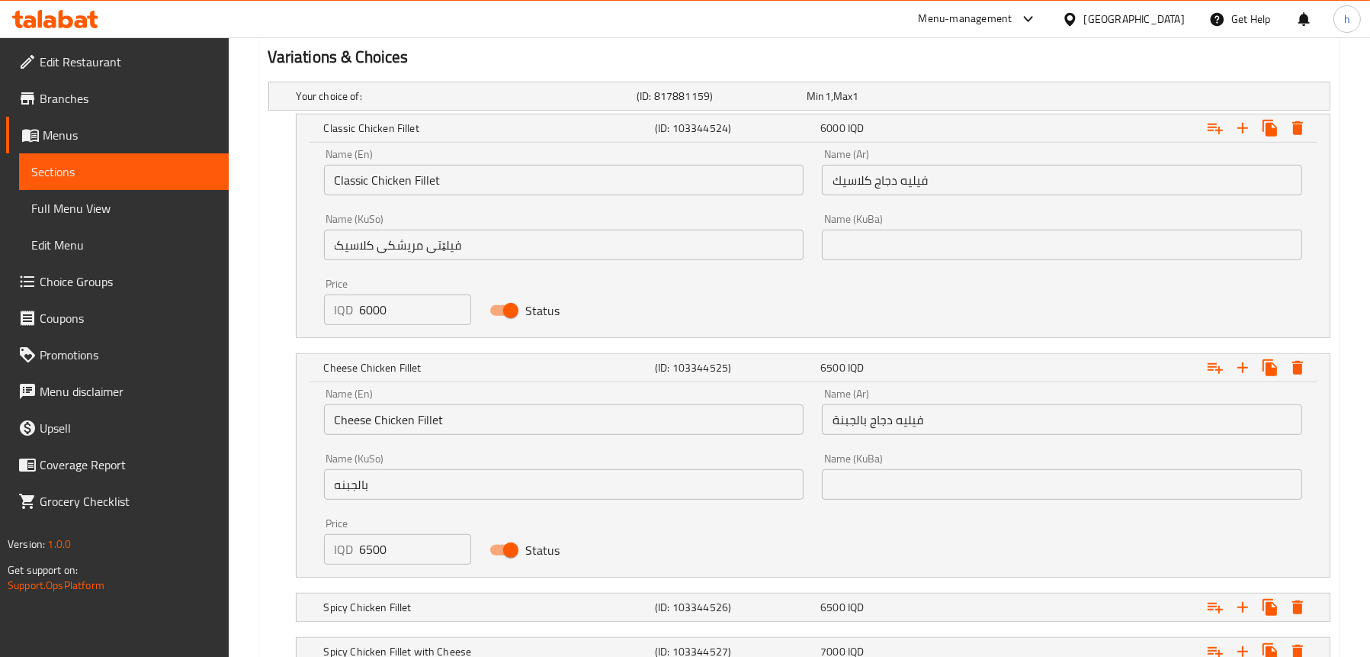
scroll to position [1087, 0]
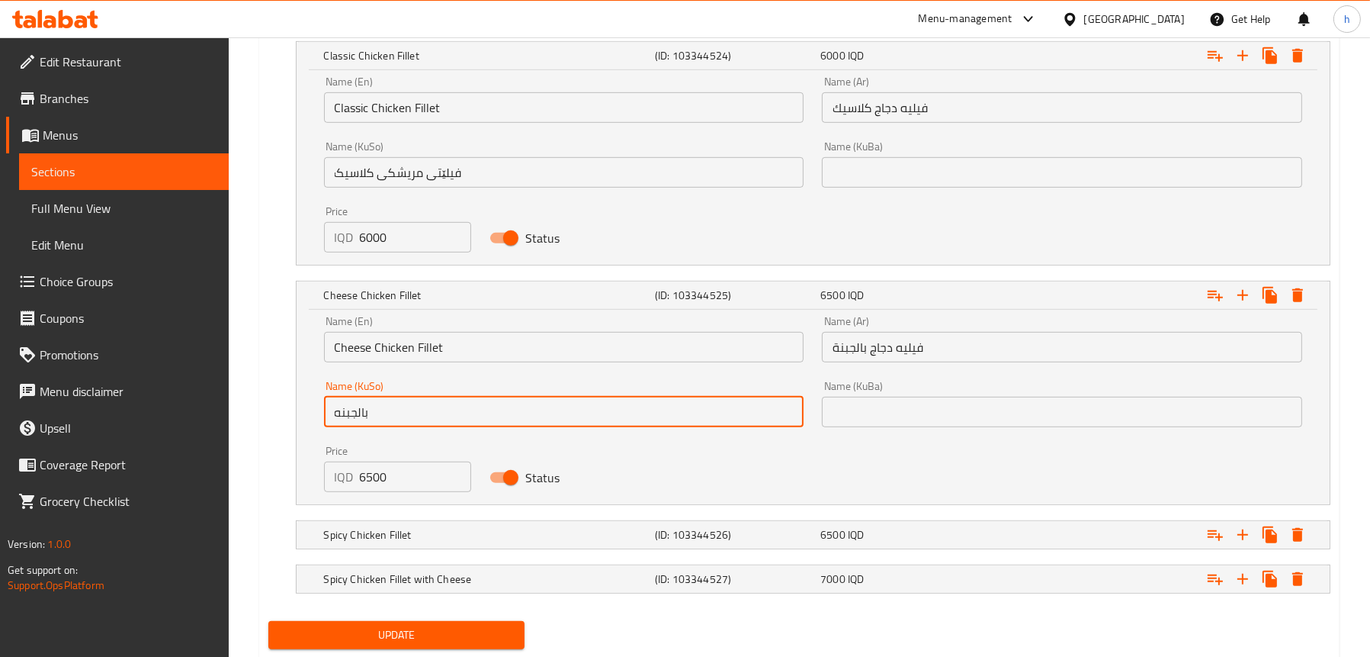
drag, startPoint x: 377, startPoint y: 400, endPoint x: 316, endPoint y: 397, distance: 61.1
click at [316, 397] on div "Name (KuSo) بالجبنه Name ([PERSON_NAME])" at bounding box center [564, 403] width 499 height 65
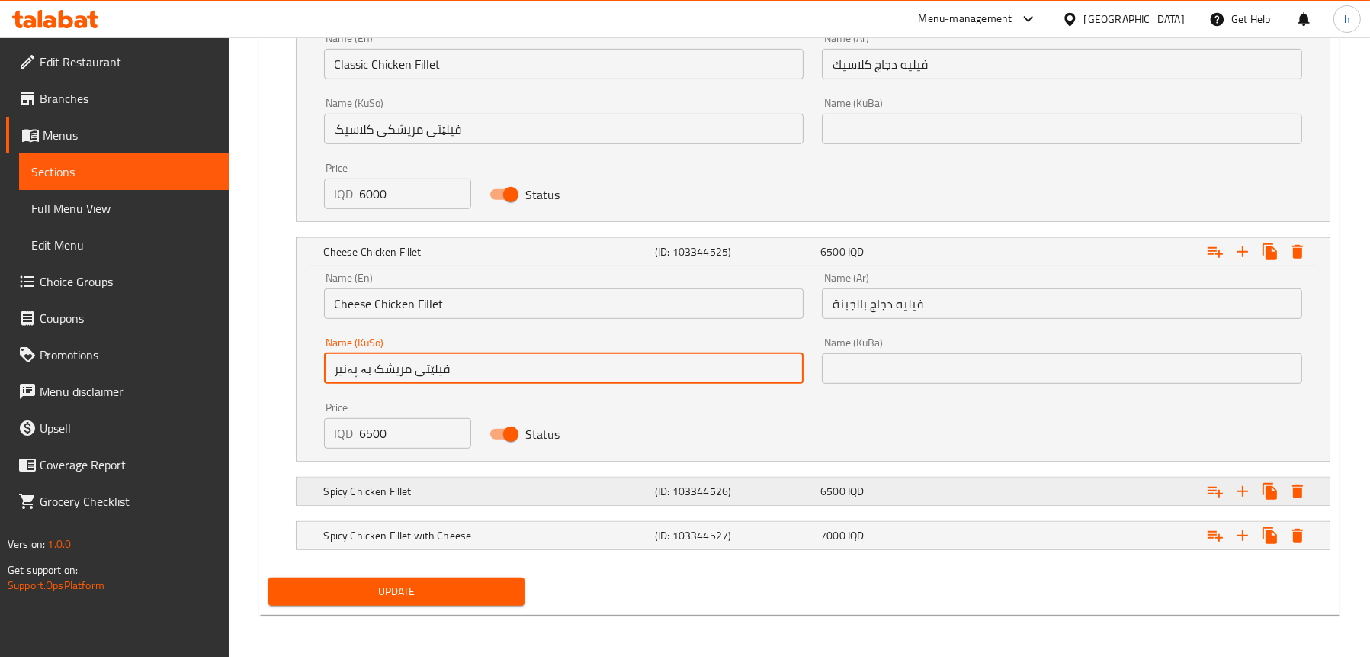
type input "فیلێتی مریشک بە پەنیر"
click at [509, 483] on h5 "Spicy Chicken Fillet" at bounding box center [486, 490] width 325 height 15
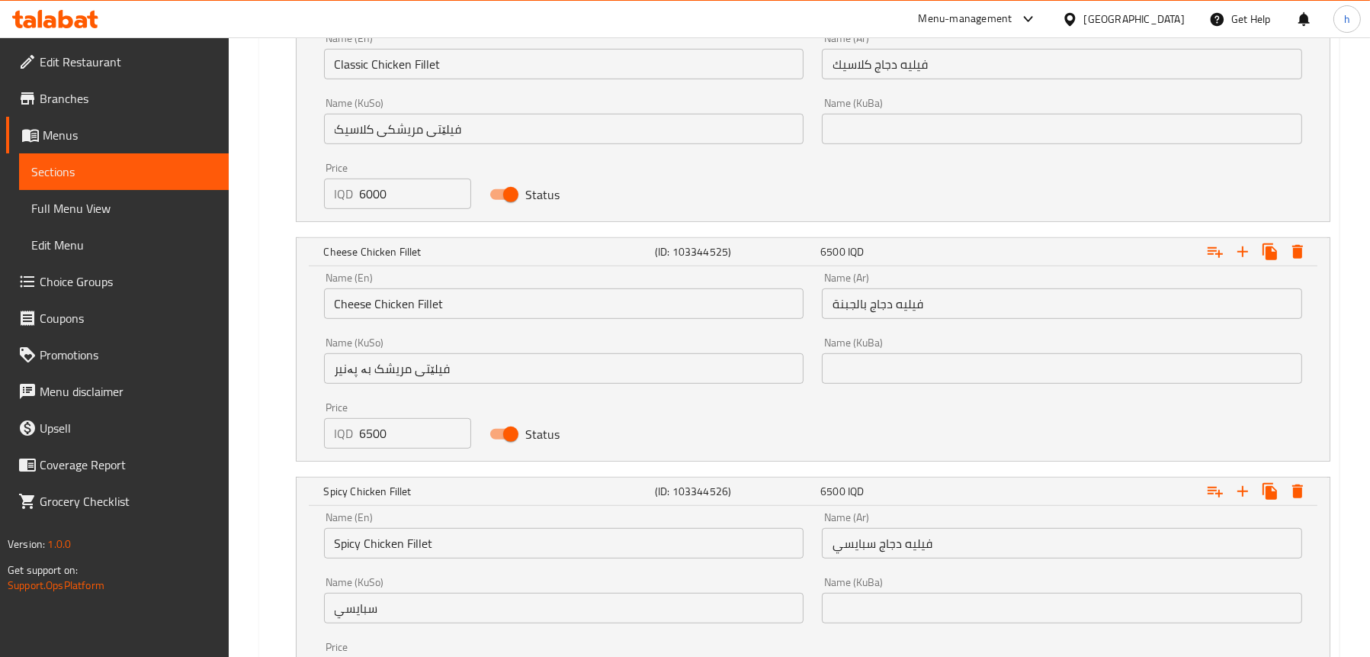
scroll to position [1325, 0]
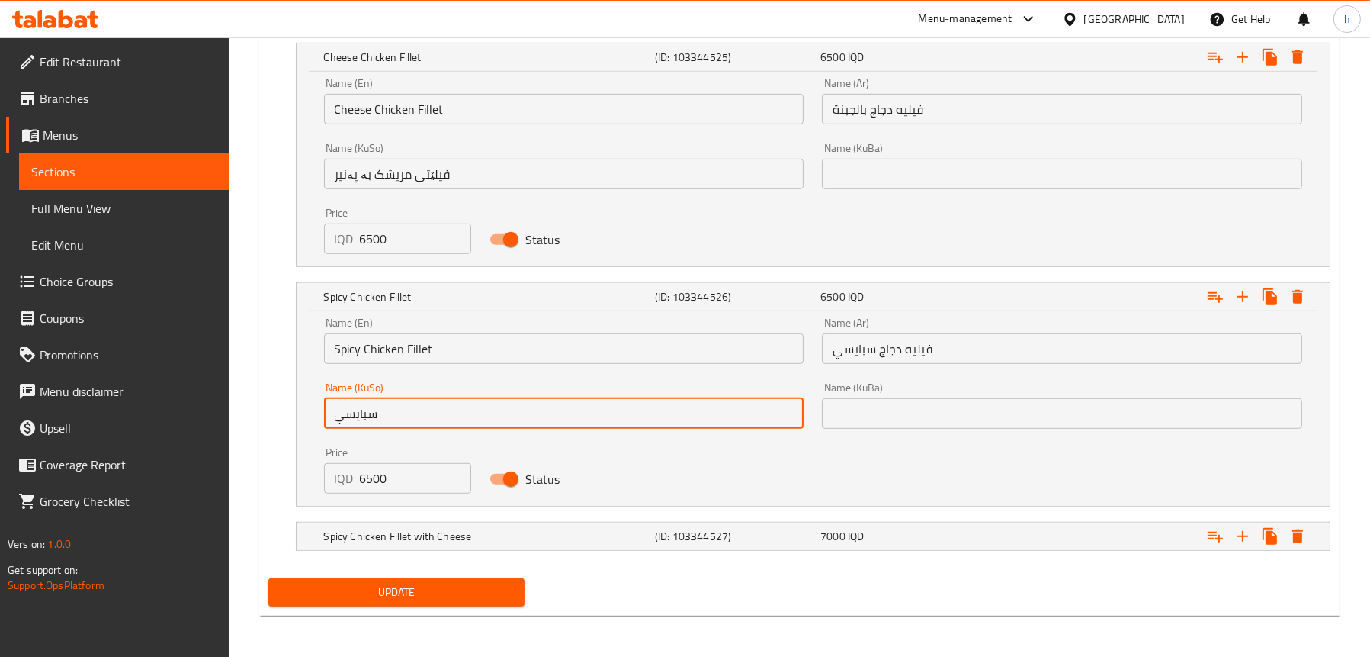
drag, startPoint x: 451, startPoint y: 404, endPoint x: 254, endPoint y: 399, distance: 196.8
type input "فیلێتی مریشکی سپایسی"
click at [439, 528] on h5 "Spicy Chicken Fillet with Cheese" at bounding box center [486, 535] width 325 height 15
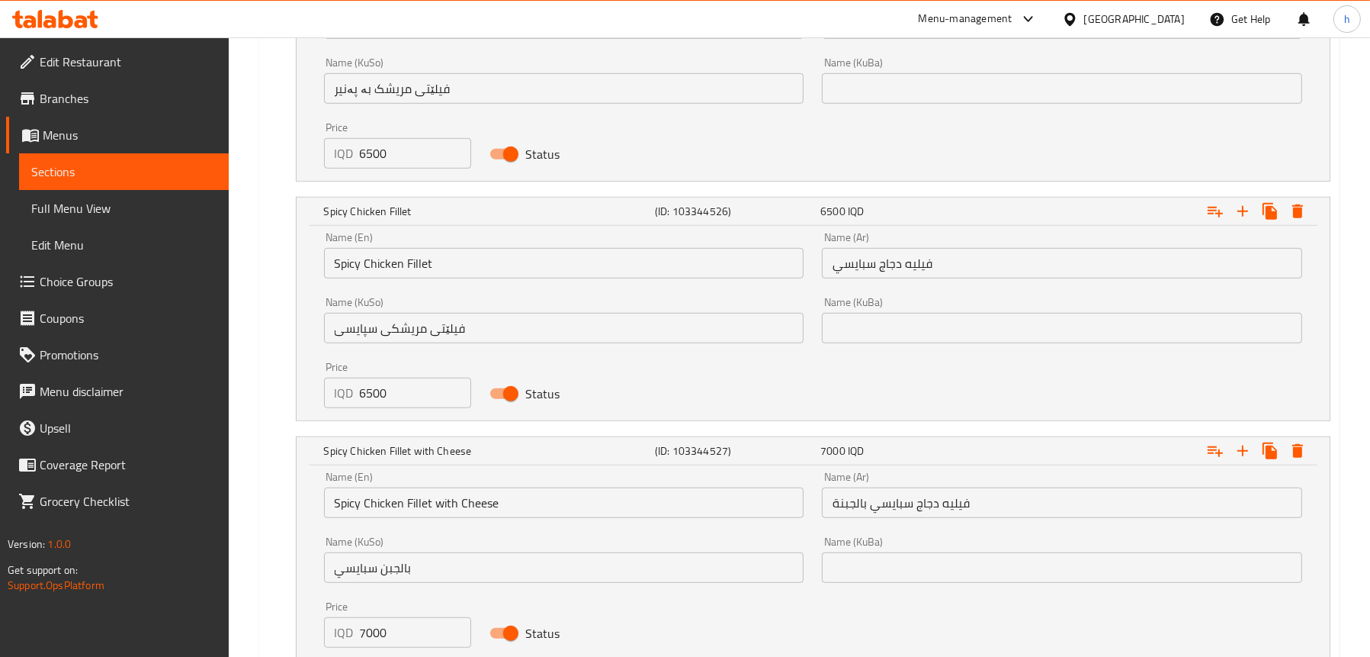
scroll to position [1521, 0]
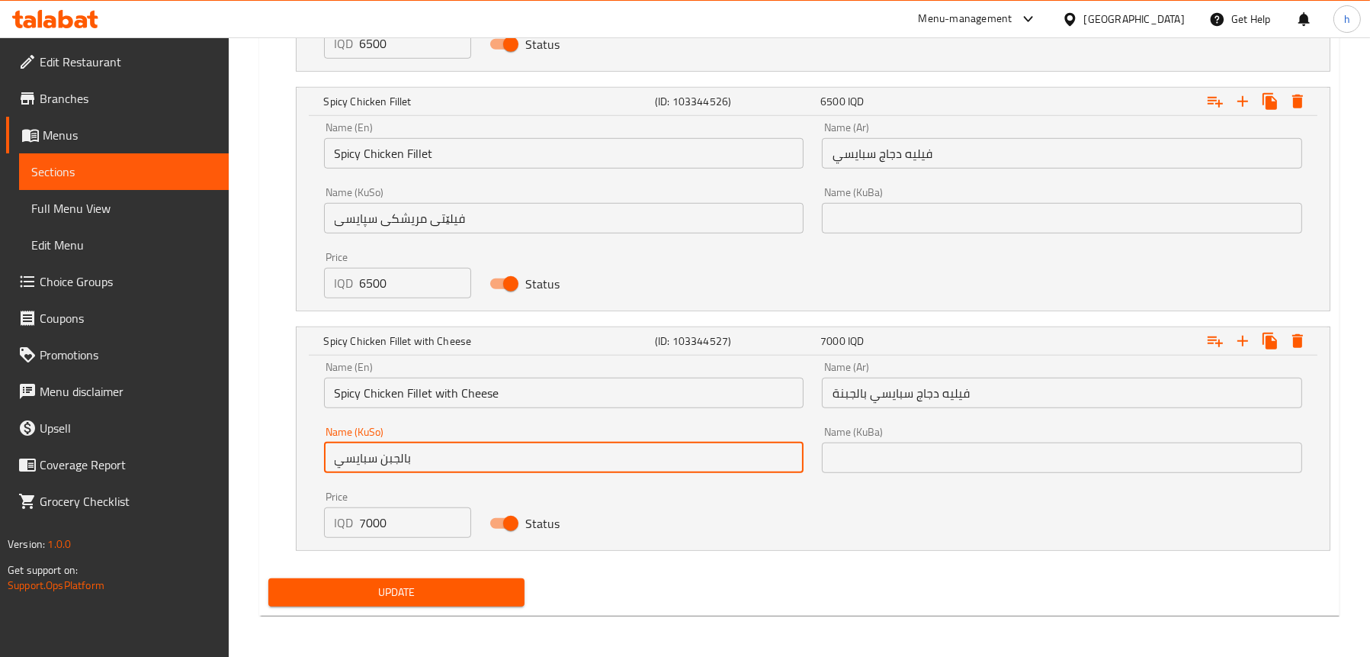
drag, startPoint x: 458, startPoint y: 454, endPoint x: 247, endPoint y: 421, distance: 213.0
type input "فیلێتی مریشکی سپایسی بە پەنیر"
click at [382, 596] on span "Update" at bounding box center [397, 592] width 232 height 19
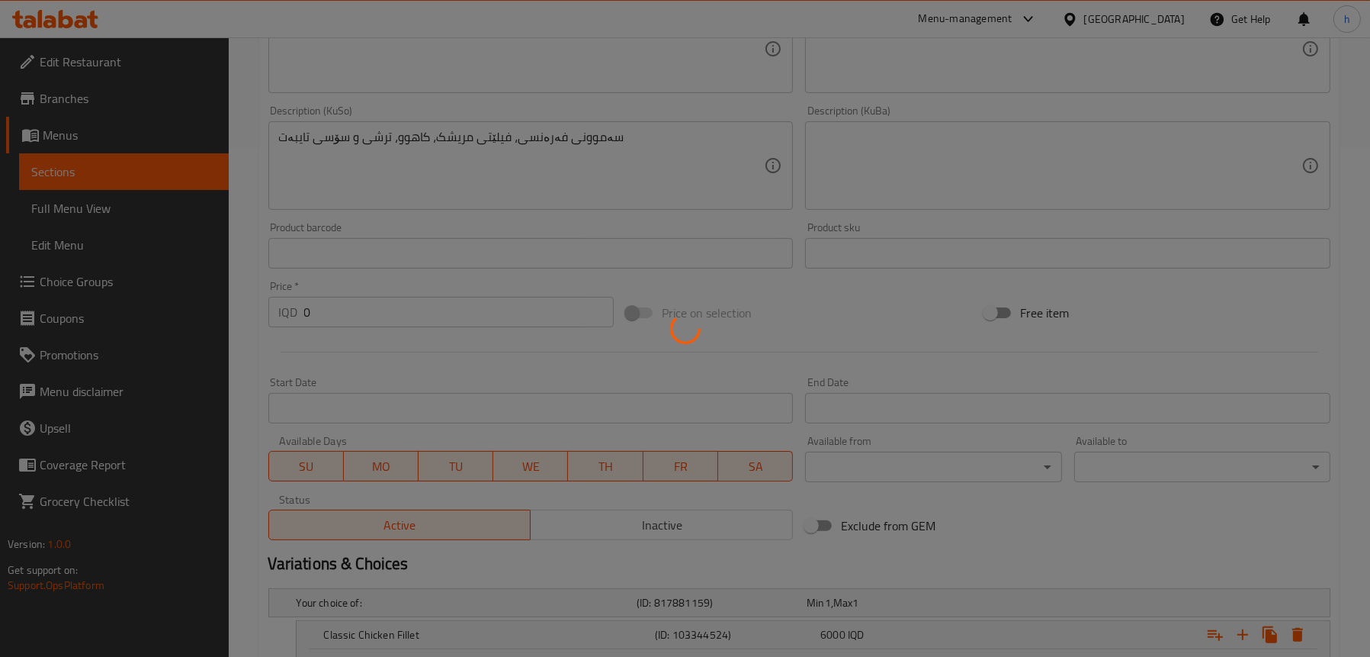
scroll to position [377, 0]
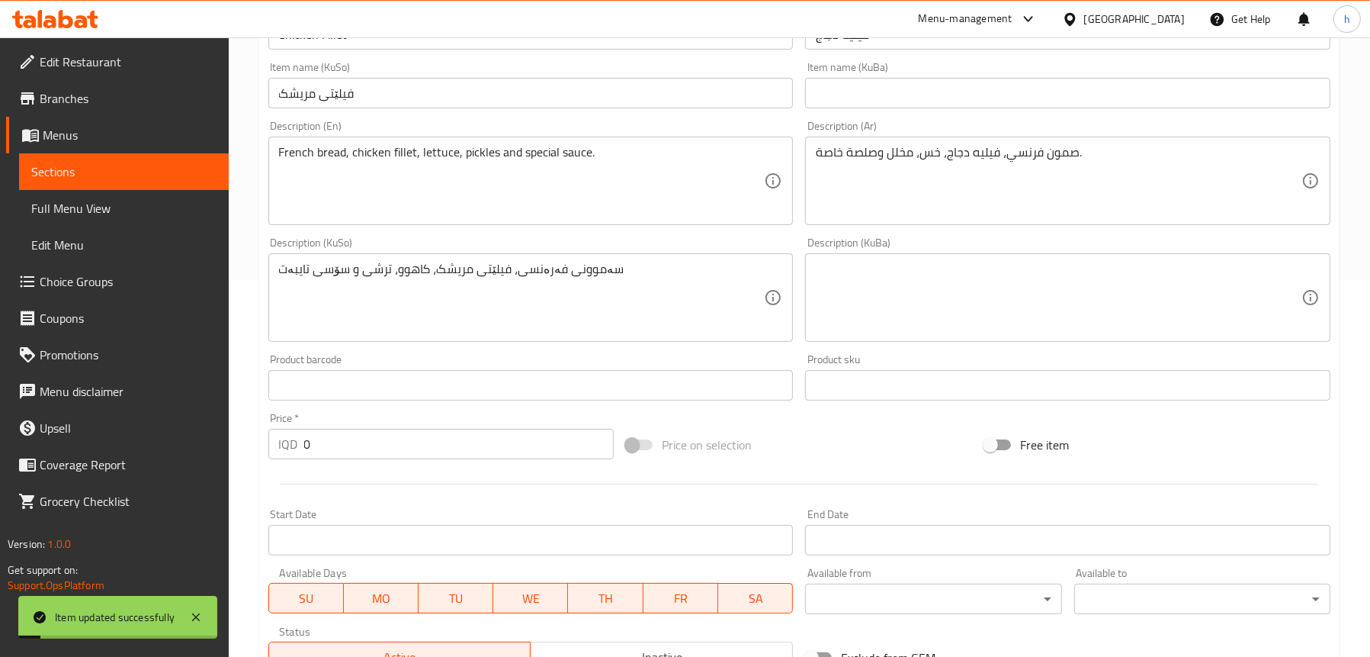
click at [115, 204] on span "Full Menu View" at bounding box center [123, 208] width 185 height 18
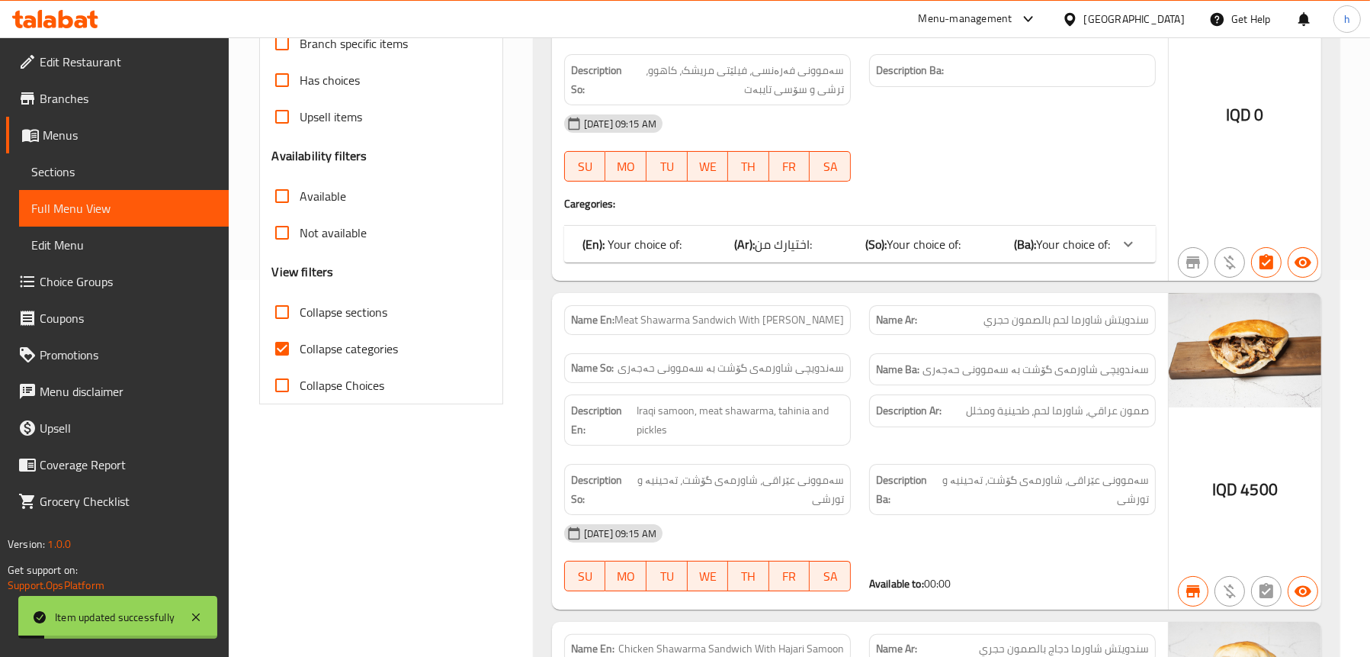
scroll to position [72, 0]
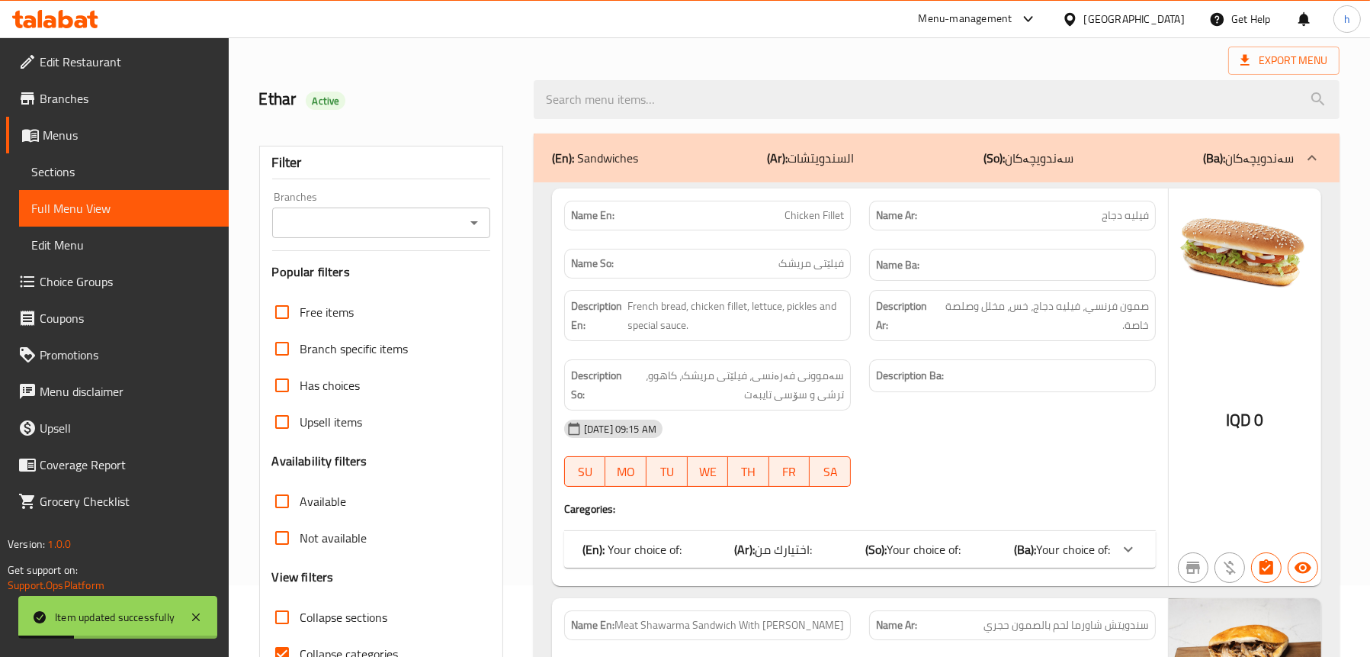
click at [806, 220] on span "Chicken Fillet" at bounding box center [814, 215] width 59 height 16
copy span "Chicken Fillet"
click at [740, 76] on div at bounding box center [937, 99] width 824 height 57
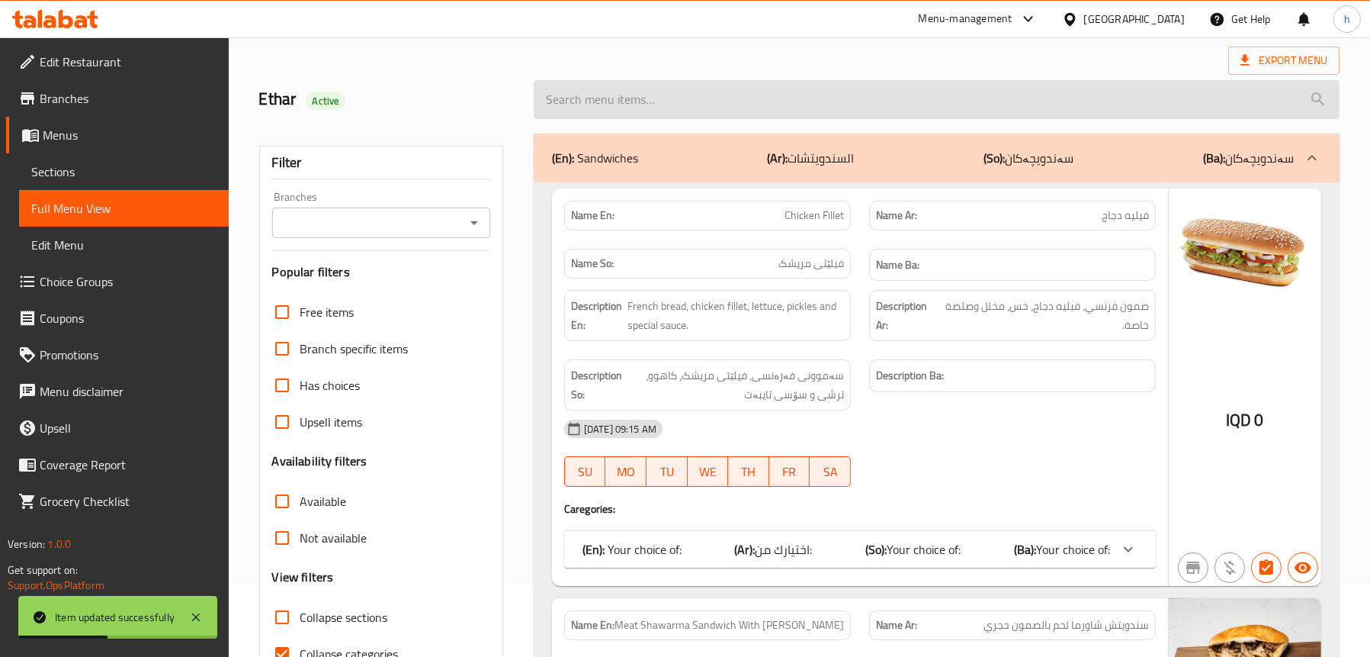
click at [737, 93] on input "search" at bounding box center [937, 99] width 806 height 39
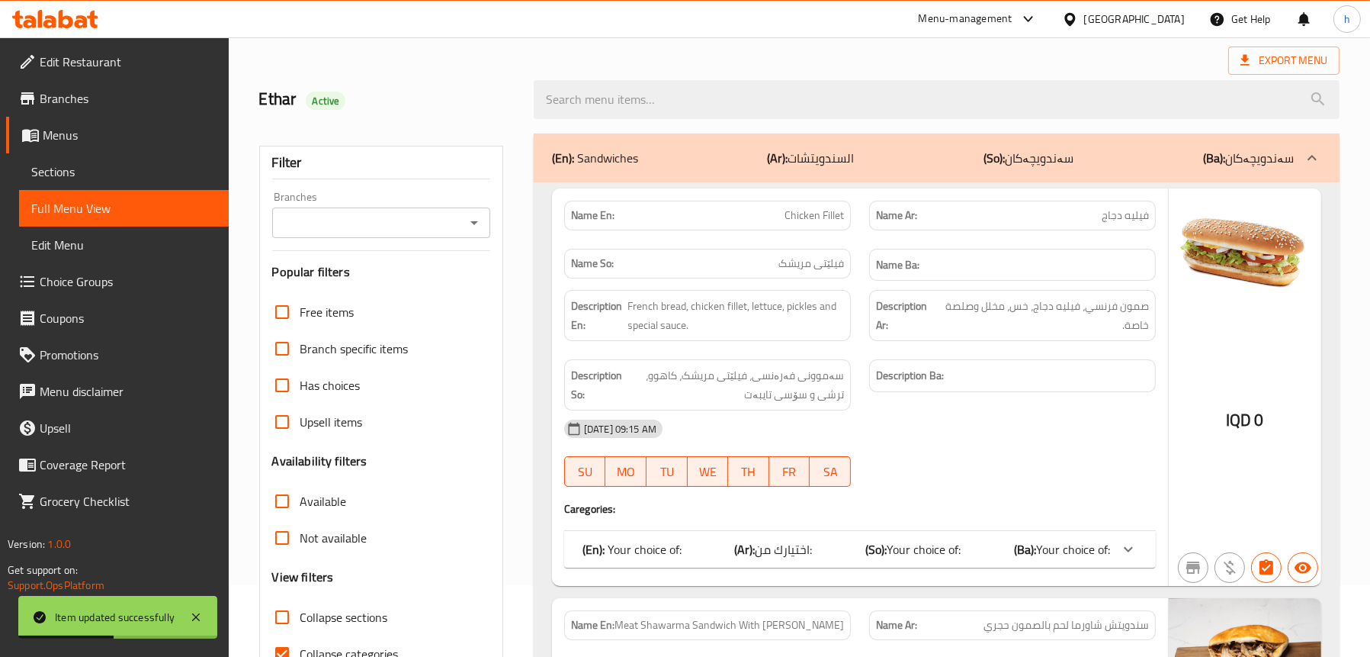
paste input "Chicken Fillet"
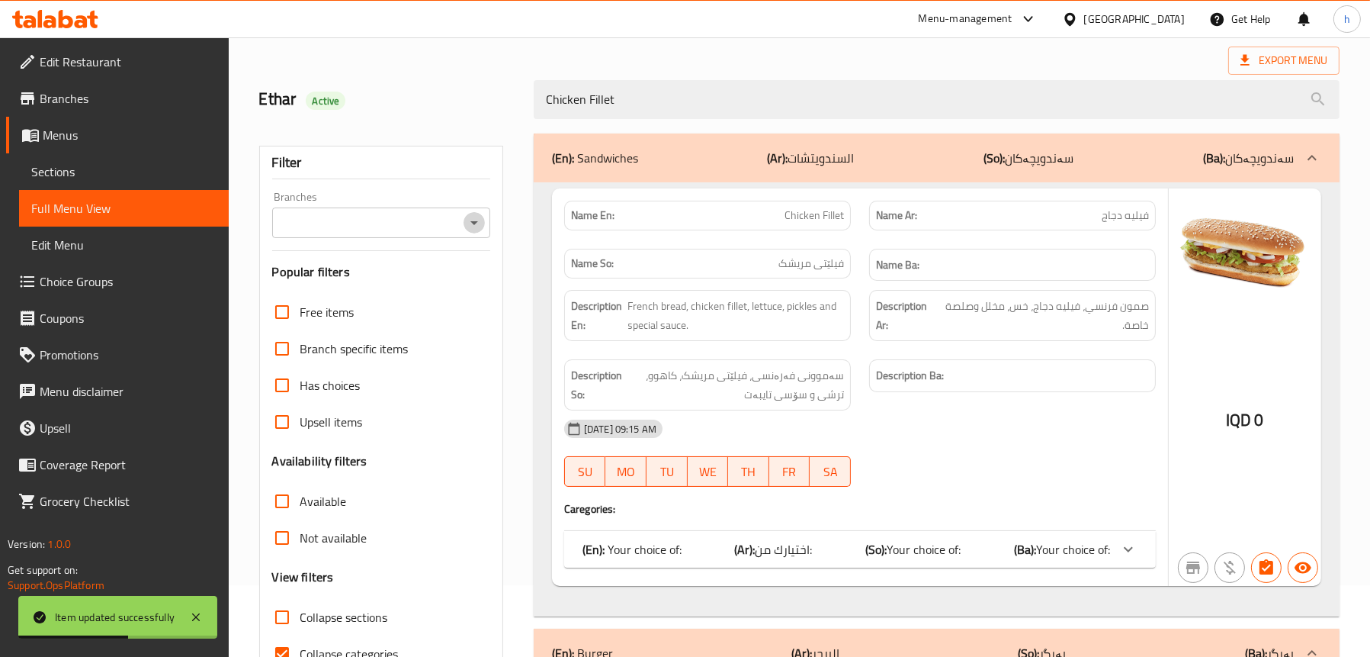
click at [473, 225] on icon "Open" at bounding box center [474, 223] width 18 height 18
type input "Chicken Fillet"
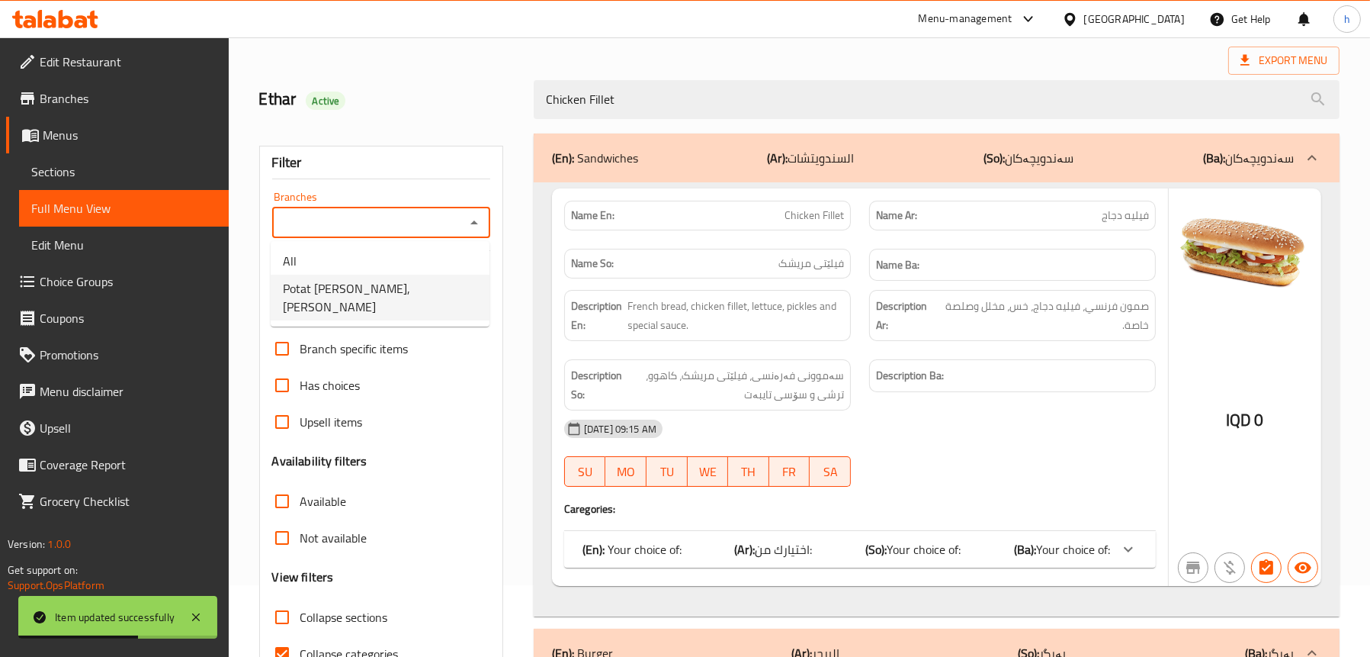
click at [401, 289] on span "Potat [PERSON_NAME], [PERSON_NAME]" at bounding box center [380, 297] width 194 height 37
type input "Potat [PERSON_NAME], [PERSON_NAME]"
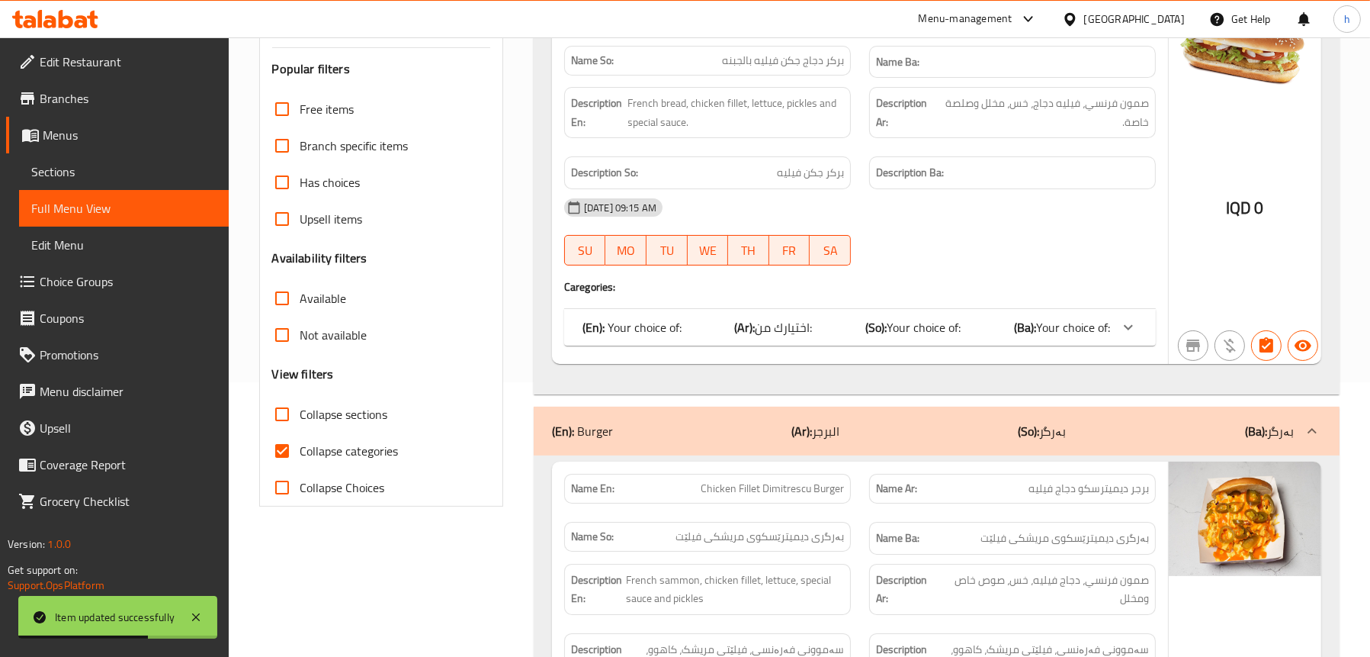
scroll to position [377, 0]
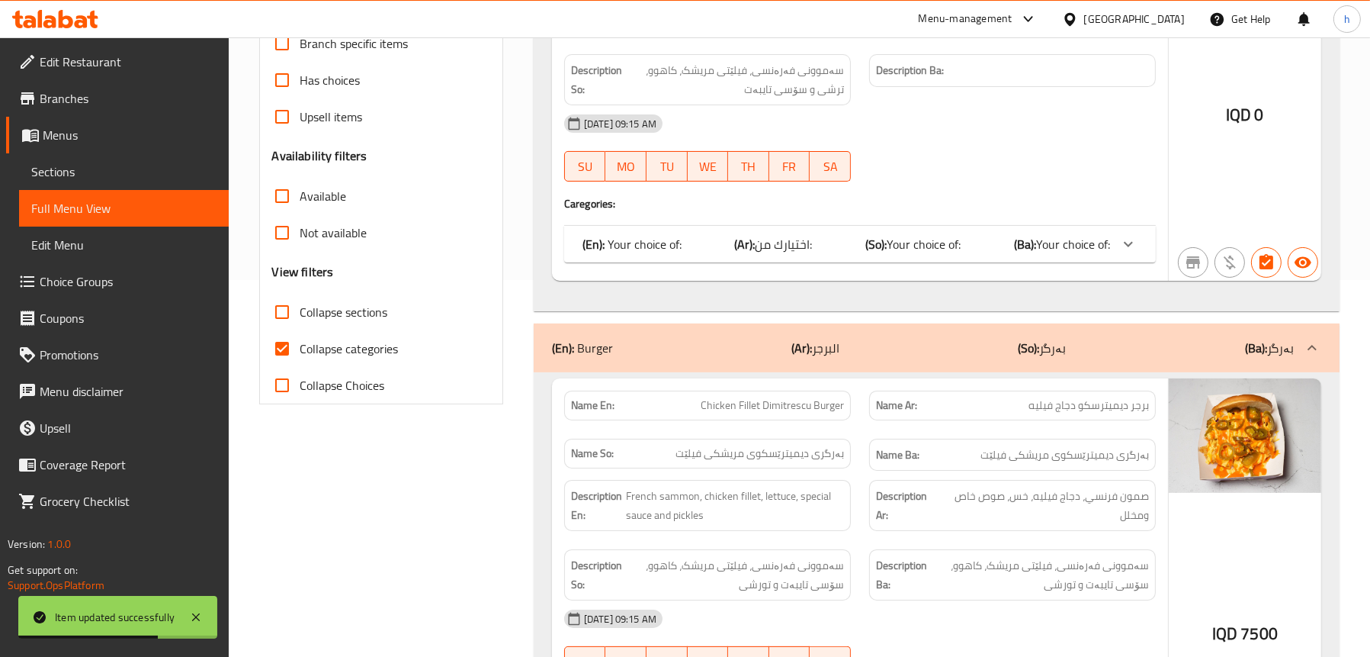
drag, startPoint x: 673, startPoint y: 221, endPoint x: 680, endPoint y: 242, distance: 22.0
click at [673, 223] on div "Name En: Chicken Fillet Name Ar: فيليه دجاج Name So: فیلێتی مریشک Name Ba: Desc…" at bounding box center [860, 81] width 616 height 397
click at [680, 242] on p "(En): Your choice of:" at bounding box center [632, 244] width 99 height 18
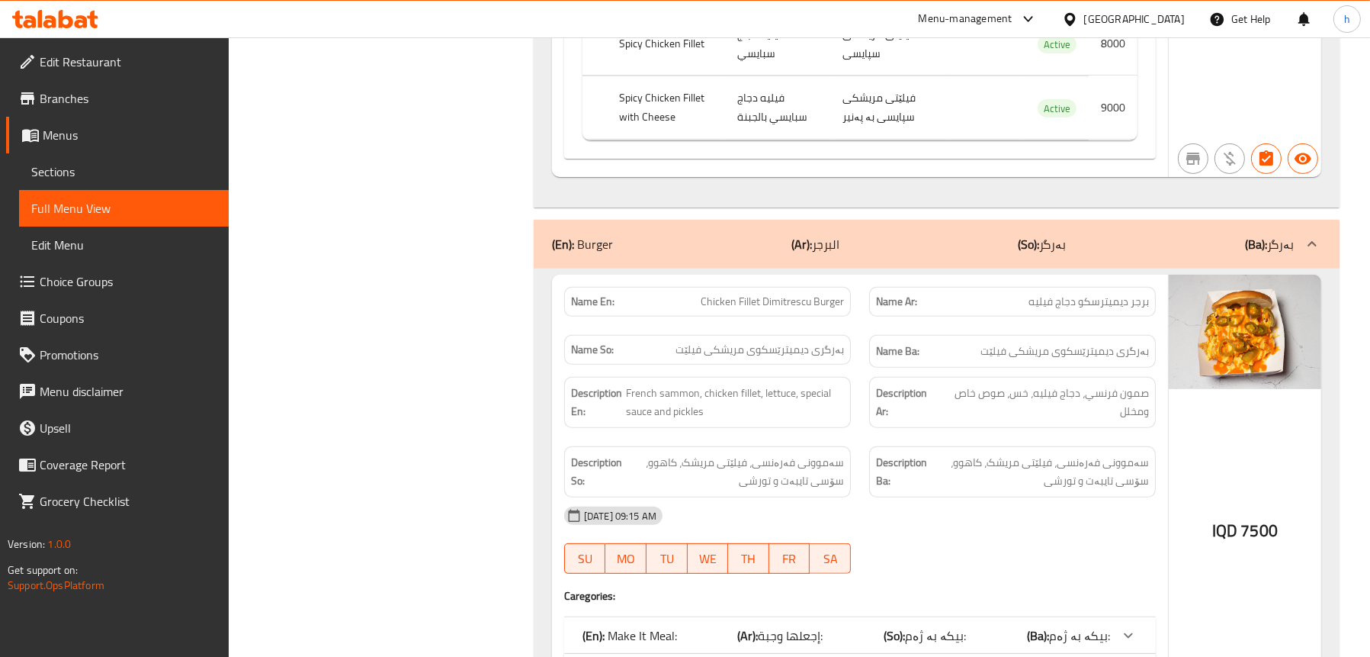
scroll to position [911, 0]
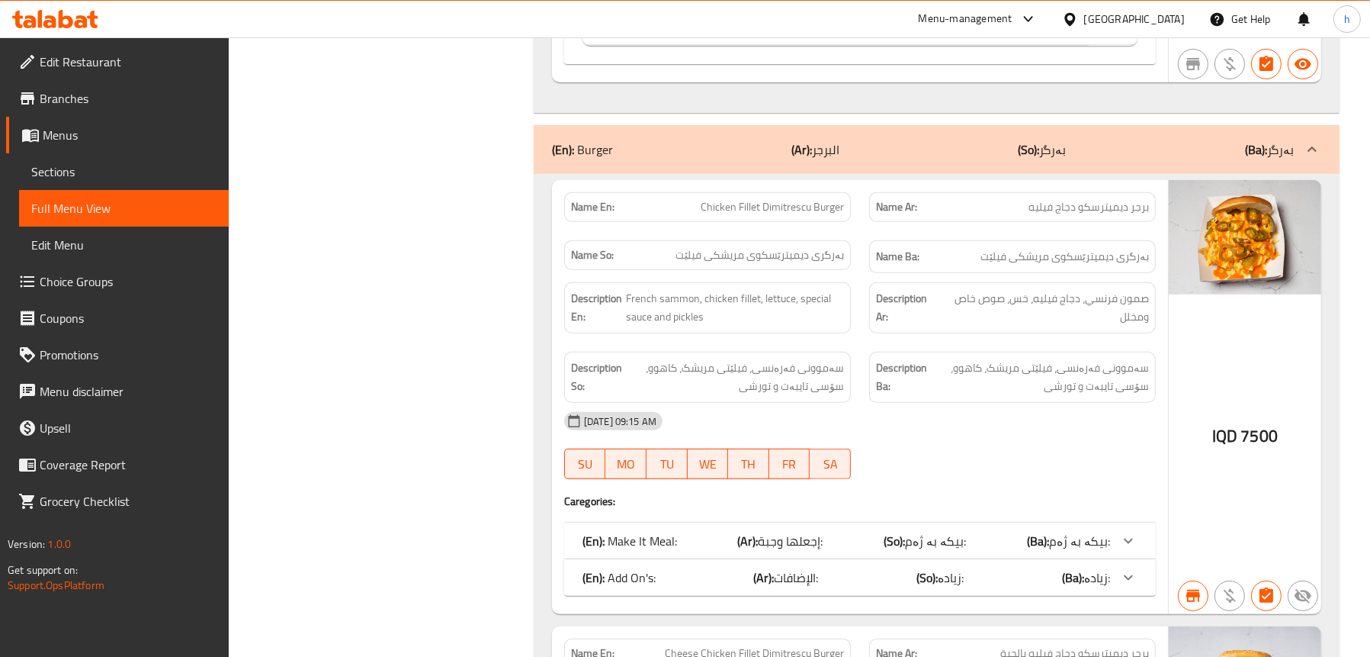
click at [978, 152] on div "(En): Burger (Ar): البرجر (So): بەرگر (Ba): بەرگر" at bounding box center [923, 149] width 742 height 18
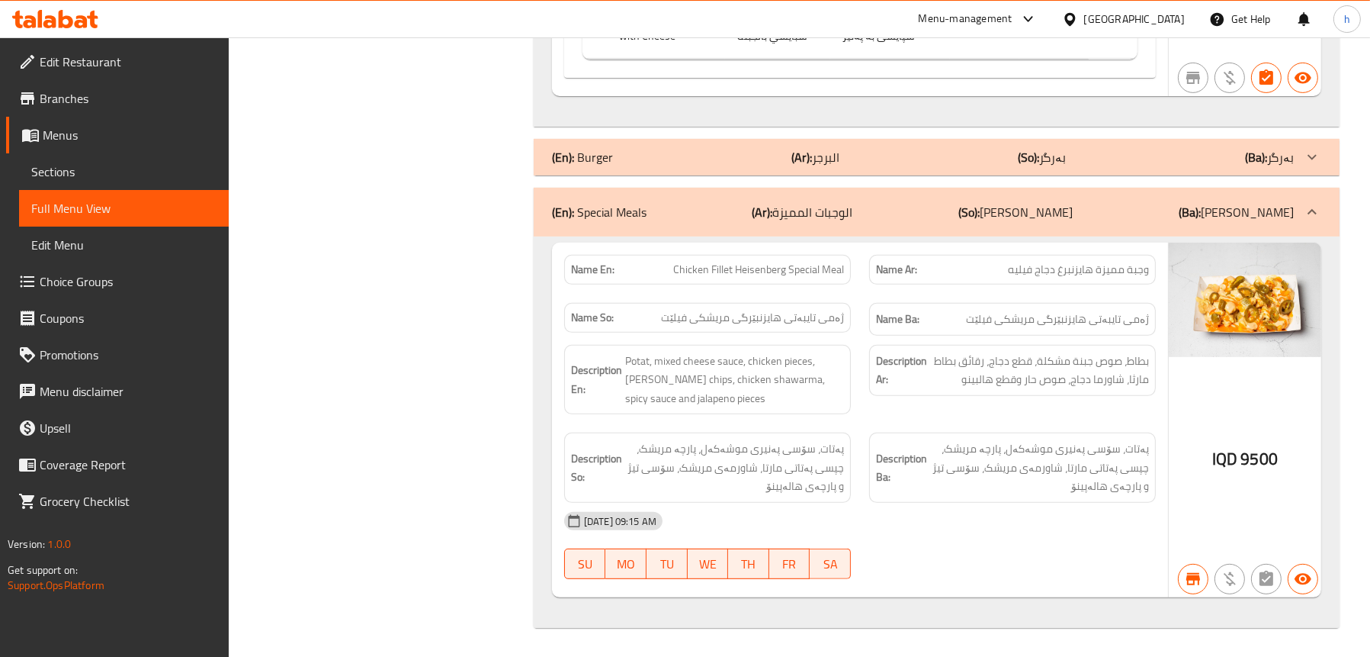
click at [877, 217] on div "(En): Special Meals (Ar): الوجبات المميزة (So): ژەمە تایبەتەکان (Ba): ژەمە تایب…" at bounding box center [923, 212] width 742 height 18
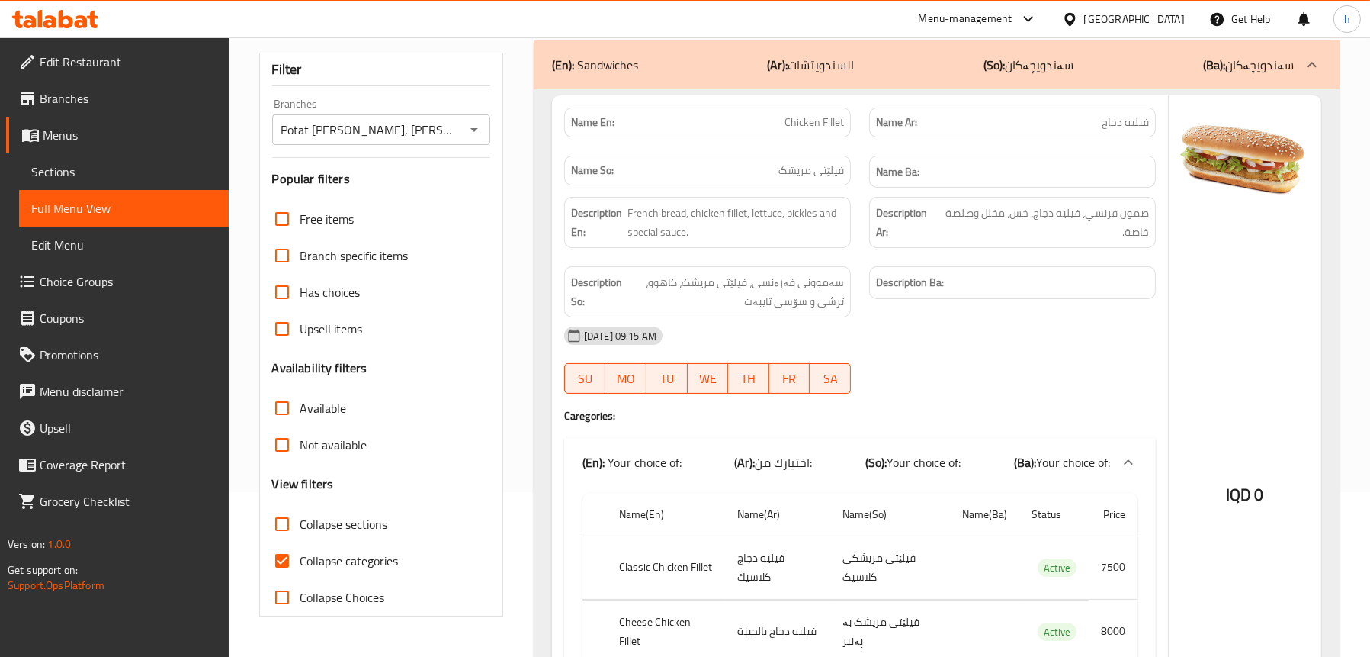
scroll to position [178, 0]
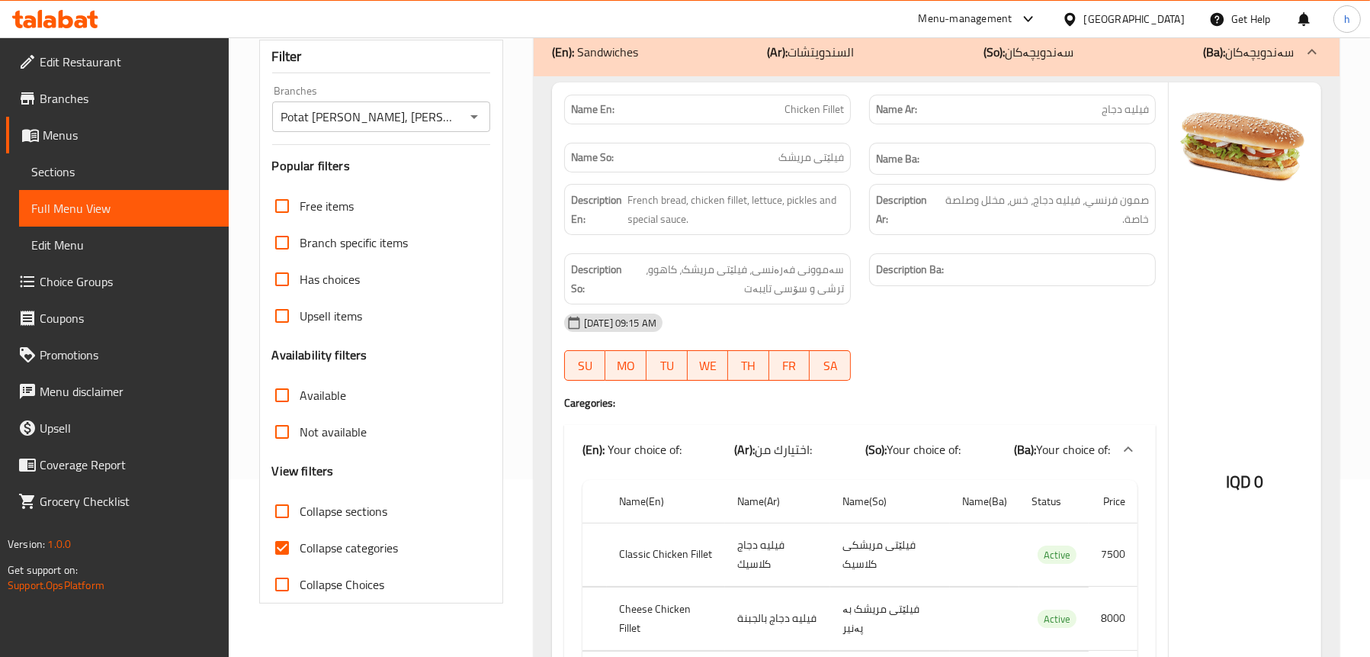
click at [78, 185] on link "Sections" at bounding box center [124, 171] width 210 height 37
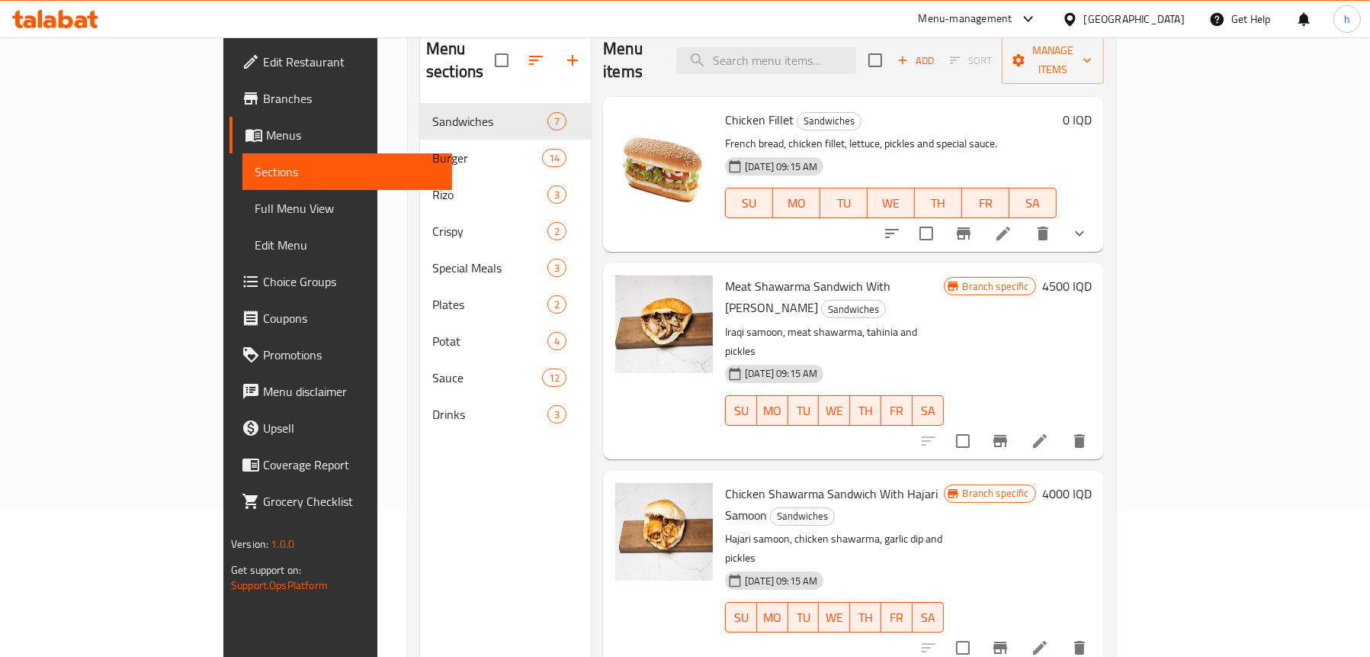
scroll to position [101, 0]
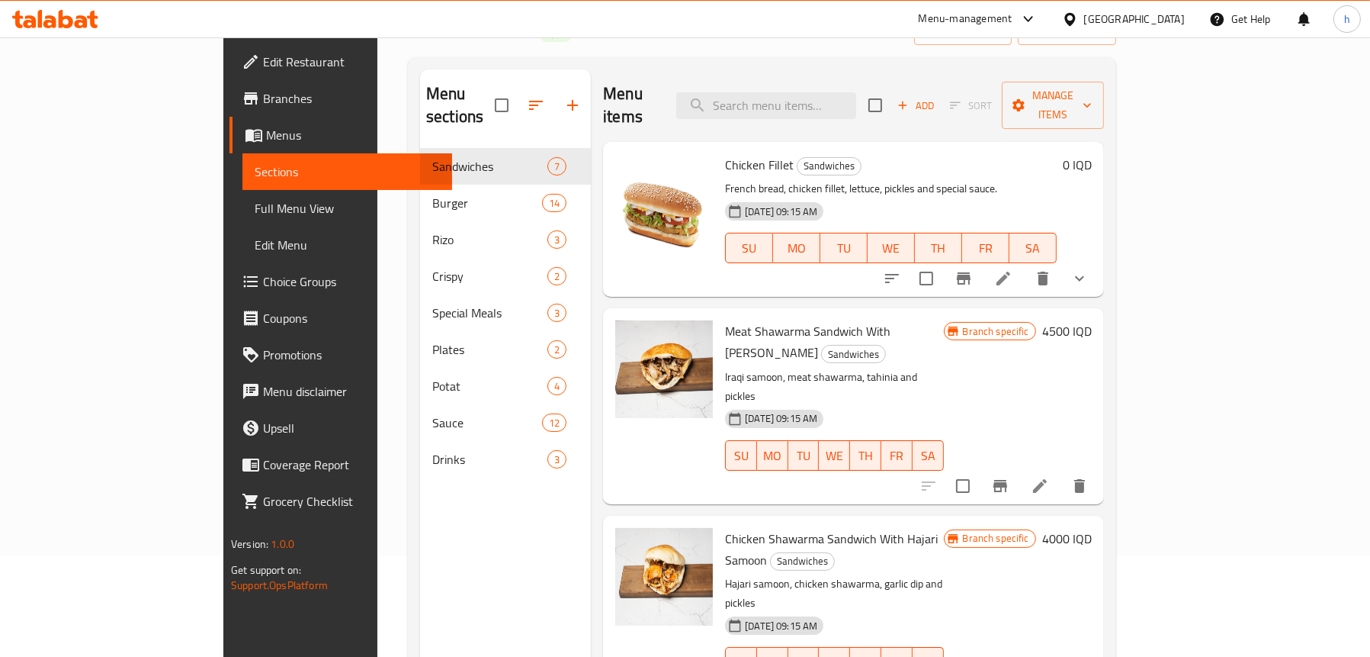
click at [1025, 267] on li at bounding box center [1003, 278] width 43 height 27
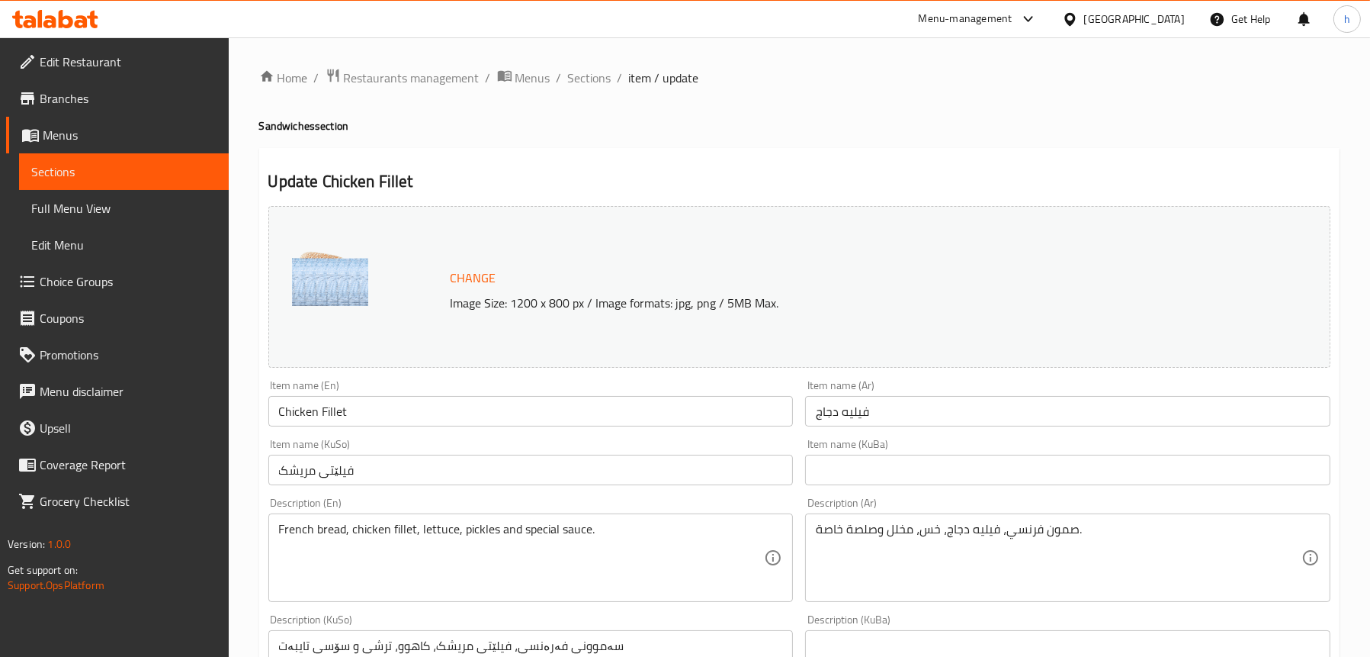
click at [432, 402] on input "Chicken Fillet" at bounding box center [530, 411] width 525 height 31
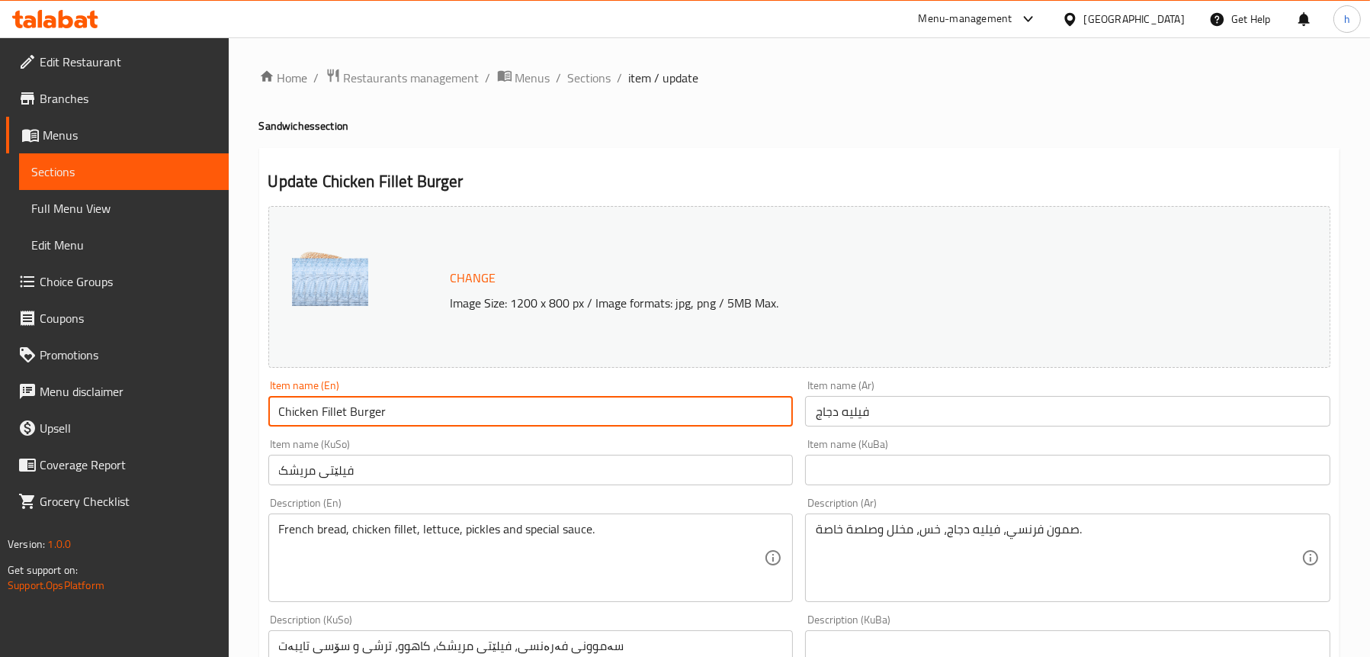
type input "Chicken Fillet Burger"
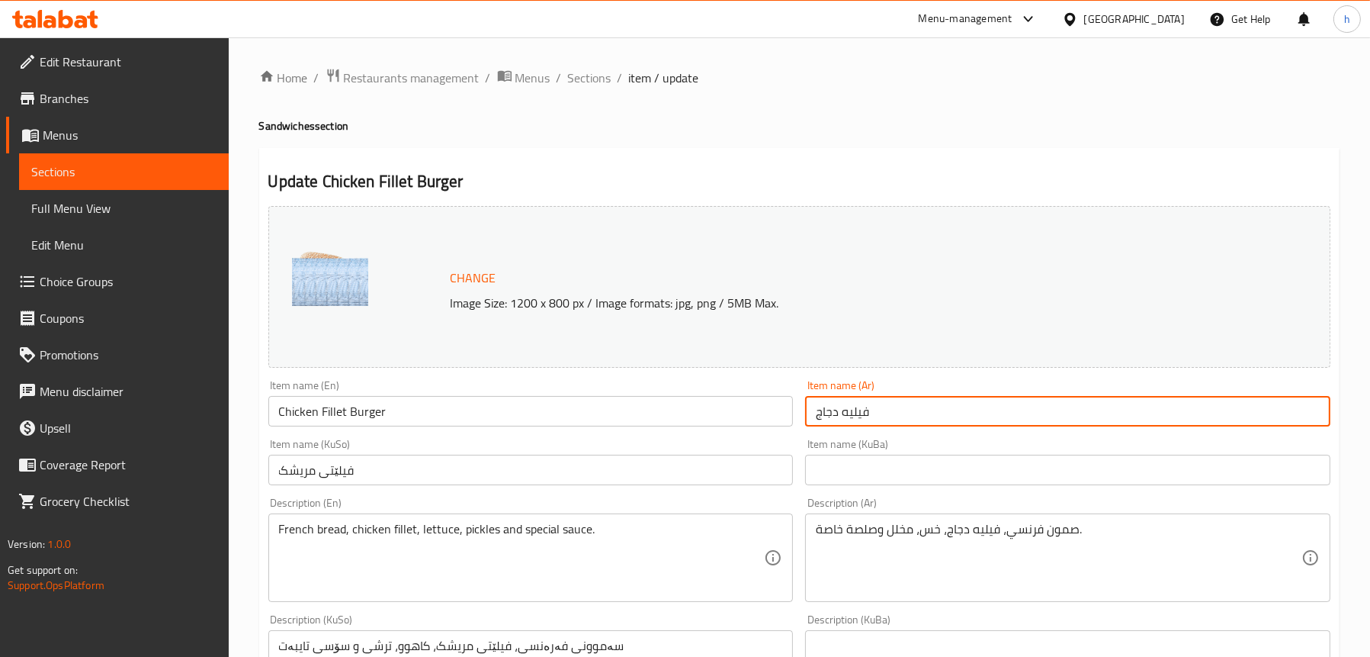
click at [909, 405] on input "فيليه دجاج" at bounding box center [1067, 411] width 525 height 31
type input "برجر فيليه دجاج"
click at [534, 473] on input "فیلێتی مریشک" at bounding box center [530, 469] width 525 height 31
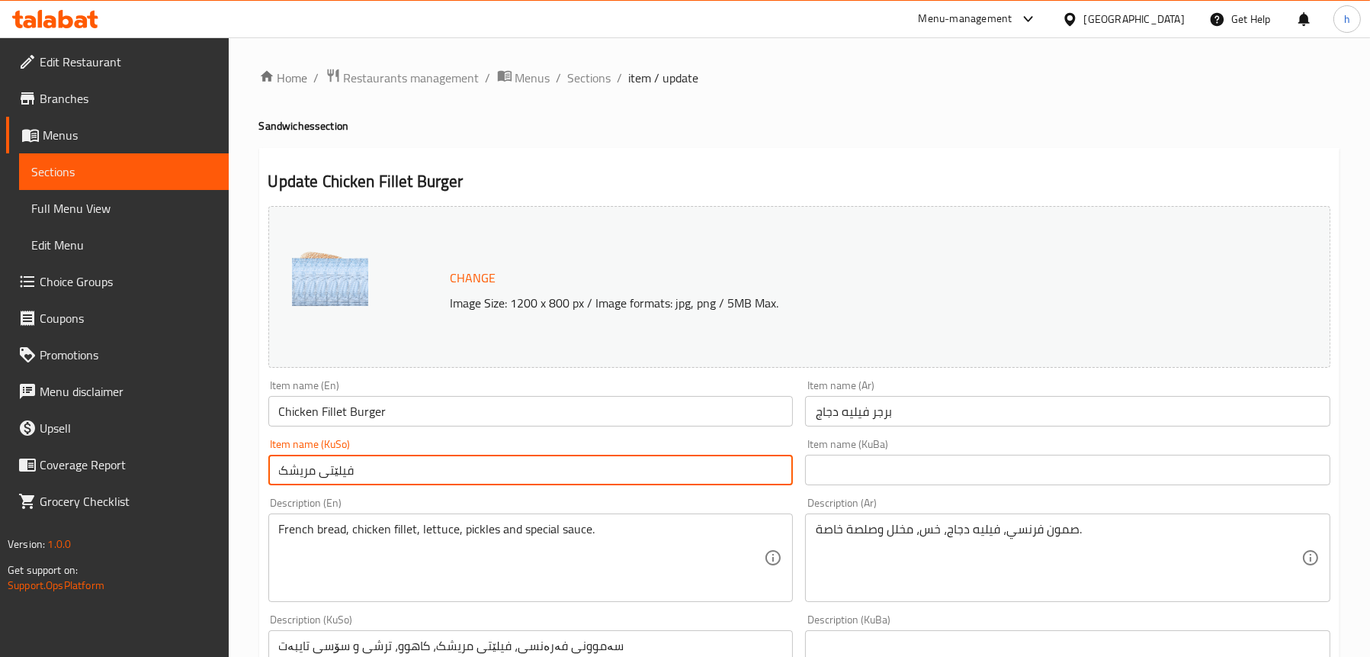
click at [534, 473] on input "فیلێتی مریشک" at bounding box center [530, 469] width 525 height 31
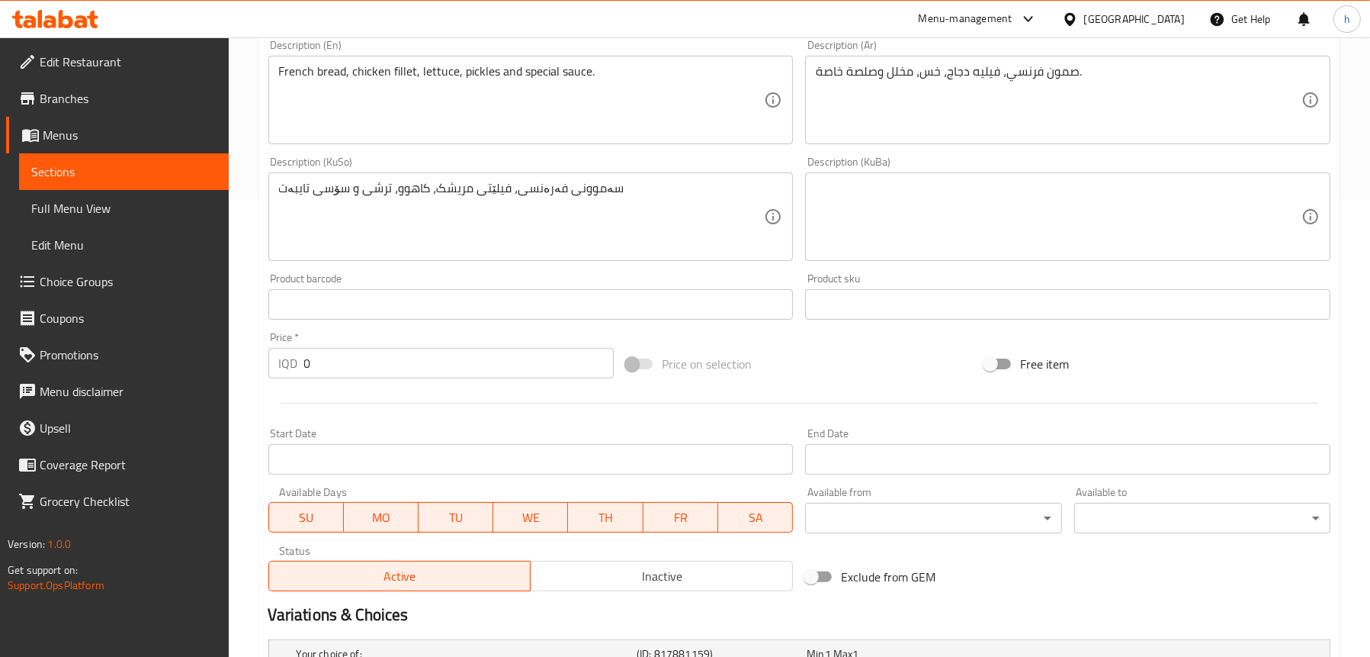
scroll to position [686, 0]
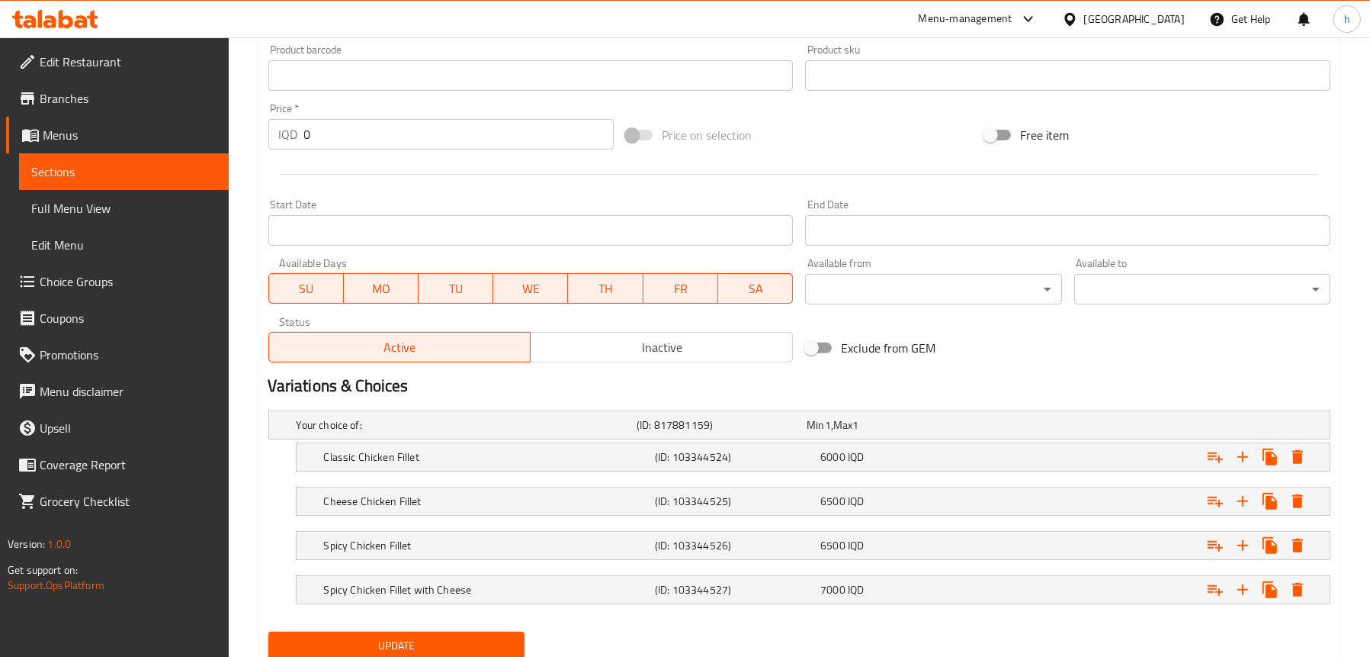
type input "برگەری فیلێتی مریشک"
click at [397, 639] on span "Update" at bounding box center [397, 645] width 232 height 19
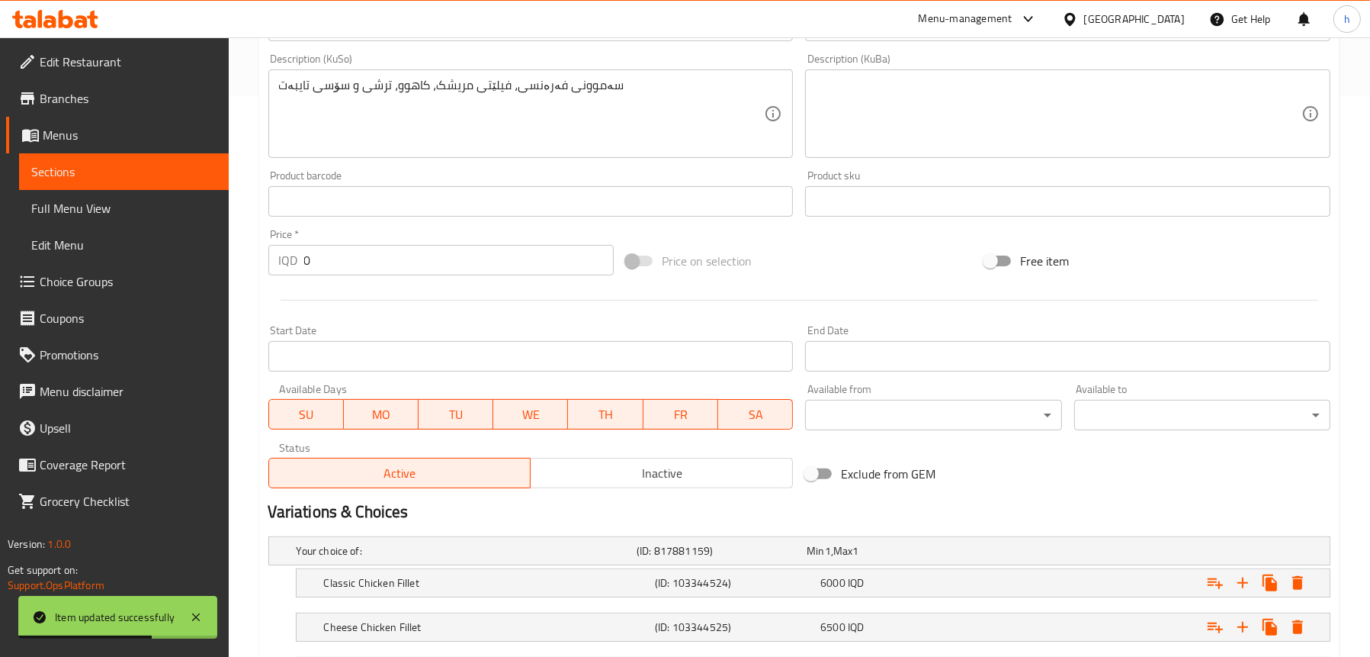
scroll to position [458, 0]
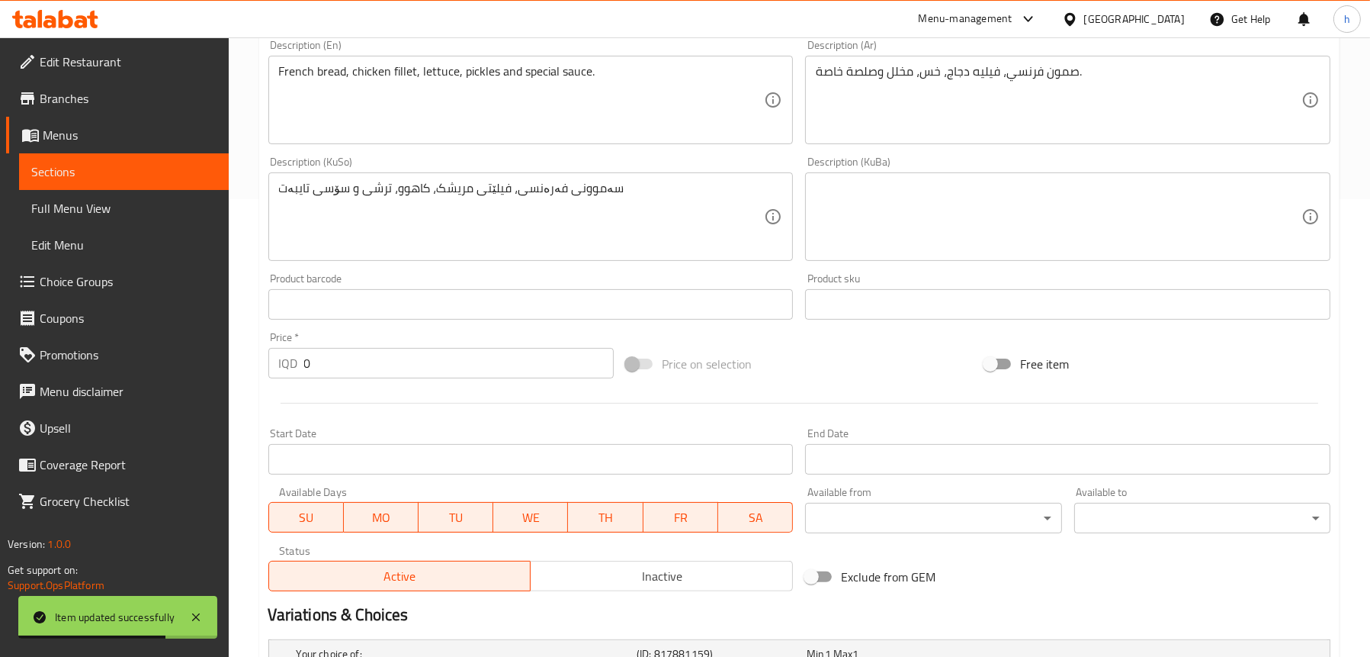
click at [109, 202] on span "Full Menu View" at bounding box center [123, 208] width 185 height 18
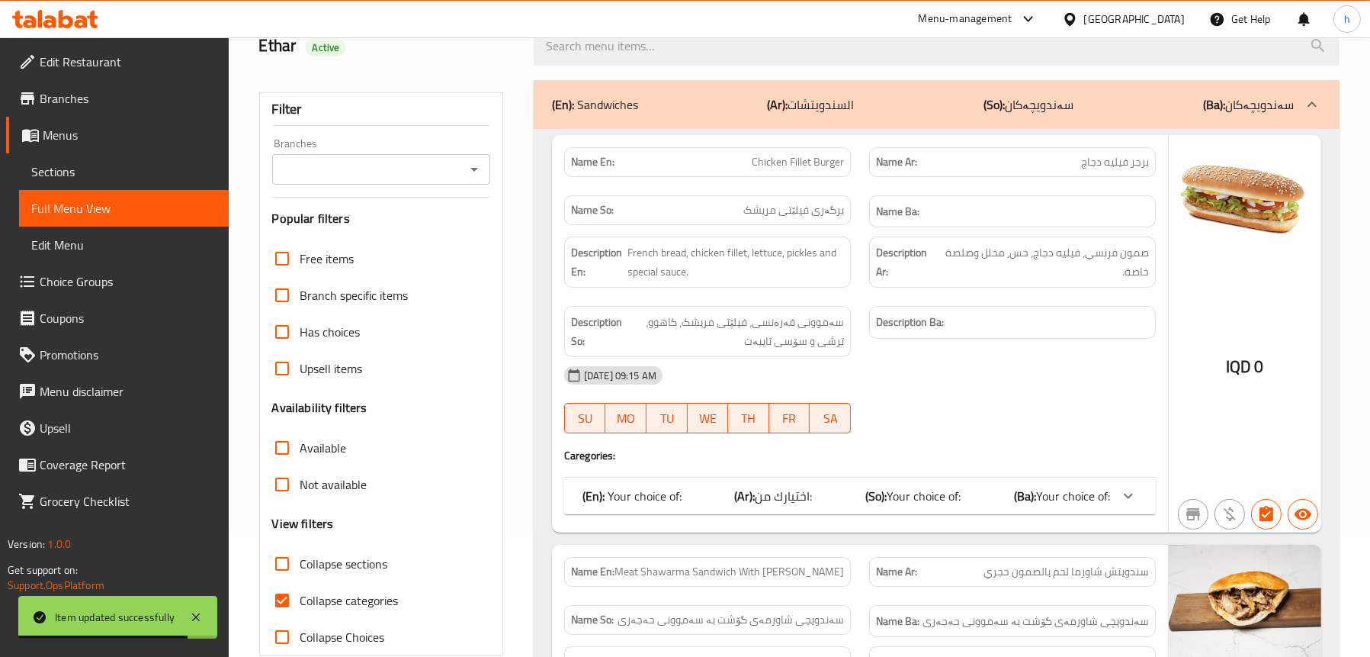
scroll to position [76, 0]
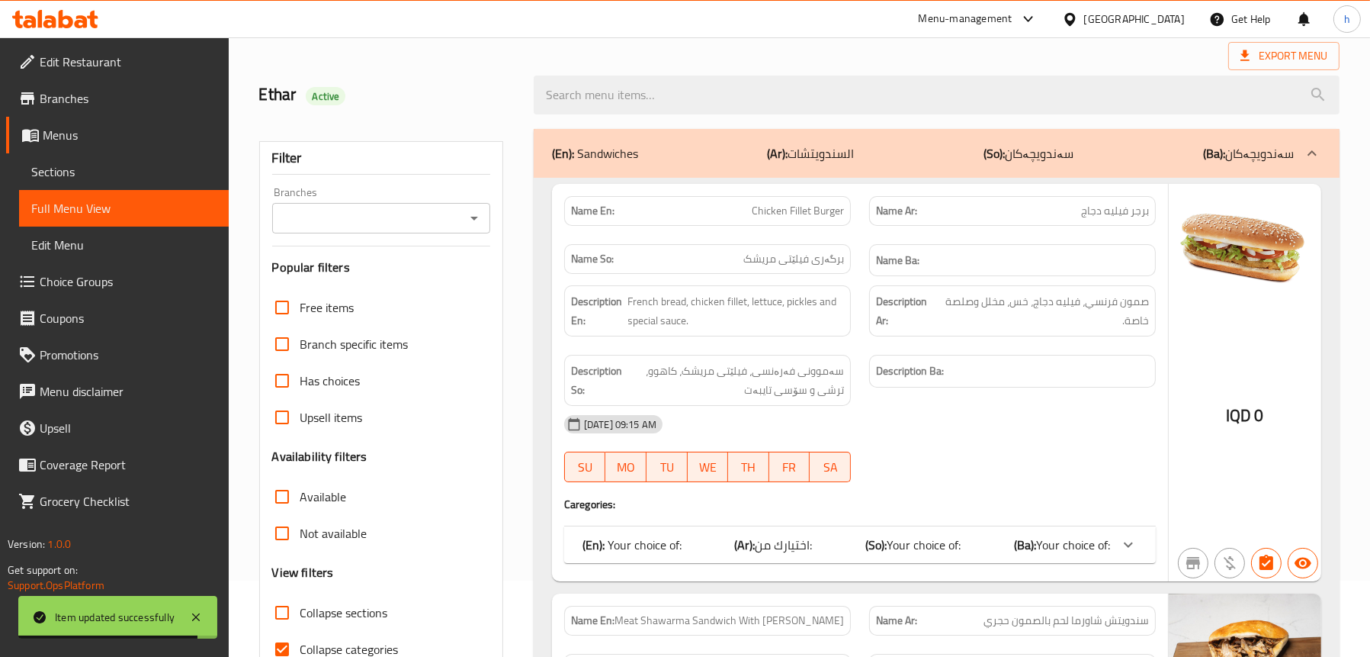
click at [480, 213] on icon "Open" at bounding box center [474, 218] width 18 height 18
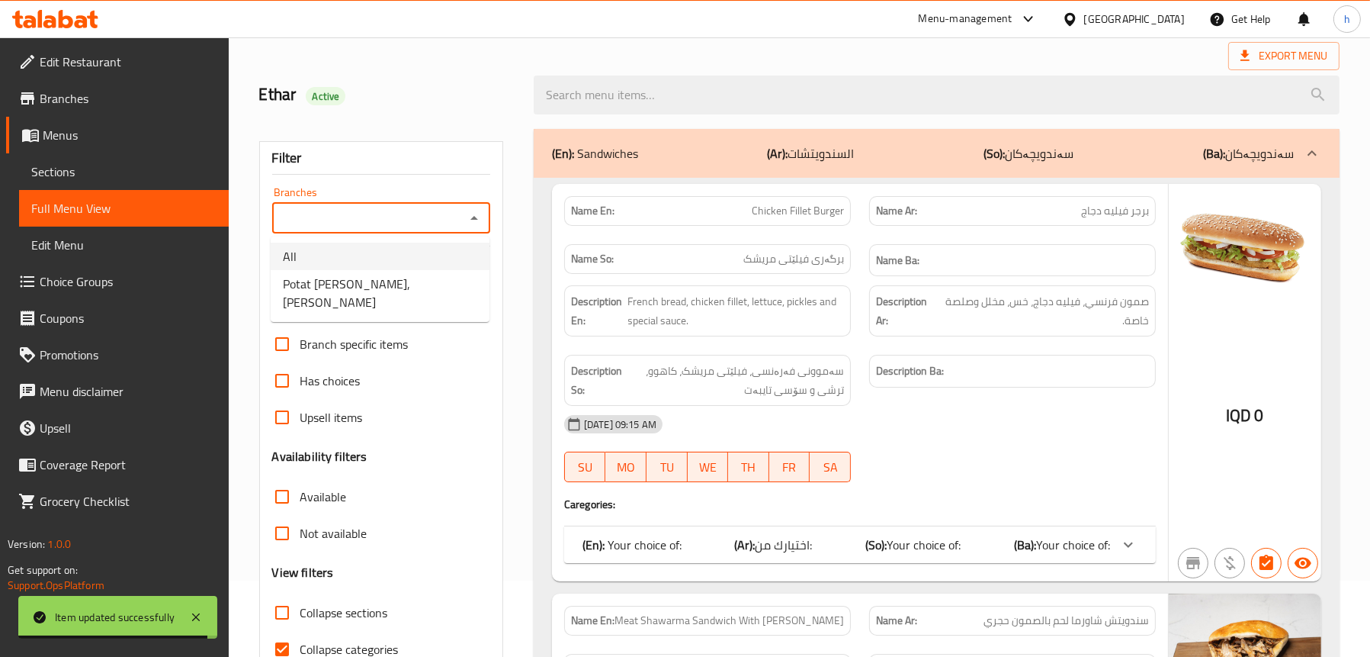
click at [416, 270] on li "Potat [PERSON_NAME], [PERSON_NAME]" at bounding box center [380, 293] width 219 height 46
type input "Potat [PERSON_NAME], [PERSON_NAME]"
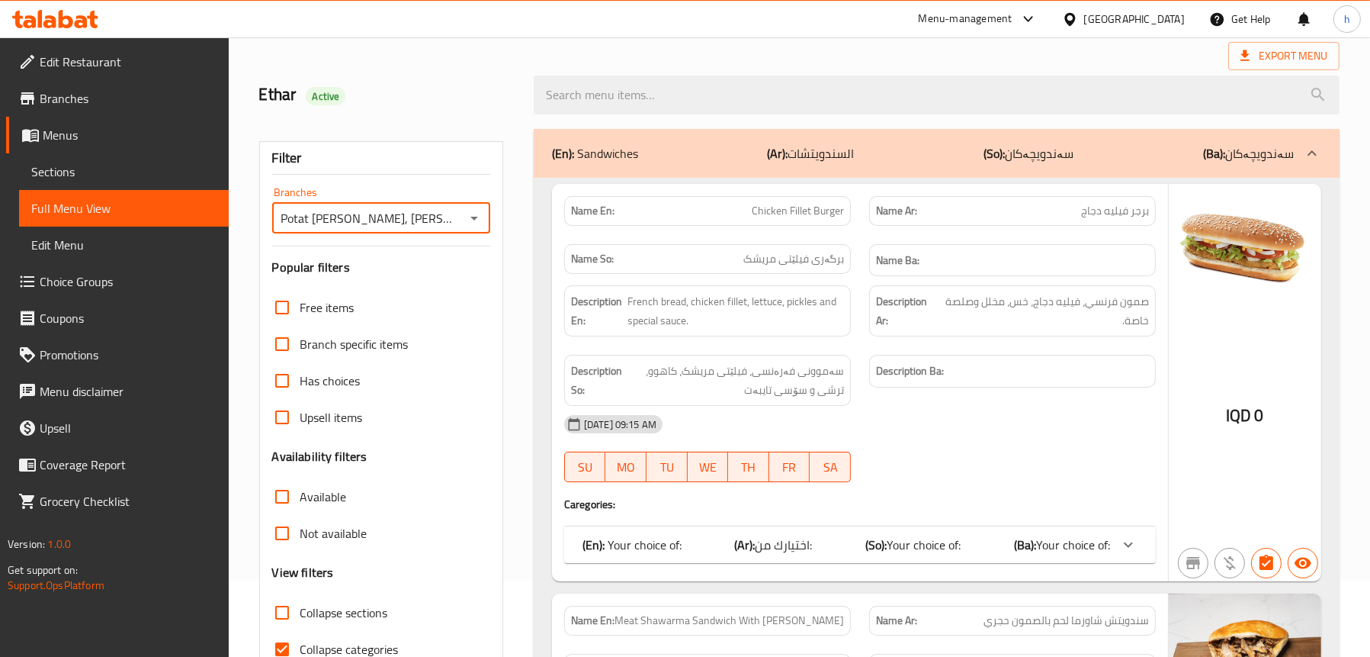
click at [790, 214] on span "Chicken Fillet Burger" at bounding box center [798, 211] width 92 height 16
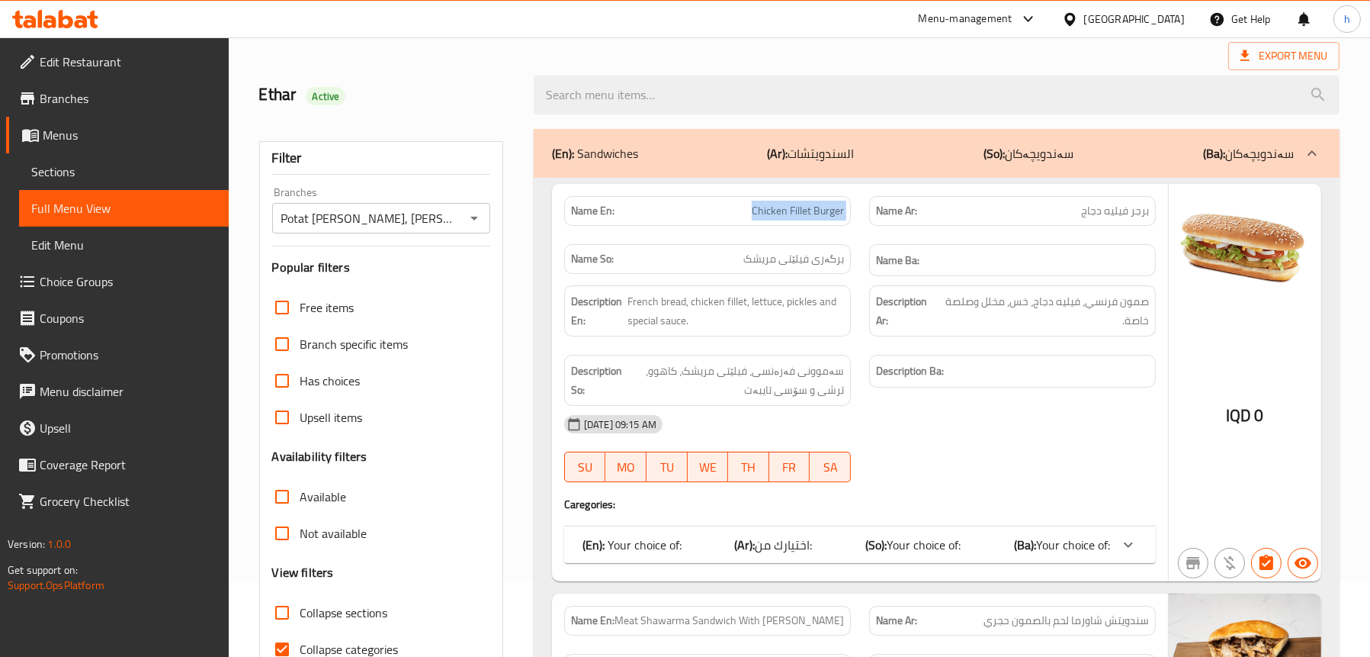
click at [790, 214] on span "Chicken Fillet Burger" at bounding box center [798, 211] width 92 height 16
copy span "Chicken Fillet Burger"
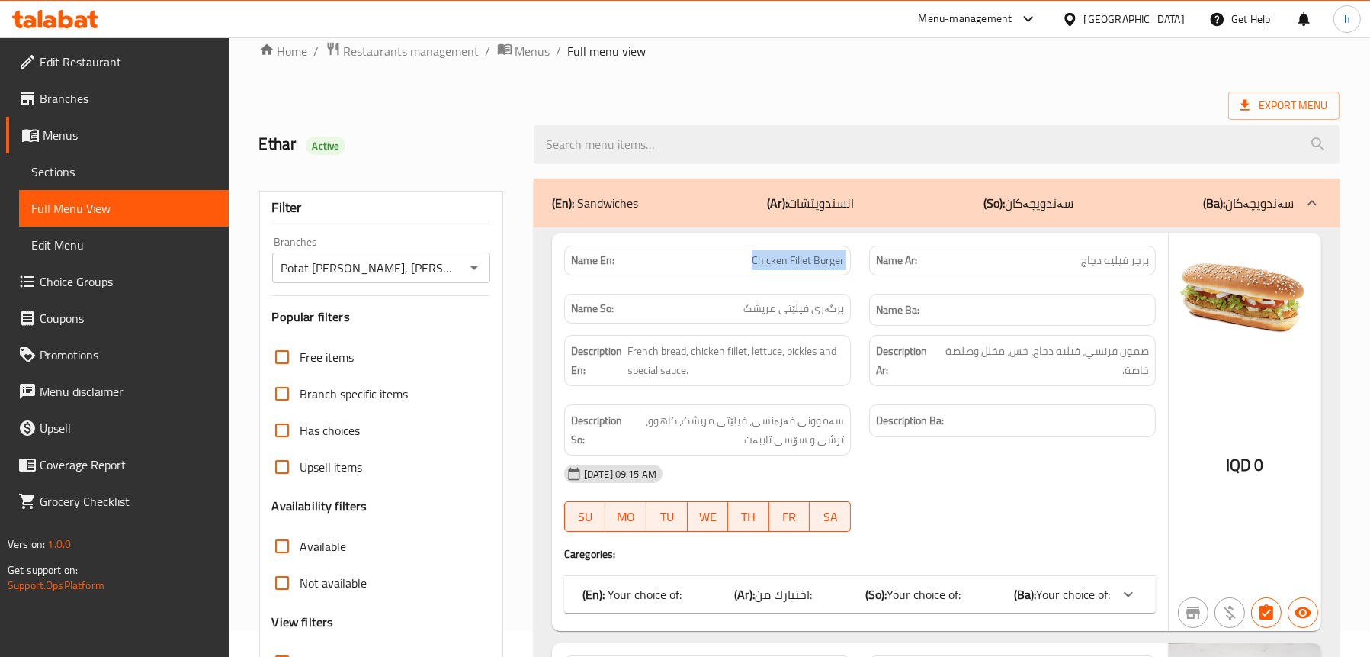
scroll to position [0, 0]
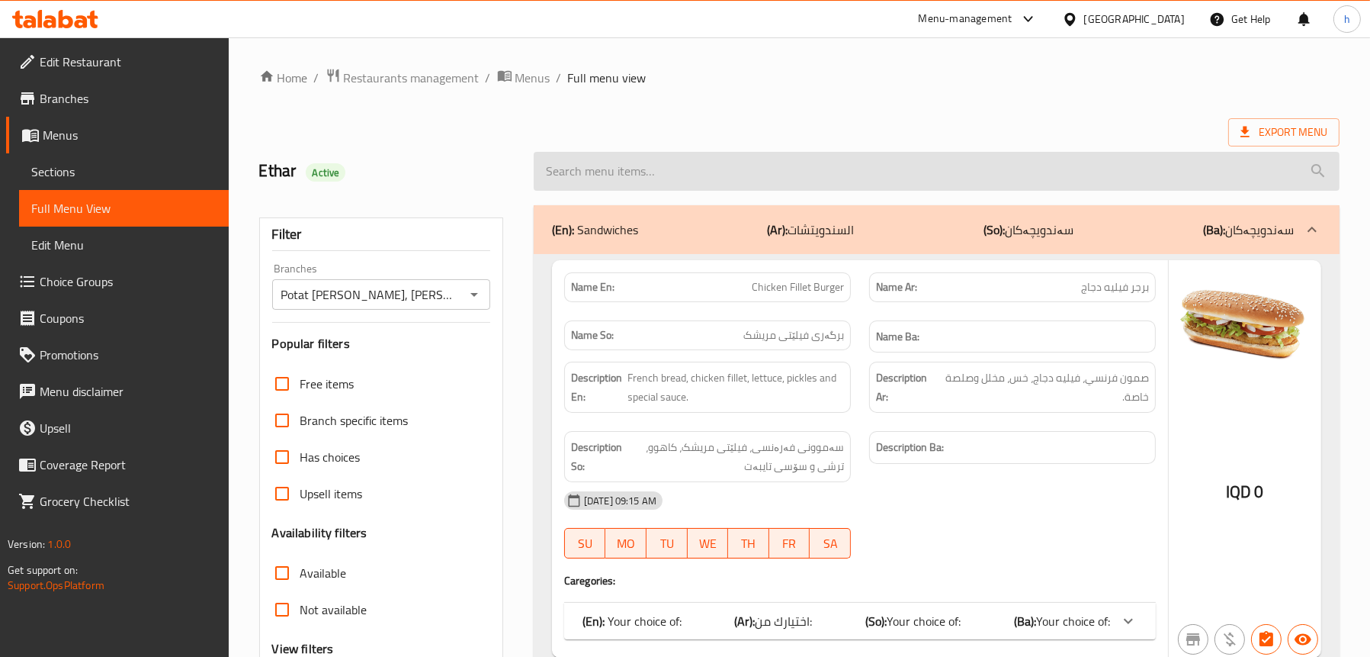
click at [689, 175] on input "search" at bounding box center [937, 171] width 806 height 39
paste input "Chicken Fillet Burger"
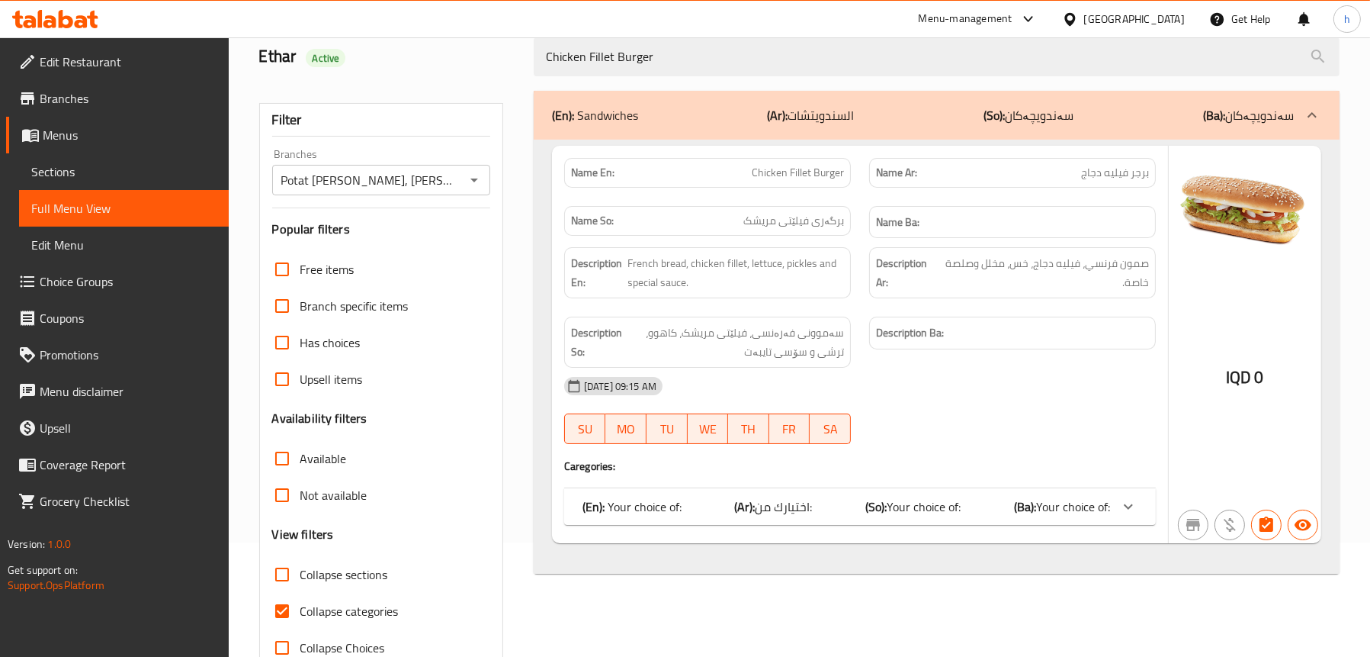
scroll to position [155, 0]
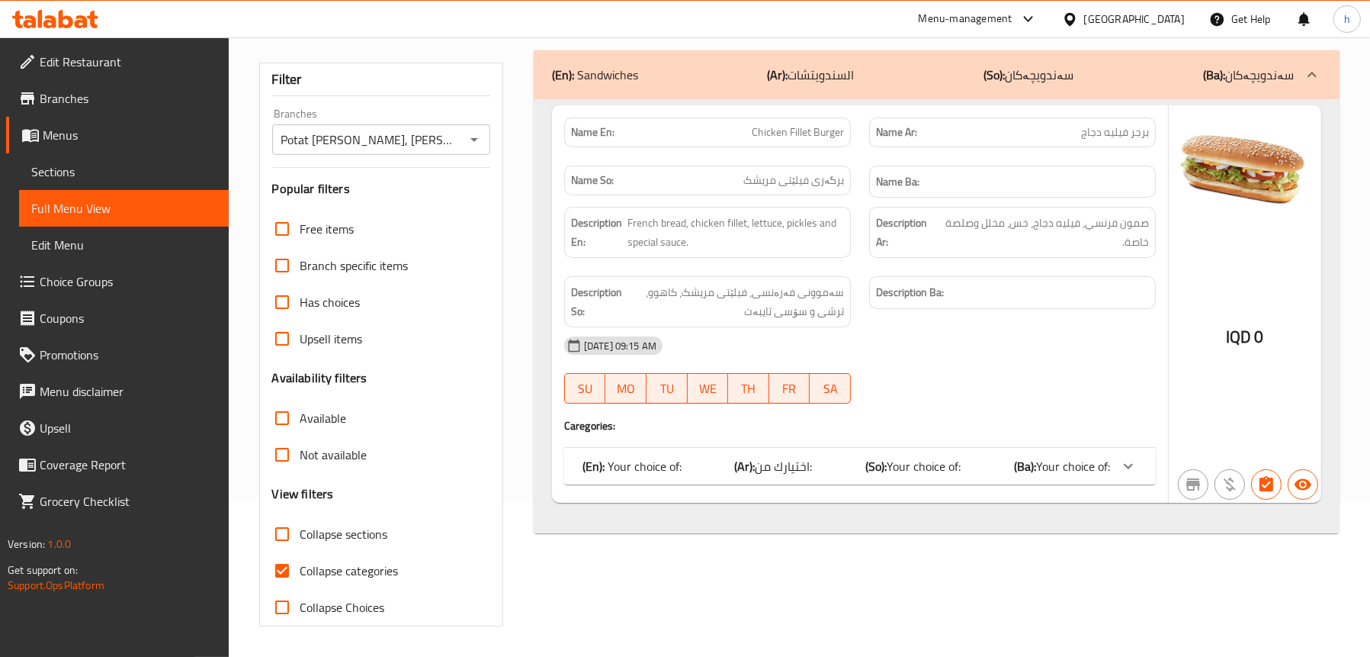
type input "Chicken Fillet Burger"
click at [690, 464] on div "(En): Your choice of: (Ar): اختيارك من: (So): Your choice of: (Ba): Your choice…" at bounding box center [847, 466] width 528 height 18
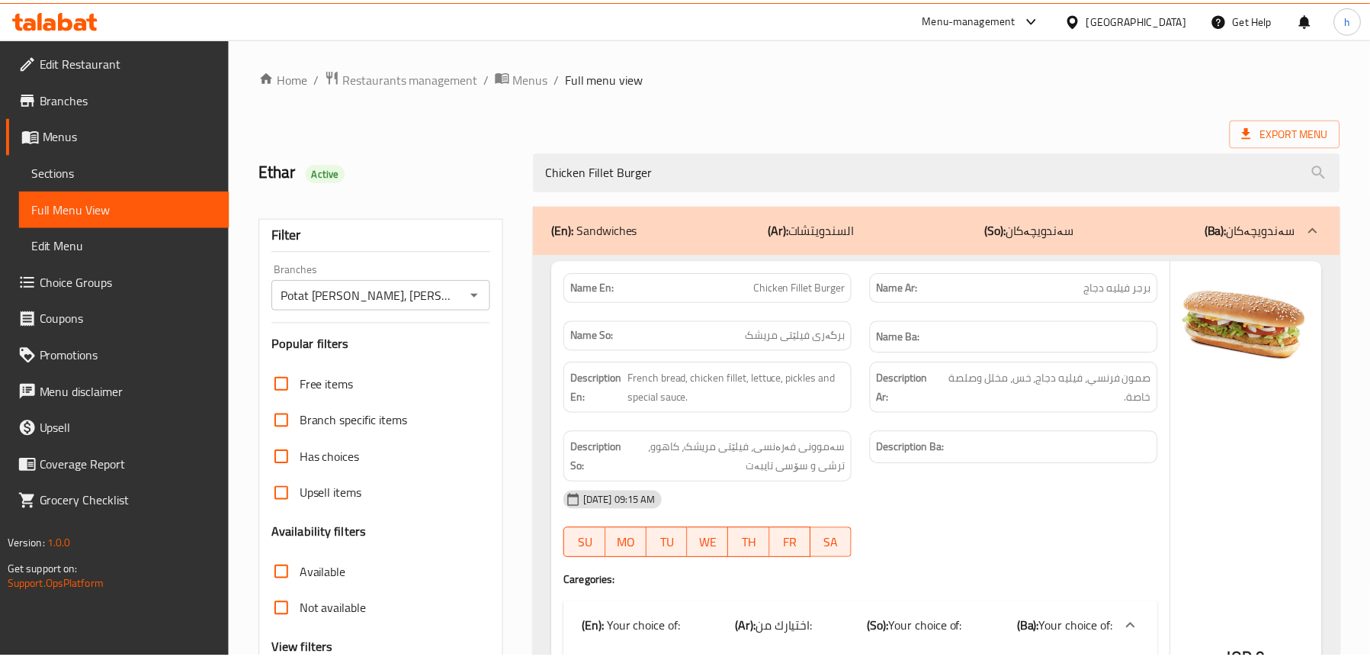
scroll to position [378, 0]
